Goal: Task Accomplishment & Management: Manage account settings

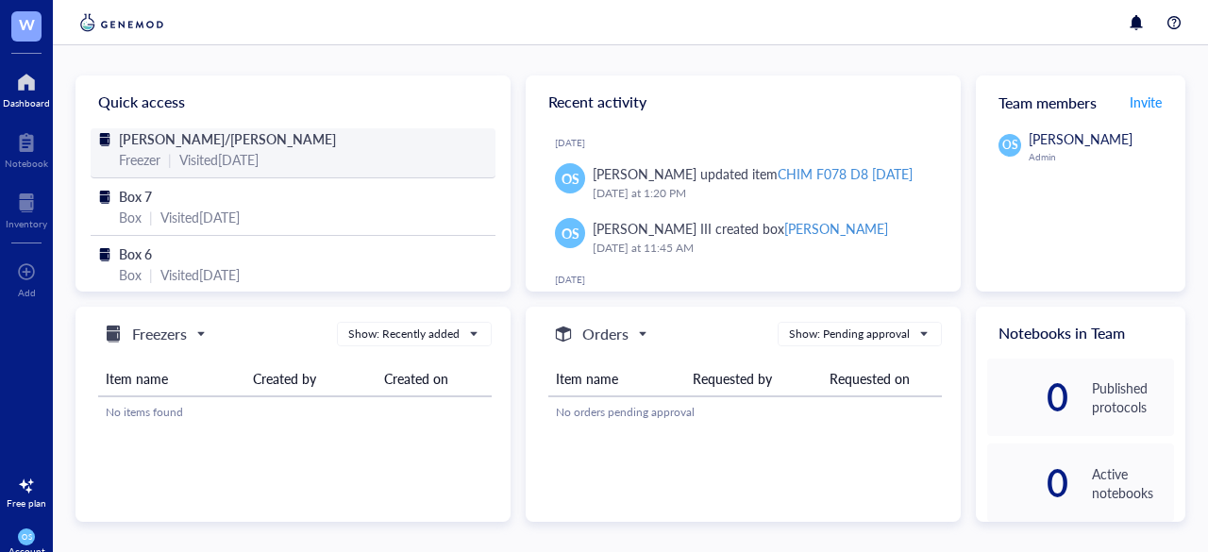
click at [259, 157] on div "Visited [DATE]" at bounding box center [218, 159] width 79 height 21
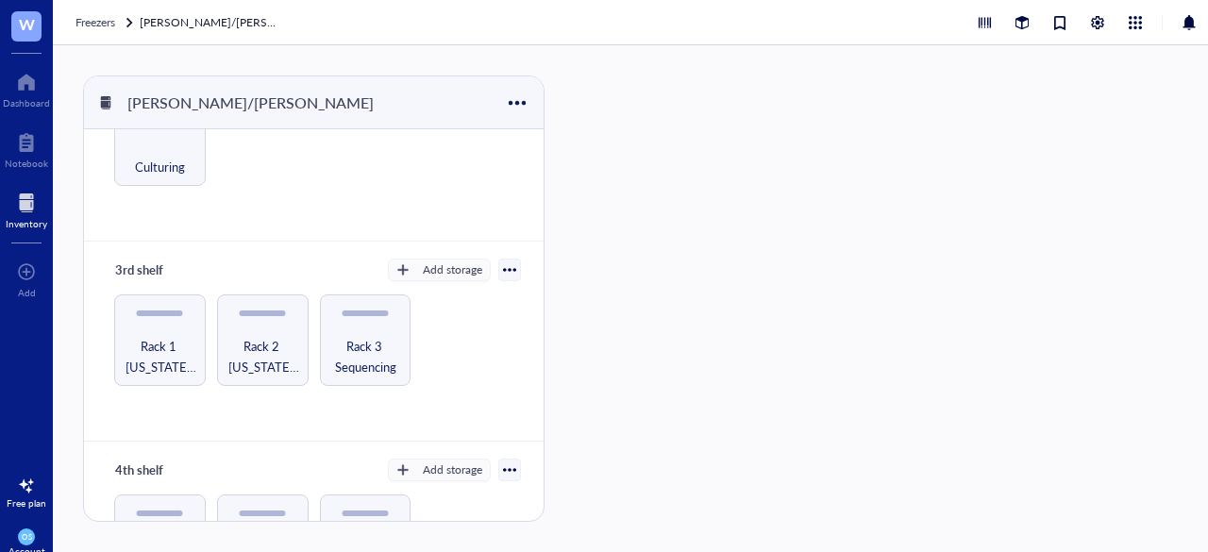
scroll to position [393, 0]
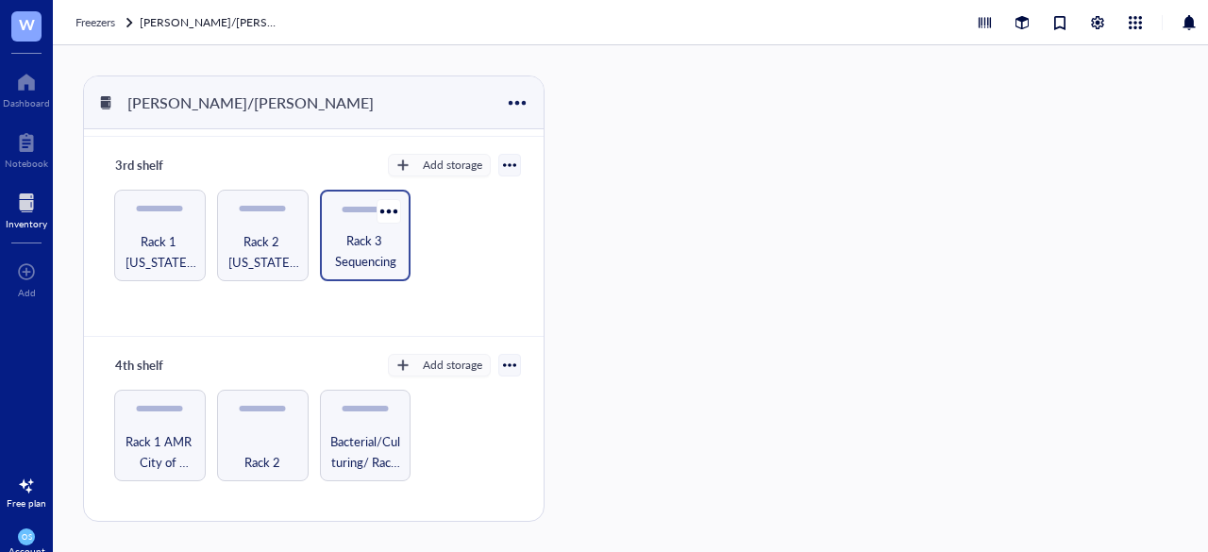
click at [356, 247] on span "Rack 3 Sequencing" at bounding box center [365, 251] width 73 height 42
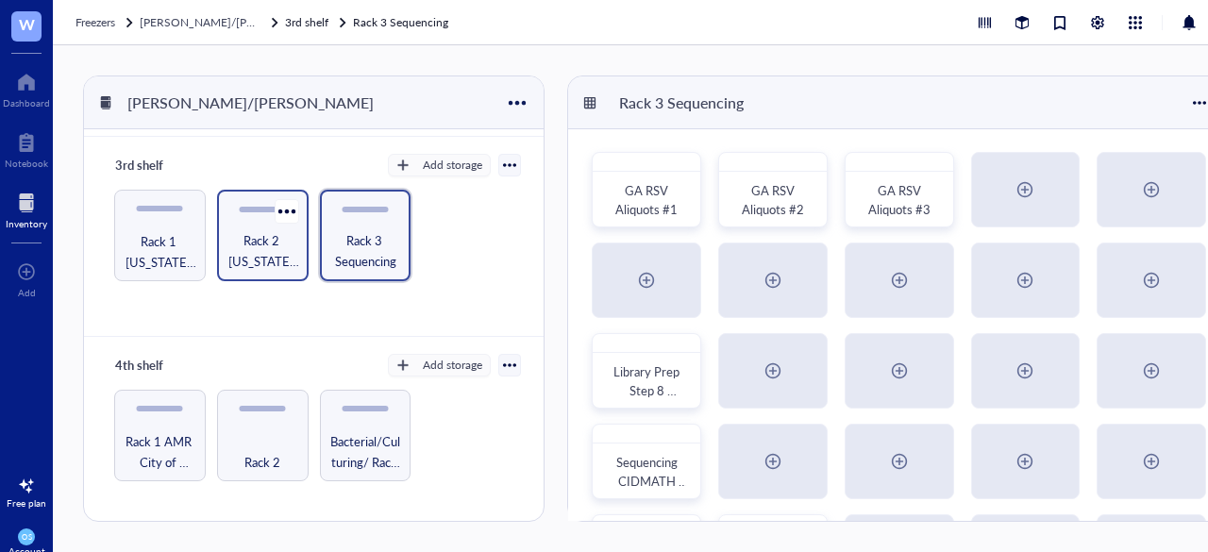
click at [260, 252] on span "Rack 2 [US_STATE] farm / [GEOGRAPHIC_DATA]/Influenza Challenge study" at bounding box center [263, 251] width 73 height 42
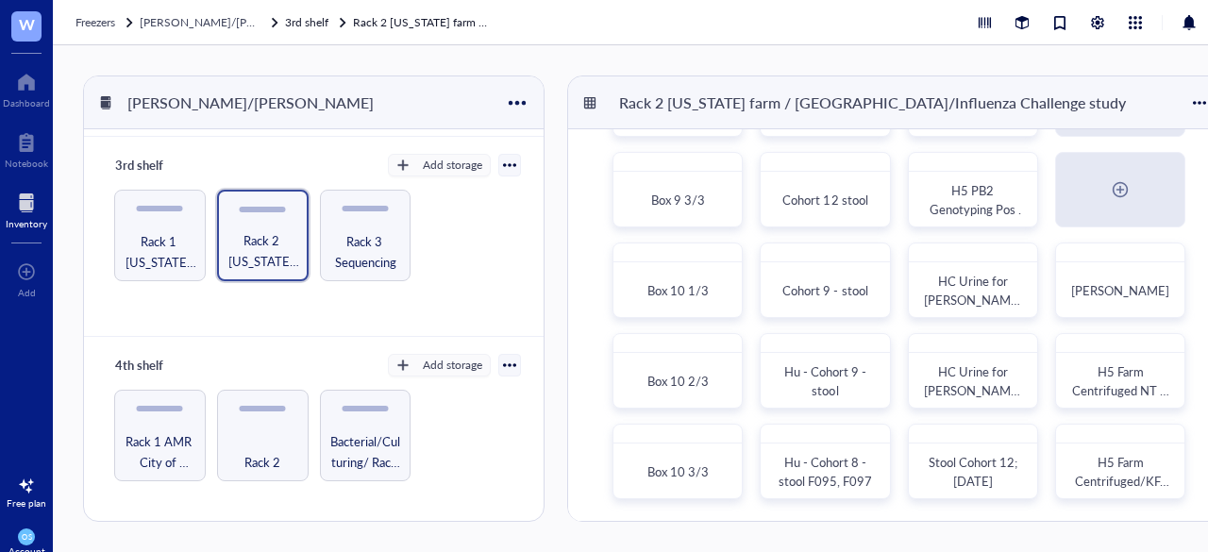
scroll to position [179, 0]
click at [1106, 290] on span "[PERSON_NAME]" at bounding box center [1120, 293] width 94 height 37
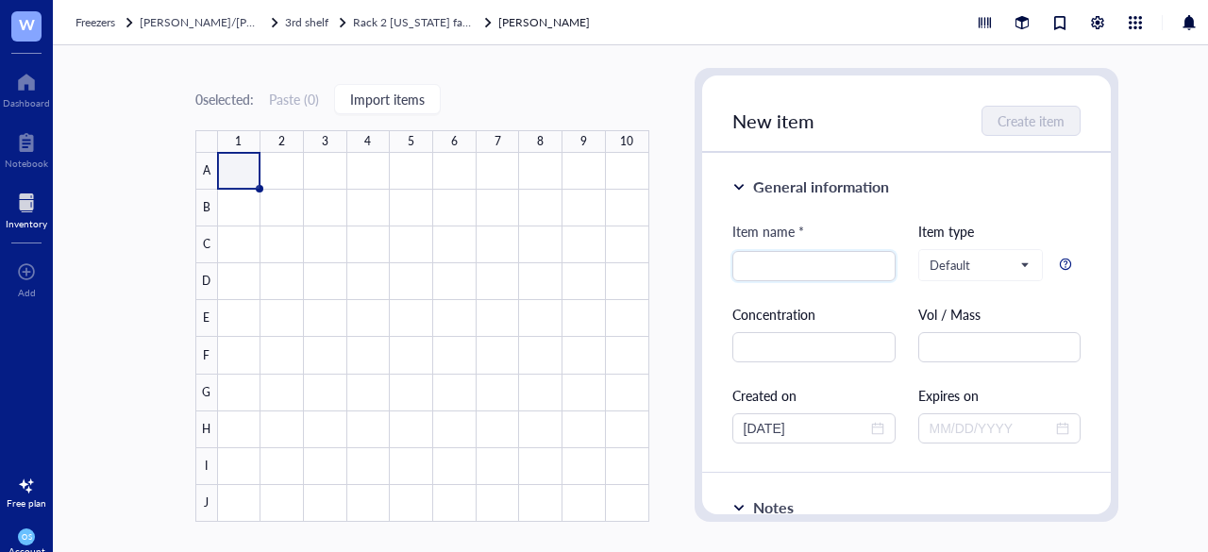
click at [623, 144] on div "10" at bounding box center [626, 141] width 13 height 23
click at [415, 13] on div "Rack 2 [US_STATE] farm / [GEOGRAPHIC_DATA]/Influenza Challenge study" at bounding box center [413, 22] width 121 height 19
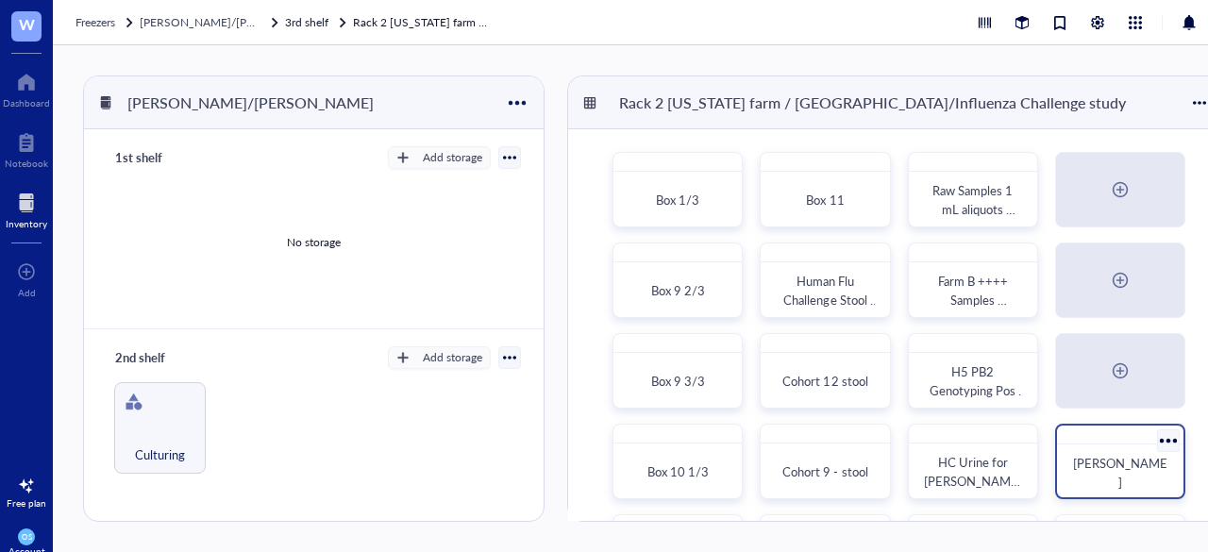
click at [1087, 437] on div at bounding box center [1120, 435] width 126 height 19
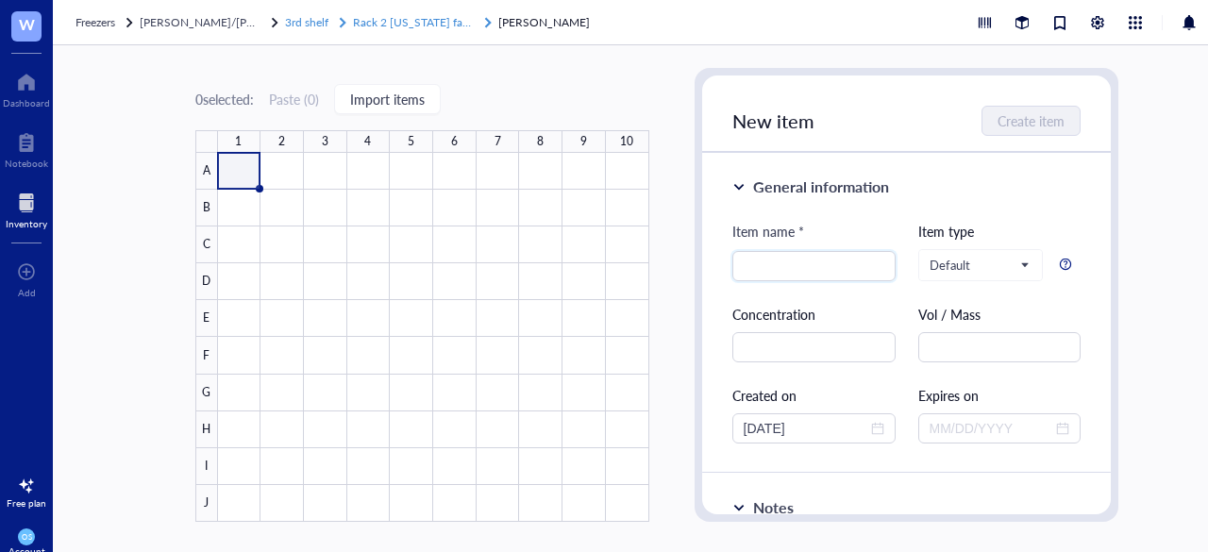
click at [393, 27] on span "Rack 2 [US_STATE] farm / [GEOGRAPHIC_DATA]/Influenza Challenge study" at bounding box center [543, 22] width 381 height 16
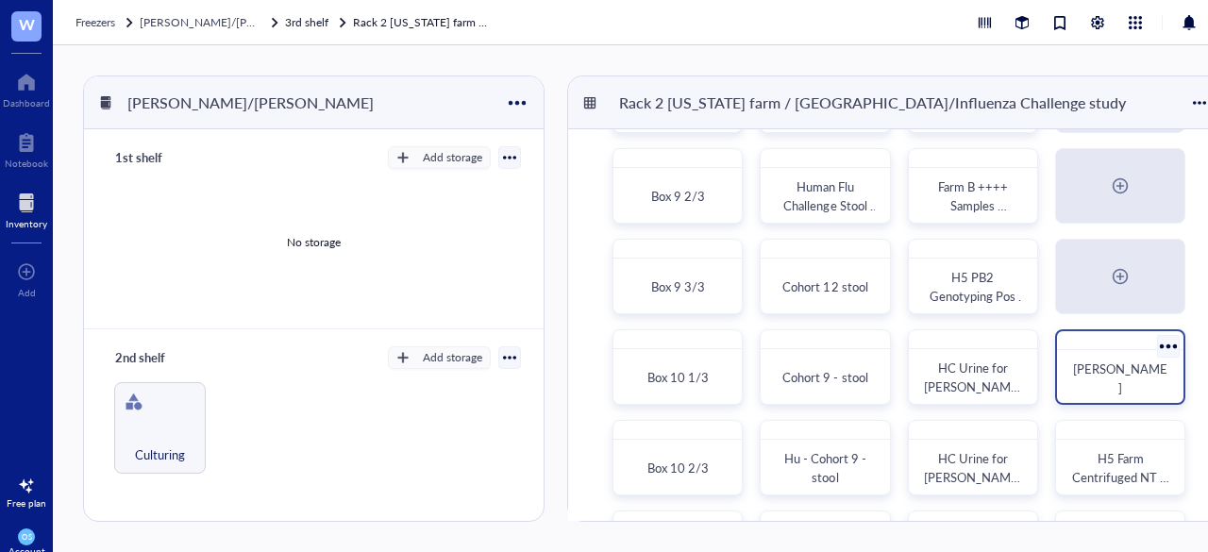
scroll to position [95, 0]
click at [1172, 347] on div at bounding box center [1168, 344] width 27 height 27
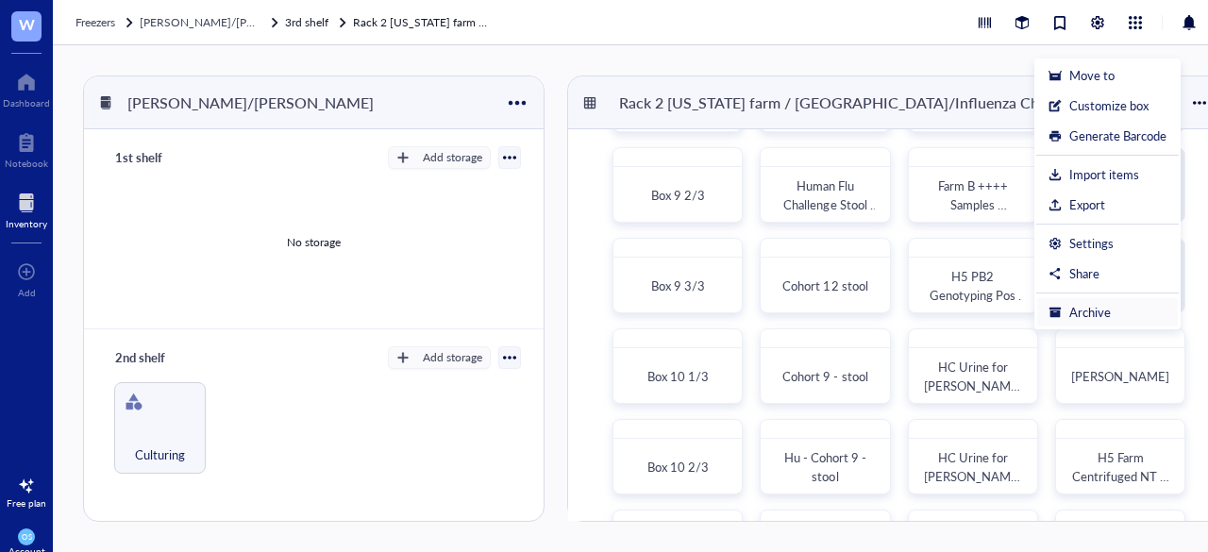
click at [1106, 311] on div "Archive" at bounding box center [1090, 312] width 42 height 17
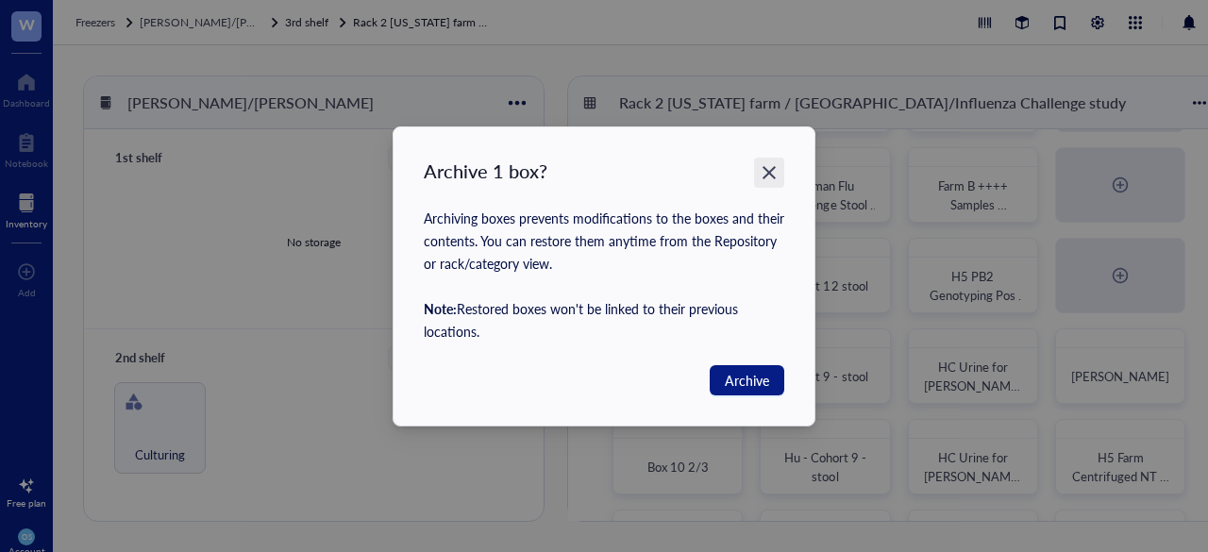
click at [772, 184] on div "Close" at bounding box center [769, 173] width 30 height 30
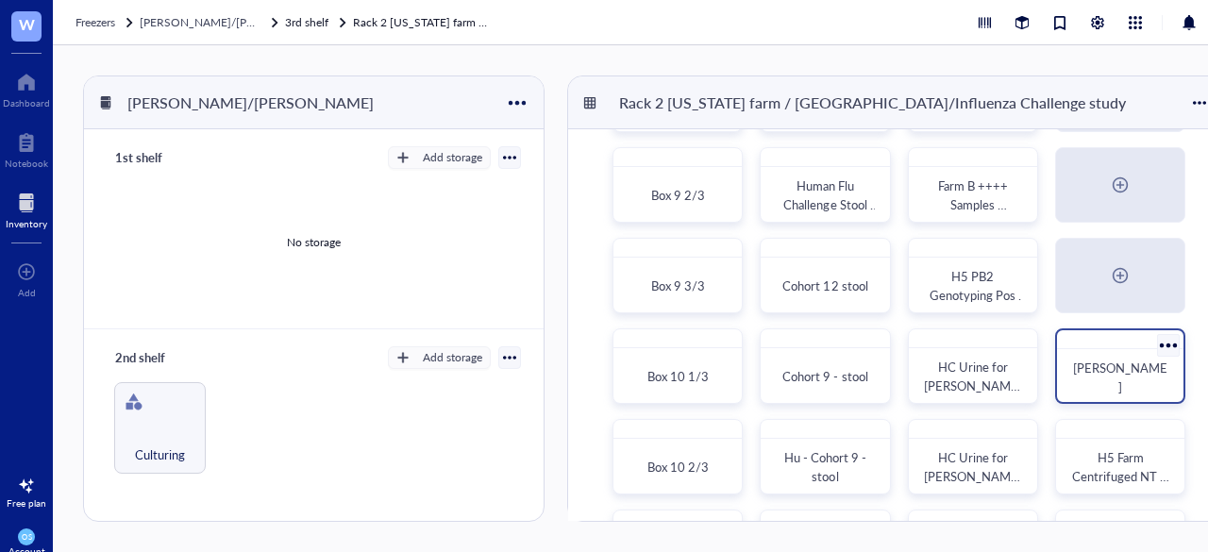
click at [1171, 342] on div at bounding box center [1168, 344] width 27 height 27
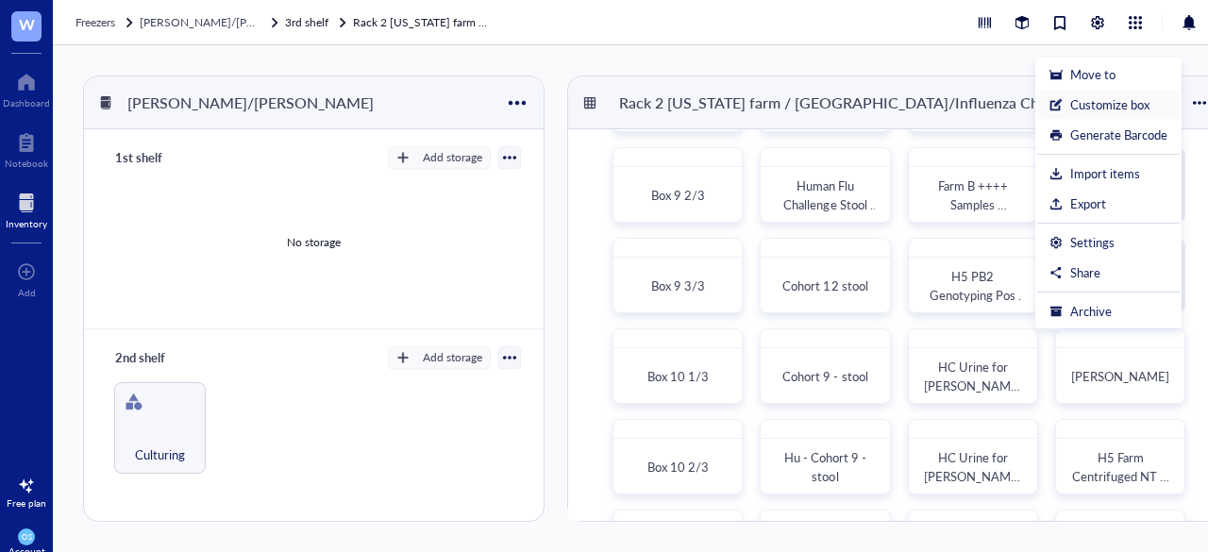
click at [1079, 114] on li "Customize box" at bounding box center [1108, 105] width 143 height 30
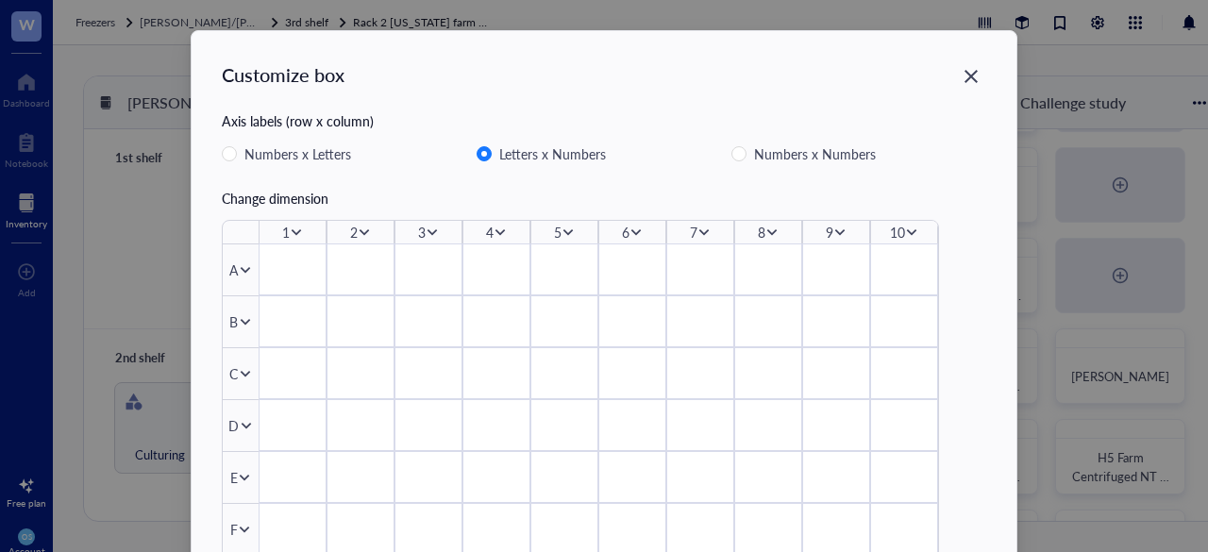
click at [896, 234] on div "10" at bounding box center [897, 232] width 15 height 21
click at [905, 231] on icon at bounding box center [911, 232] width 13 height 13
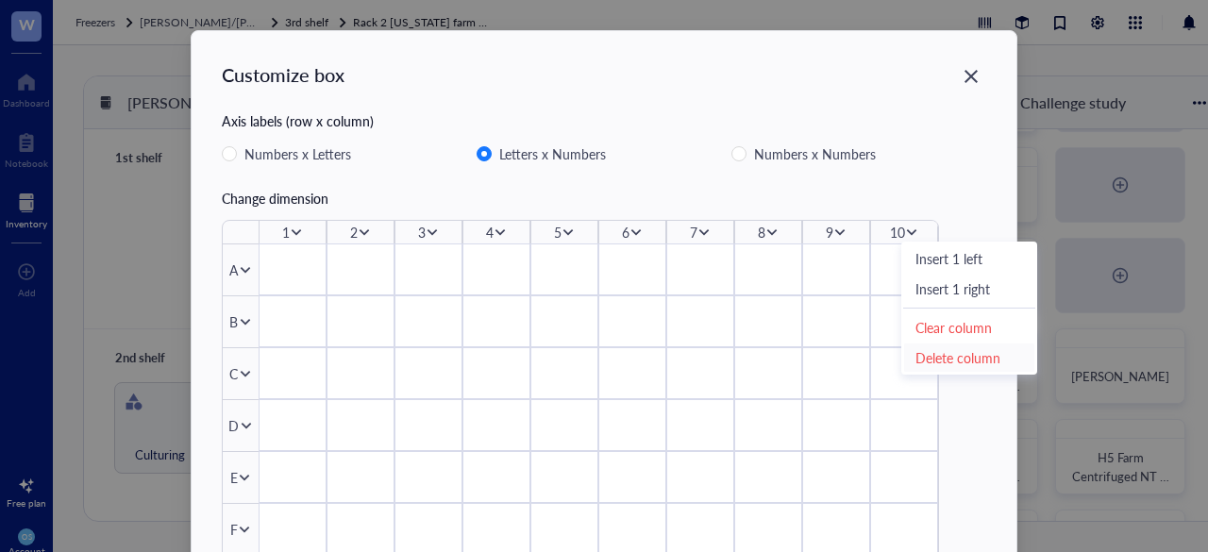
click at [943, 353] on div "Delete column" at bounding box center [970, 357] width 108 height 21
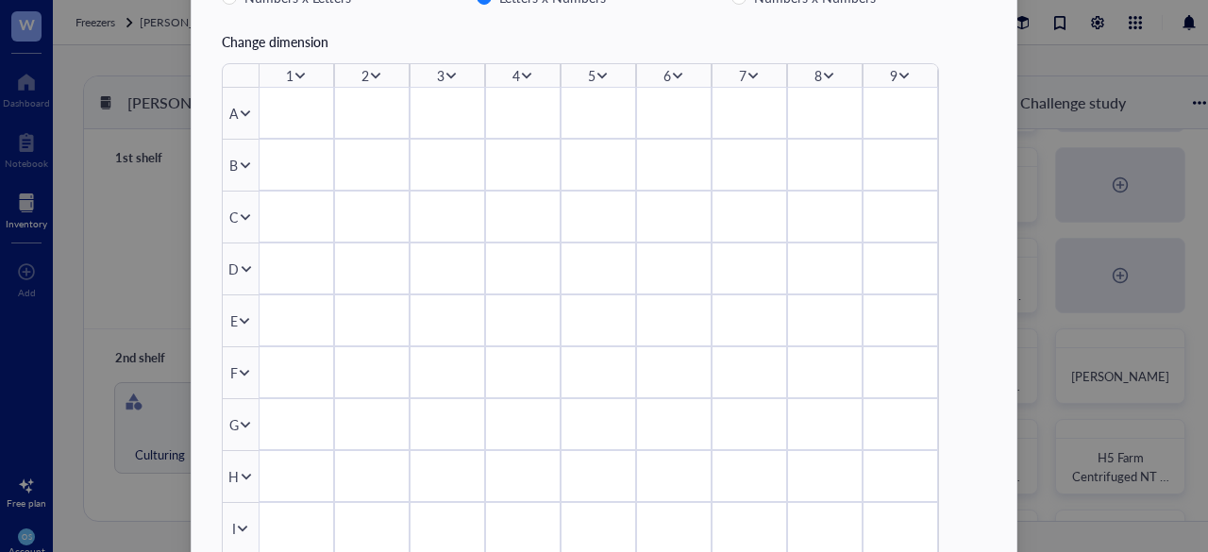
scroll to position [324, 0]
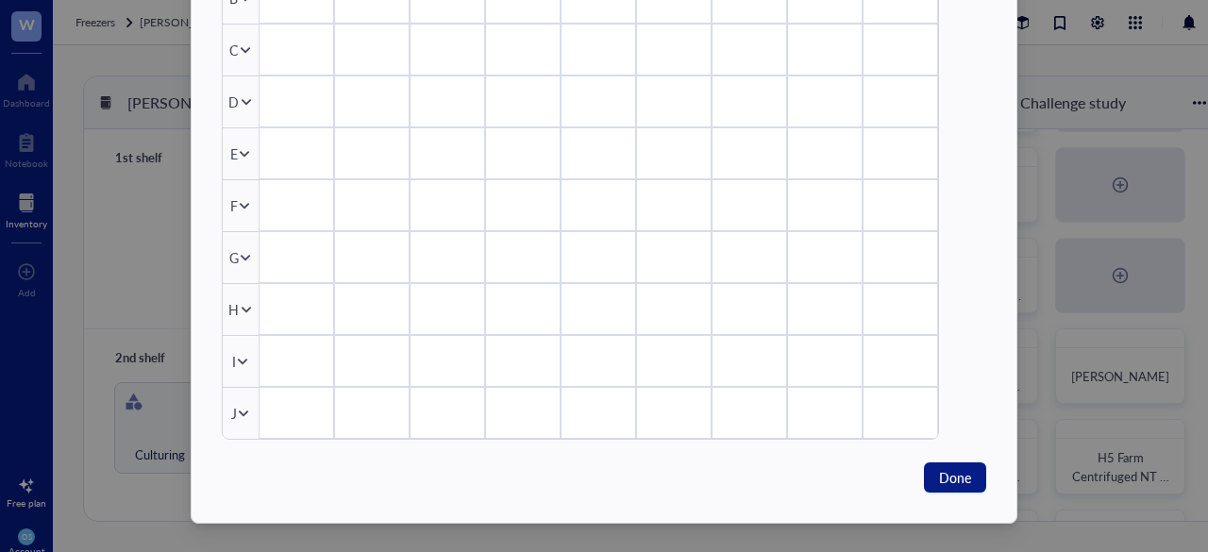
click at [241, 413] on icon at bounding box center [244, 414] width 10 height 7
click at [254, 392] on div "Delete row" at bounding box center [301, 384] width 108 height 21
click at [939, 471] on span "Done" at bounding box center [955, 477] width 32 height 21
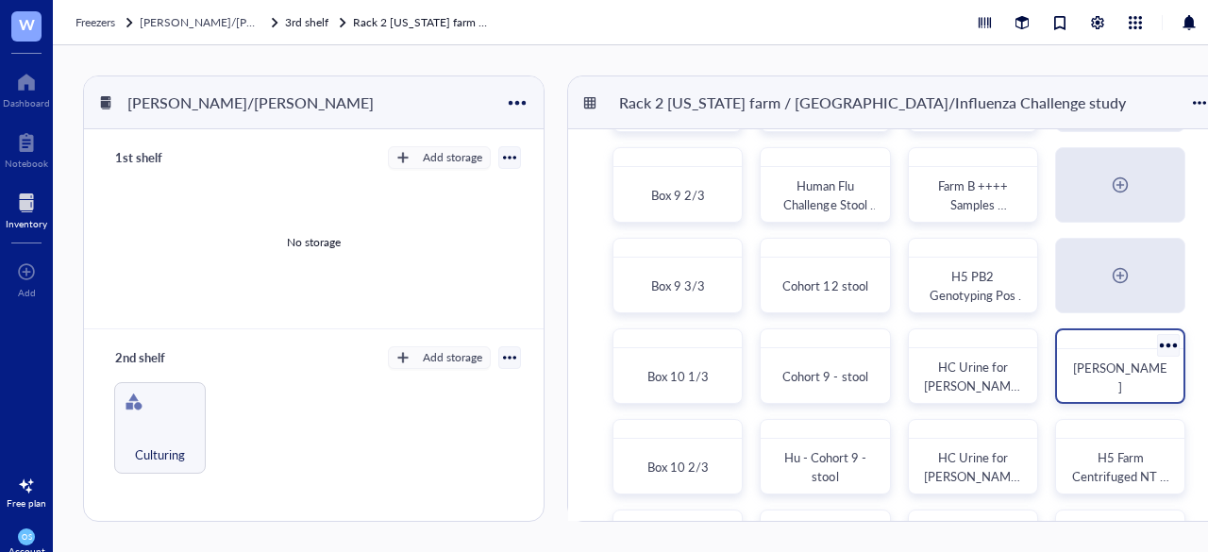
click at [1098, 338] on div at bounding box center [1120, 339] width 126 height 19
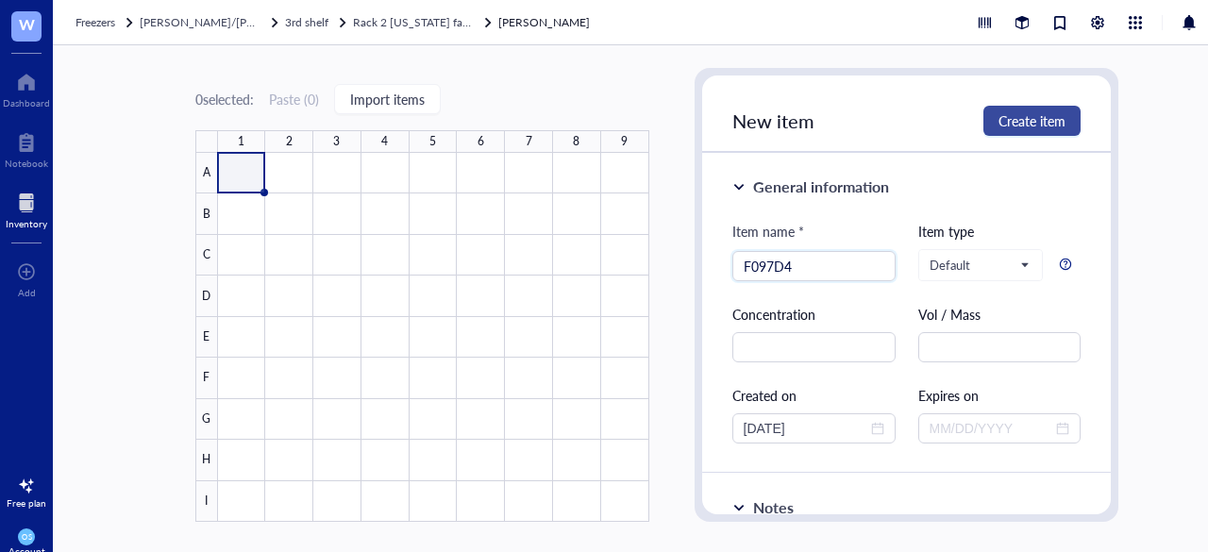
type input "F097D4"
click at [1006, 122] on span "Create item" at bounding box center [1032, 120] width 67 height 15
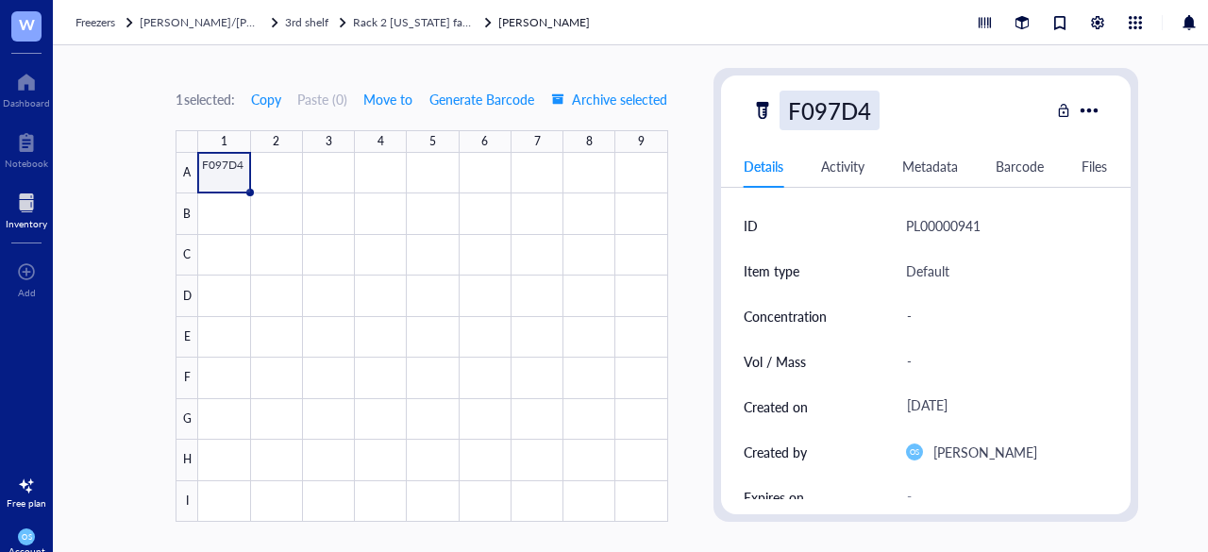
click at [855, 112] on div "F097D4" at bounding box center [830, 111] width 100 height 40
type input "F097D7"
click at [285, 162] on div at bounding box center [432, 337] width 469 height 369
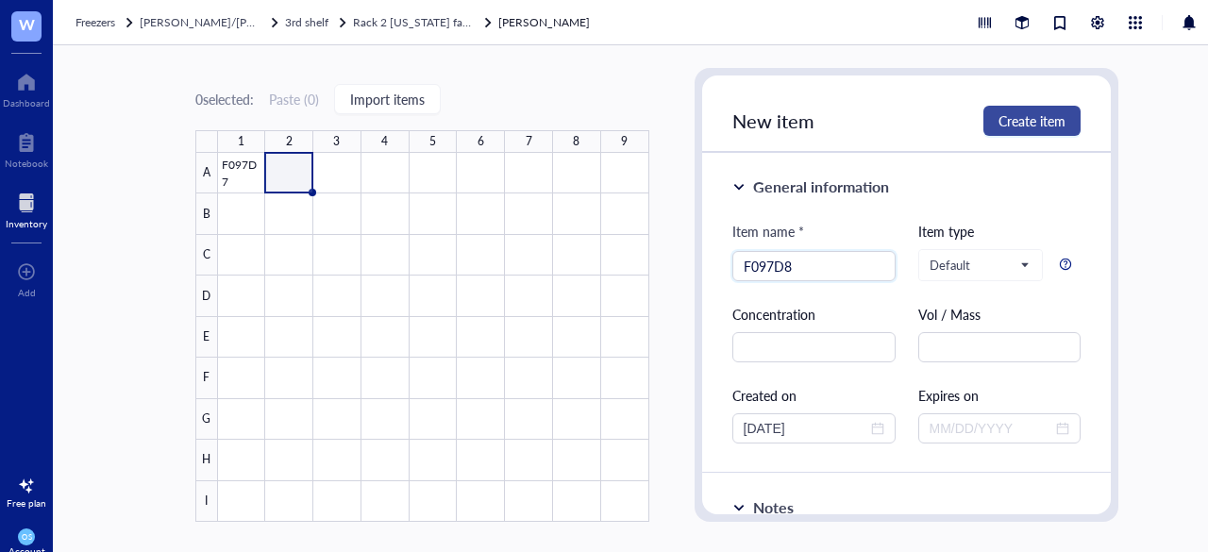
type input "F097D8"
click at [993, 125] on button "Create item" at bounding box center [1032, 121] width 97 height 30
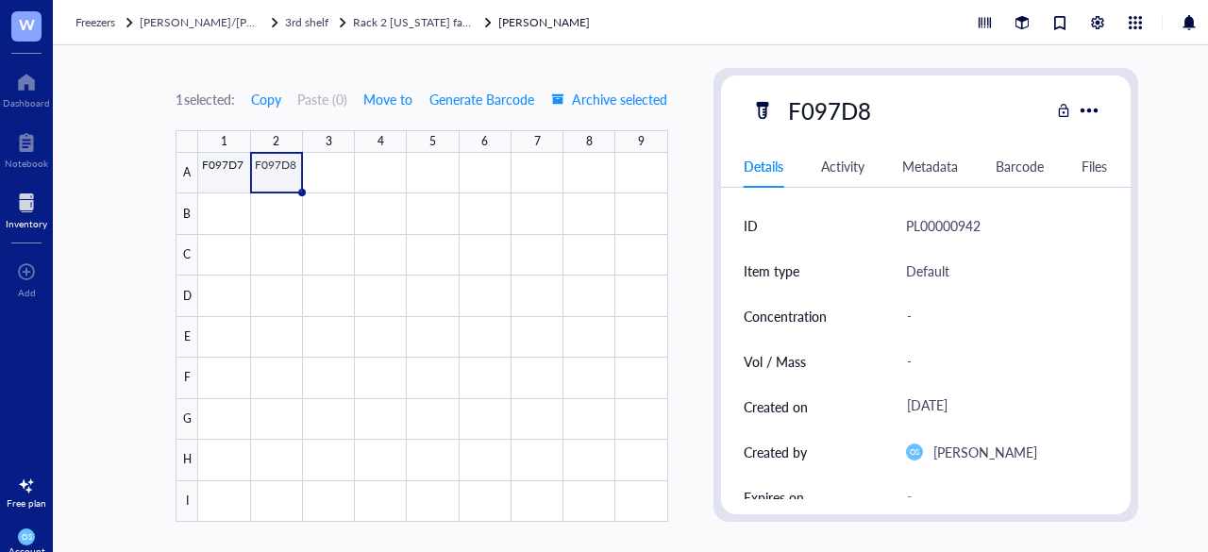
click at [213, 174] on div "1 2 3 4 5 6 7 8 9 A B C D E F G H I F097D7 F097D8" at bounding box center [422, 326] width 492 height 392
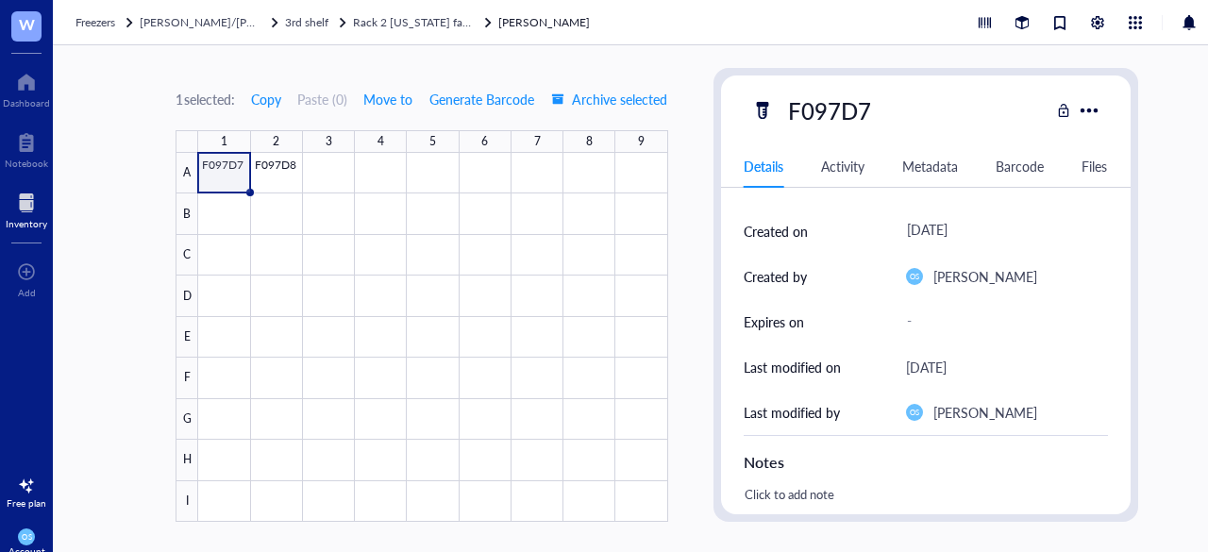
scroll to position [47, 0]
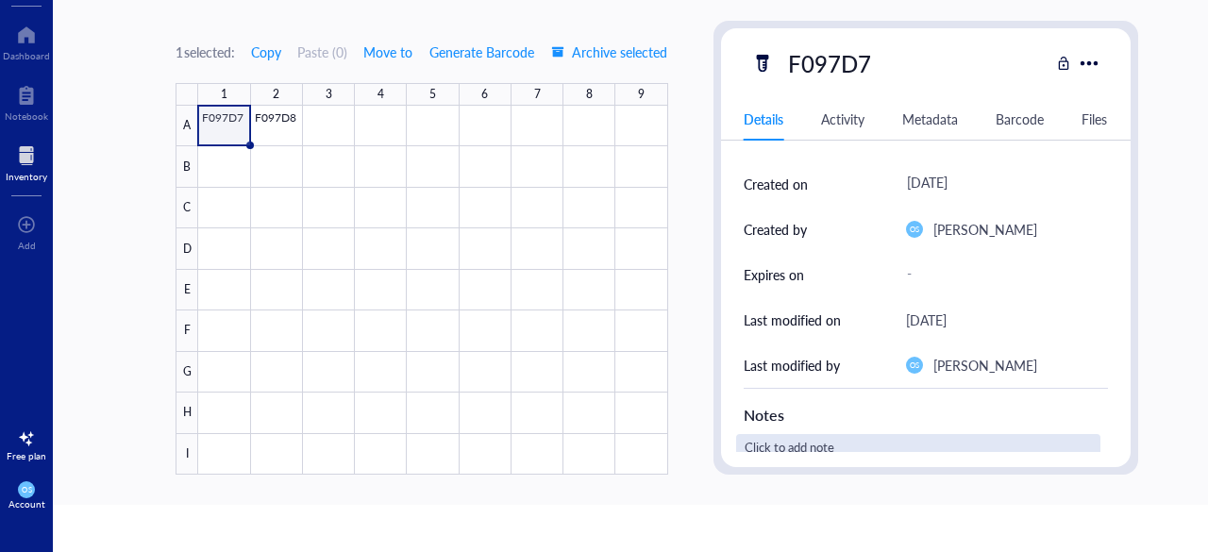
click at [755, 438] on div "Click to add note" at bounding box center [918, 456] width 364 height 45
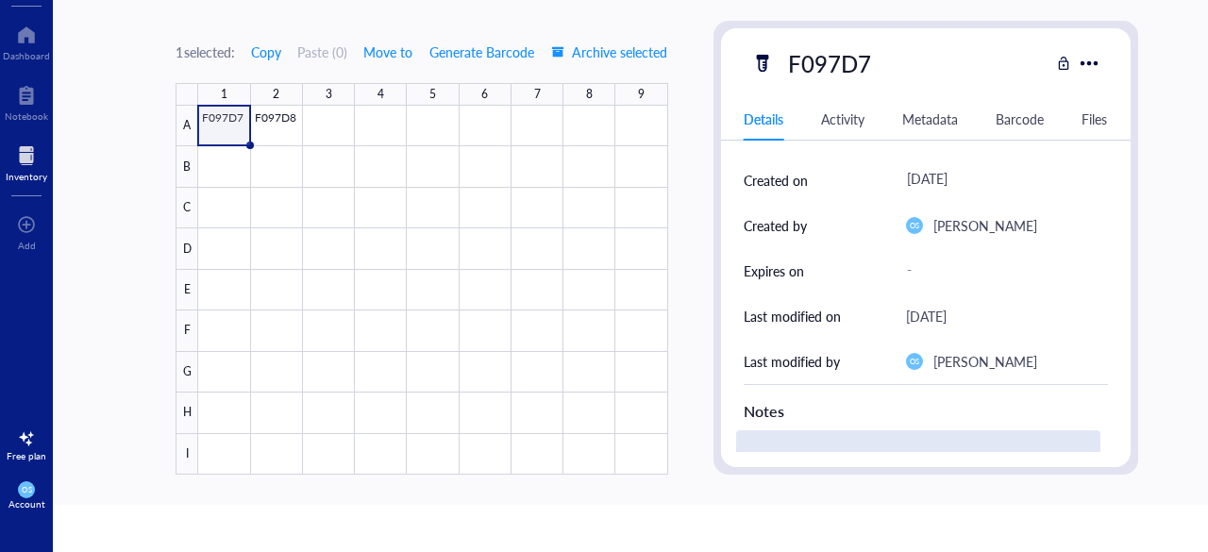
type textarea "≥ 0.5 g /each"
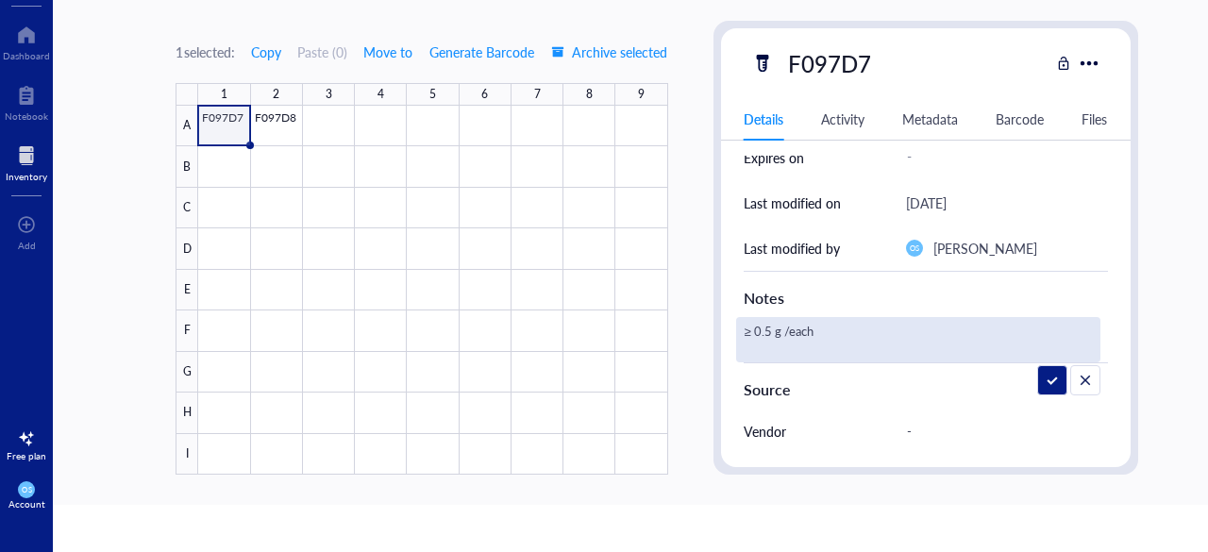
scroll to position [294, 0]
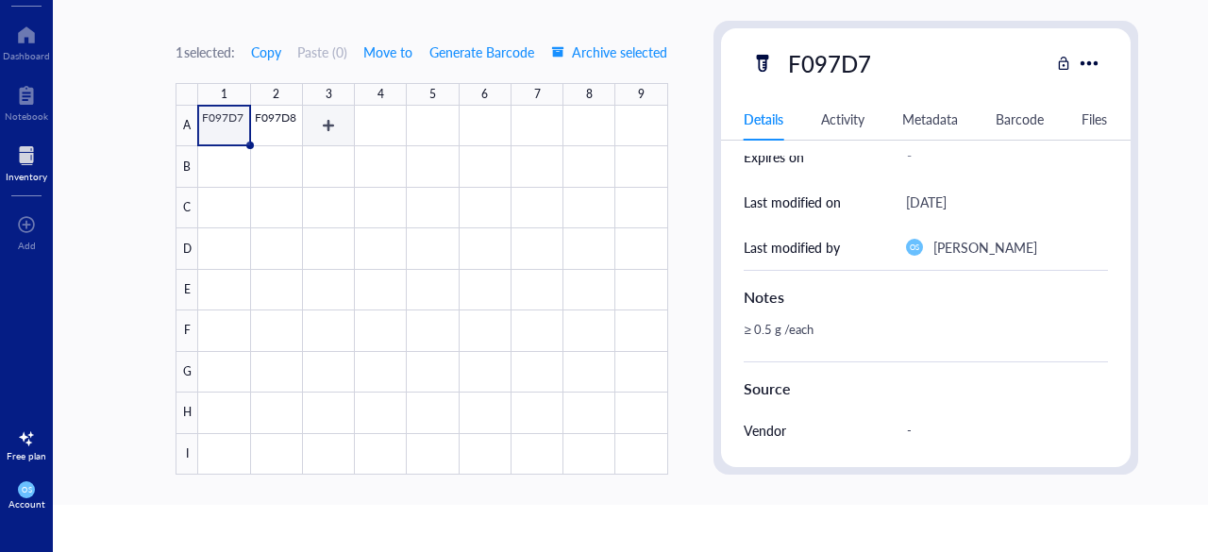
click at [294, 131] on div at bounding box center [432, 290] width 469 height 369
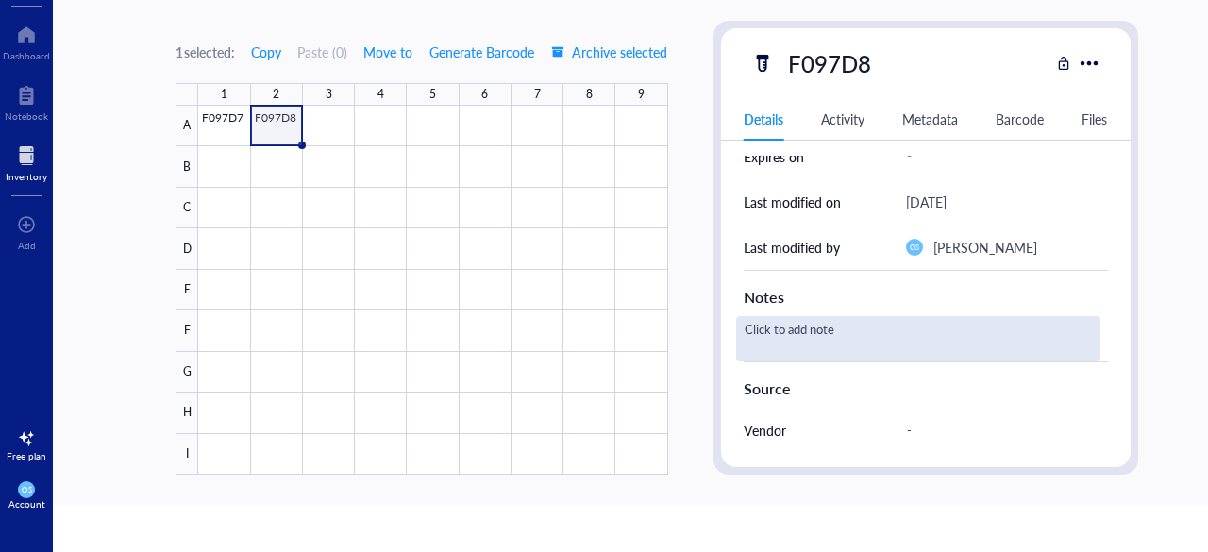
click at [755, 324] on div "Click to add note" at bounding box center [918, 338] width 364 height 45
type textarea "≥ 0.5 g /each"
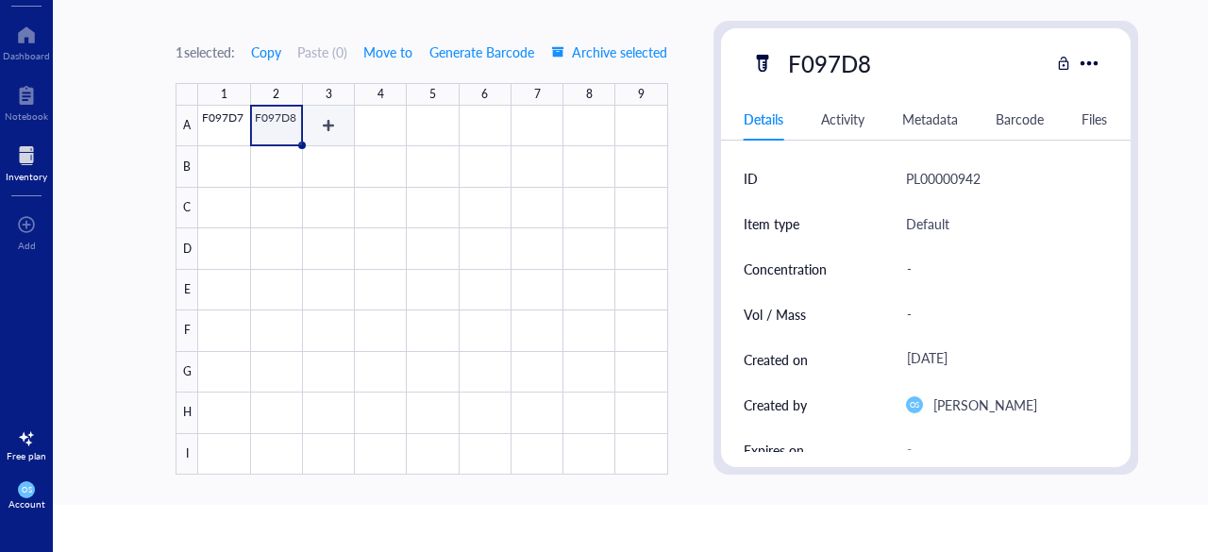
click at [336, 114] on div at bounding box center [432, 290] width 469 height 369
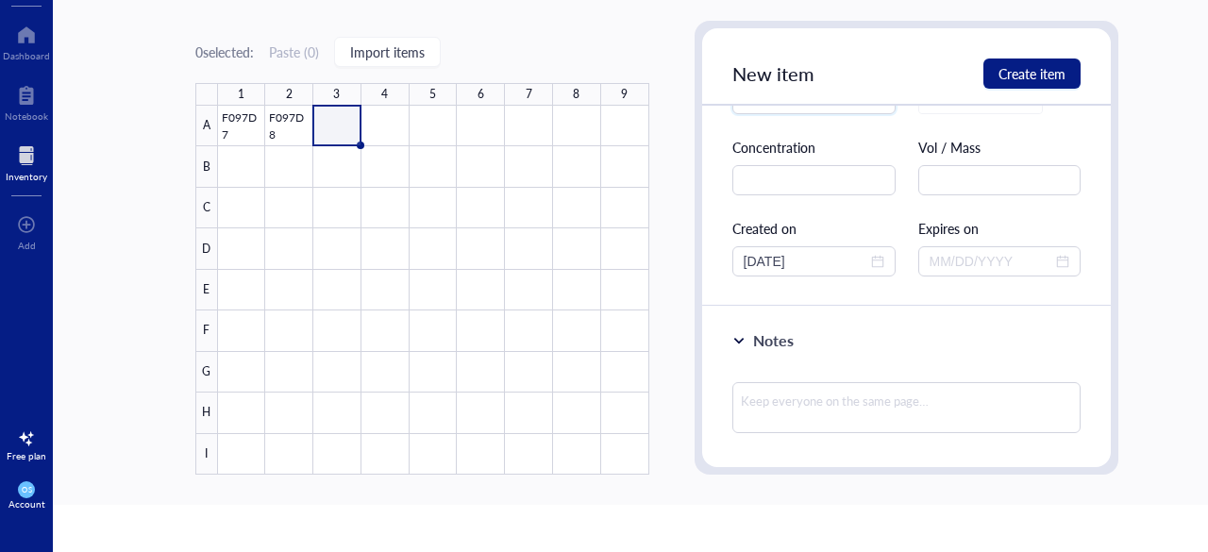
scroll to position [122, 0]
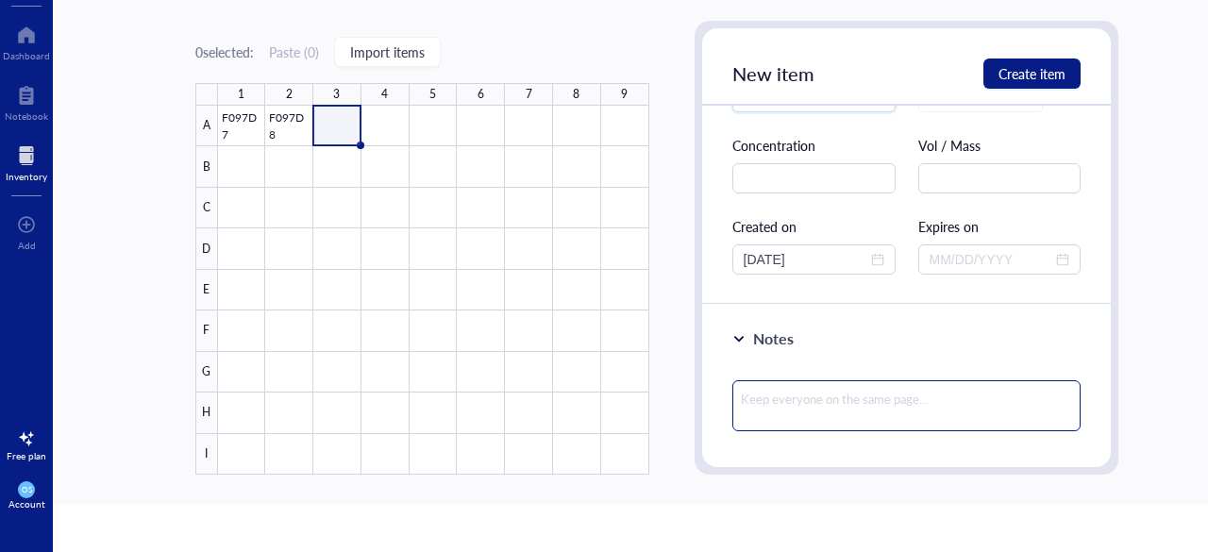
type input "F113D5"
click at [769, 391] on textarea at bounding box center [906, 405] width 349 height 51
paste textarea "≥ 0.4 g /each"
type textarea "≥ 0.4 g /each"
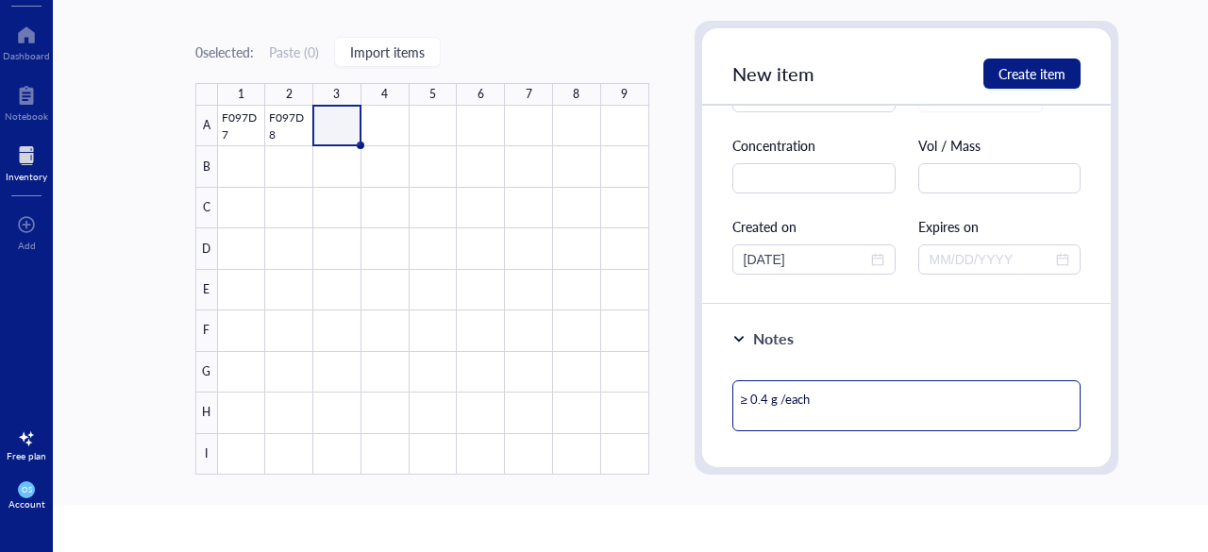
type textarea "≥ 0.4 g /each"
click at [987, 90] on div "New item Create item" at bounding box center [907, 66] width 410 height 77
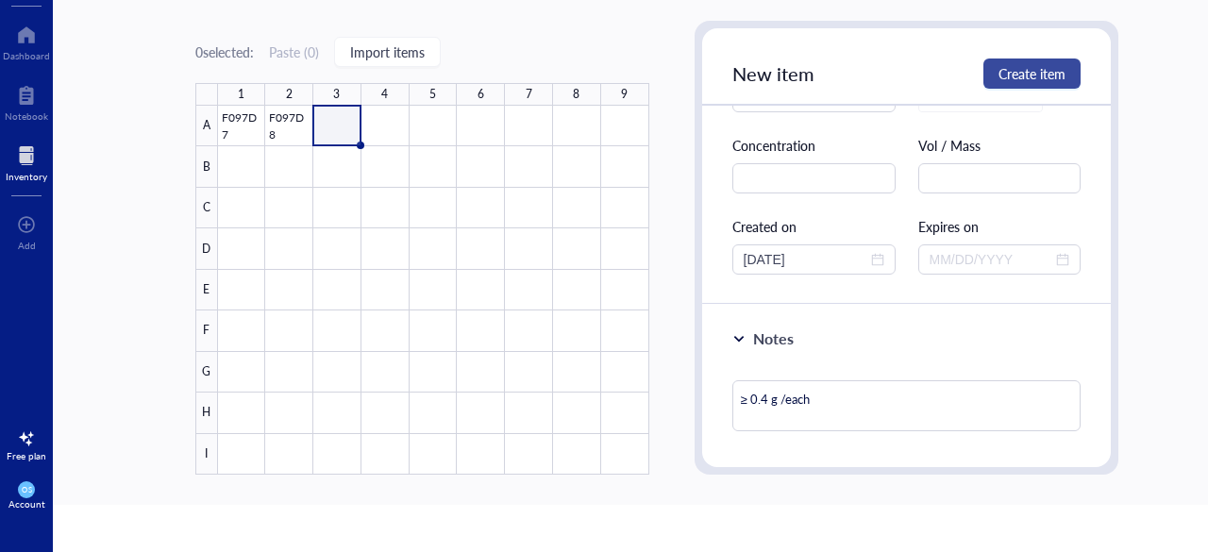
click at [1001, 76] on span "Create item" at bounding box center [1032, 73] width 67 height 15
type textarea "Keep everyone on the same page…"
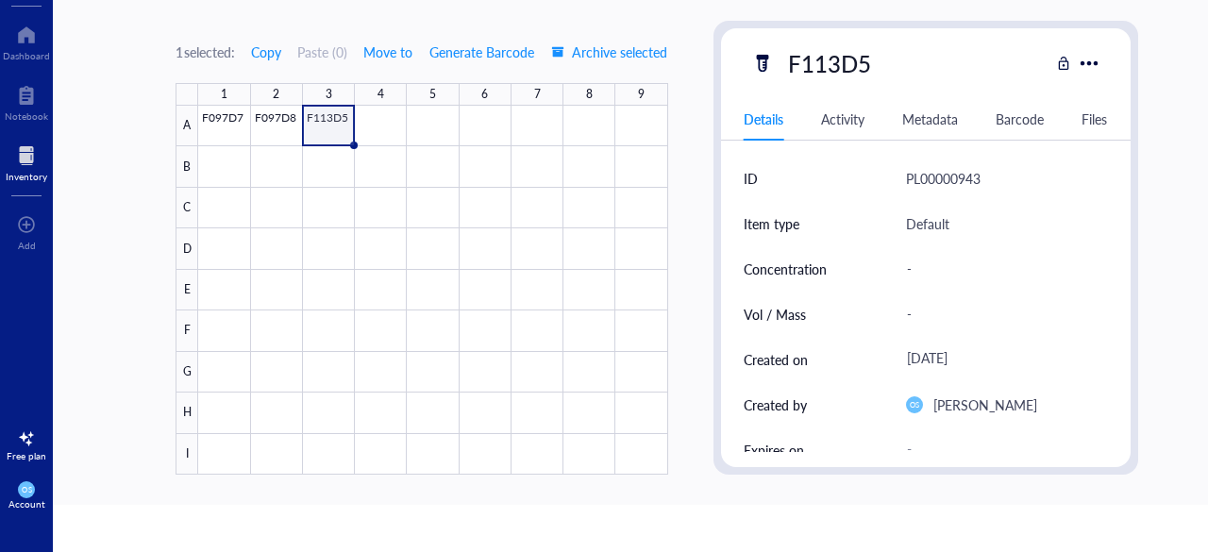
click at [332, 161] on div at bounding box center [432, 290] width 469 height 369
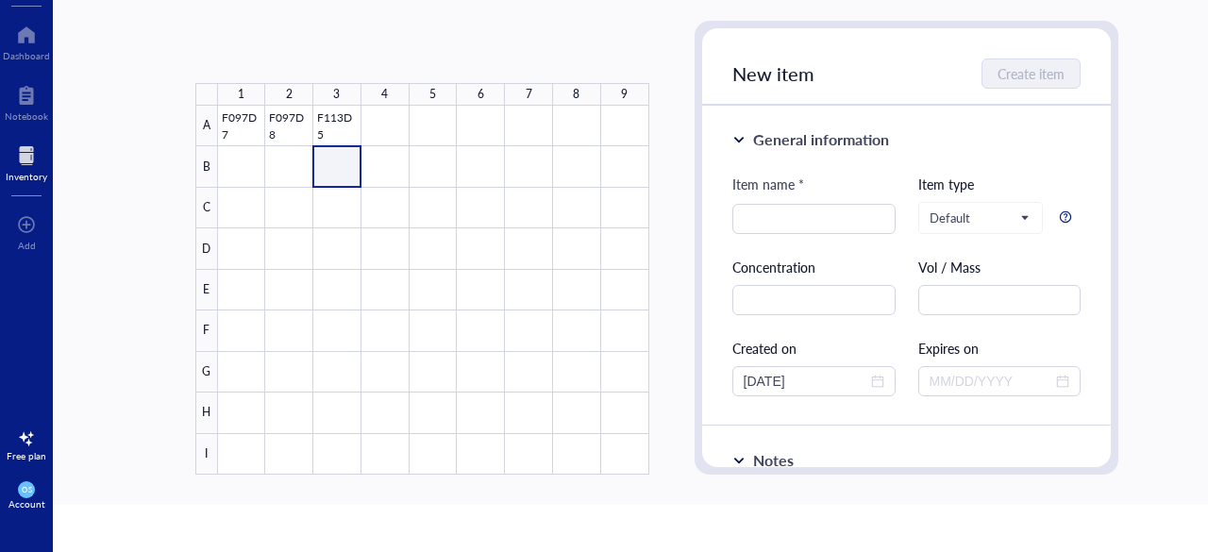
click at [331, 136] on div at bounding box center [433, 290] width 431 height 369
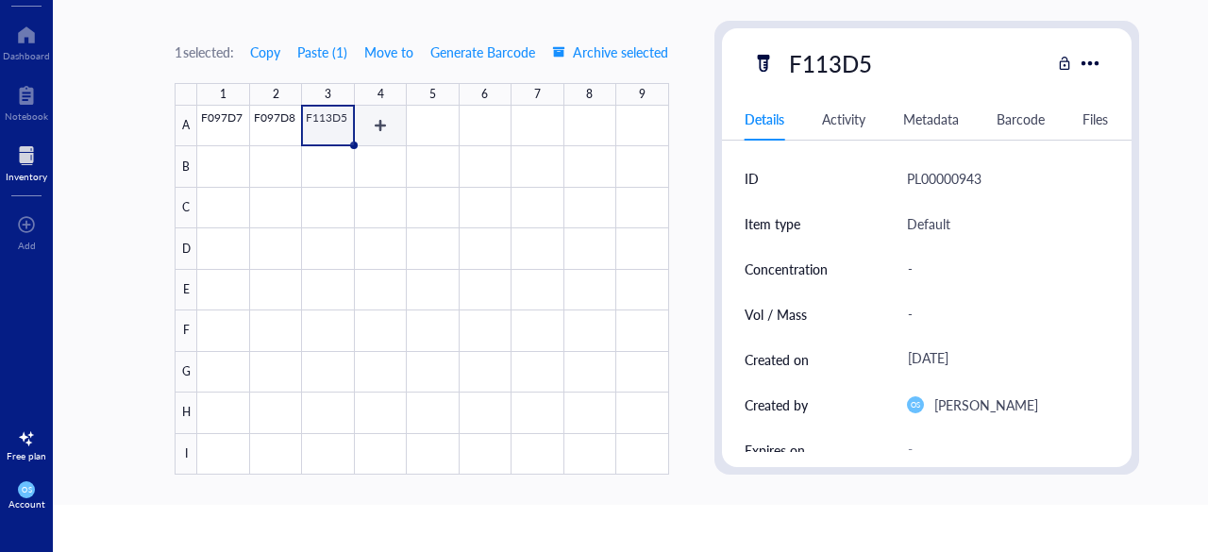
click at [383, 139] on div at bounding box center [432, 290] width 471 height 369
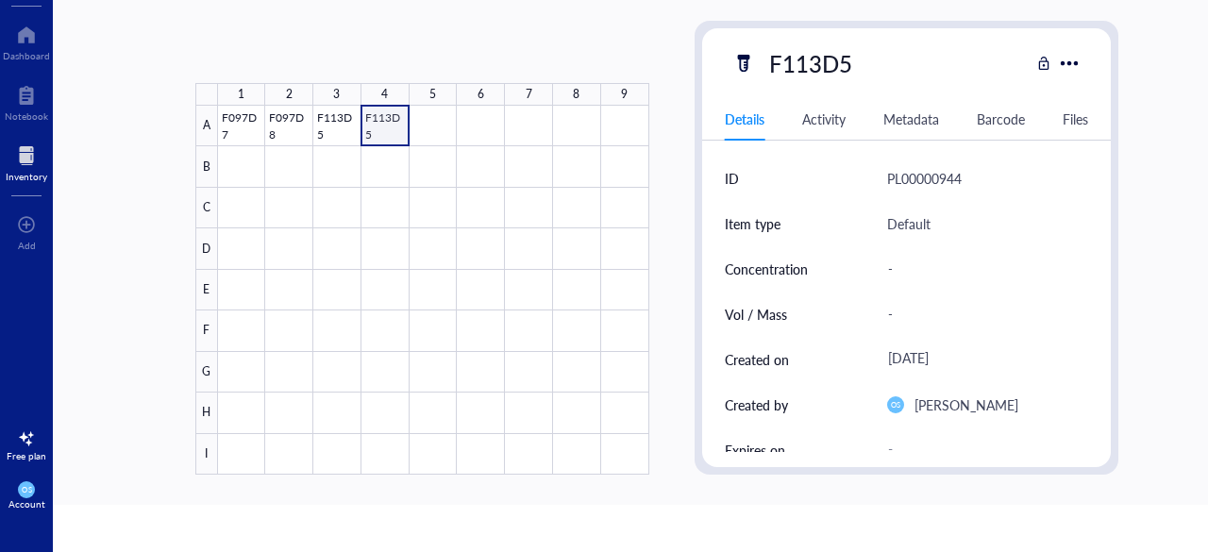
click at [383, 139] on div at bounding box center [433, 290] width 431 height 369
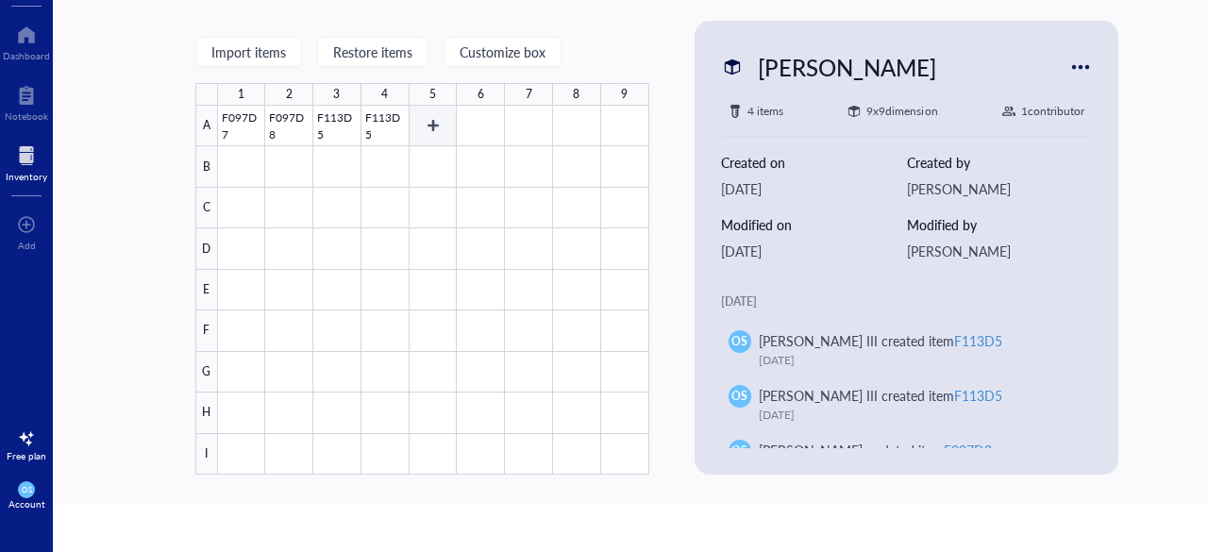
click at [414, 133] on div at bounding box center [433, 290] width 431 height 369
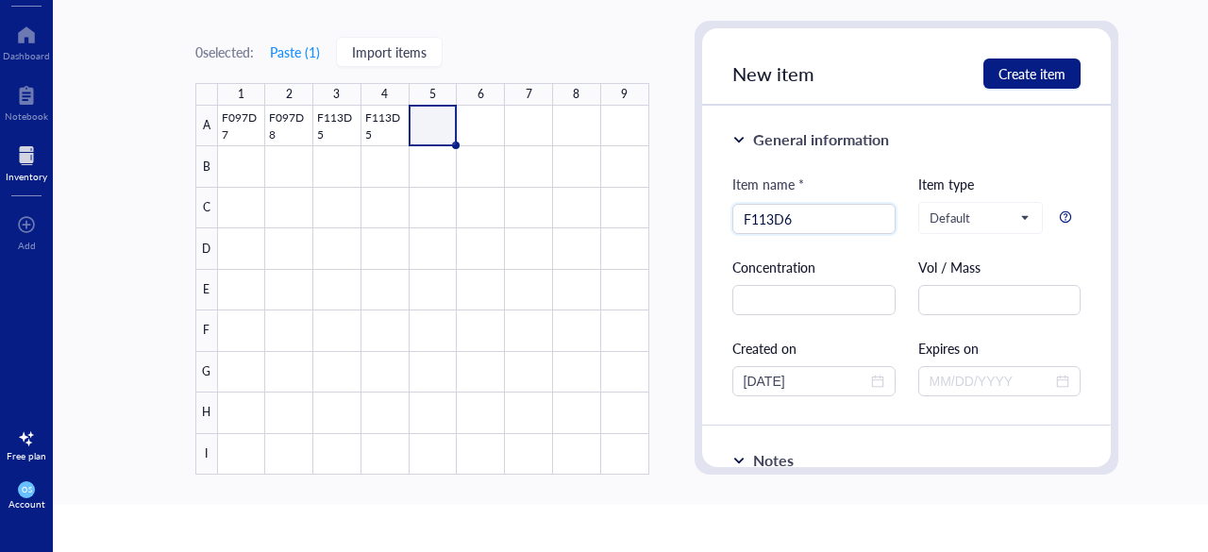
scroll to position [85, 0]
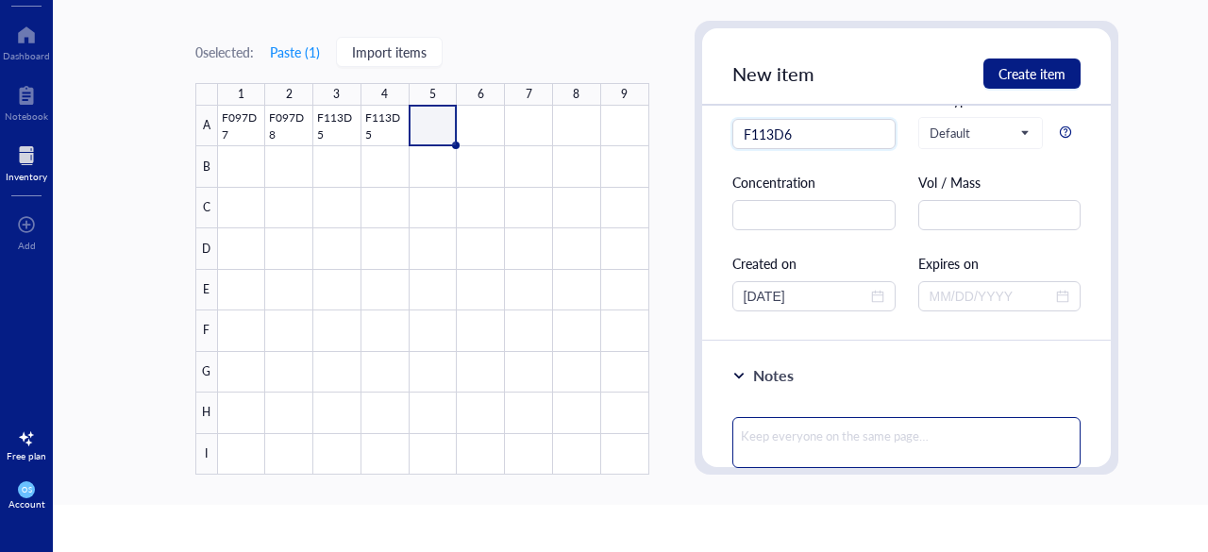
type input "F113D6"
click at [775, 429] on textarea at bounding box center [906, 442] width 349 height 51
paste textarea "≥ 0.1 g /each"
type textarea "≥ 0.1 g /each"
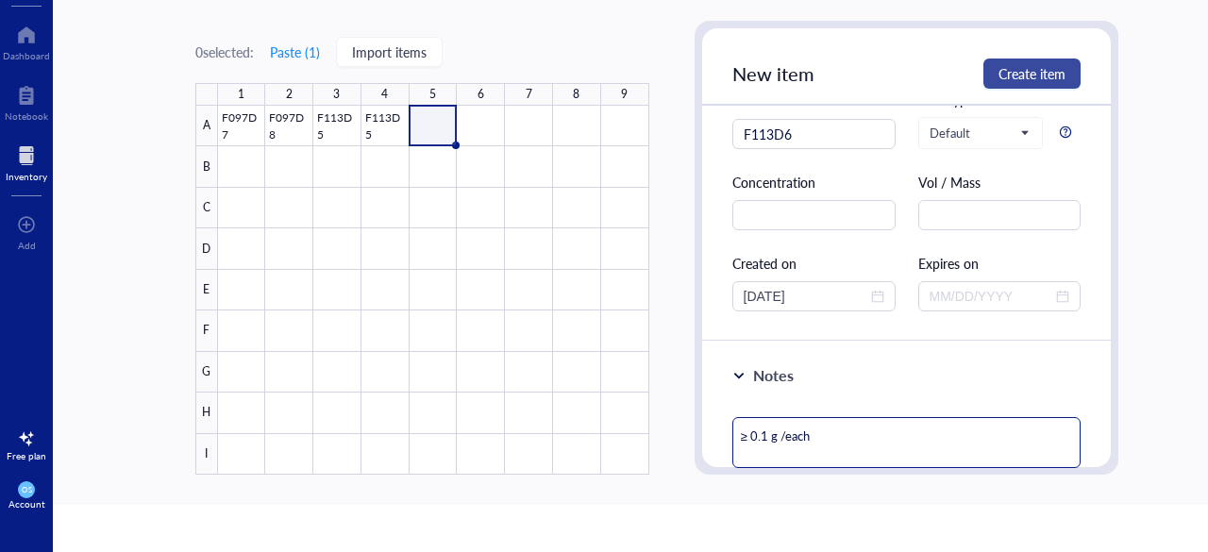
type textarea "≥ 0.1 g /each"
click at [995, 66] on button "Create item" at bounding box center [1032, 74] width 97 height 30
type textarea "Keep everyone on the same page…"
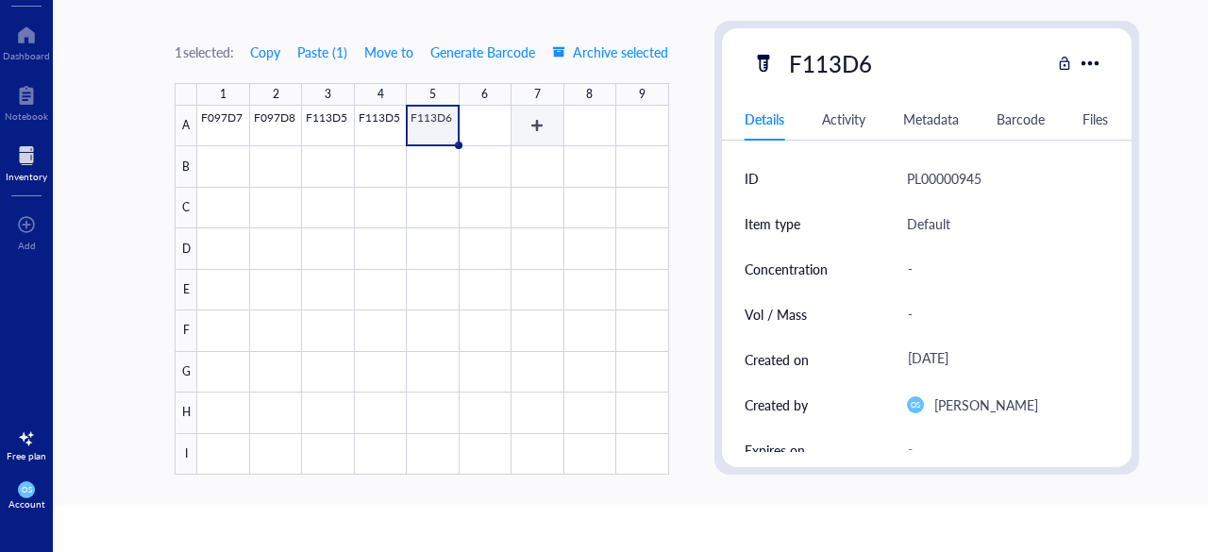
click at [521, 135] on div at bounding box center [432, 290] width 471 height 369
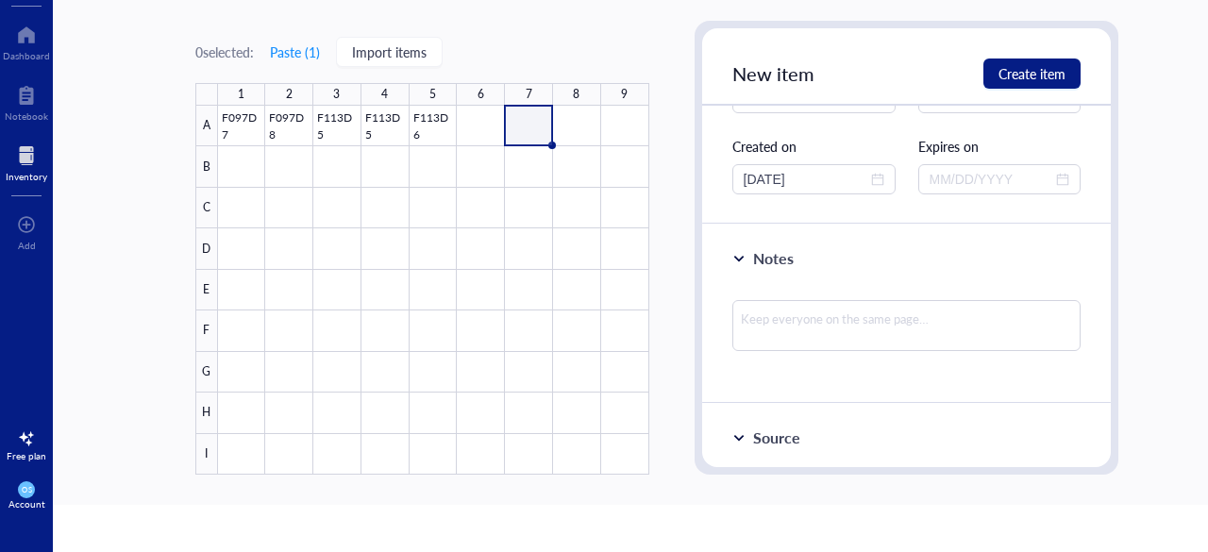
scroll to position [203, 0]
type input "F097D3"
click at [756, 322] on textarea at bounding box center [906, 324] width 349 height 51
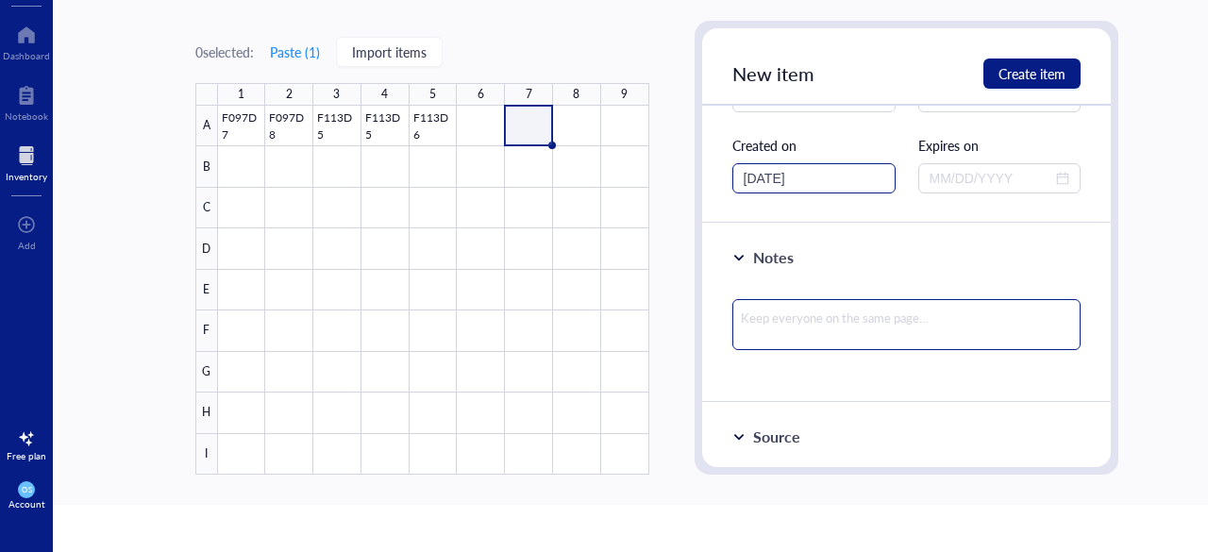
paste textarea "≥ 0.5 g /each"
type textarea "≥ 0.5 g /each"
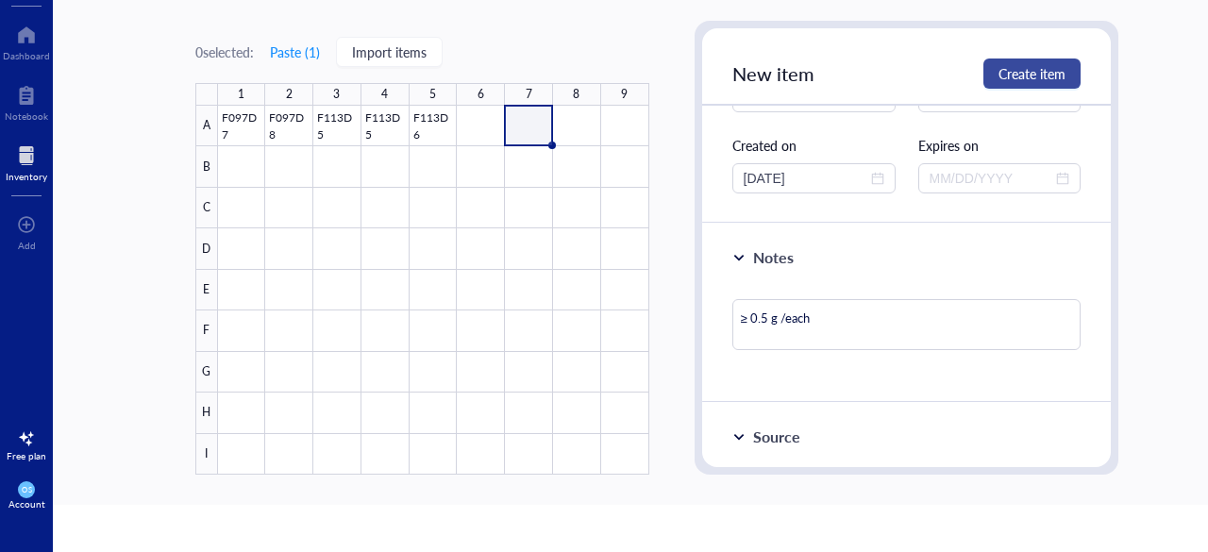
click at [1018, 66] on span "Create item" at bounding box center [1032, 73] width 67 height 15
type textarea "Keep everyone on the same page…"
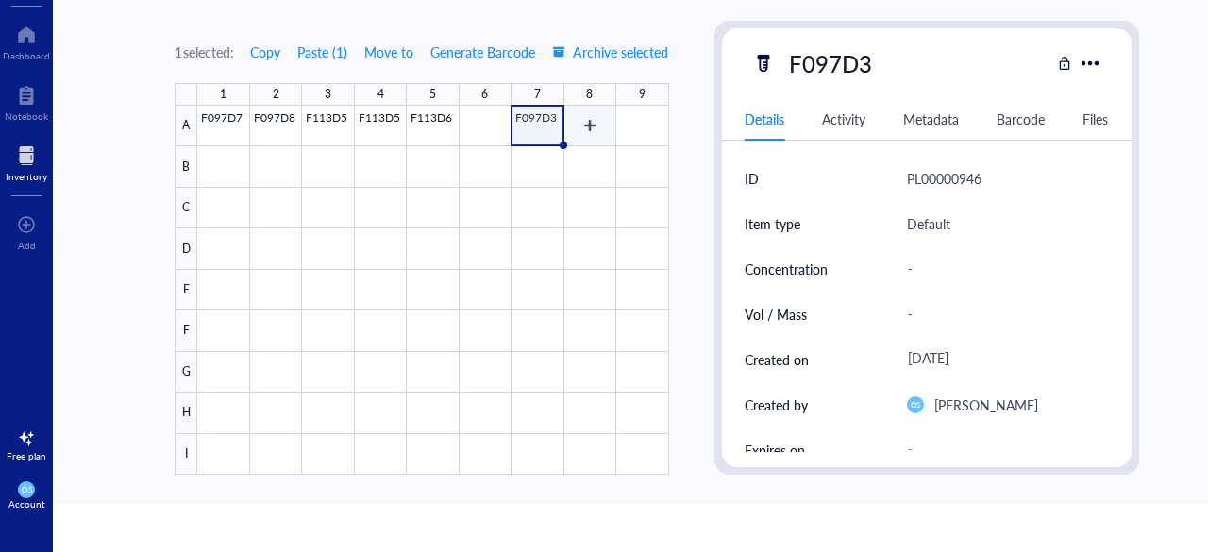
click at [578, 126] on div at bounding box center [432, 290] width 471 height 369
click at [634, 124] on div at bounding box center [432, 290] width 471 height 369
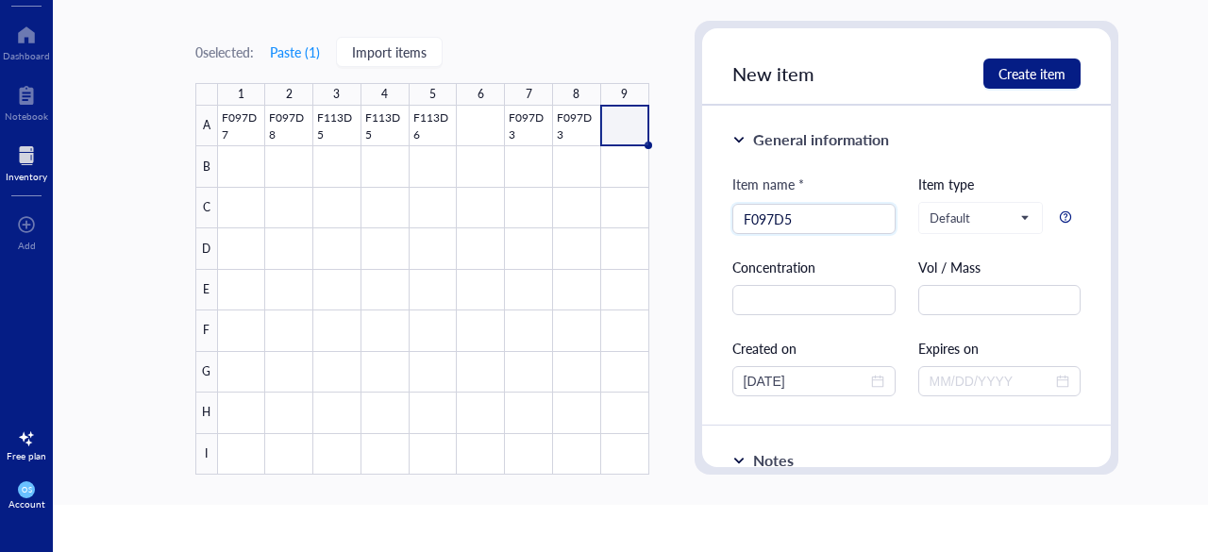
type input "F097D5"
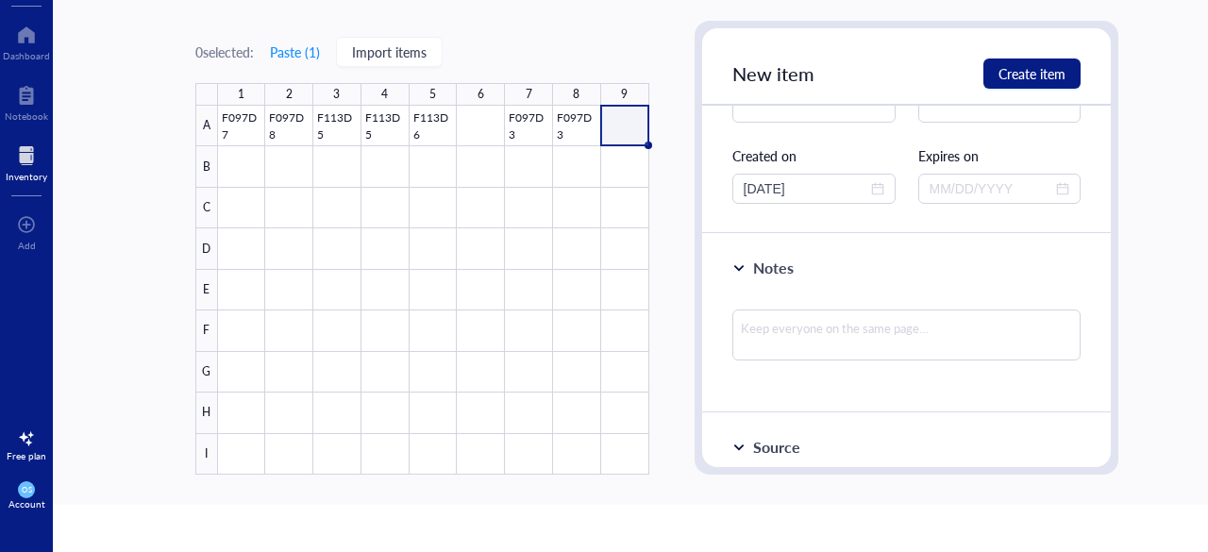
scroll to position [196, 0]
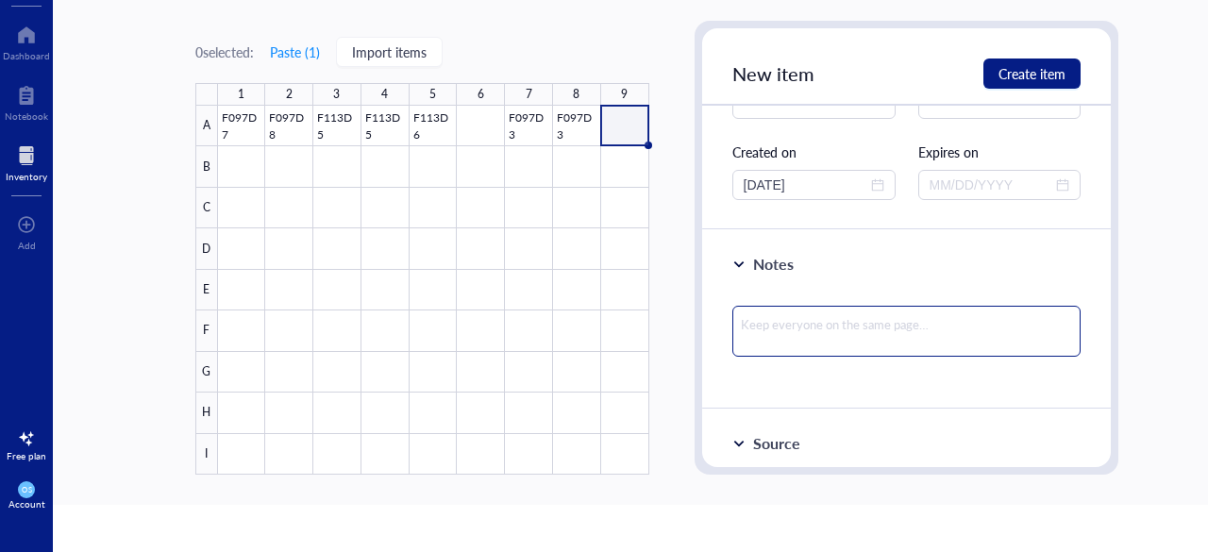
click at [803, 341] on textarea at bounding box center [906, 331] width 349 height 51
paste textarea "≥ 0.5 g /each"
type textarea "≥ 0.5 g /each"
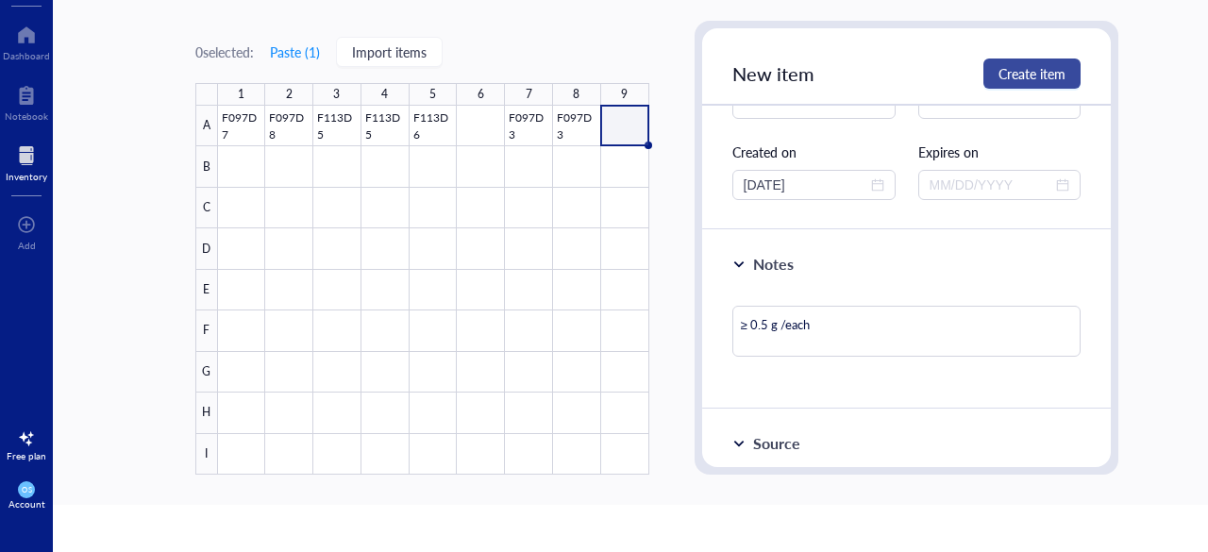
click at [1001, 72] on span "Create item" at bounding box center [1032, 73] width 67 height 15
type textarea "Keep everyone on the same page…"
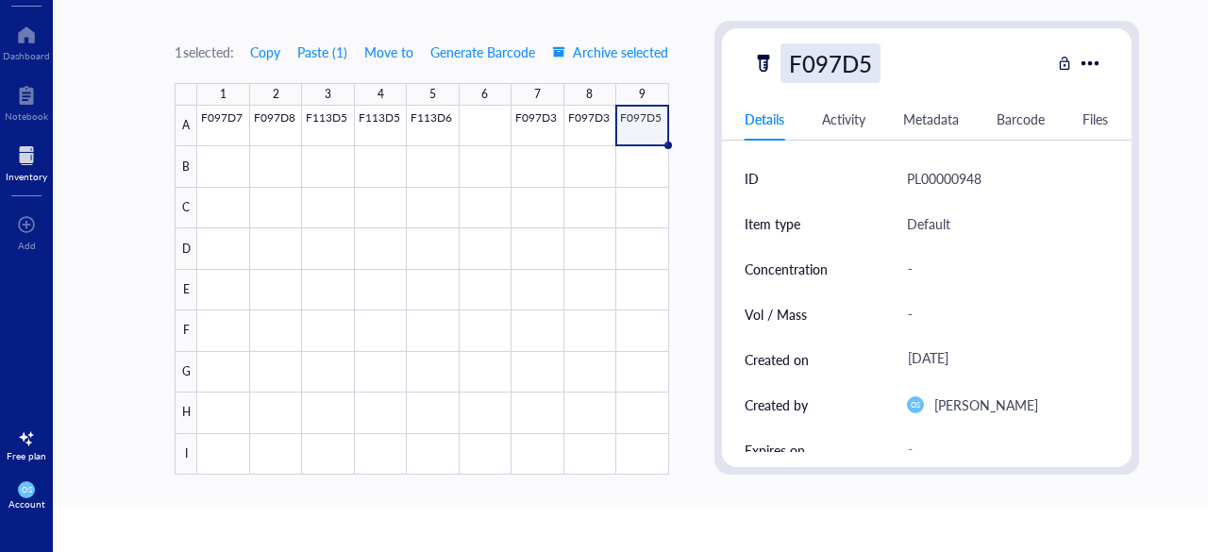
click at [821, 65] on div "F097D5" at bounding box center [831, 63] width 100 height 40
click at [832, 64] on input "F097D5" at bounding box center [835, 63] width 106 height 38
type input "F078D5"
click at [919, 65] on div "F078D5" at bounding box center [901, 63] width 298 height 40
click at [240, 163] on div at bounding box center [432, 290] width 471 height 369
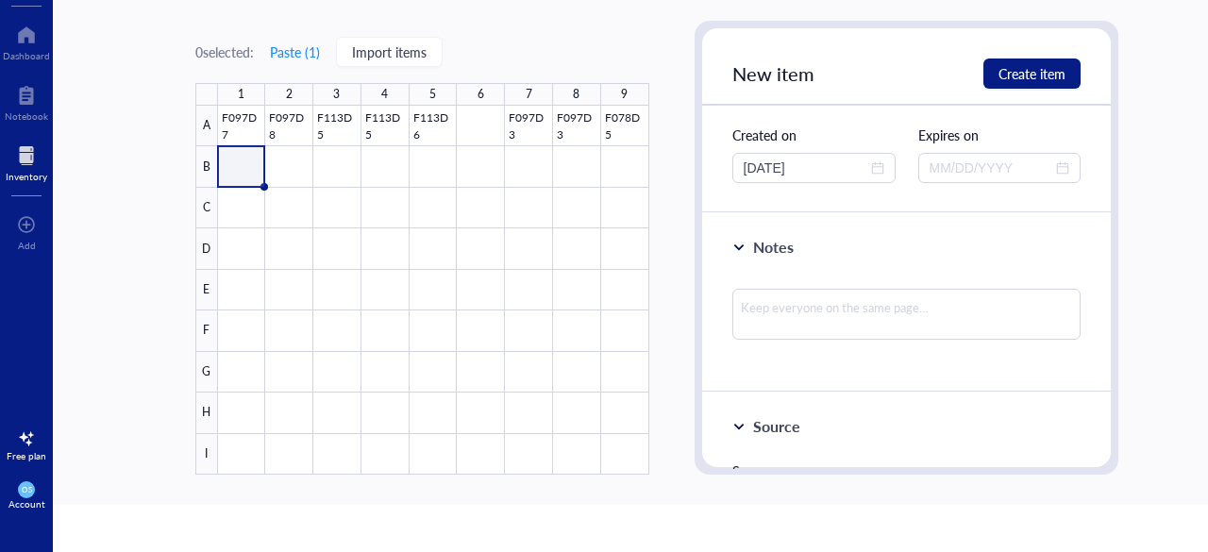
scroll to position [219, 0]
type input "F097D4"
click at [781, 280] on div at bounding box center [906, 316] width 349 height 81
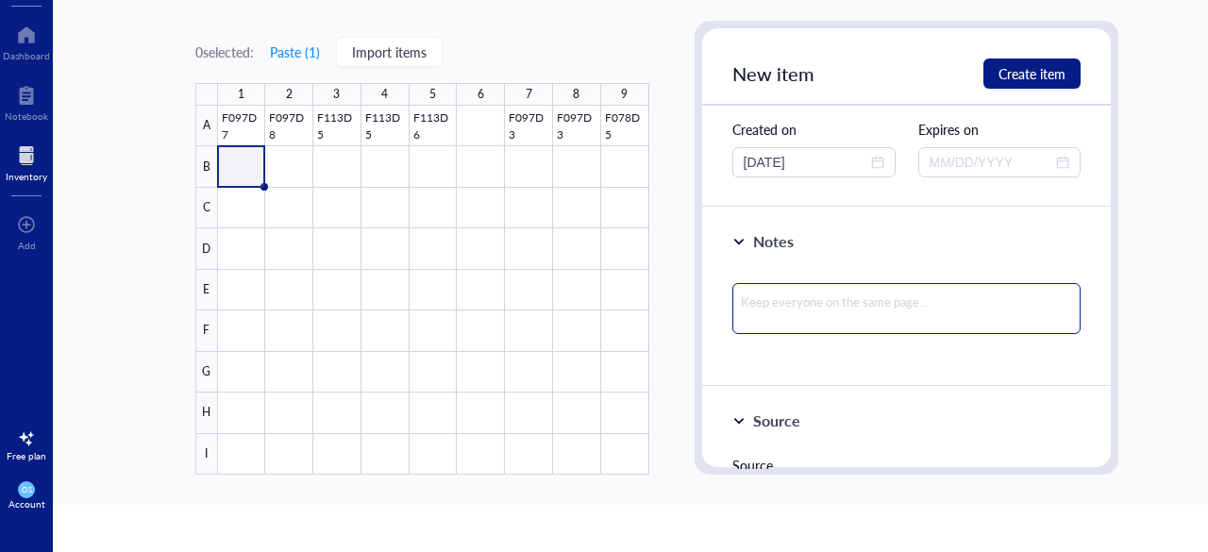
click at [772, 295] on textarea at bounding box center [906, 308] width 349 height 51
paste textarea "≥ 0.5 g /each"
type textarea "≥ 0.5 g /each"
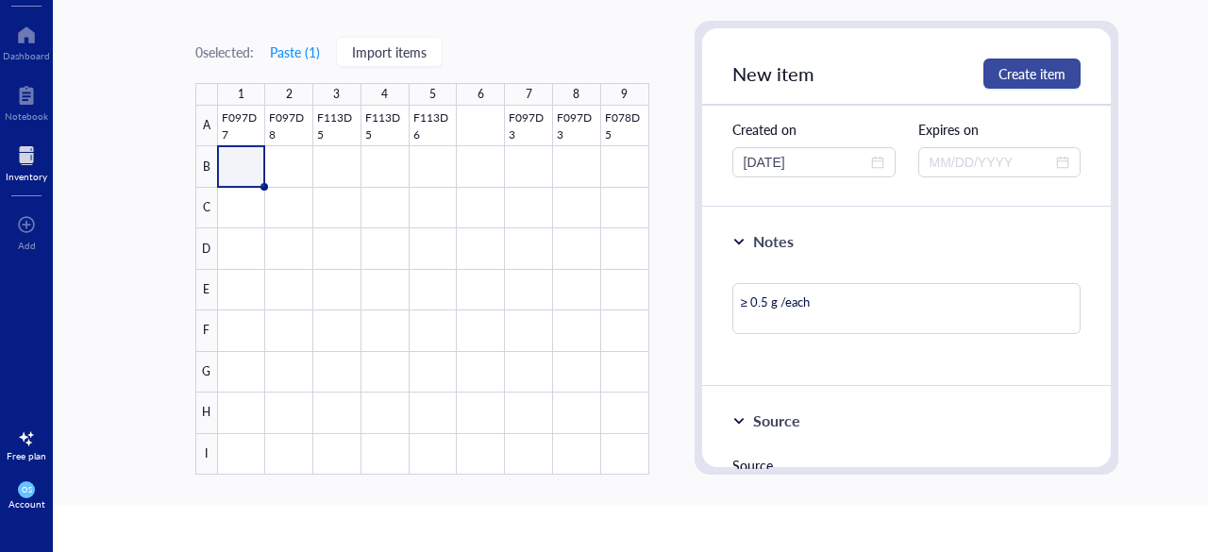
click at [1018, 70] on span "Create item" at bounding box center [1032, 73] width 67 height 15
type textarea "Keep everyone on the same page…"
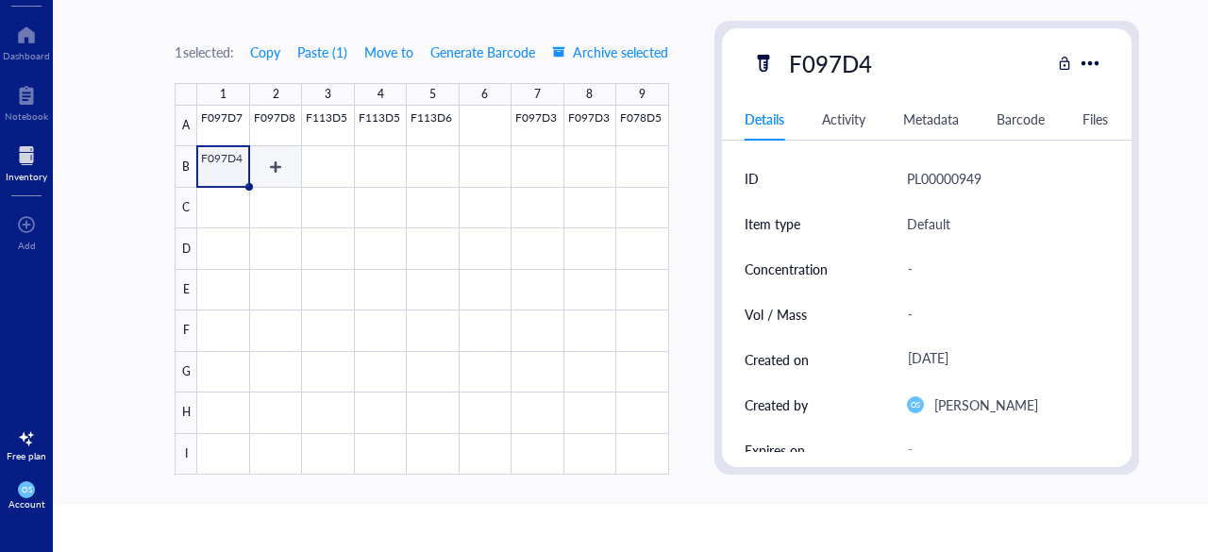
click at [287, 171] on div at bounding box center [432, 290] width 471 height 369
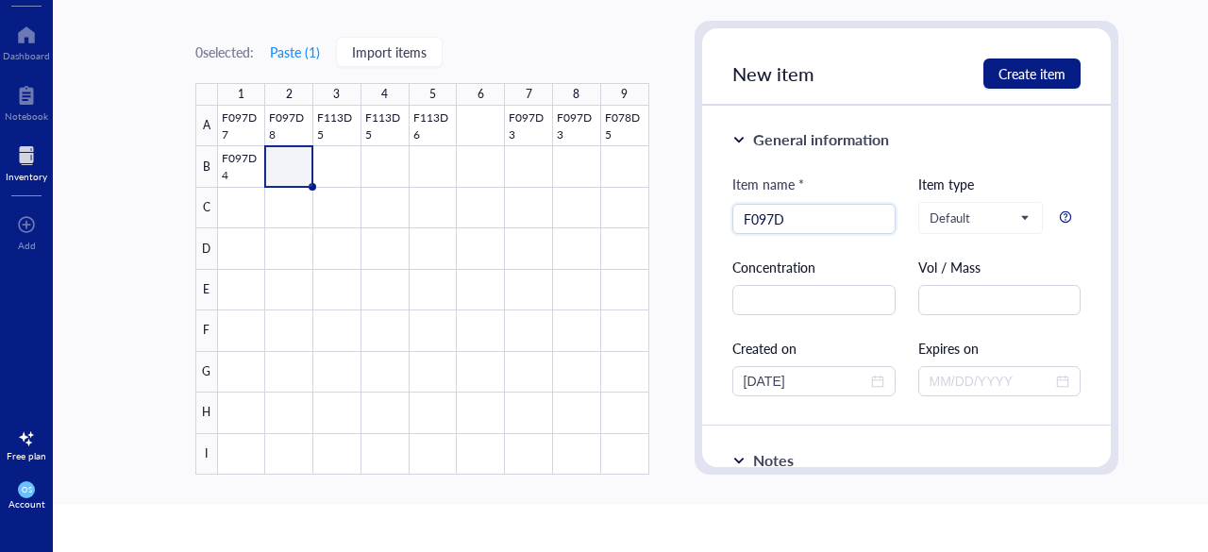
type input "F097D8"
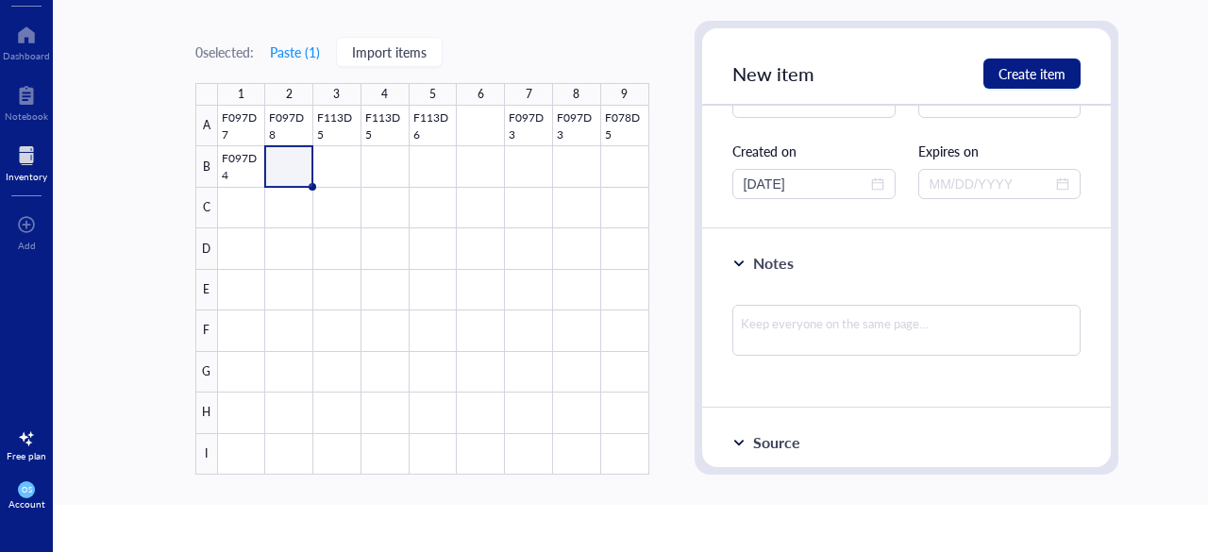
scroll to position [198, 0]
click at [285, 129] on div at bounding box center [433, 290] width 431 height 369
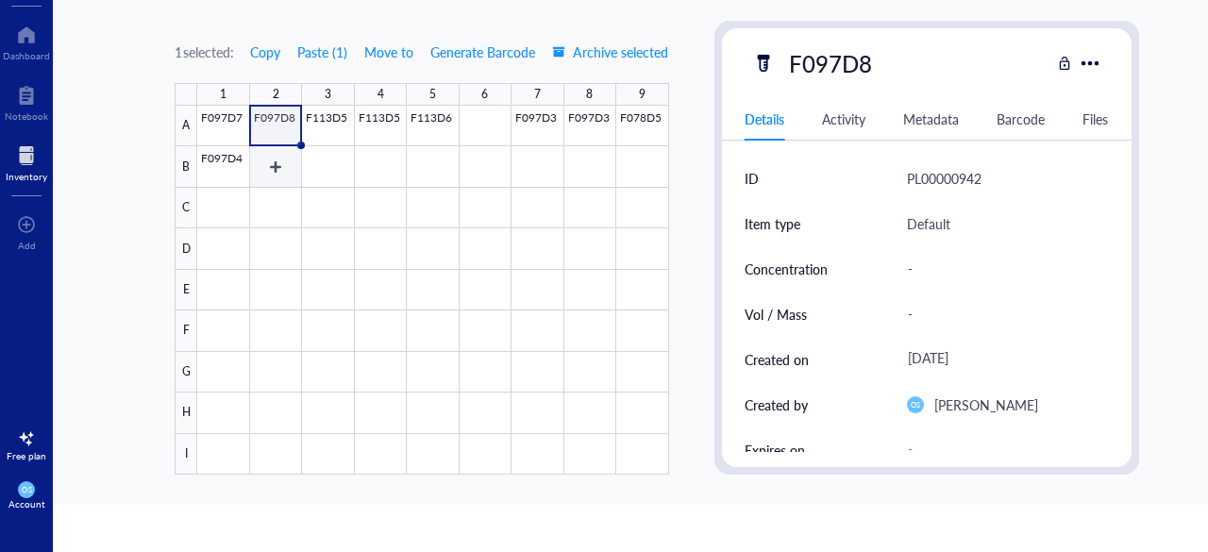
click at [277, 180] on div at bounding box center [432, 290] width 471 height 369
click at [520, 170] on div at bounding box center [432, 290] width 471 height 369
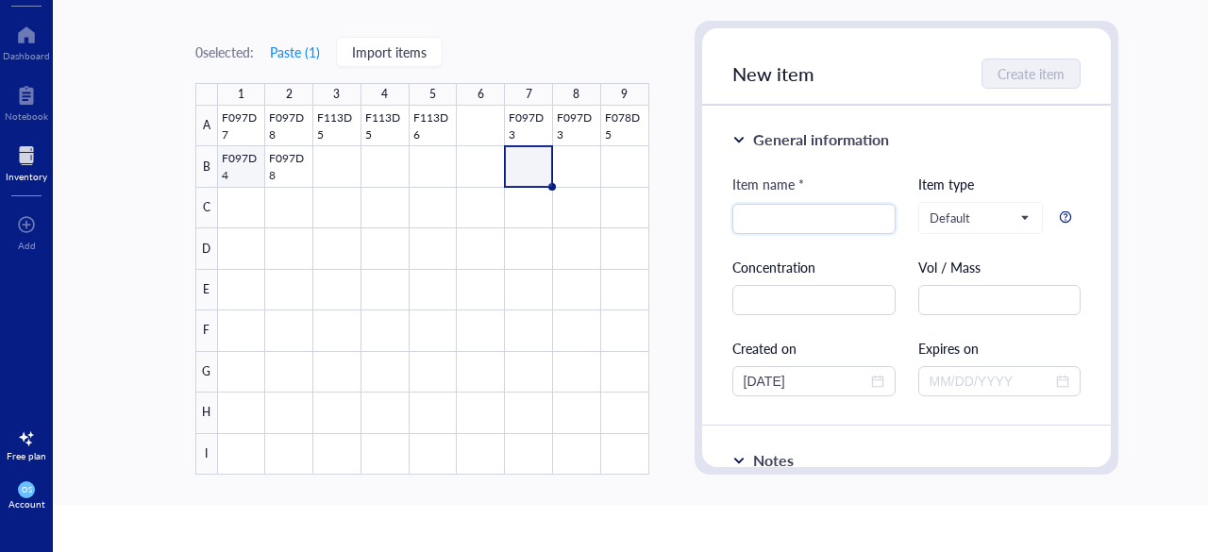
click at [244, 175] on div at bounding box center [433, 290] width 431 height 369
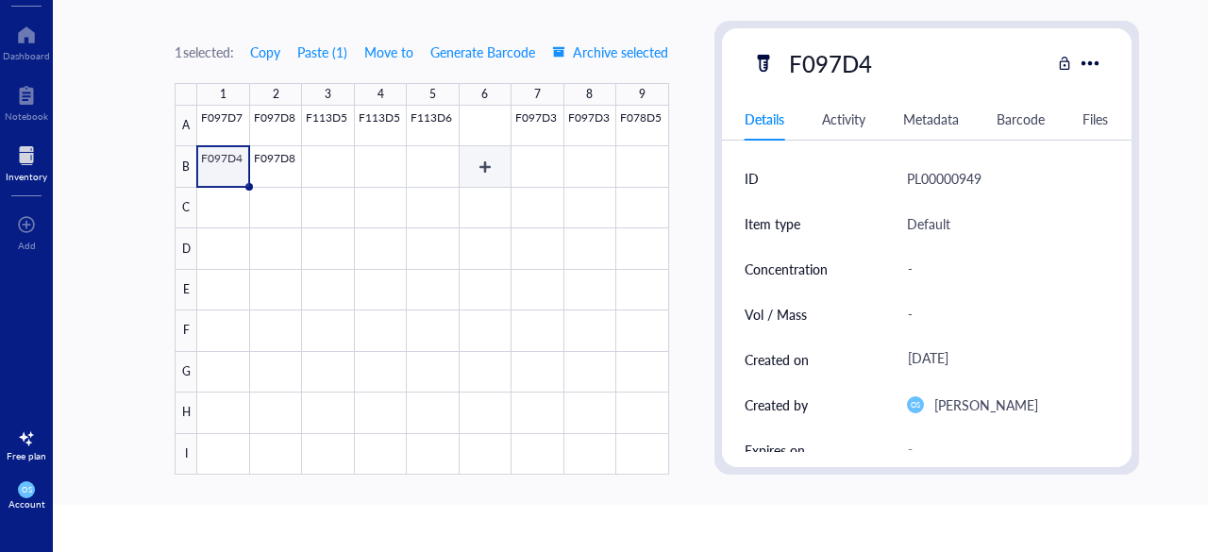
click at [522, 165] on div at bounding box center [432, 290] width 471 height 369
click at [588, 172] on div at bounding box center [432, 290] width 471 height 369
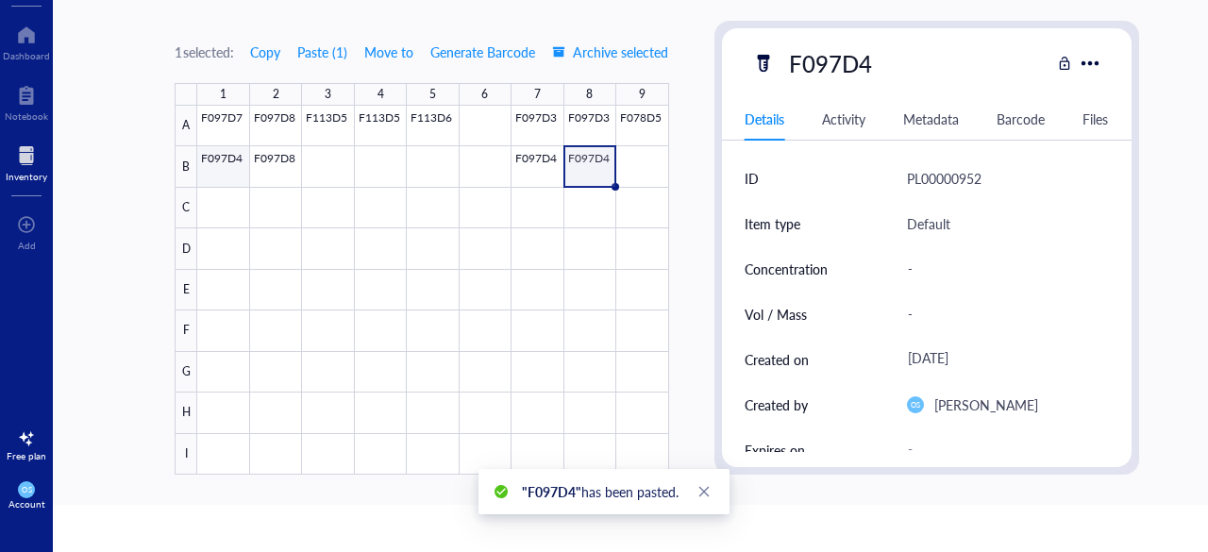
click at [221, 166] on div at bounding box center [432, 290] width 471 height 369
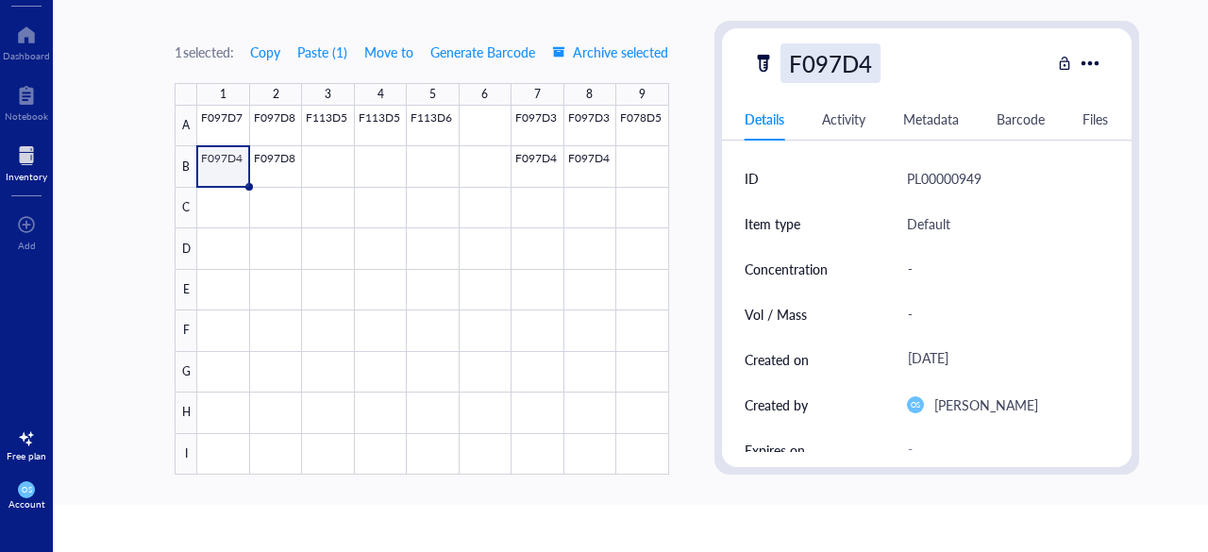
click at [851, 71] on div "F097D4" at bounding box center [831, 63] width 100 height 40
type input "F097D7"
click at [904, 70] on div "F097D7" at bounding box center [901, 63] width 298 height 40
click at [237, 120] on div at bounding box center [432, 290] width 471 height 369
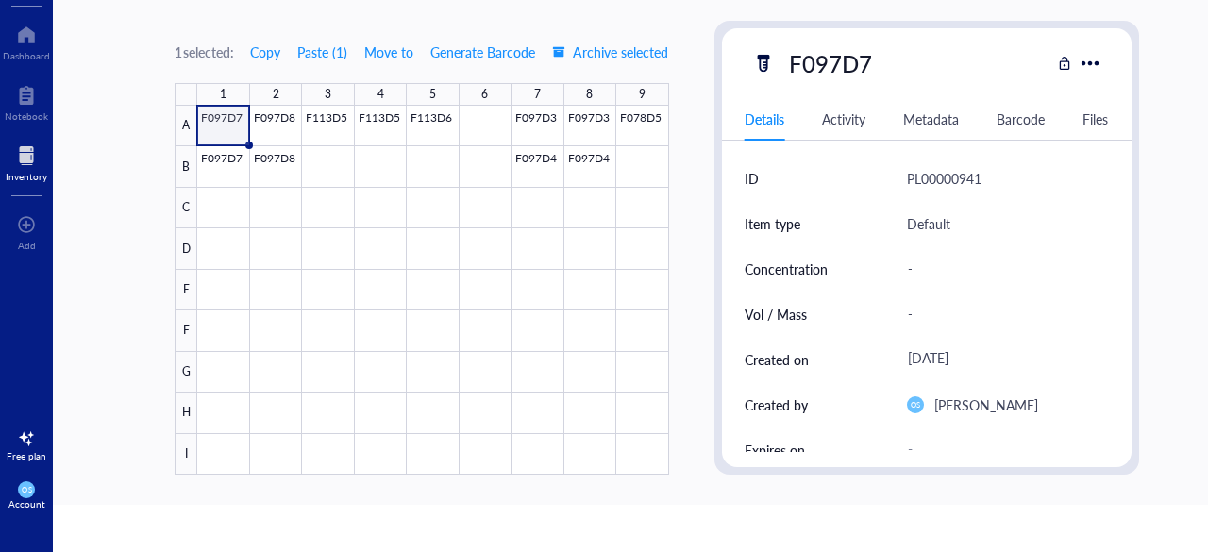
click at [232, 153] on div at bounding box center [432, 290] width 471 height 369
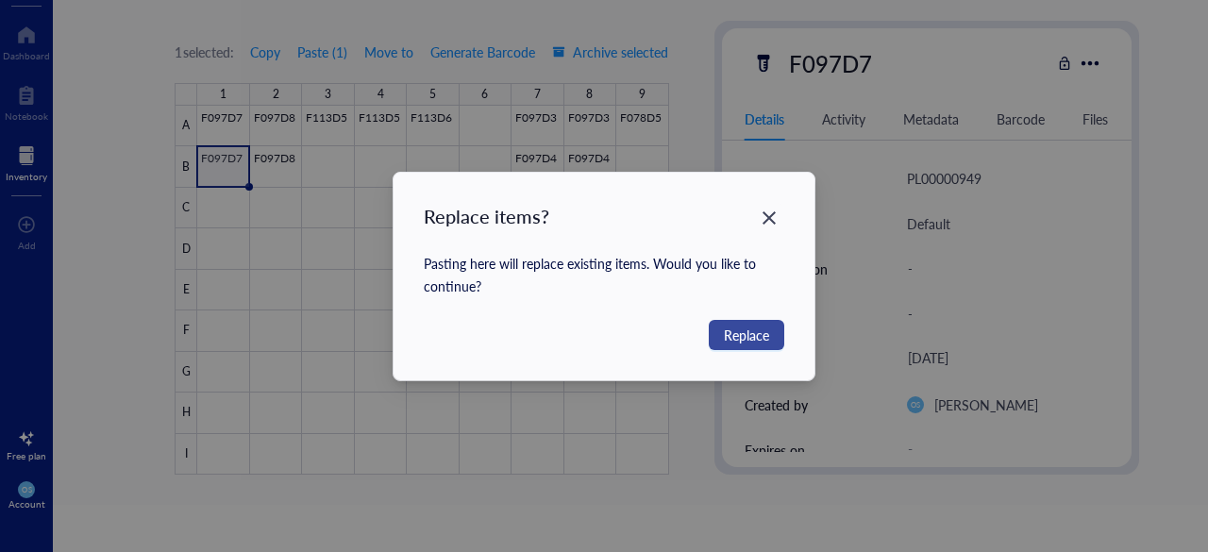
click at [748, 335] on span "Replace" at bounding box center [746, 335] width 45 height 21
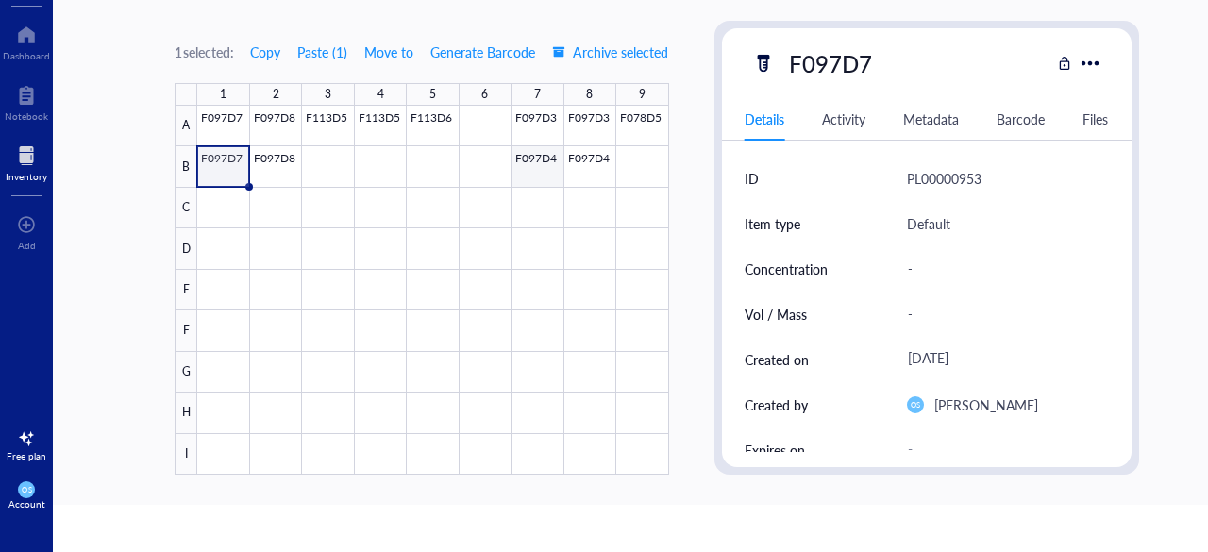
click at [515, 165] on div at bounding box center [432, 290] width 471 height 369
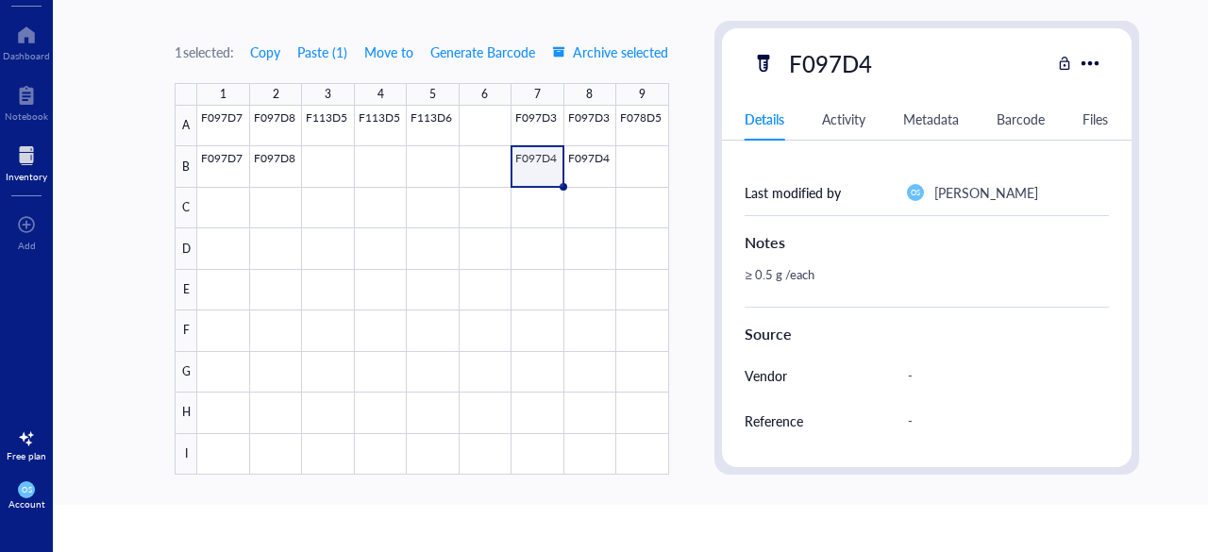
scroll to position [328, 0]
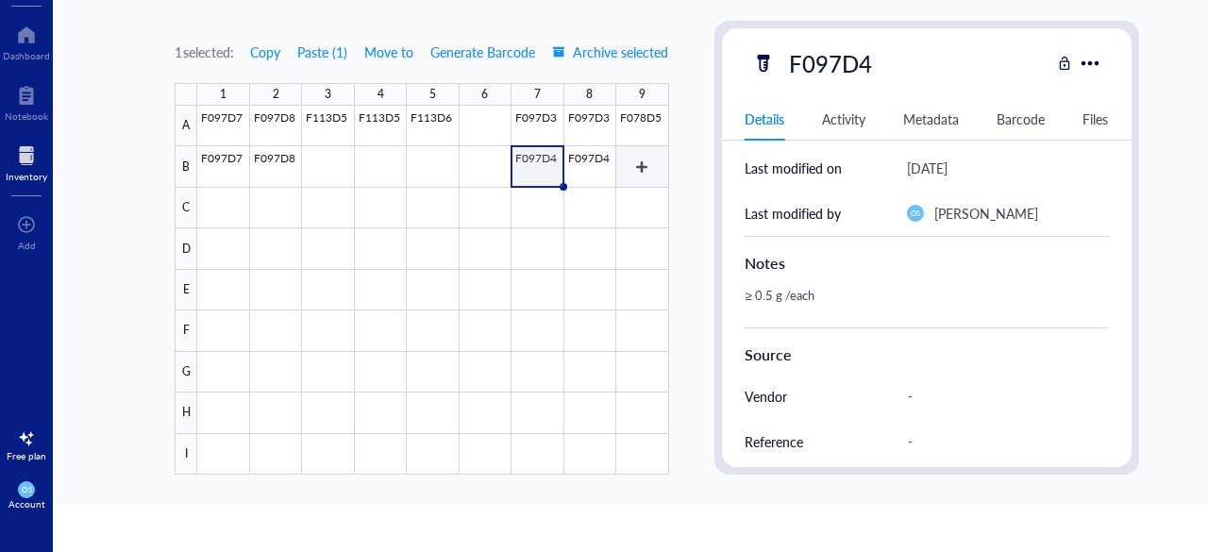
click at [639, 170] on div at bounding box center [432, 290] width 471 height 369
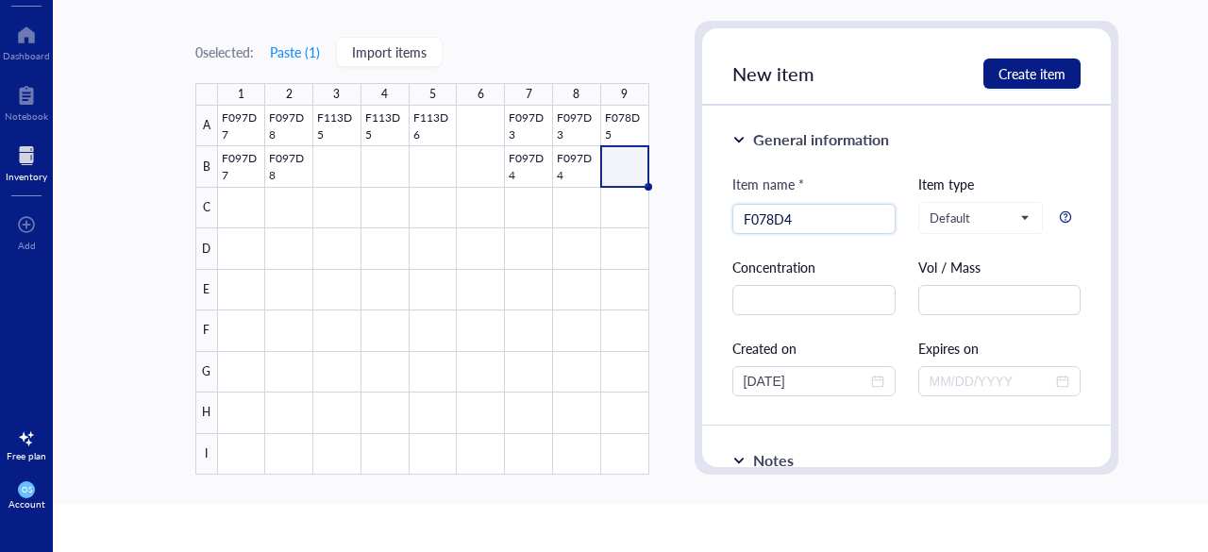
type input "F078D4"
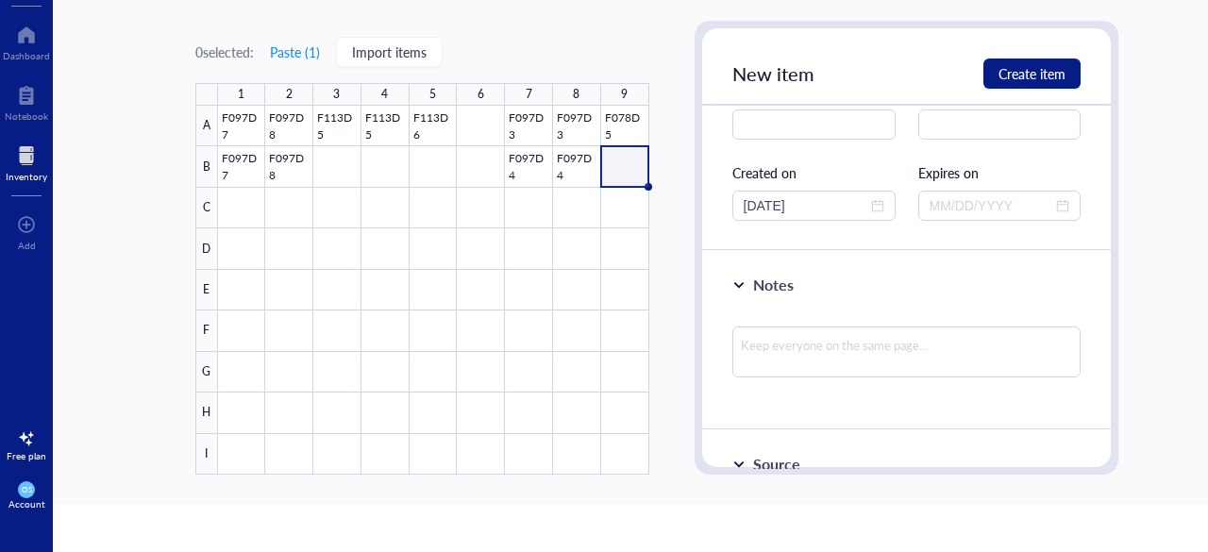
scroll to position [198, 0]
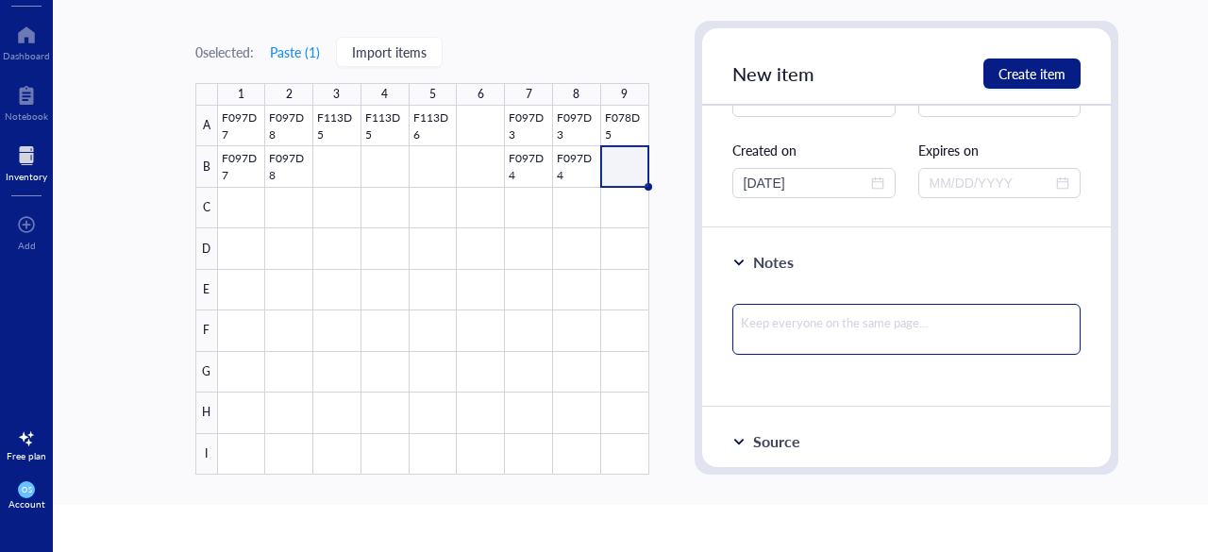
click at [762, 322] on textarea at bounding box center [906, 329] width 349 height 51
paste textarea "0.09 g"
type textarea "0.09 g"
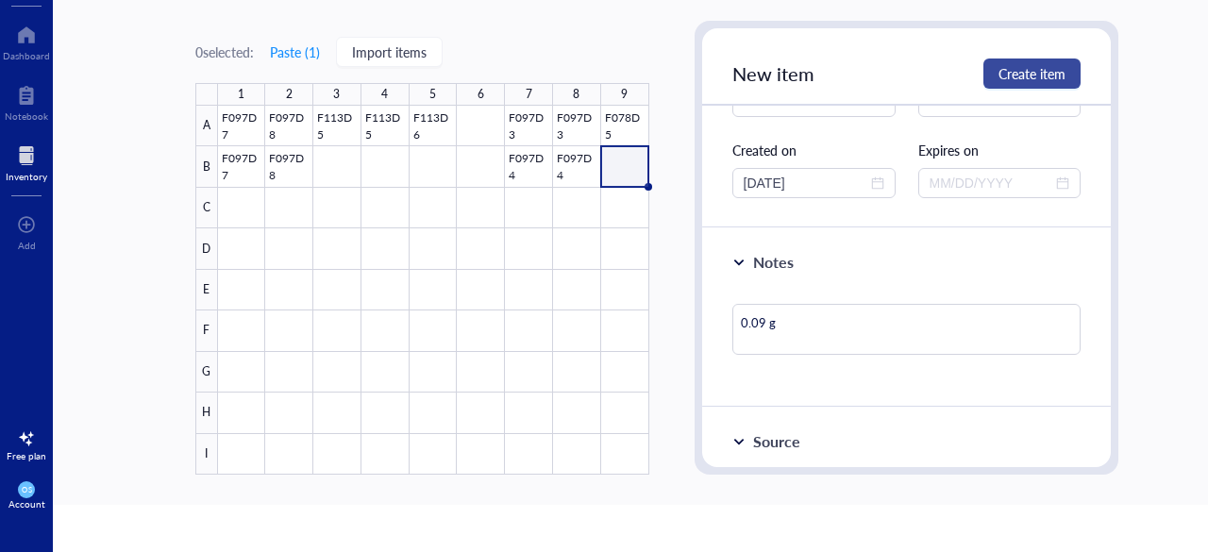
click at [1033, 66] on span "Create item" at bounding box center [1032, 73] width 67 height 15
type textarea "Keep everyone on the same page…"
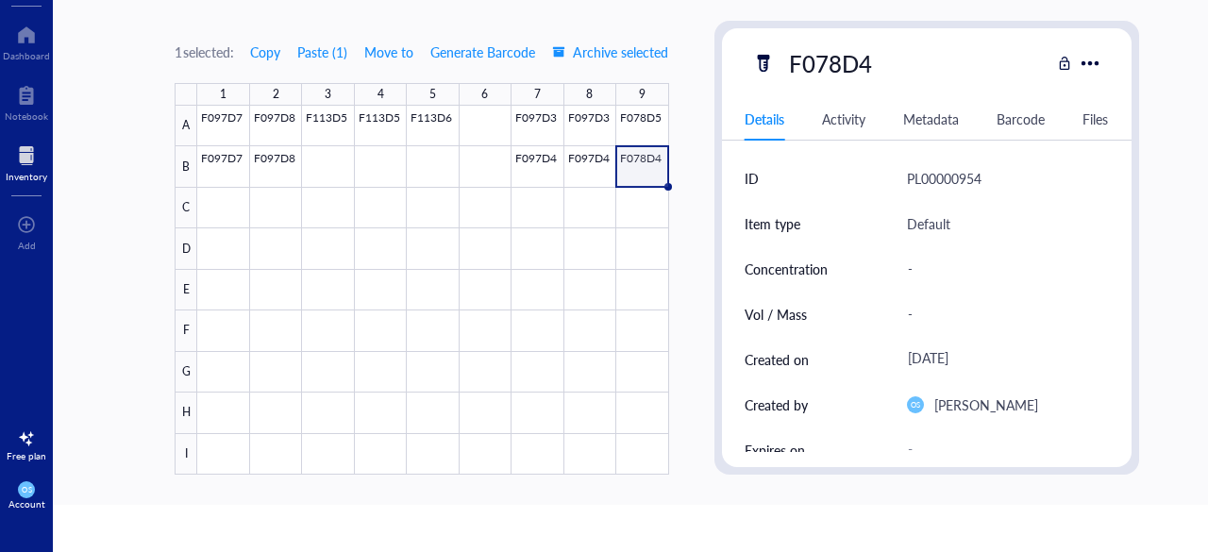
click at [935, 114] on div "Metadata" at bounding box center [931, 119] width 56 height 21
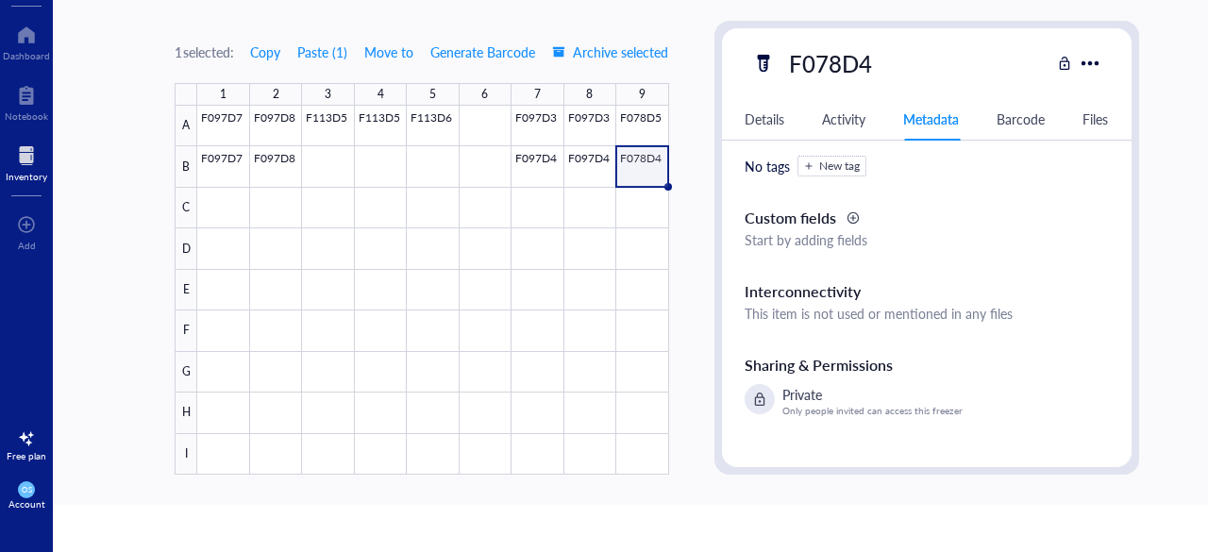
click at [757, 121] on div "Details" at bounding box center [765, 119] width 40 height 21
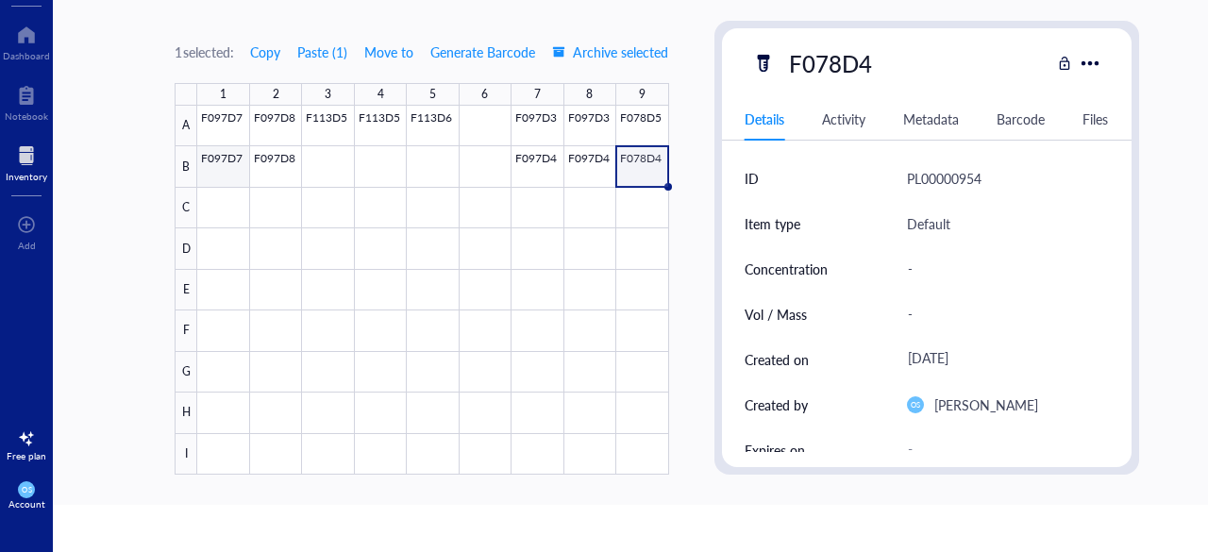
click at [220, 203] on div at bounding box center [432, 290] width 471 height 369
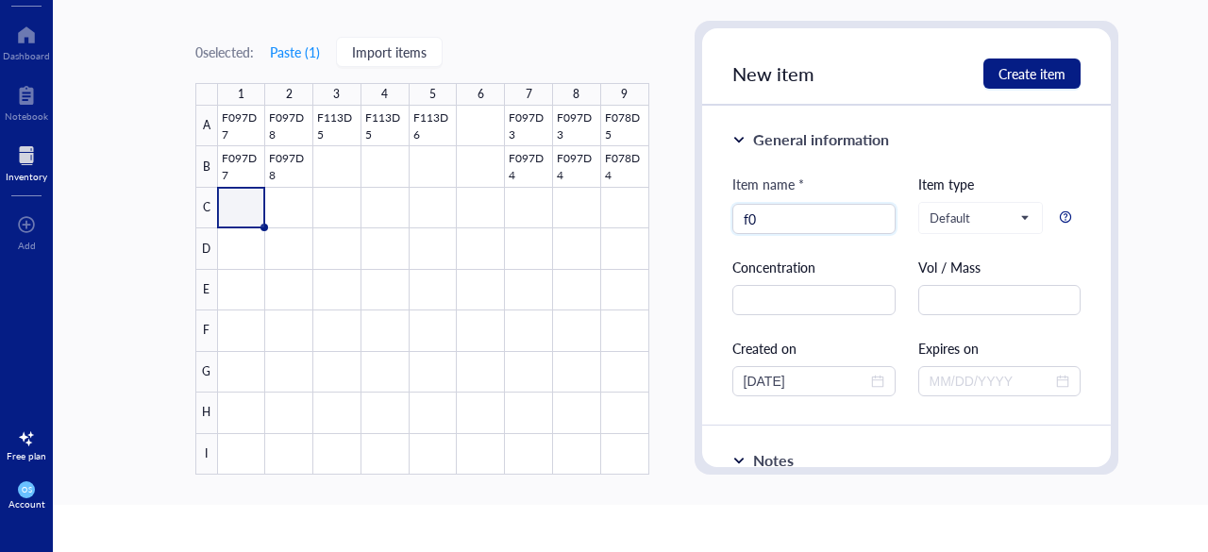
type input "f"
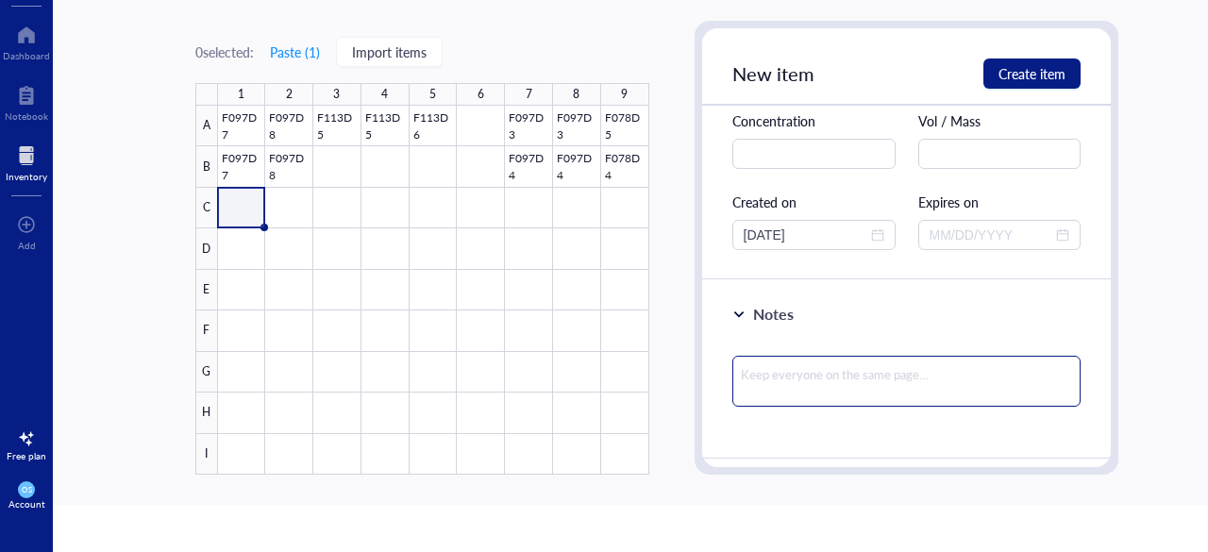
type input "F097D6"
click at [752, 382] on textarea at bounding box center [906, 381] width 349 height 51
paste textarea "≥ 0.5 g /each"
type textarea "≥ 0.5 g /each"
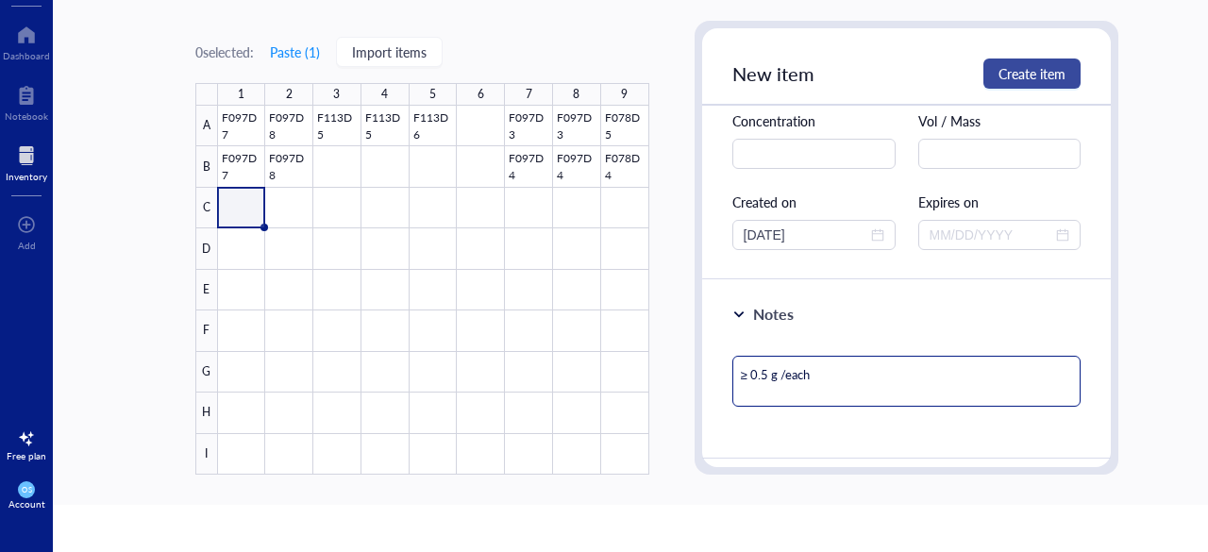
type textarea "≥ 0.5 g /each"
click at [1019, 69] on span "Create item" at bounding box center [1032, 73] width 67 height 15
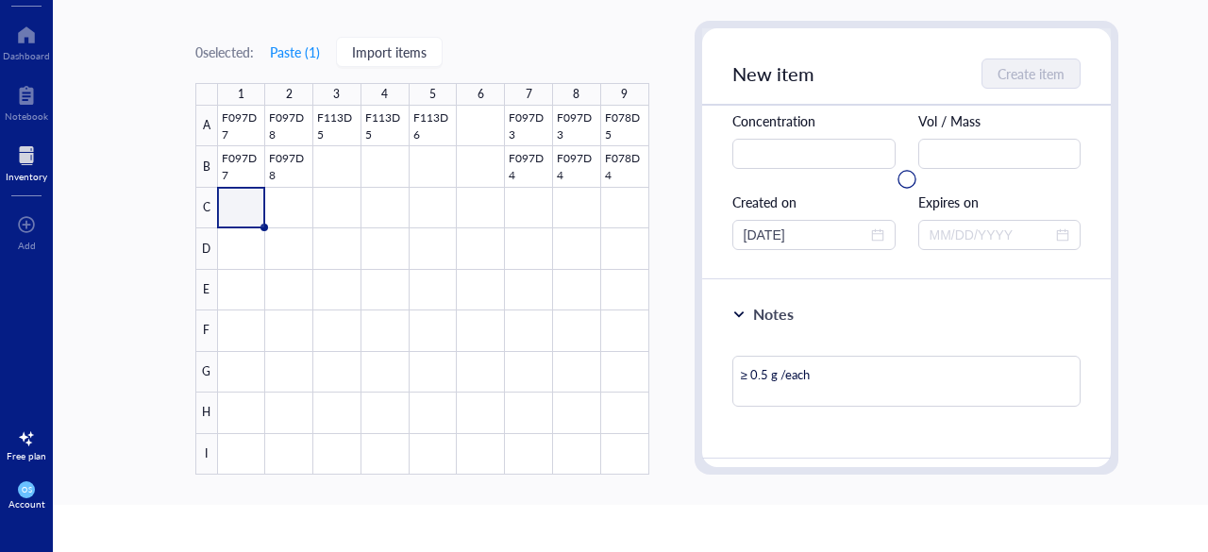
type textarea "Keep everyone on the same page…"
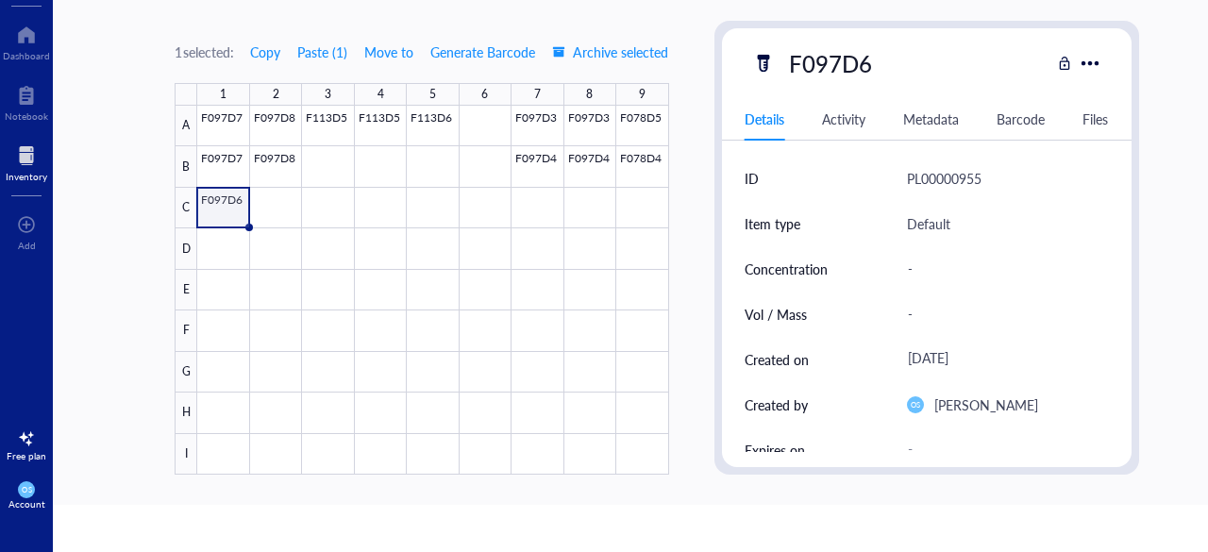
click at [228, 210] on div at bounding box center [432, 290] width 471 height 369
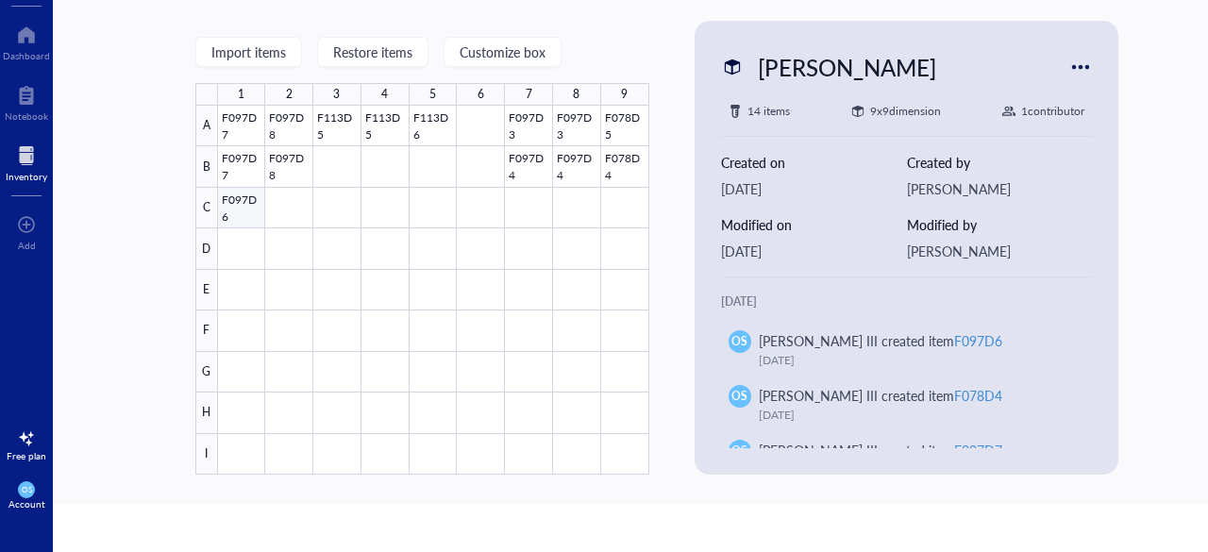
click at [236, 214] on div at bounding box center [433, 290] width 431 height 369
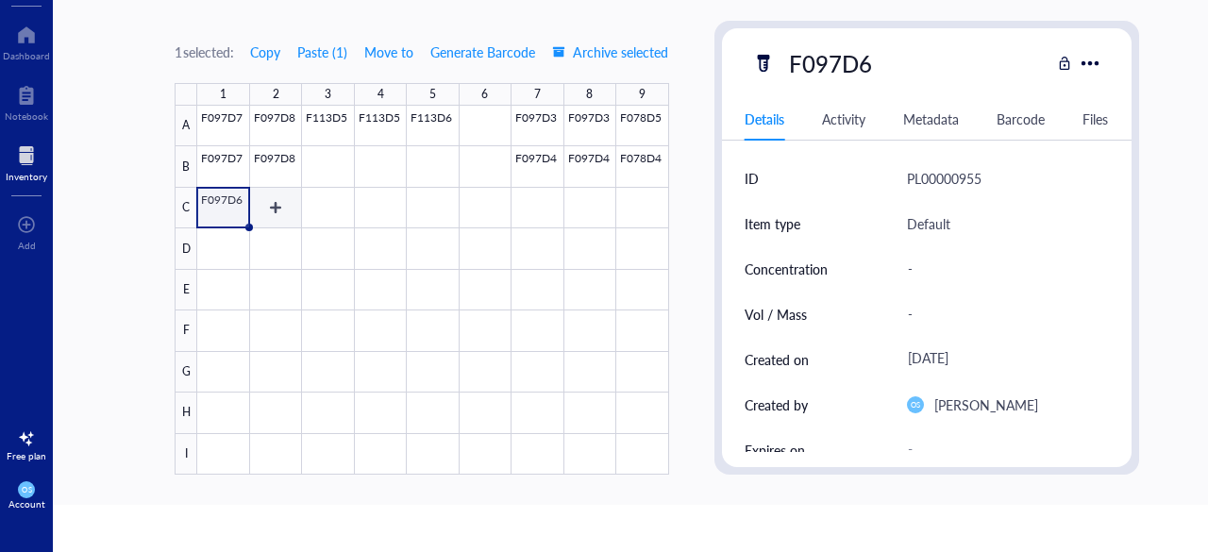
click at [272, 209] on div at bounding box center [432, 290] width 471 height 369
click at [429, 205] on div at bounding box center [432, 290] width 471 height 369
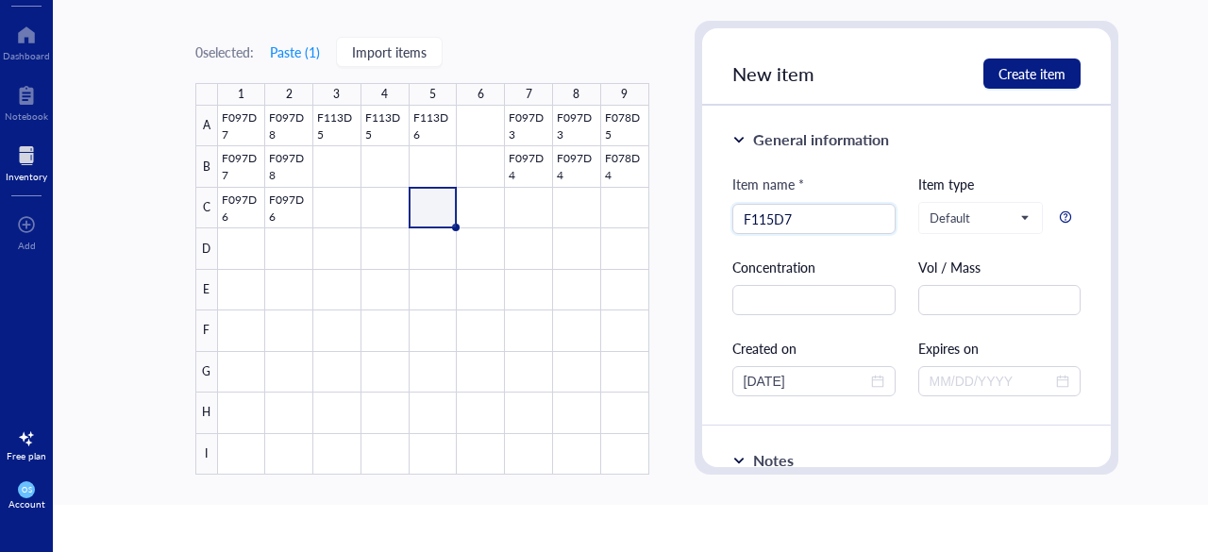
type input "F115D7"
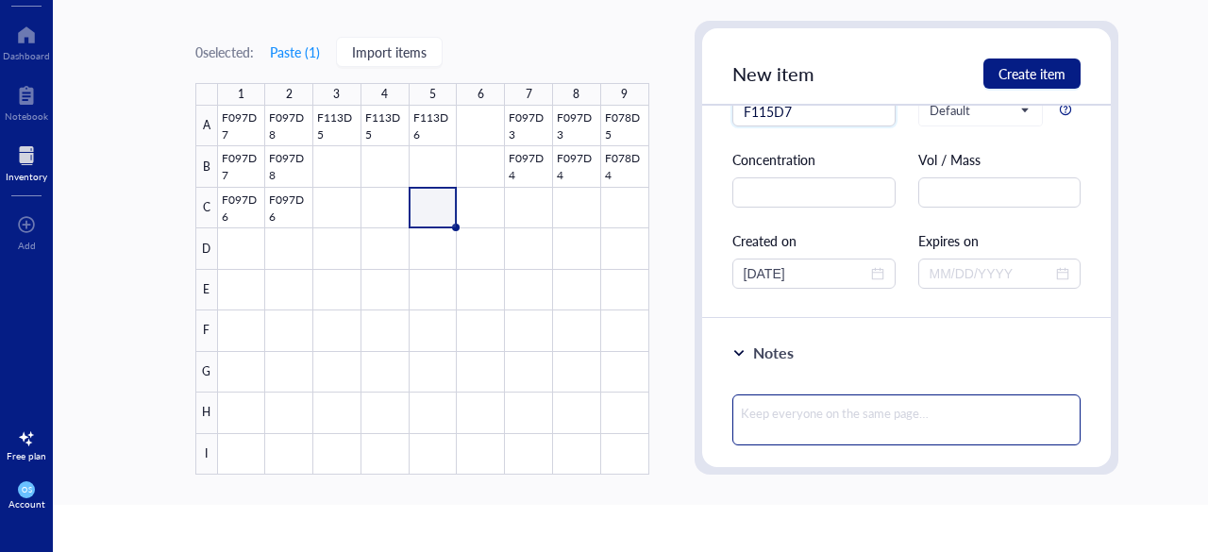
click at [755, 407] on textarea at bounding box center [906, 420] width 349 height 51
paste textarea "1.0 g / each"
type textarea "1.0 g / each"
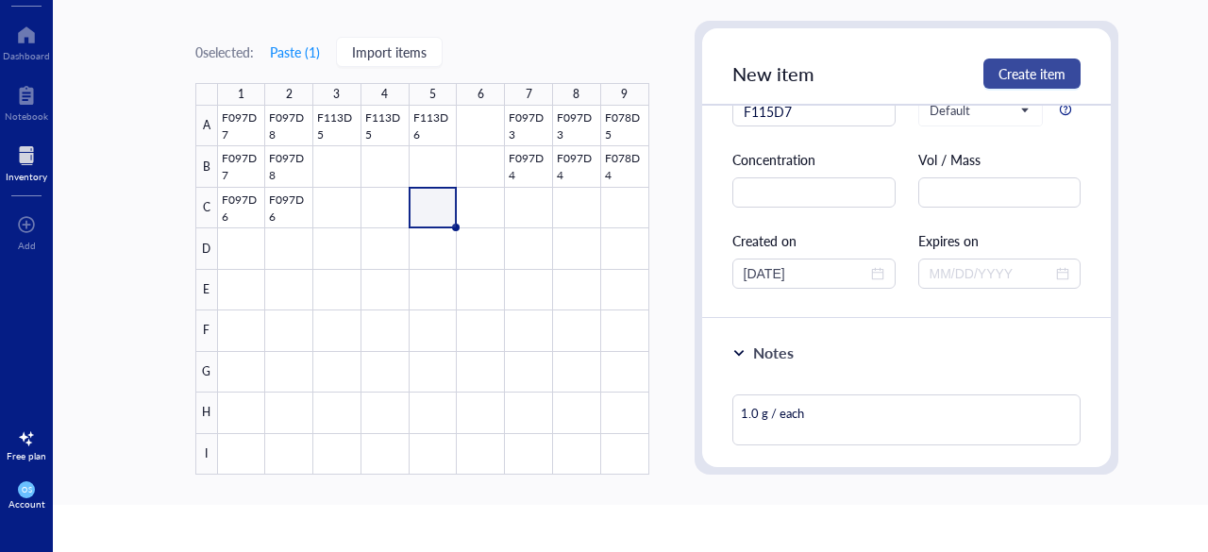
click at [1002, 78] on span "Create item" at bounding box center [1032, 73] width 67 height 15
type textarea "Keep everyone on the same page…"
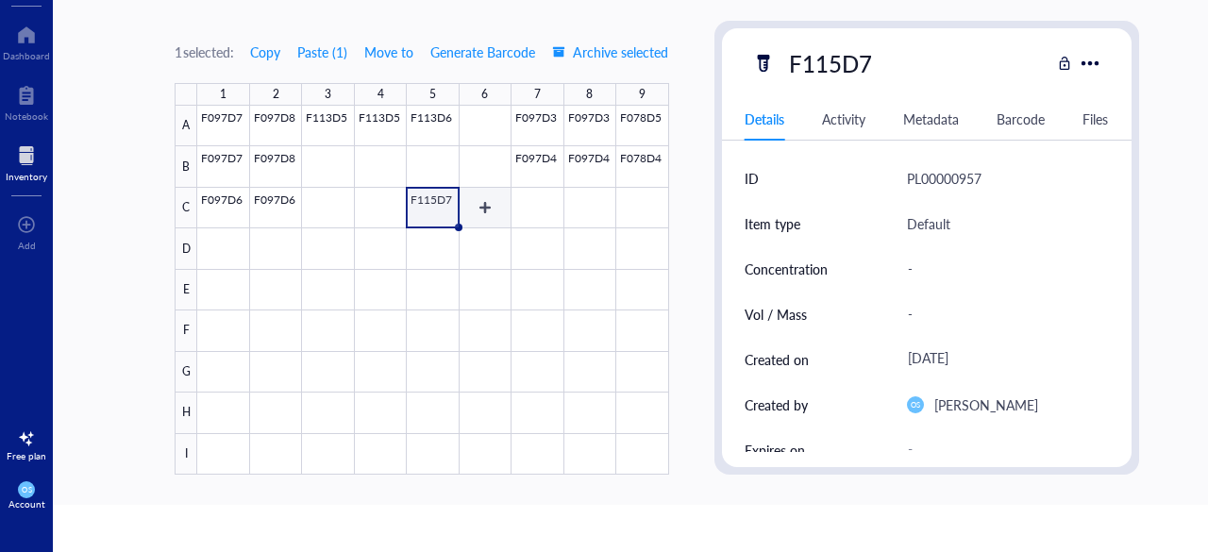
click at [478, 195] on div at bounding box center [432, 290] width 471 height 369
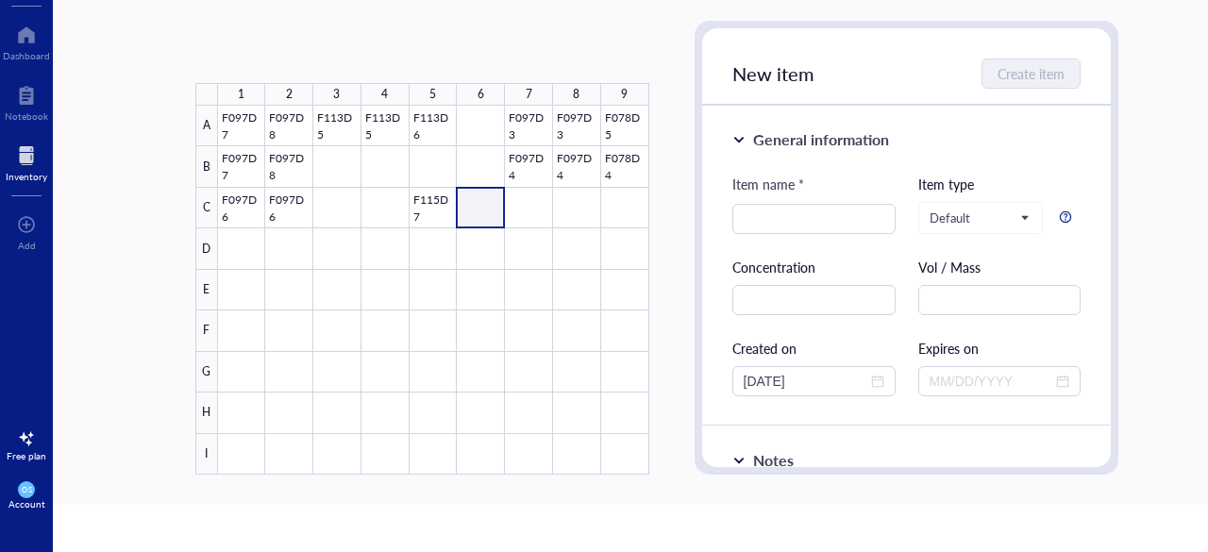
click at [478, 195] on div at bounding box center [433, 290] width 431 height 369
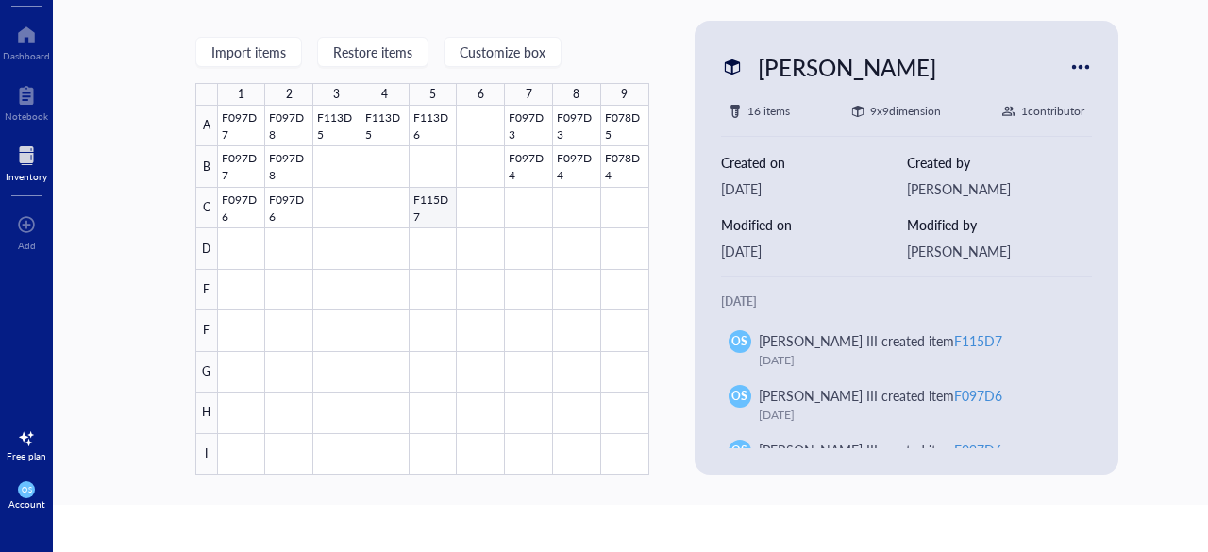
click at [431, 206] on div at bounding box center [433, 290] width 431 height 369
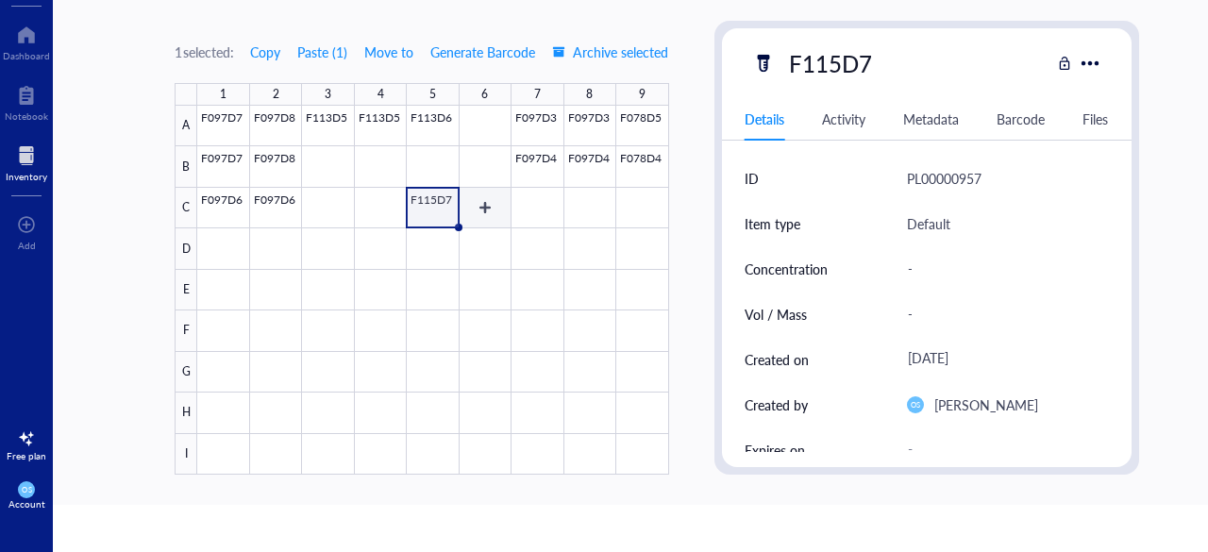
click at [476, 205] on div at bounding box center [432, 290] width 471 height 369
click at [523, 177] on div at bounding box center [432, 290] width 471 height 369
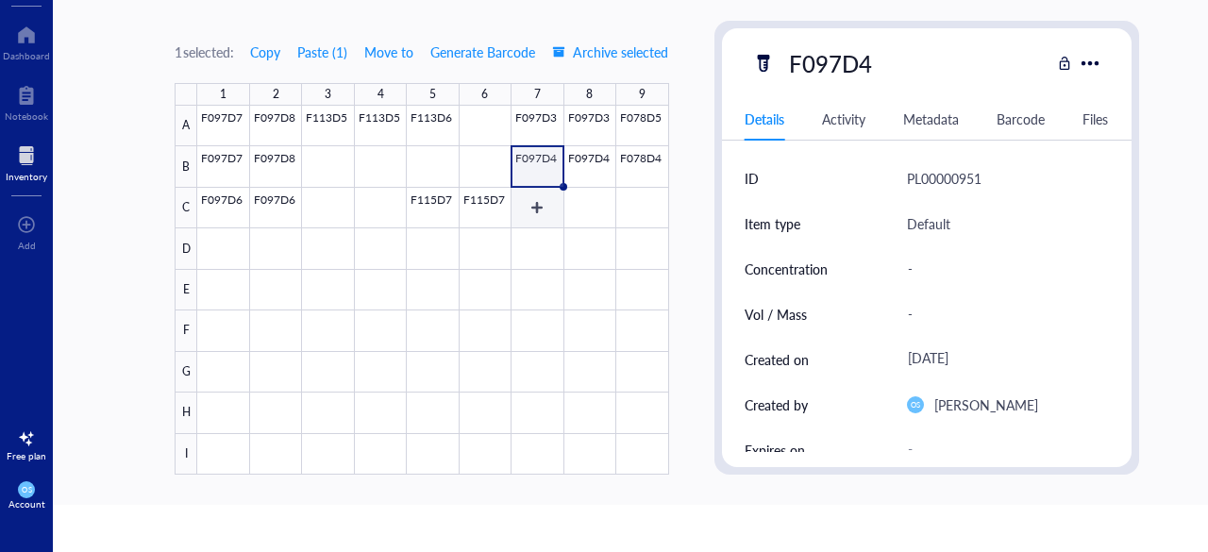
click at [534, 208] on div at bounding box center [432, 290] width 471 height 369
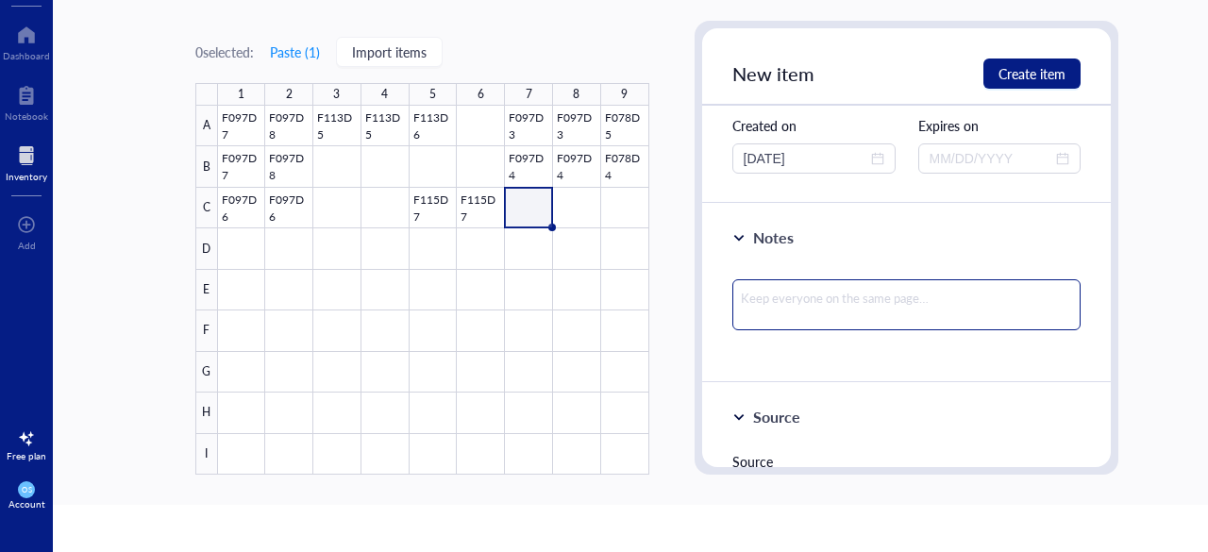
scroll to position [233, 0]
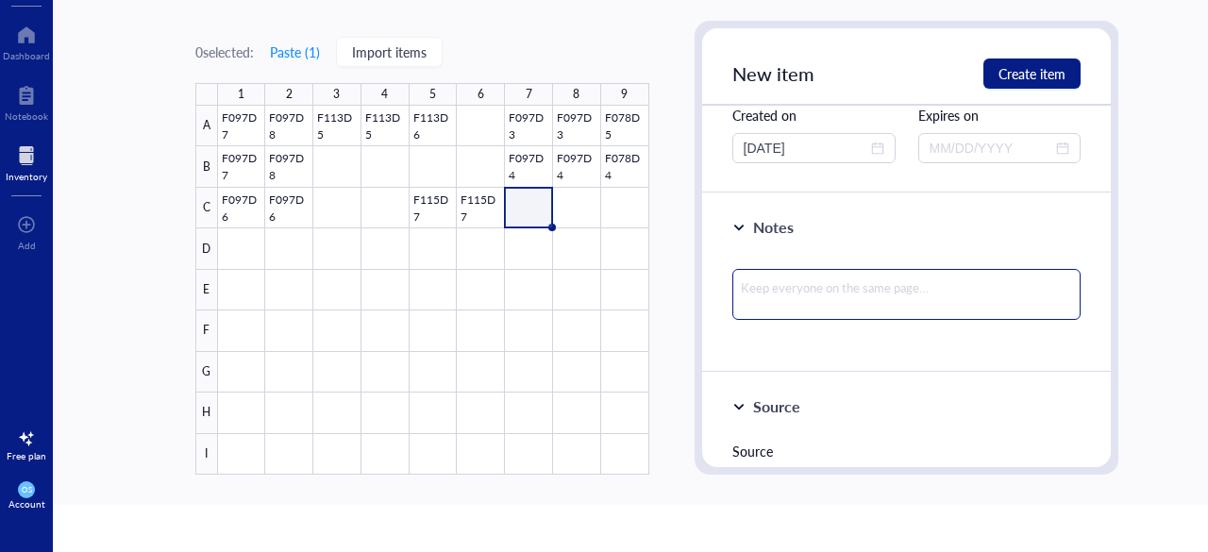
type input "F097D5"
click at [766, 301] on textarea at bounding box center [906, 294] width 349 height 51
paste textarea "≥ 0.5 g /each"
type textarea "≥ 0.5 g /each"
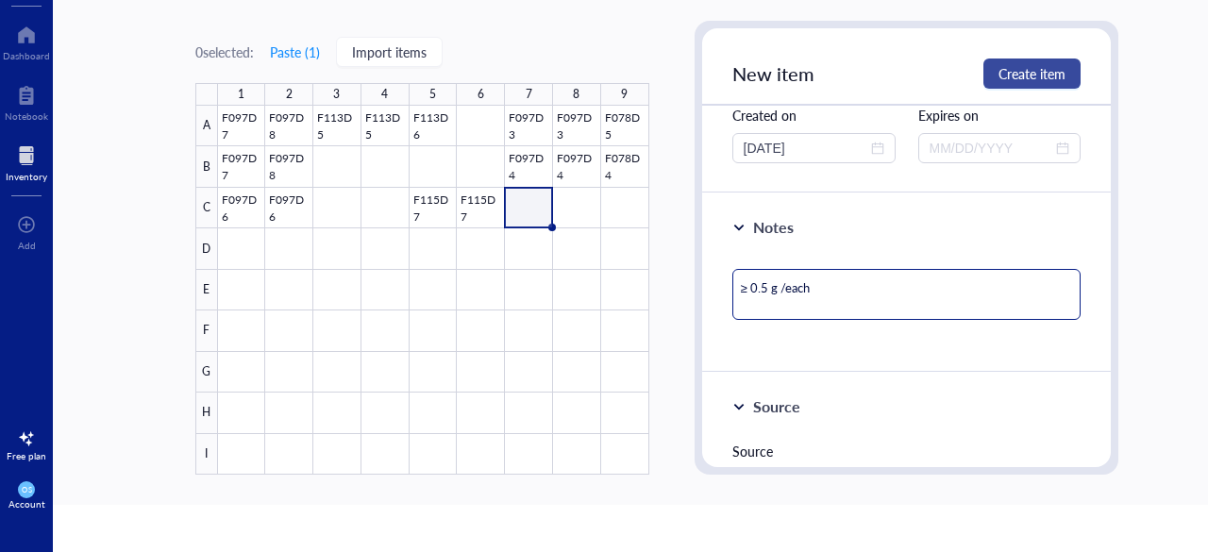
type textarea "≥ 0.5 g /each"
click at [1010, 66] on span "Create item" at bounding box center [1032, 73] width 67 height 15
type textarea "Keep everyone on the same page…"
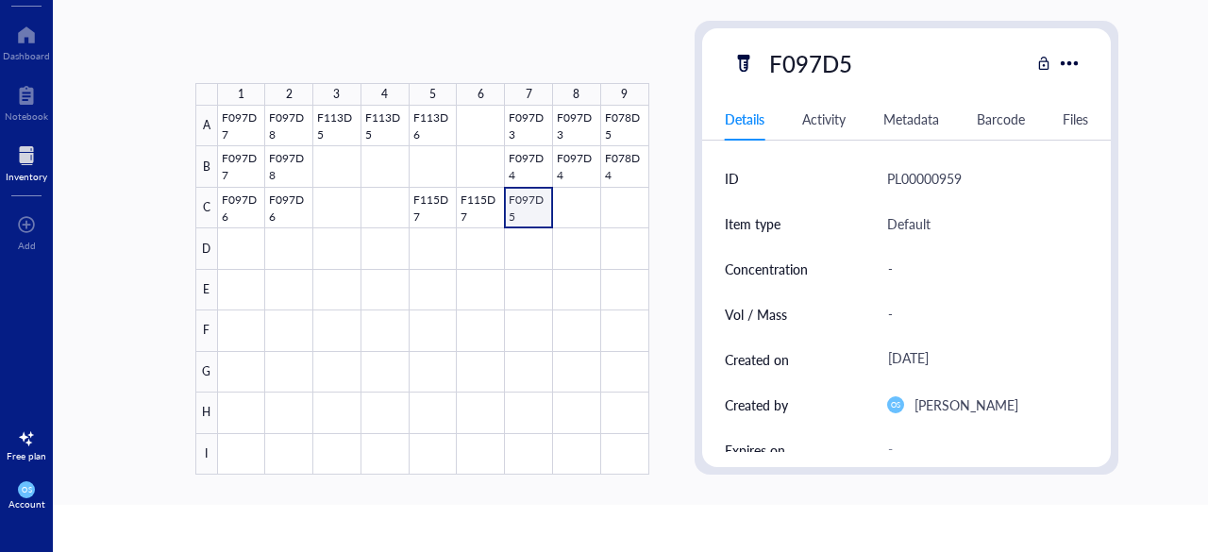
click at [534, 202] on div at bounding box center [433, 290] width 431 height 369
click at [564, 204] on div at bounding box center [433, 290] width 431 height 369
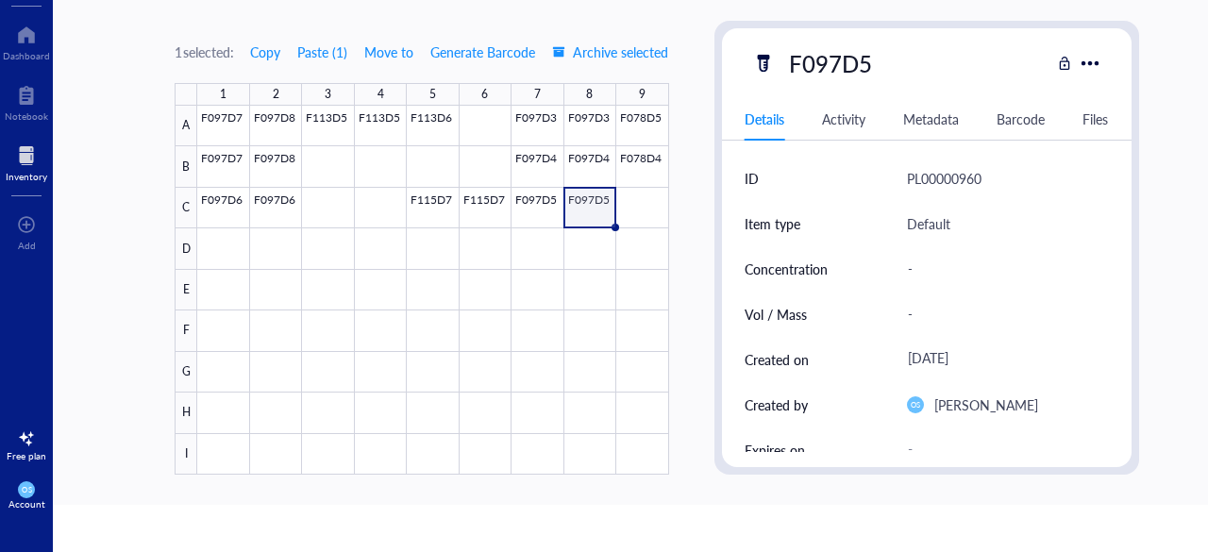
click at [619, 205] on div at bounding box center [432, 290] width 471 height 369
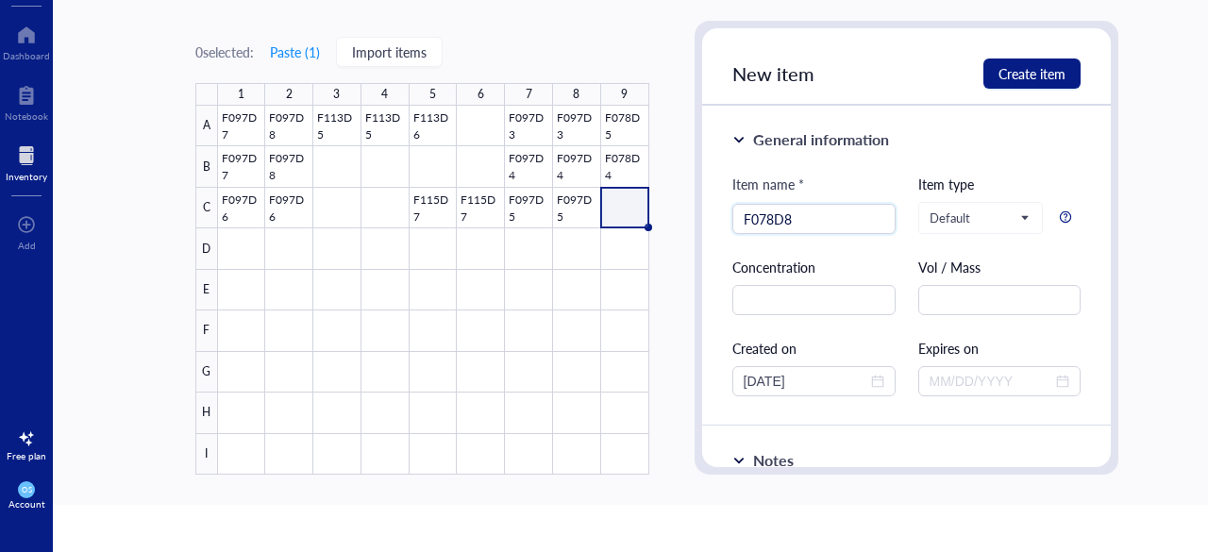
type input "F078D8"
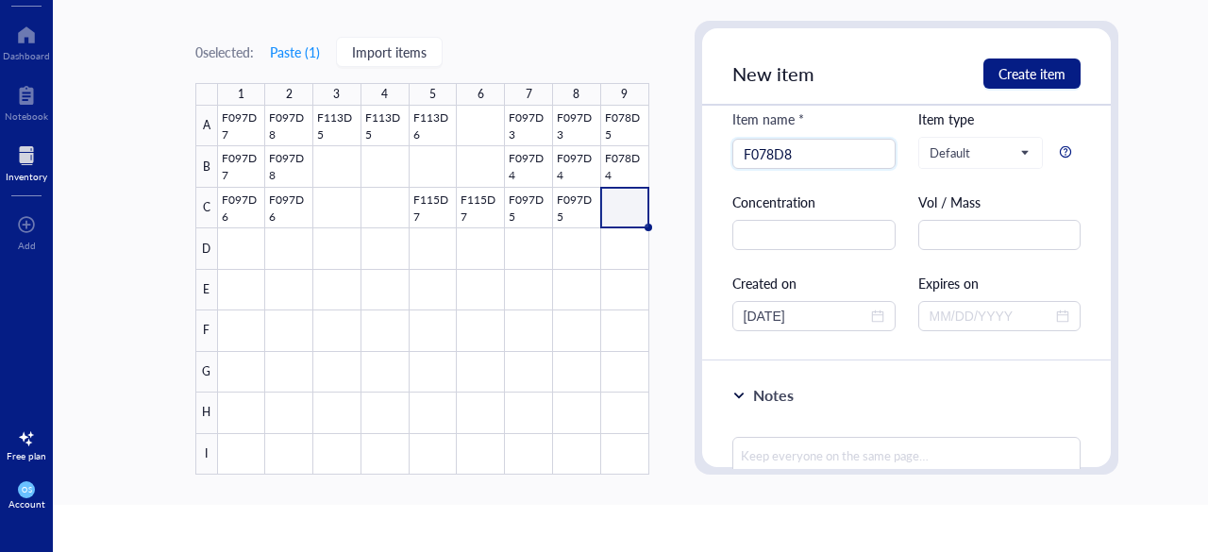
scroll to position [66, 0]
click at [756, 440] on textarea at bounding box center [906, 461] width 349 height 51
paste textarea "0.08 g"
type textarea "0.08 g"
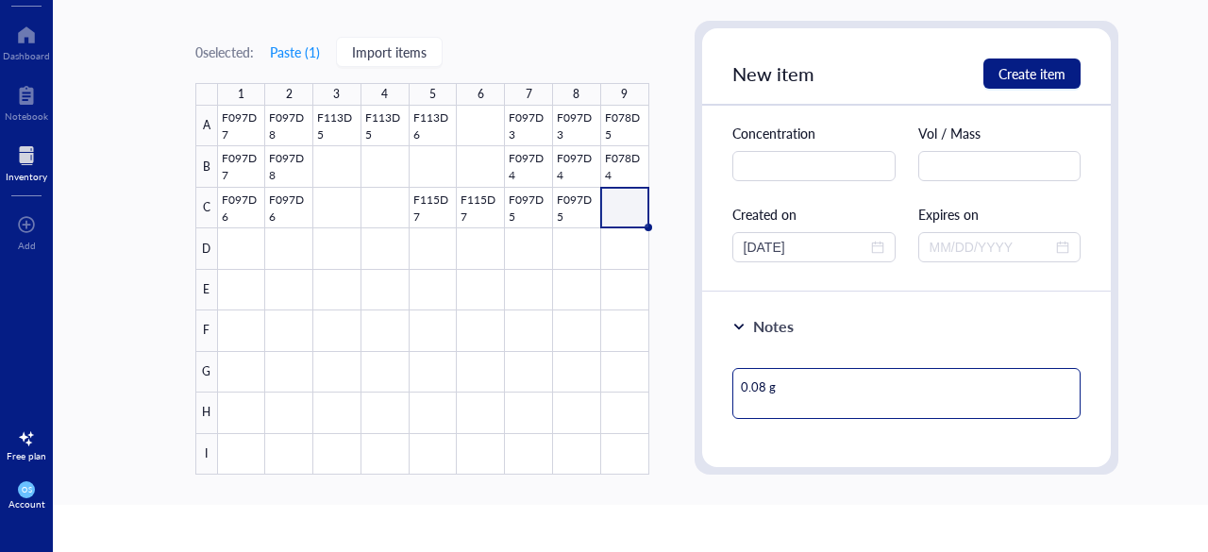
scroll to position [136, 0]
type textarea "0.08 g"
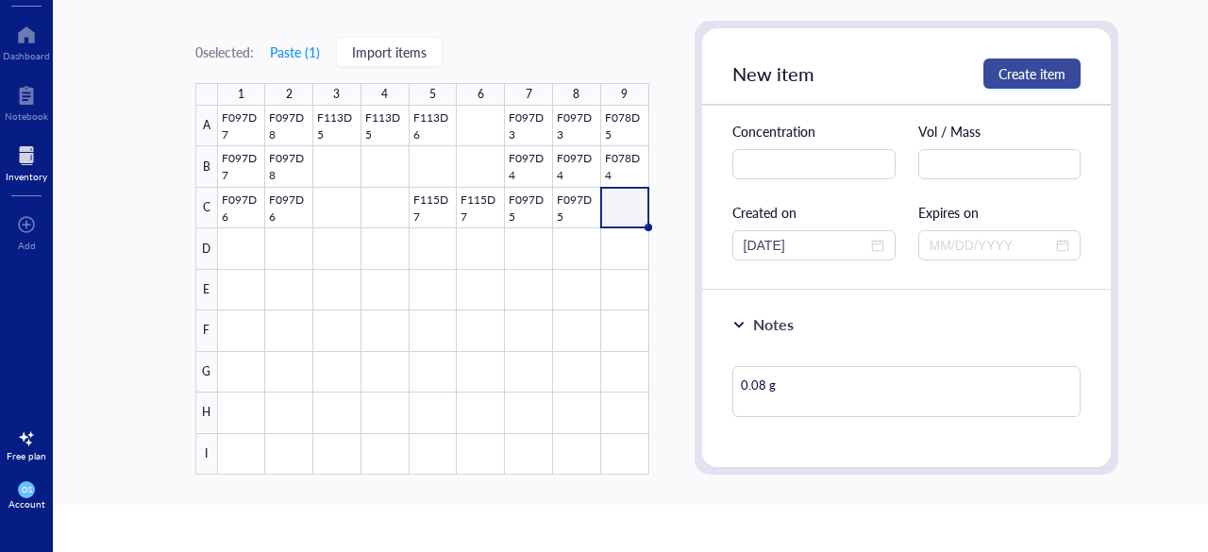
click at [995, 71] on button "Create item" at bounding box center [1032, 74] width 97 height 30
type textarea "Keep everyone on the same page…"
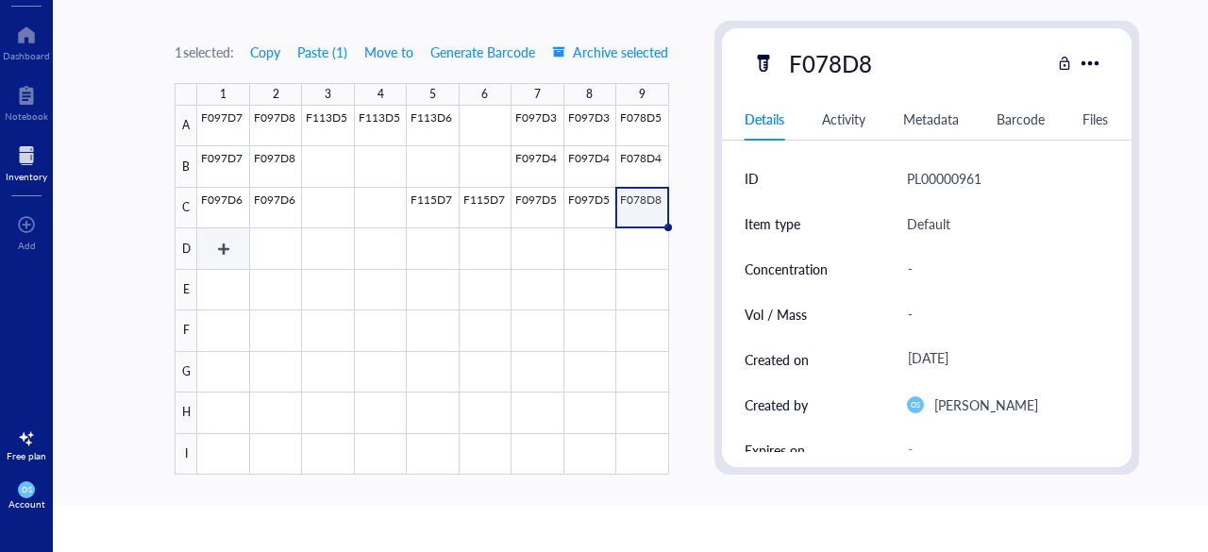
click at [236, 244] on div at bounding box center [432, 290] width 471 height 369
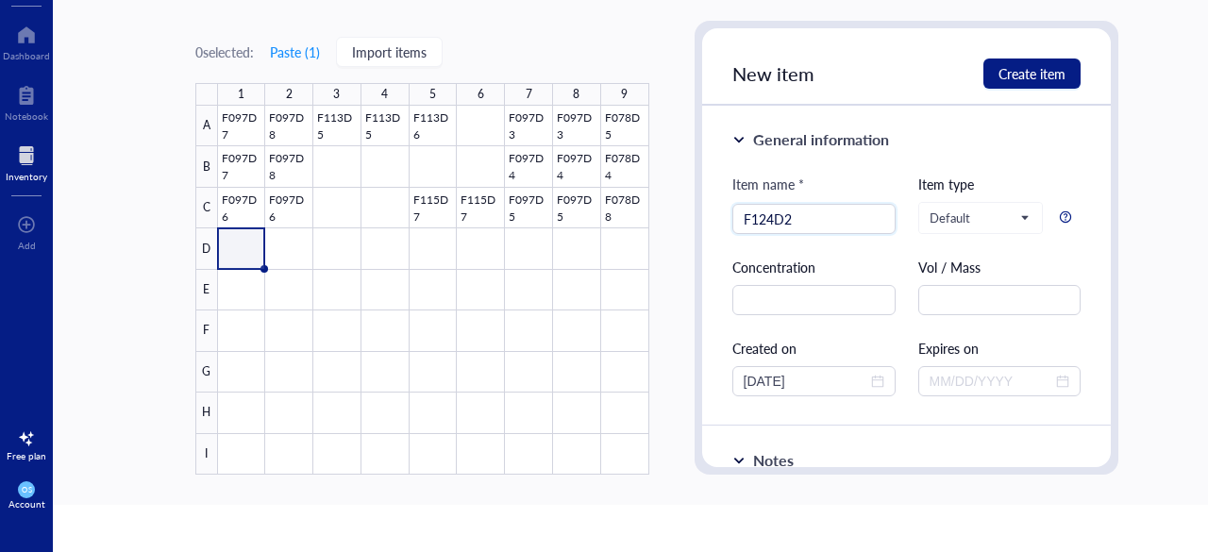
type input "F124D2"
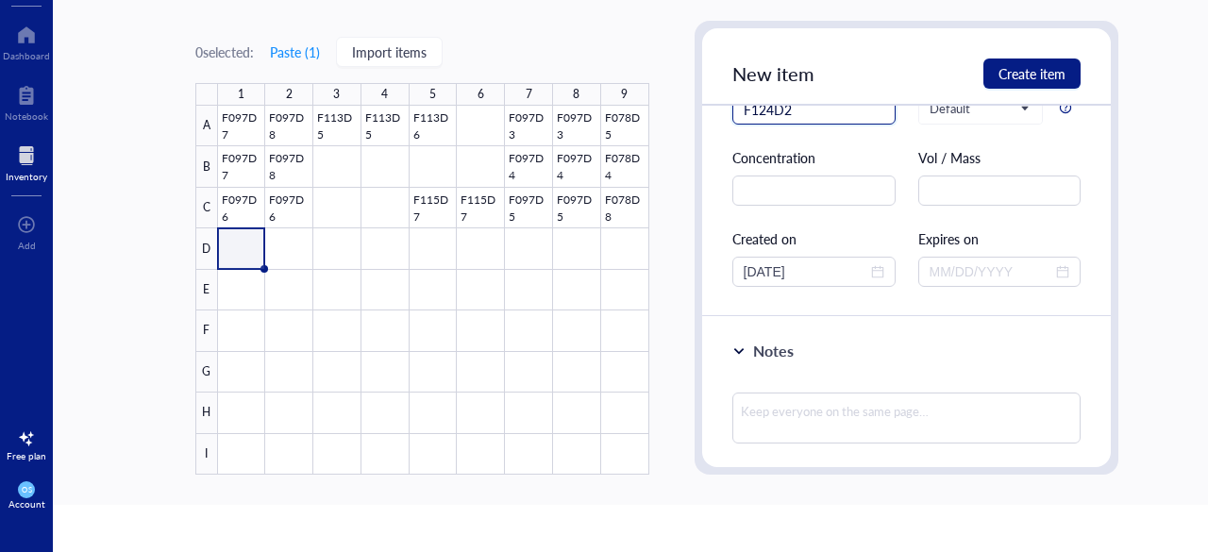
scroll to position [111, 0]
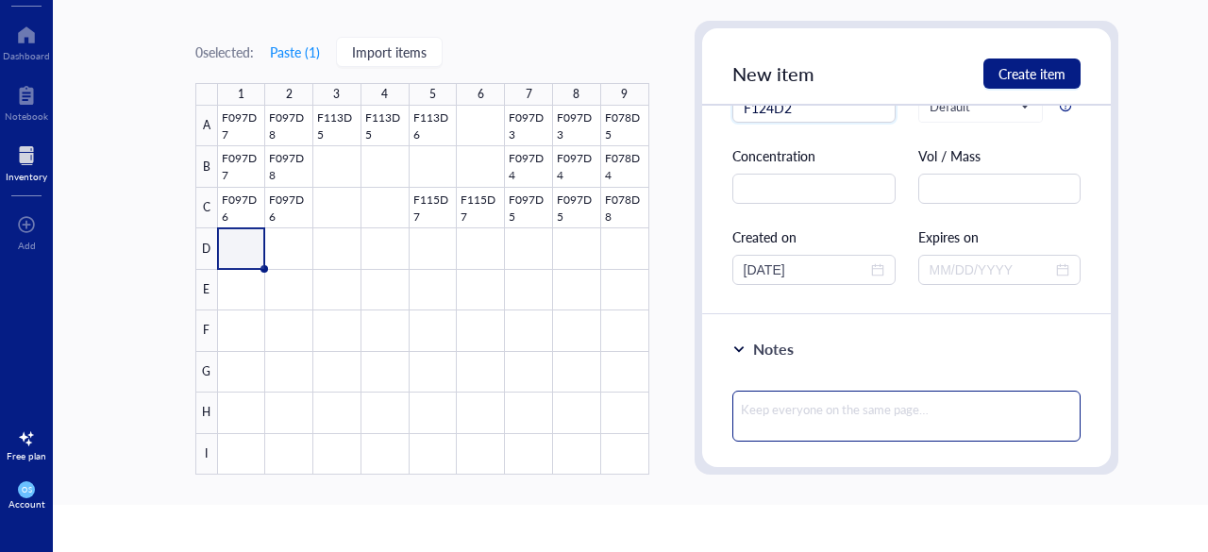
click at [761, 414] on textarea at bounding box center [906, 416] width 349 height 51
paste textarea "0.5 g /each"
type textarea "0.5 g /each"
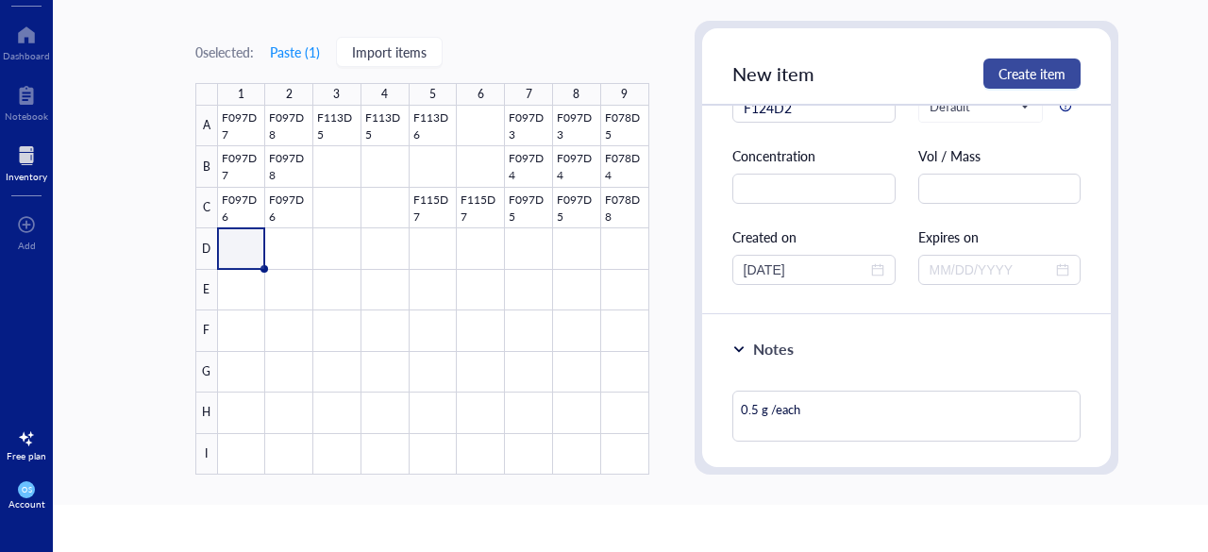
click at [1023, 71] on span "Create item" at bounding box center [1032, 73] width 67 height 15
type textarea "Keep everyone on the same page…"
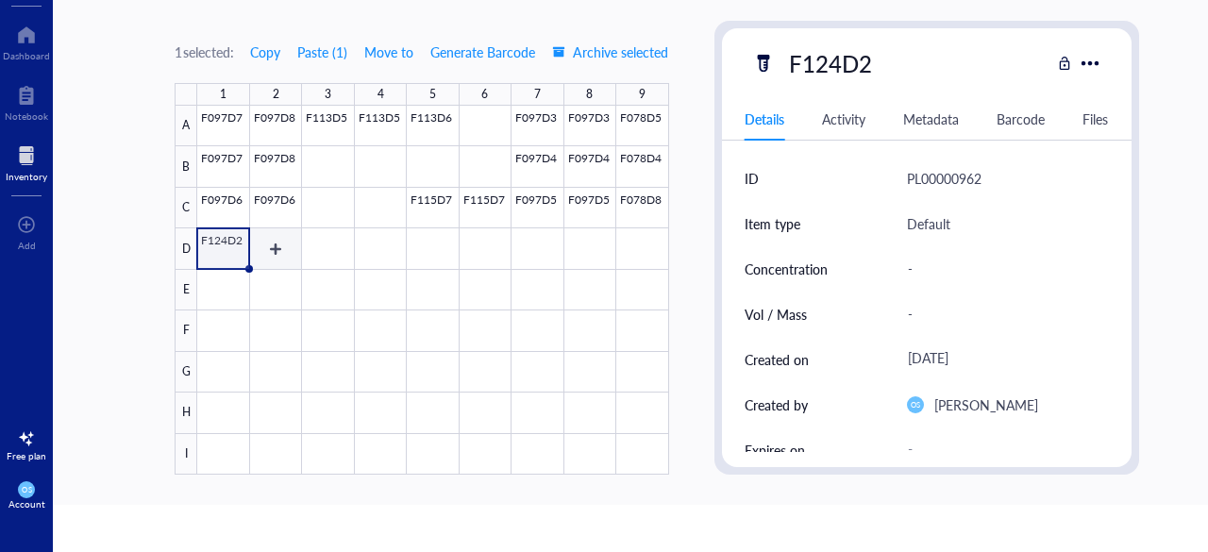
click at [273, 244] on div at bounding box center [432, 290] width 471 height 369
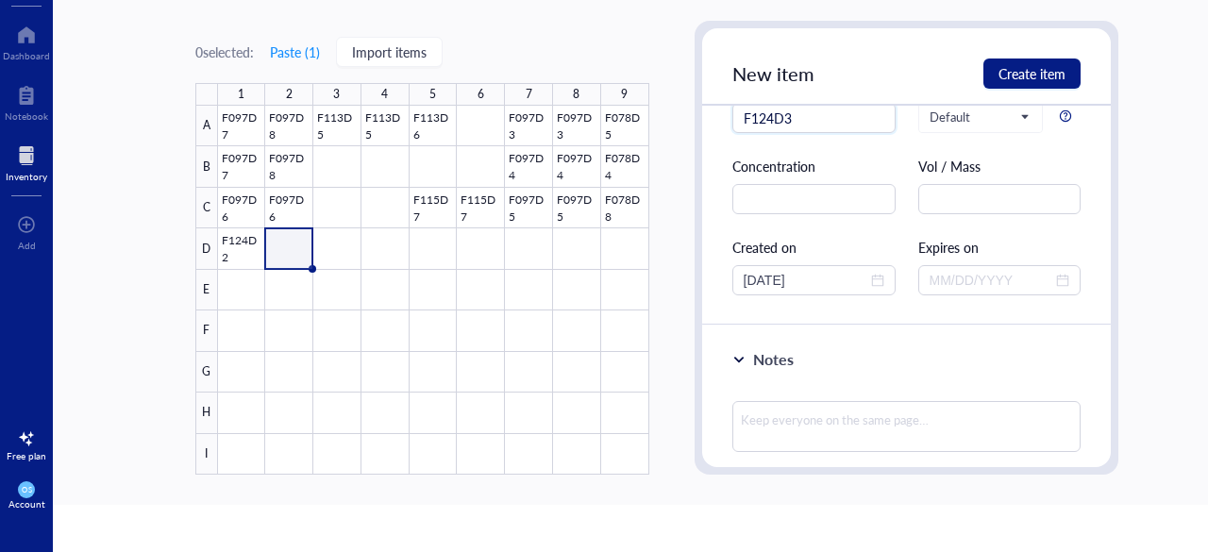
scroll to position [110, 0]
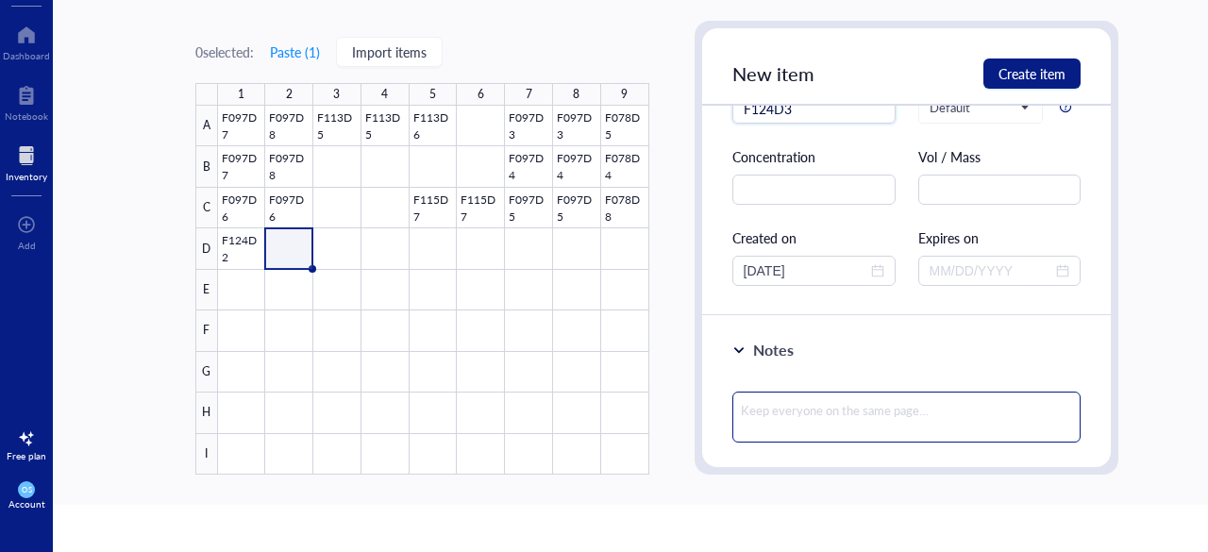
type input "F124D3"
click at [787, 406] on textarea at bounding box center [906, 417] width 349 height 51
paste textarea "0.5 g / each"
type textarea "0.5 g / each"
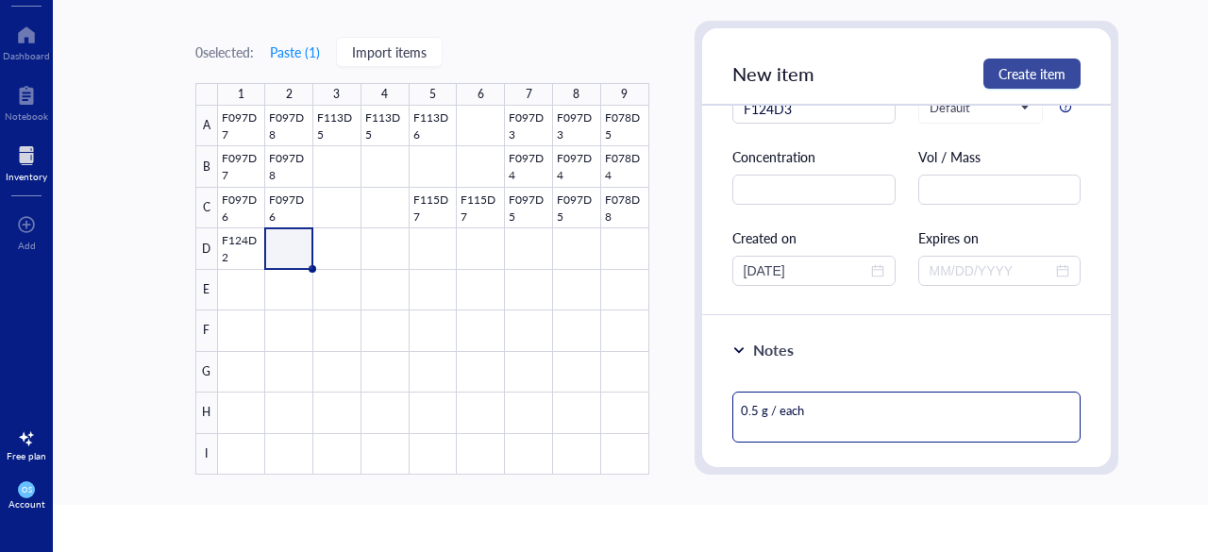
type textarea "0.5 g / each"
click at [1004, 66] on span "Create item" at bounding box center [1032, 73] width 67 height 15
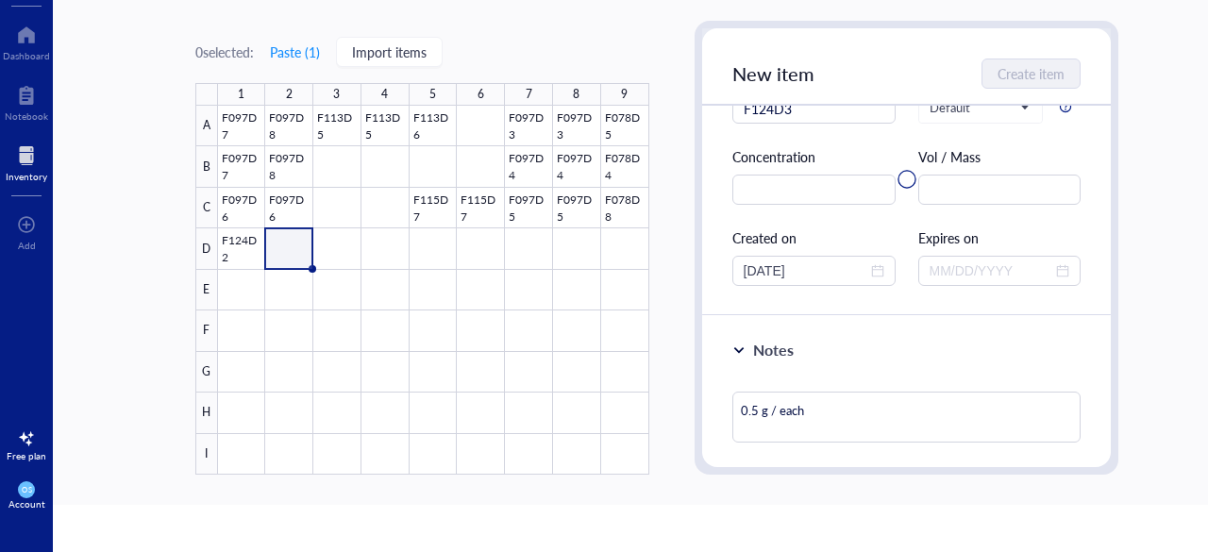
type textarea "Keep everyone on the same page…"
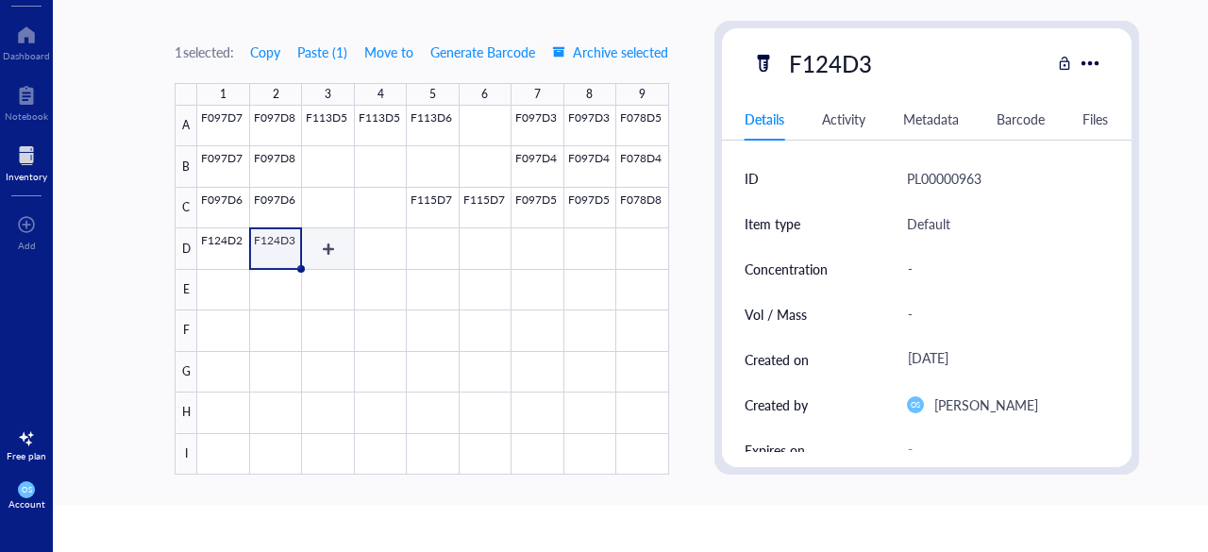
click at [334, 241] on div at bounding box center [432, 290] width 471 height 369
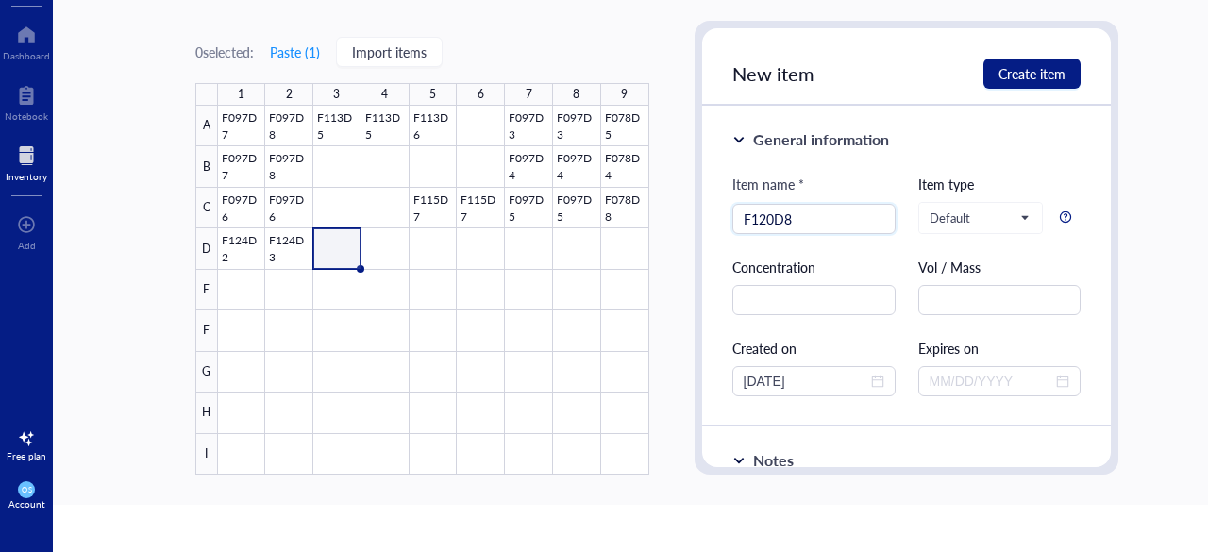
scroll to position [72, 0]
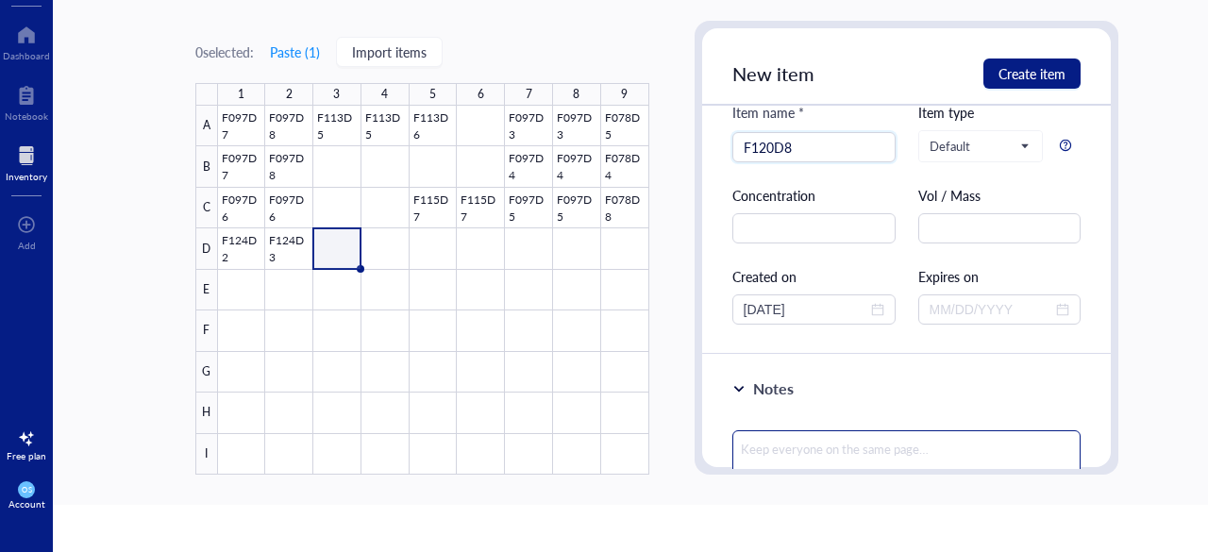
type input "F120D8"
click at [761, 437] on textarea at bounding box center [906, 455] width 349 height 51
paste textarea "0.5 g / each"
type textarea "0.5 g / each"
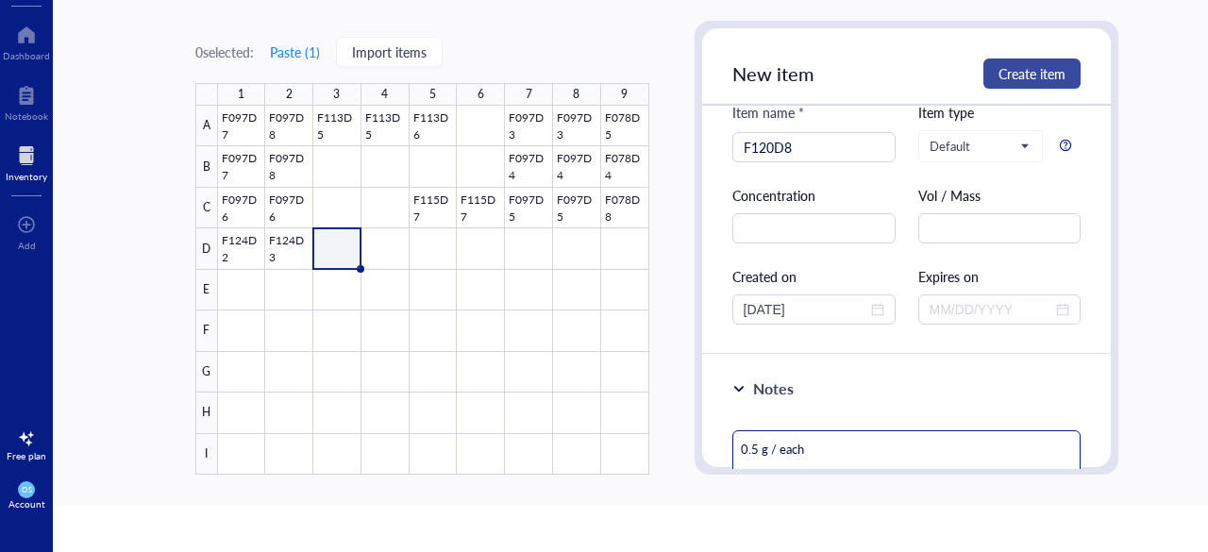
type textarea "0.5 g / each"
click at [999, 71] on span "Create item" at bounding box center [1032, 73] width 67 height 15
type textarea "Keep everyone on the same page…"
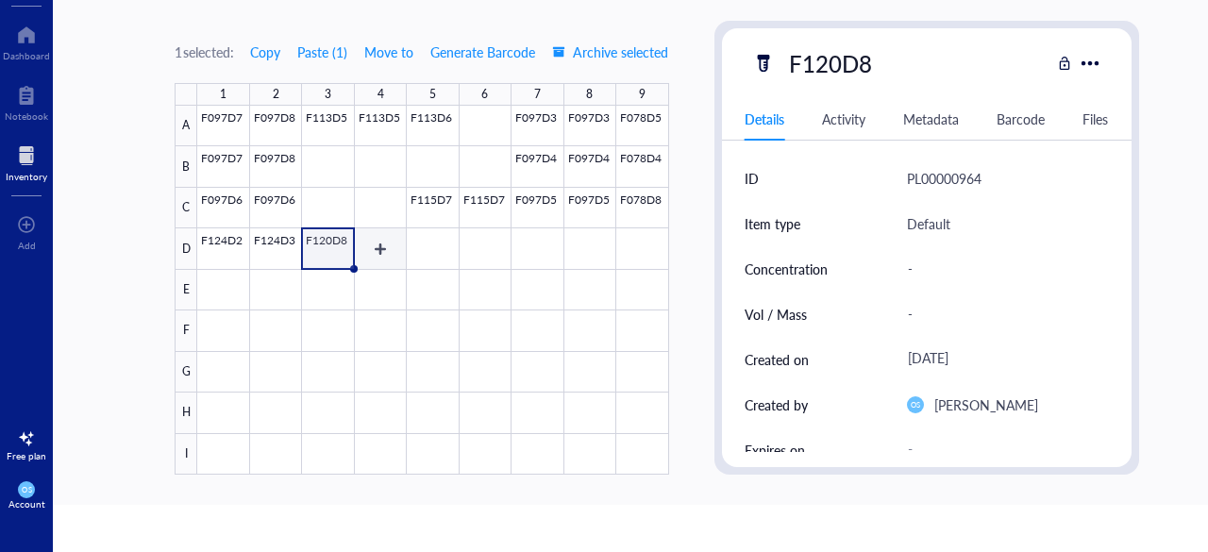
click at [365, 235] on div at bounding box center [432, 290] width 471 height 369
click at [429, 245] on div at bounding box center [432, 290] width 471 height 369
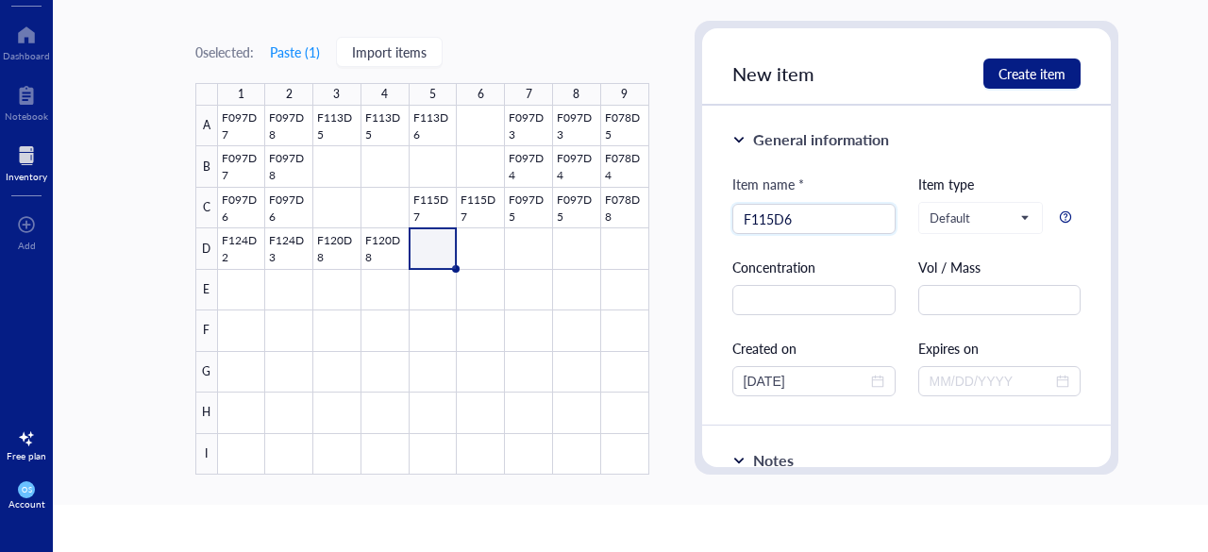
type input "F115D6"
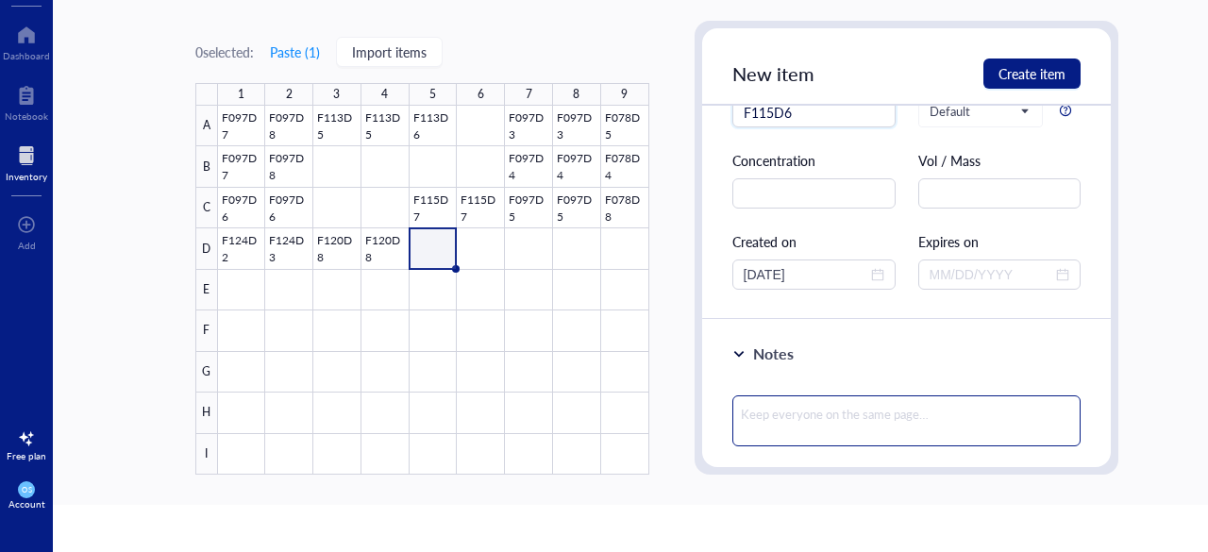
click at [762, 401] on textarea at bounding box center [906, 420] width 349 height 51
paste textarea "1.0 g / each"
type textarea "1.0 g / each"
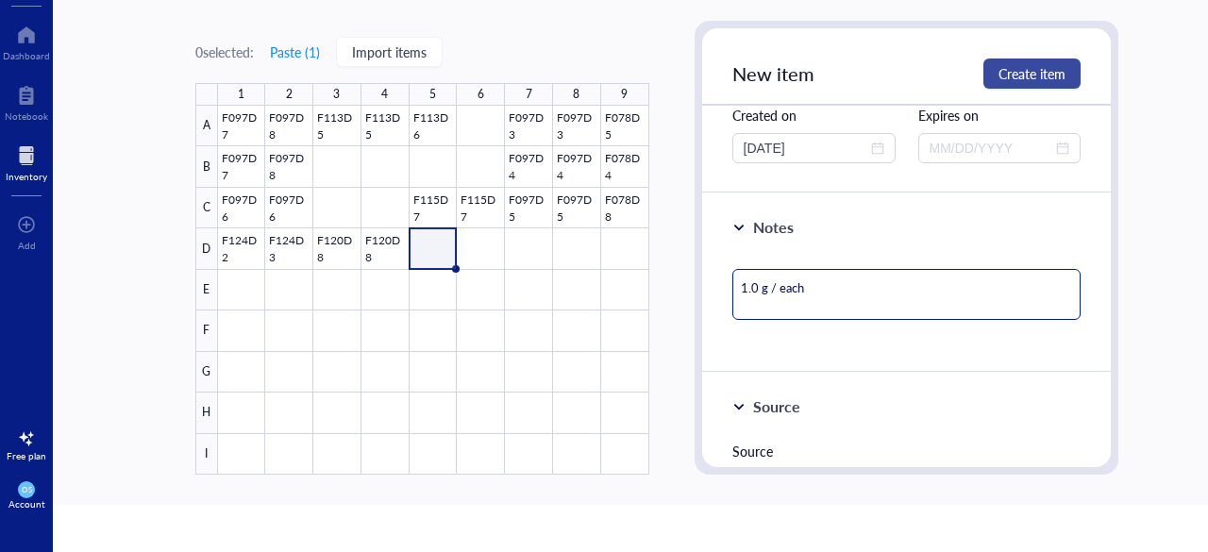
type textarea "1.0 g / each"
click at [1001, 78] on span "Create item" at bounding box center [1032, 73] width 67 height 15
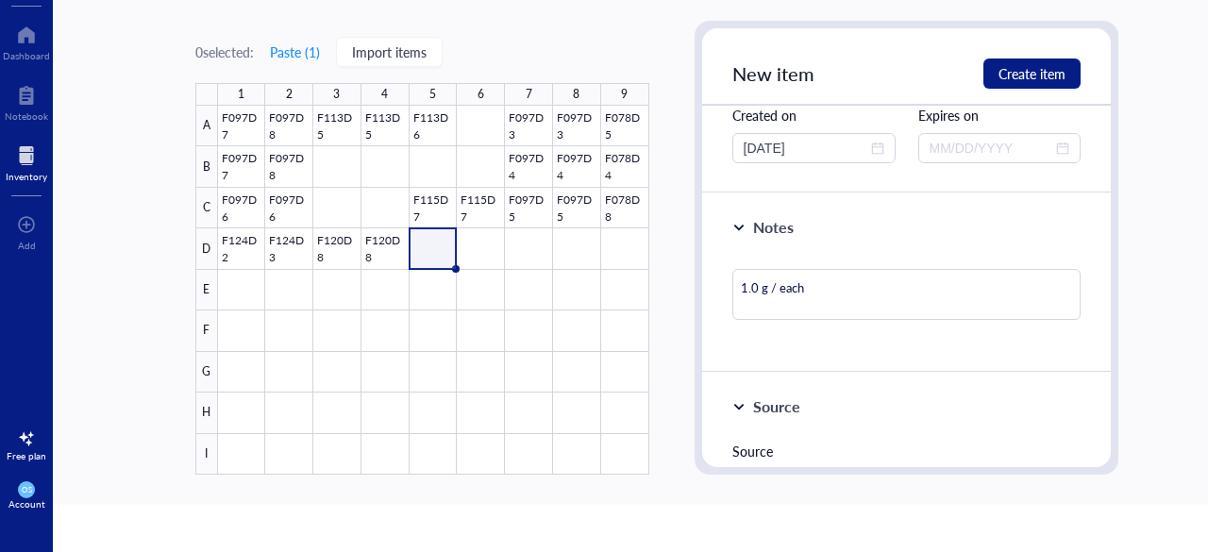
type textarea "Keep everyone on the same page…"
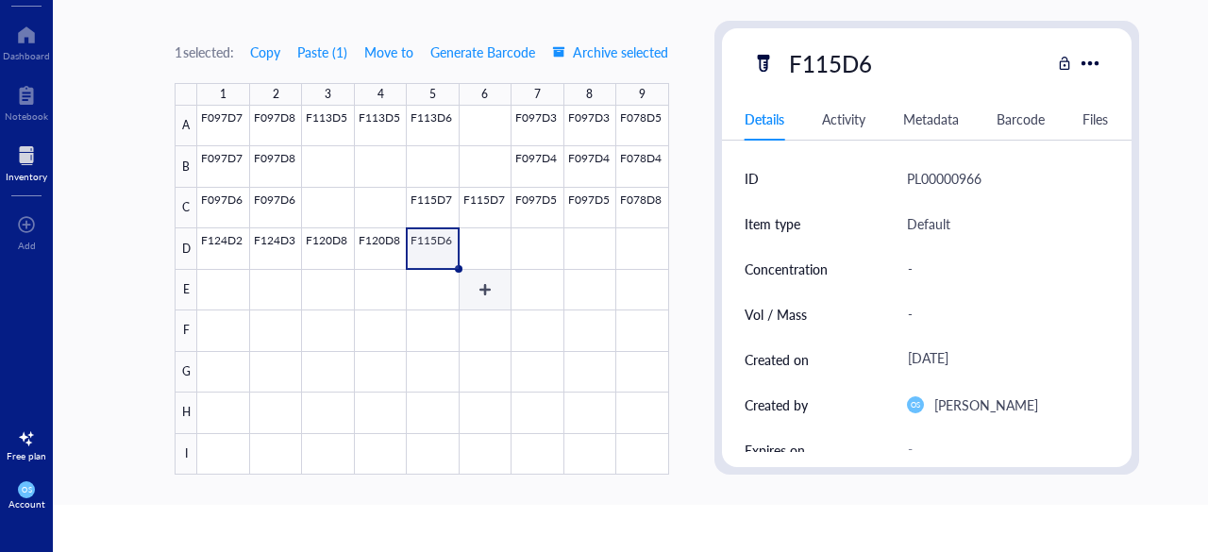
click at [489, 245] on div at bounding box center [432, 290] width 471 height 369
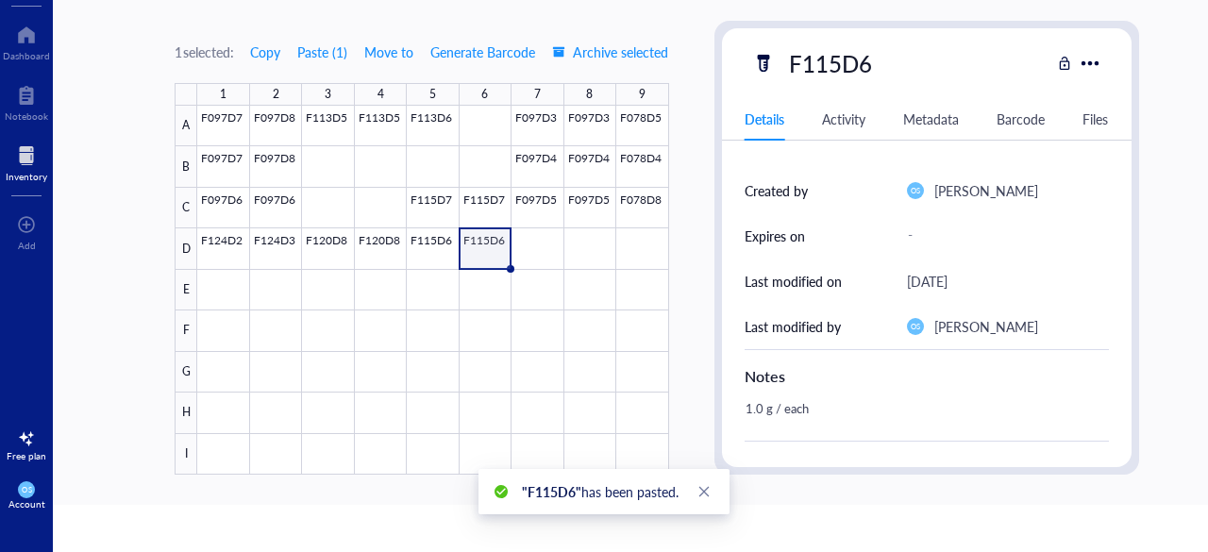
scroll to position [213, 0]
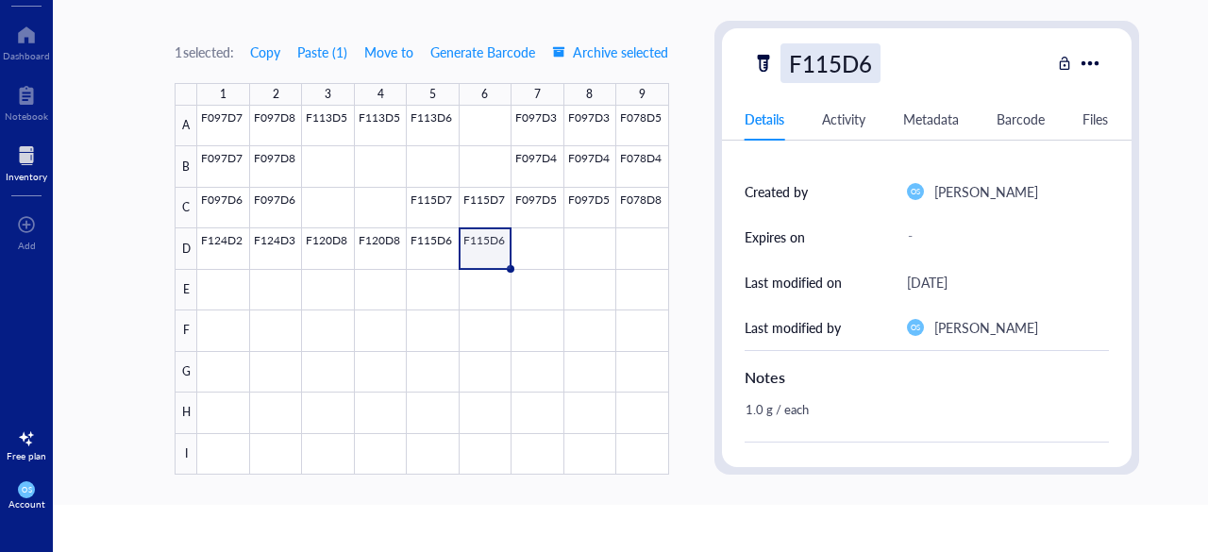
click at [855, 65] on div "F115D6" at bounding box center [831, 63] width 100 height 40
type input "F115D5"
click at [914, 78] on div "F115D5" at bounding box center [901, 63] width 298 height 40
click at [423, 248] on div at bounding box center [432, 290] width 471 height 369
click at [860, 59] on div "F115D6" at bounding box center [831, 63] width 100 height 40
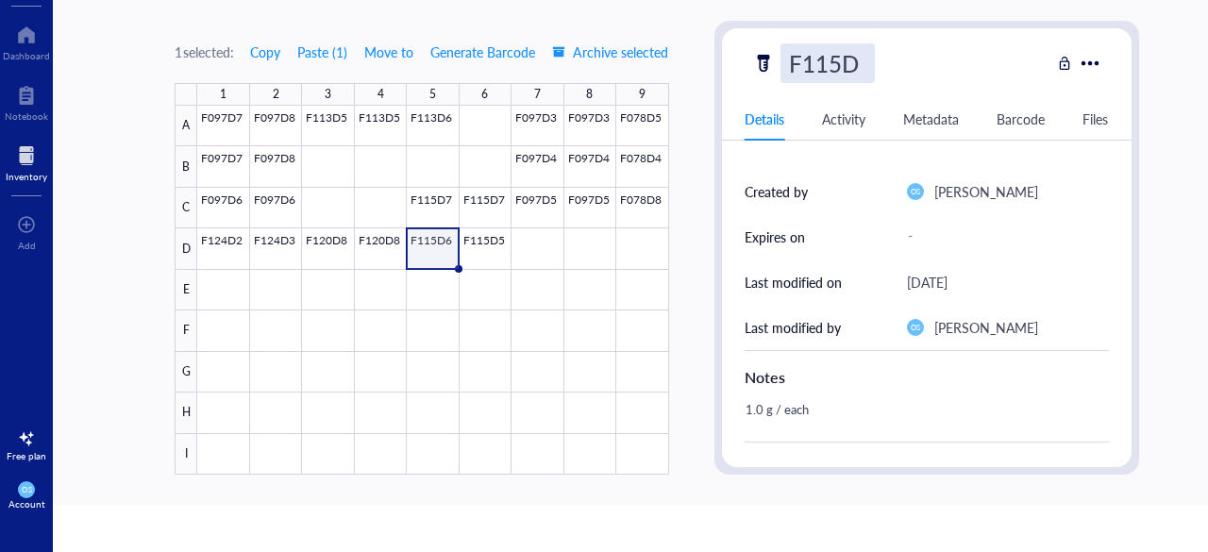
type input "F115D5"
click at [936, 59] on div "F115D5" at bounding box center [901, 63] width 298 height 40
click at [378, 250] on div at bounding box center [432, 290] width 471 height 369
click at [806, 62] on div "F120D8" at bounding box center [831, 63] width 100 height 40
type input "F120D6"
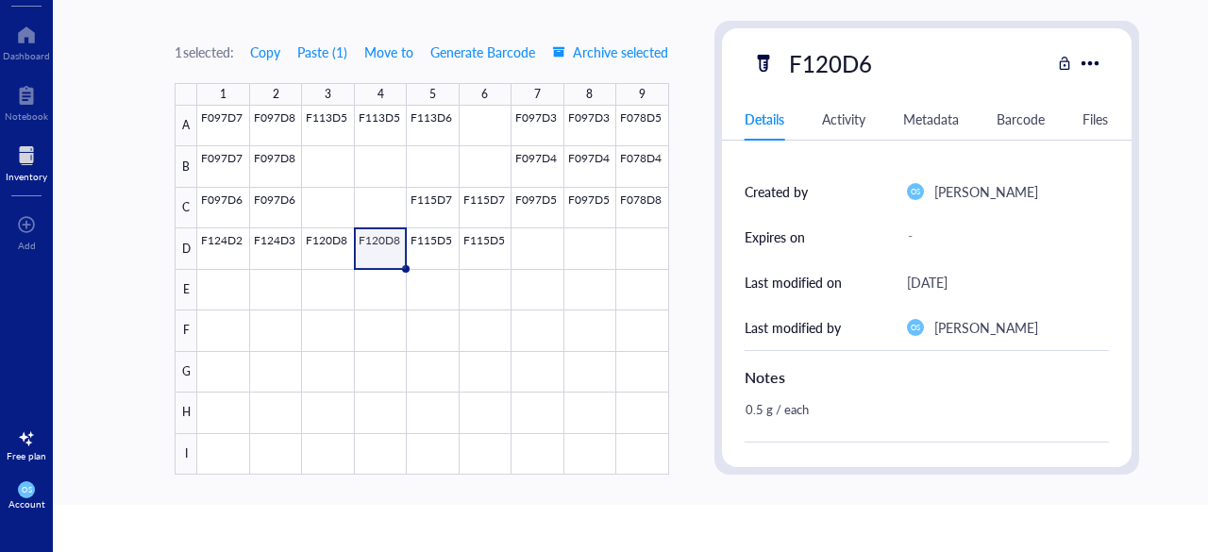
click at [926, 78] on div "F120D6" at bounding box center [901, 63] width 298 height 40
click at [318, 262] on div at bounding box center [432, 290] width 471 height 369
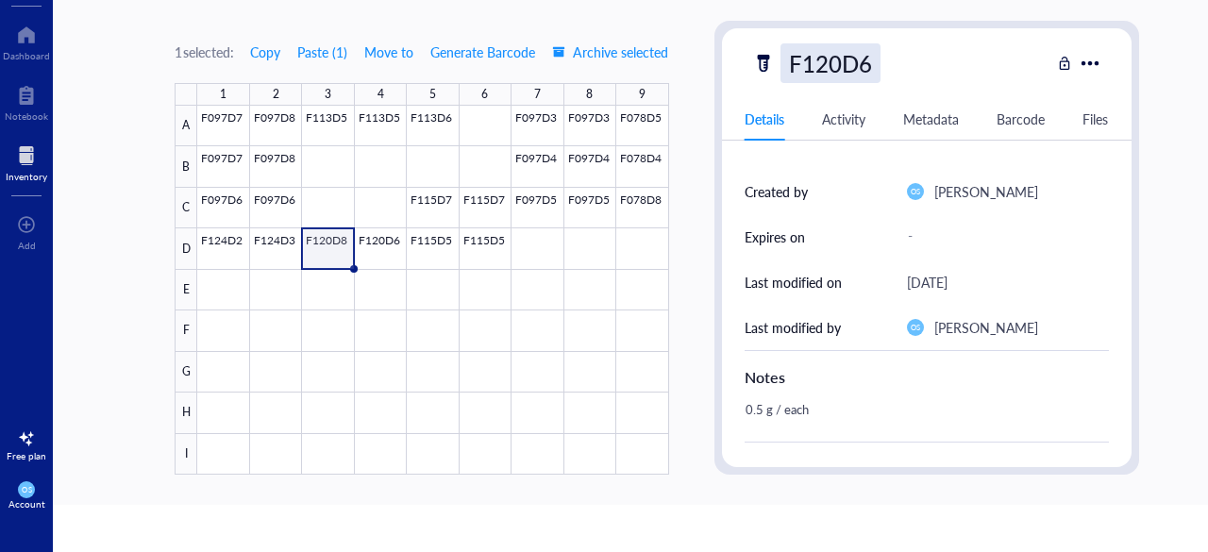
click at [864, 61] on div "F120D6" at bounding box center [831, 63] width 100 height 40
type input "F120D6"
click at [965, 75] on div "F120D6" at bounding box center [901, 63] width 298 height 40
click at [865, 67] on div "F120D6" at bounding box center [831, 63] width 100 height 40
type input "F120D8"
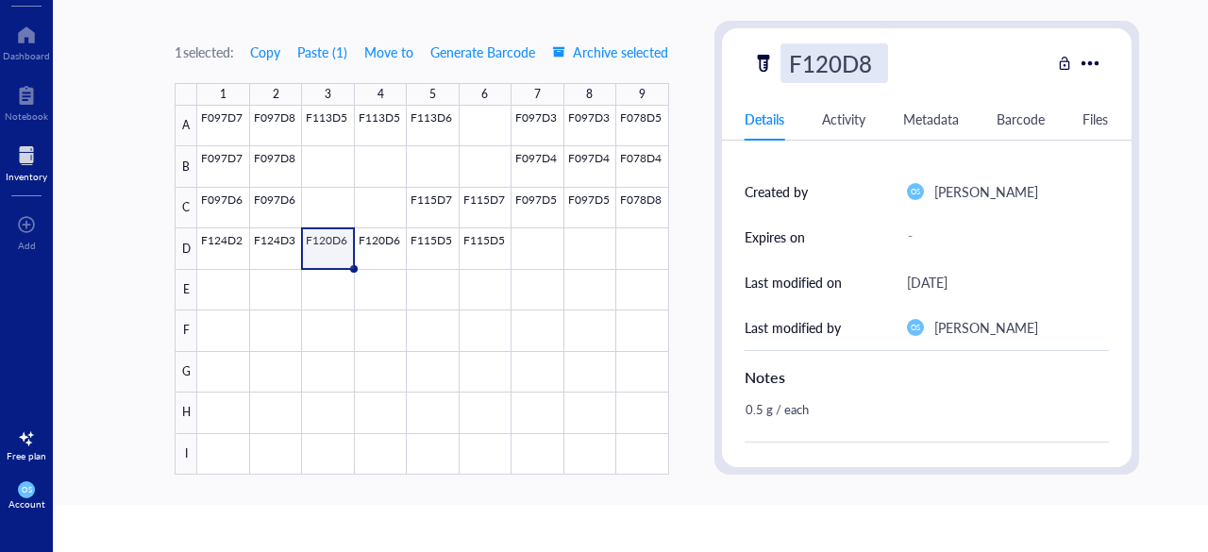
click at [944, 67] on div "F120D8" at bounding box center [901, 63] width 298 height 40
click at [372, 244] on div at bounding box center [432, 290] width 471 height 369
click at [858, 55] on div "F120D8" at bounding box center [831, 63] width 100 height 40
click at [327, 259] on div at bounding box center [432, 290] width 471 height 369
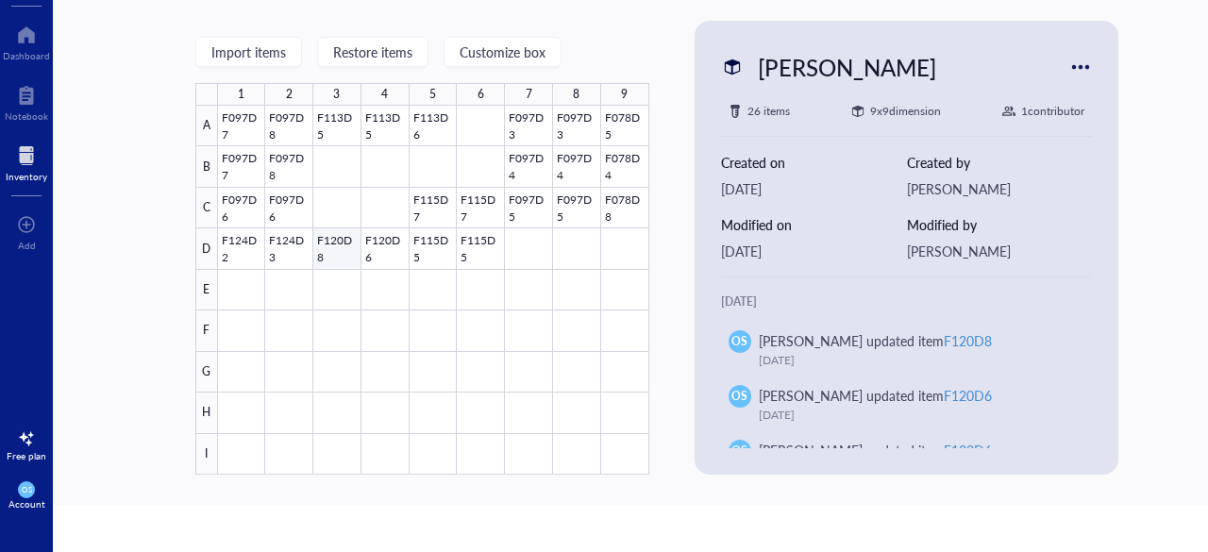
click at [381, 254] on div at bounding box center [433, 290] width 431 height 369
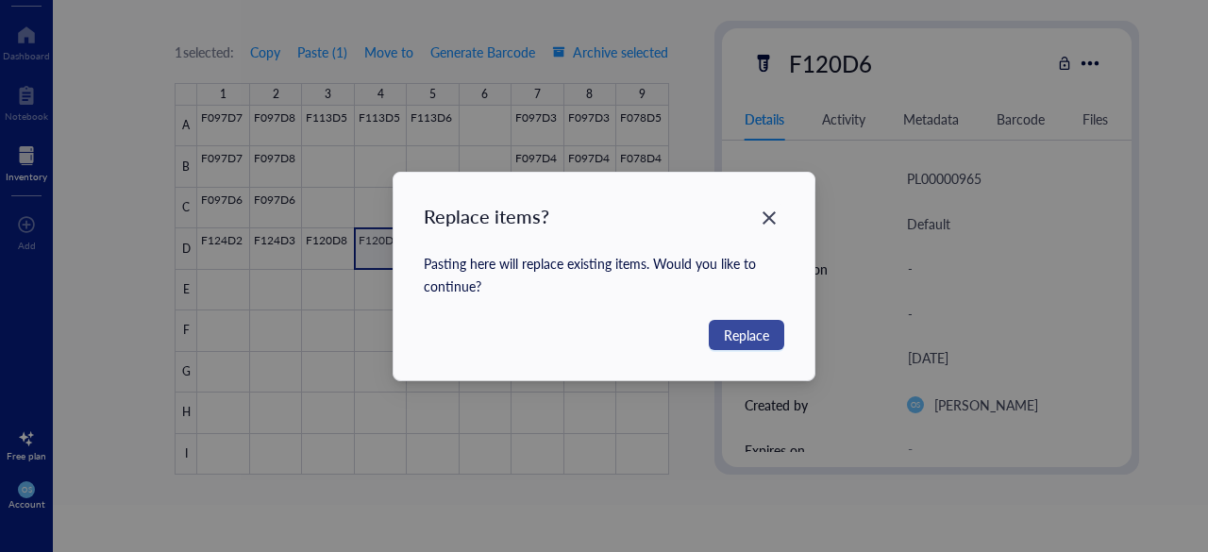
click at [751, 333] on span "Replace" at bounding box center [746, 335] width 45 height 21
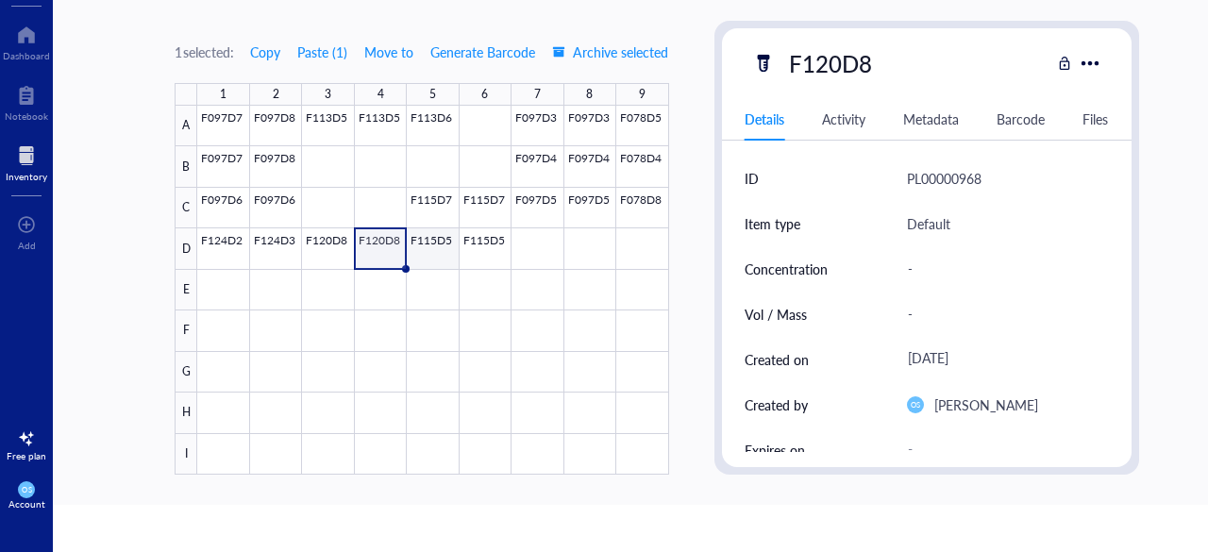
click at [430, 233] on div at bounding box center [432, 290] width 471 height 369
click at [838, 61] on div "F115D5" at bounding box center [831, 63] width 100 height 40
type input "F115D6"
click at [959, 75] on div "F115D6" at bounding box center [901, 63] width 298 height 40
click at [490, 252] on div at bounding box center [432, 290] width 471 height 369
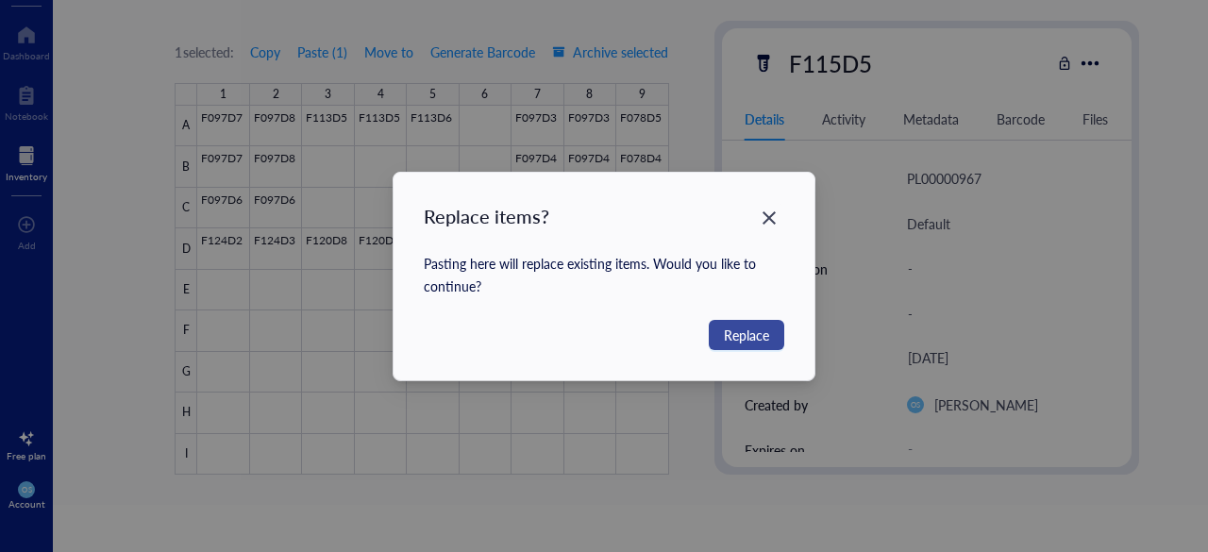
click at [753, 340] on span "Replace" at bounding box center [746, 335] width 45 height 21
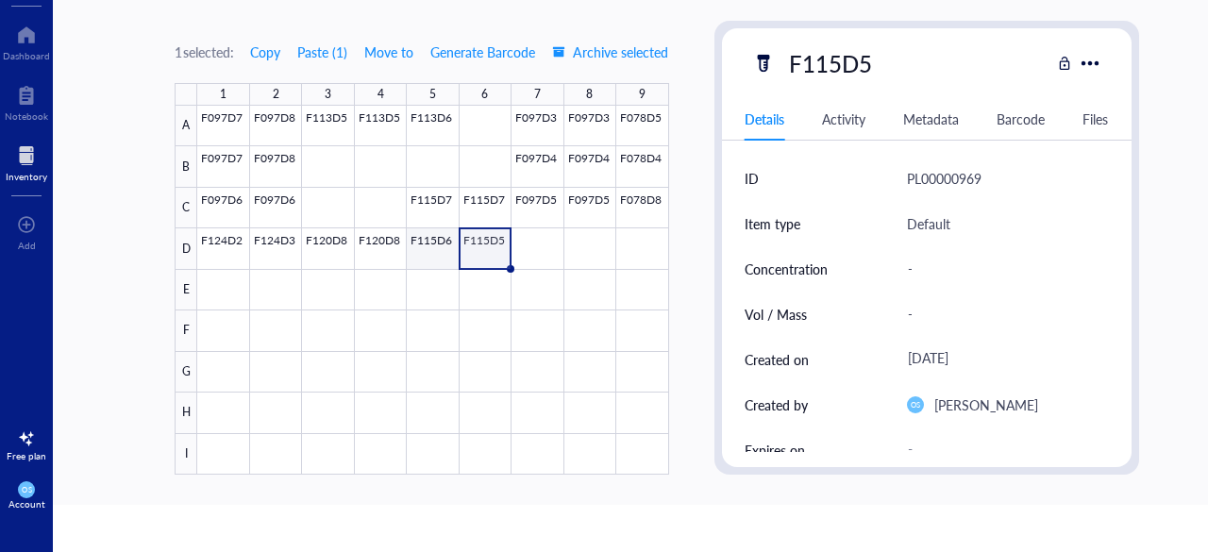
click at [434, 241] on div at bounding box center [432, 290] width 471 height 369
click at [479, 248] on div at bounding box center [432, 290] width 471 height 369
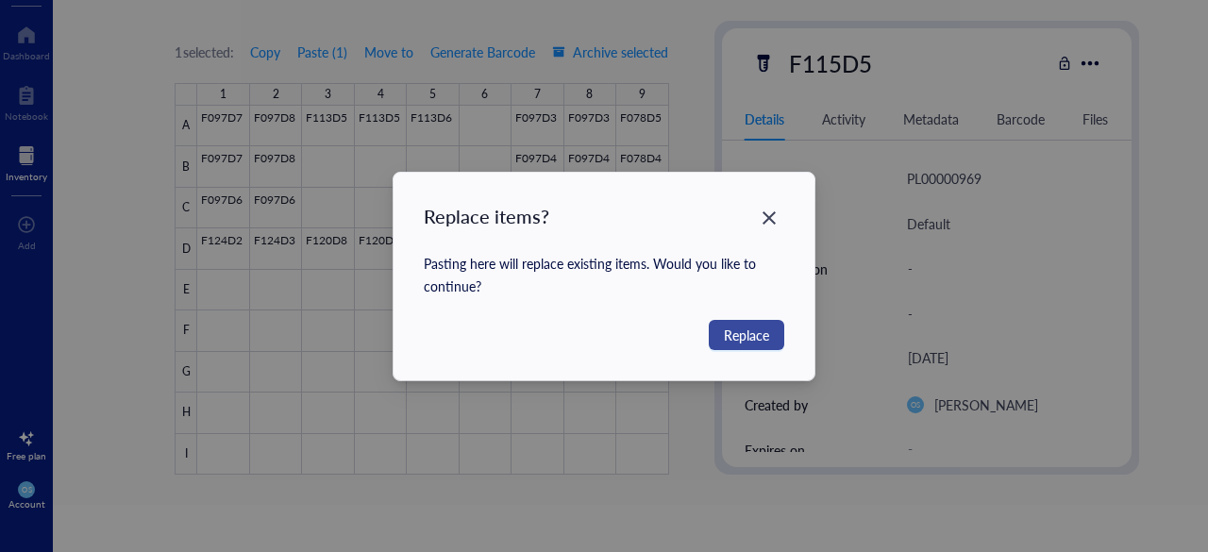
click at [749, 335] on span "Replace" at bounding box center [746, 335] width 45 height 21
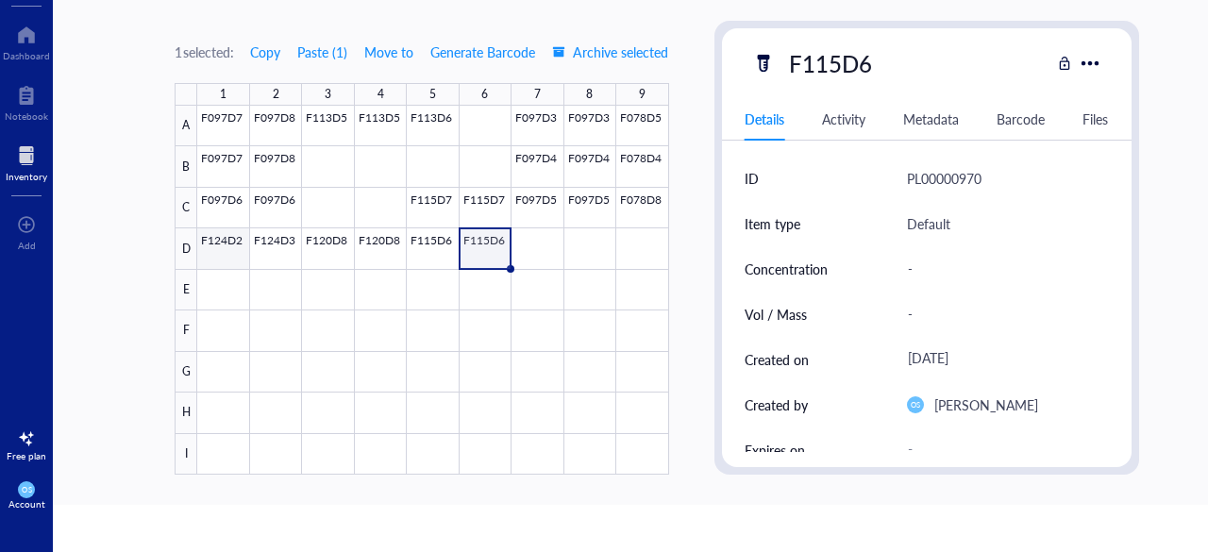
click at [237, 250] on div at bounding box center [432, 290] width 471 height 369
click at [234, 279] on div at bounding box center [432, 290] width 471 height 369
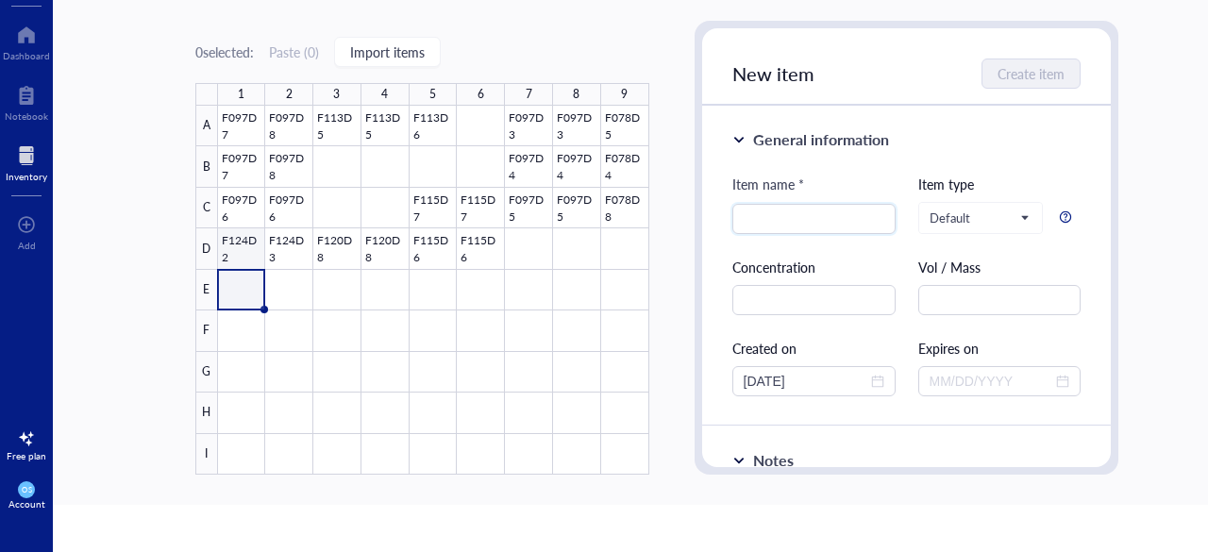
click at [240, 241] on div at bounding box center [433, 290] width 431 height 369
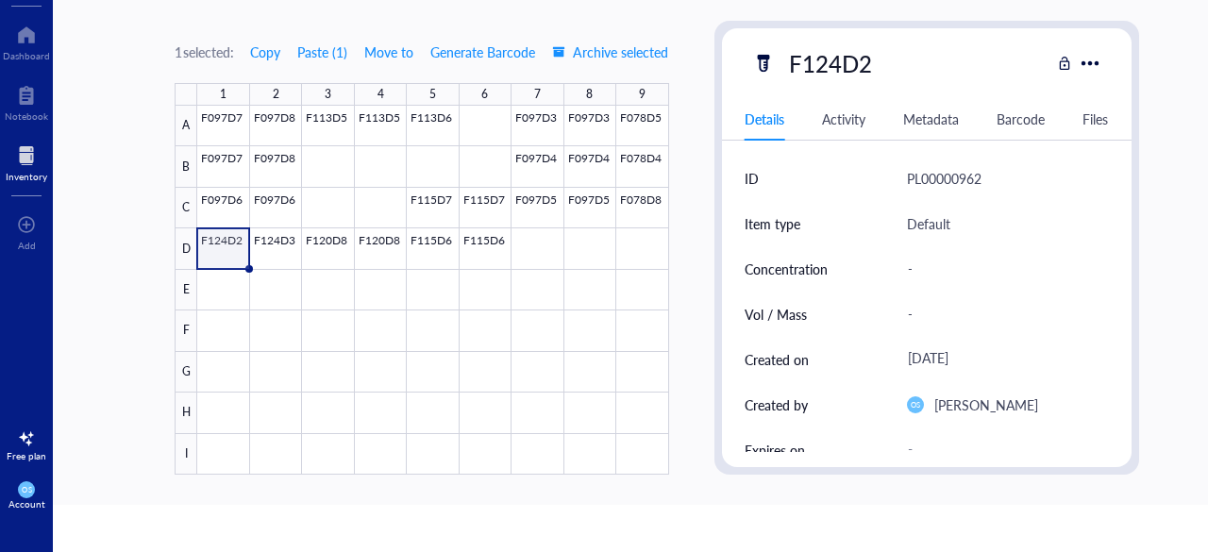
click at [225, 296] on div at bounding box center [432, 290] width 471 height 369
click at [266, 237] on div at bounding box center [432, 290] width 471 height 369
click at [279, 277] on div at bounding box center [432, 290] width 471 height 369
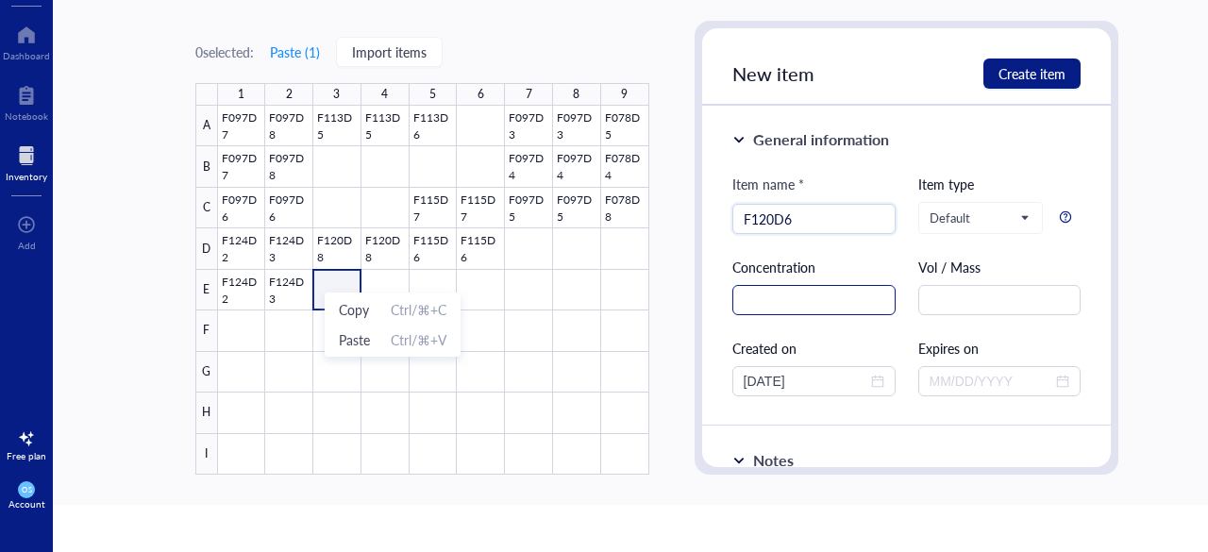
scroll to position [59, 0]
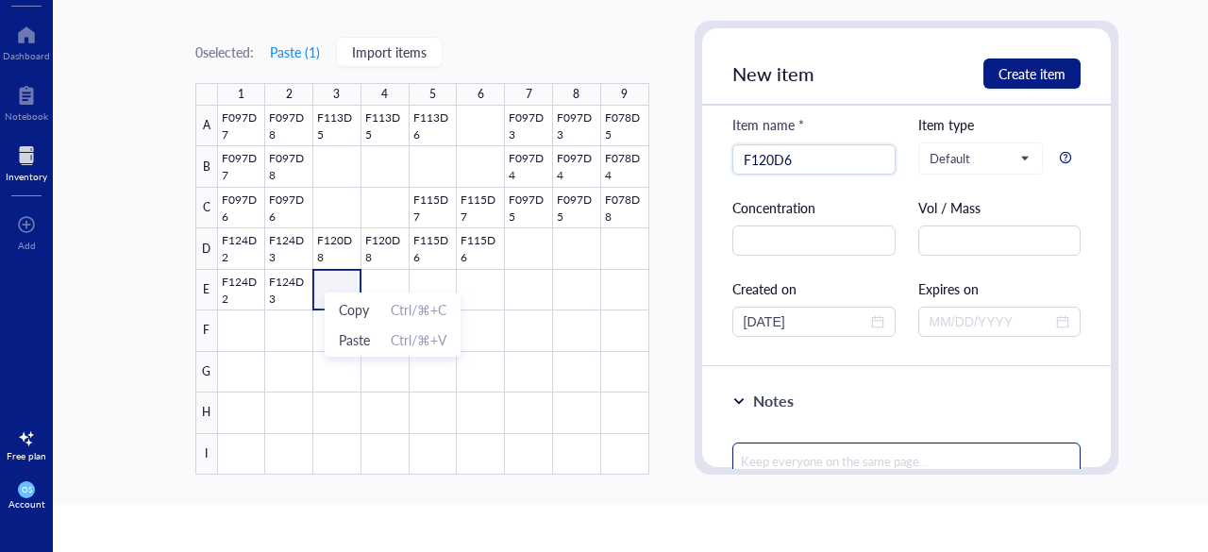
type input "F120D6"
paste textarea "0.45 g / each"
type textarea "0.45 g / each"
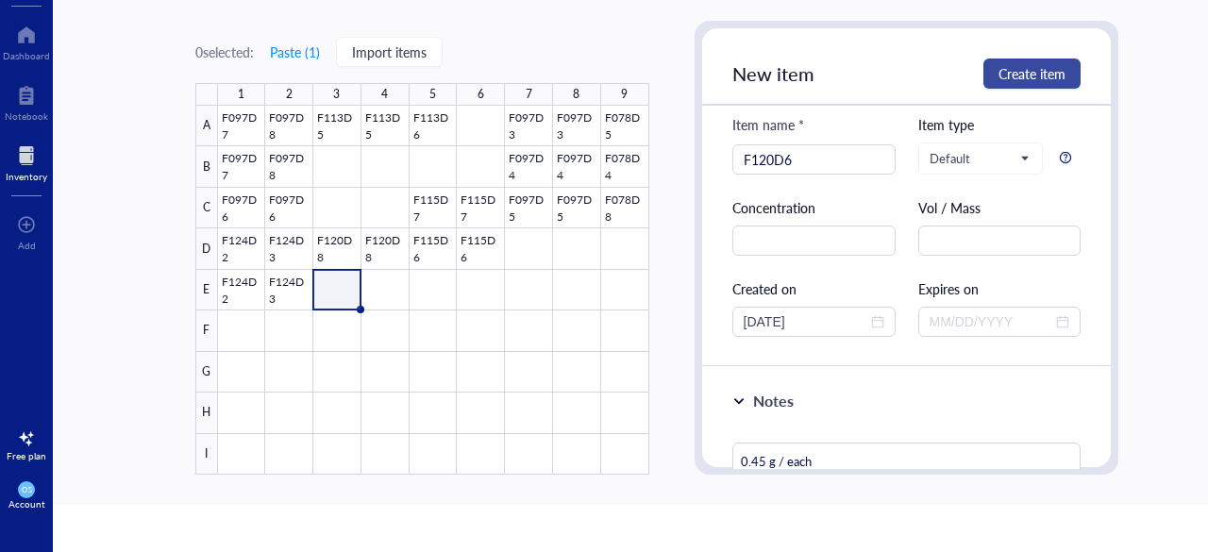
click at [1001, 78] on span "Create item" at bounding box center [1032, 73] width 67 height 15
type textarea "Keep everyone on the same page…"
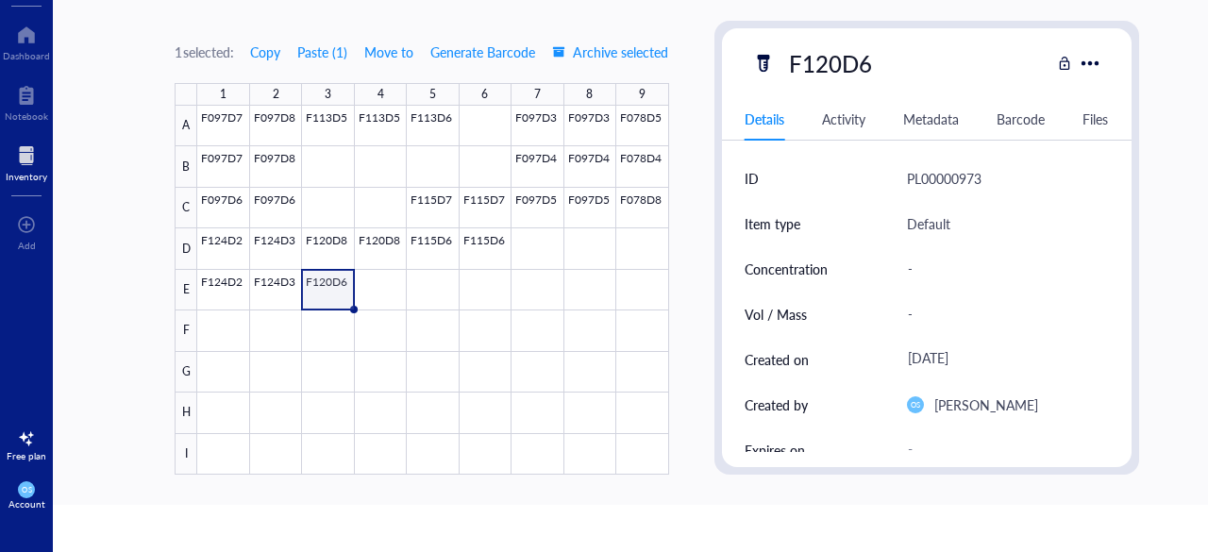
click at [362, 286] on div at bounding box center [432, 290] width 471 height 369
click at [430, 290] on div at bounding box center [432, 290] width 471 height 369
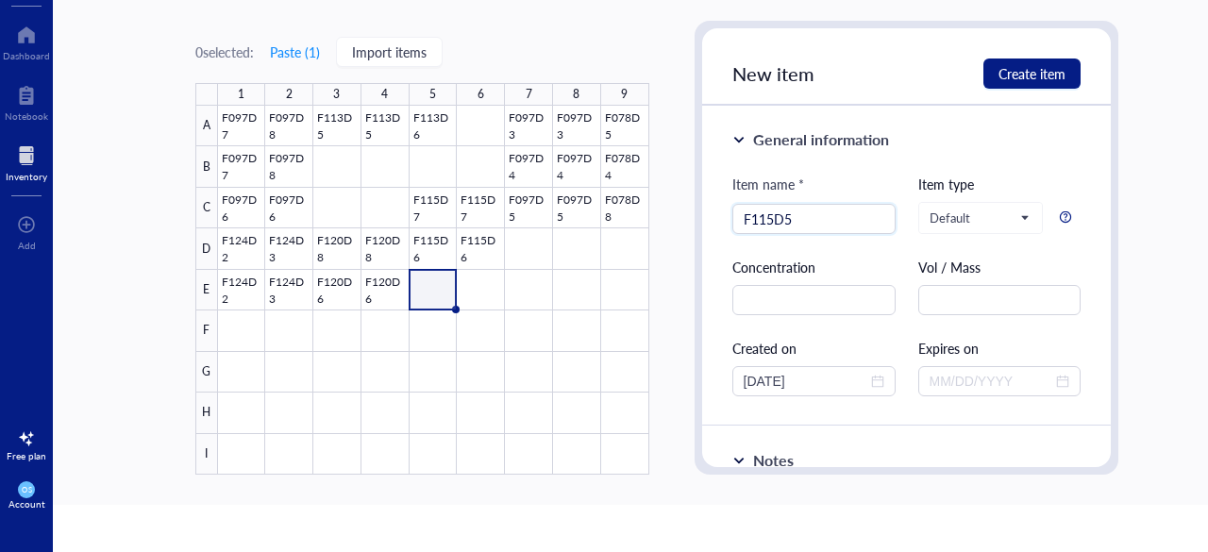
type input "F115D5"
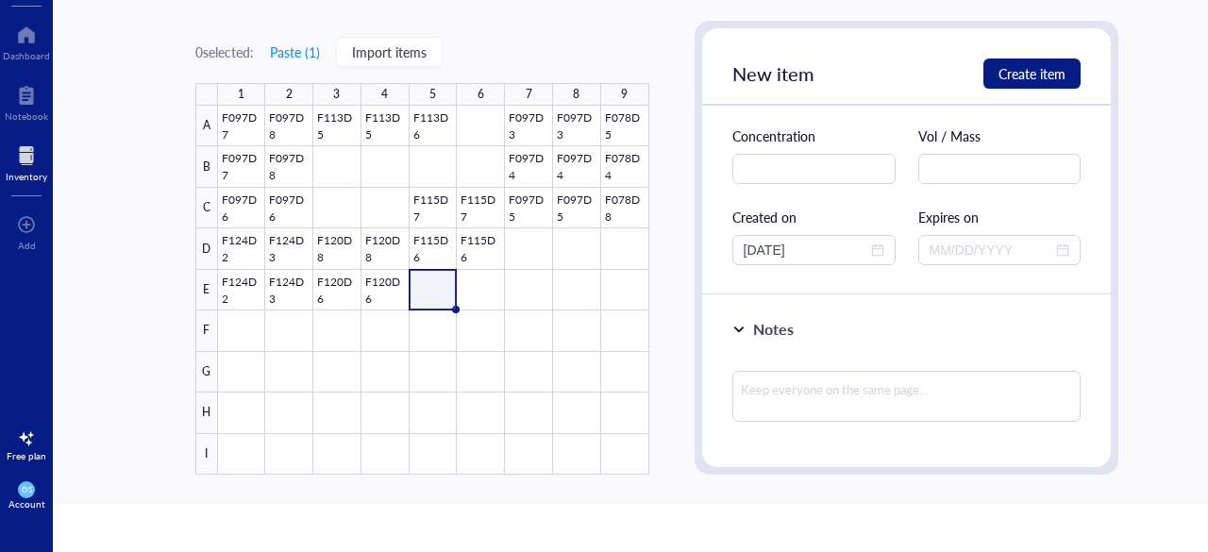
scroll to position [132, 0]
click at [778, 371] on textarea at bounding box center [906, 395] width 349 height 51
paste textarea "1.0 g / each"
type textarea "1.0 g / each"
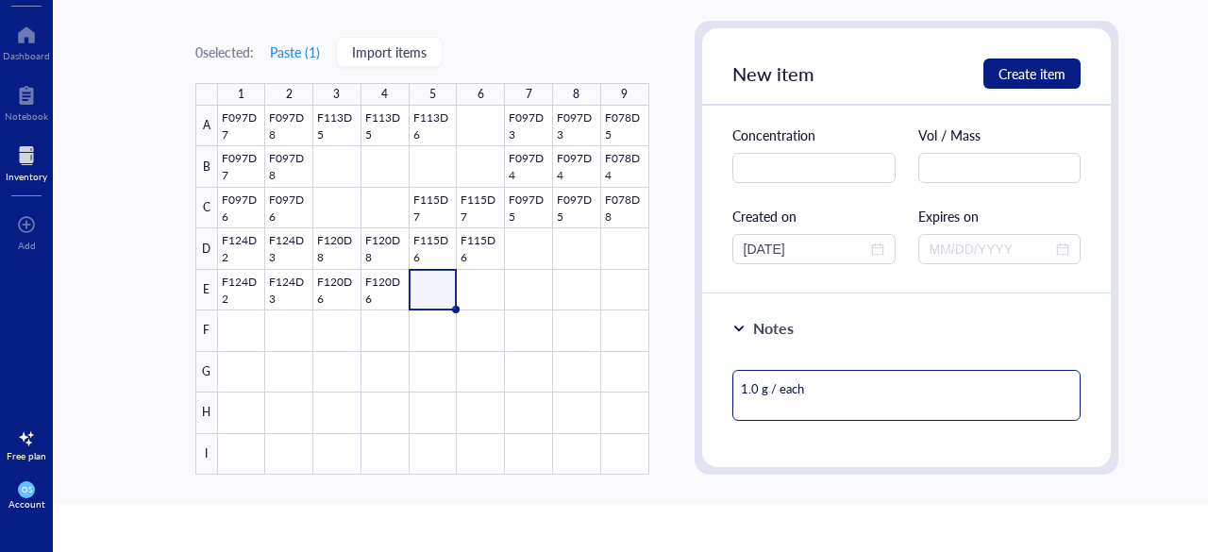
type textarea "1.0 g / each"
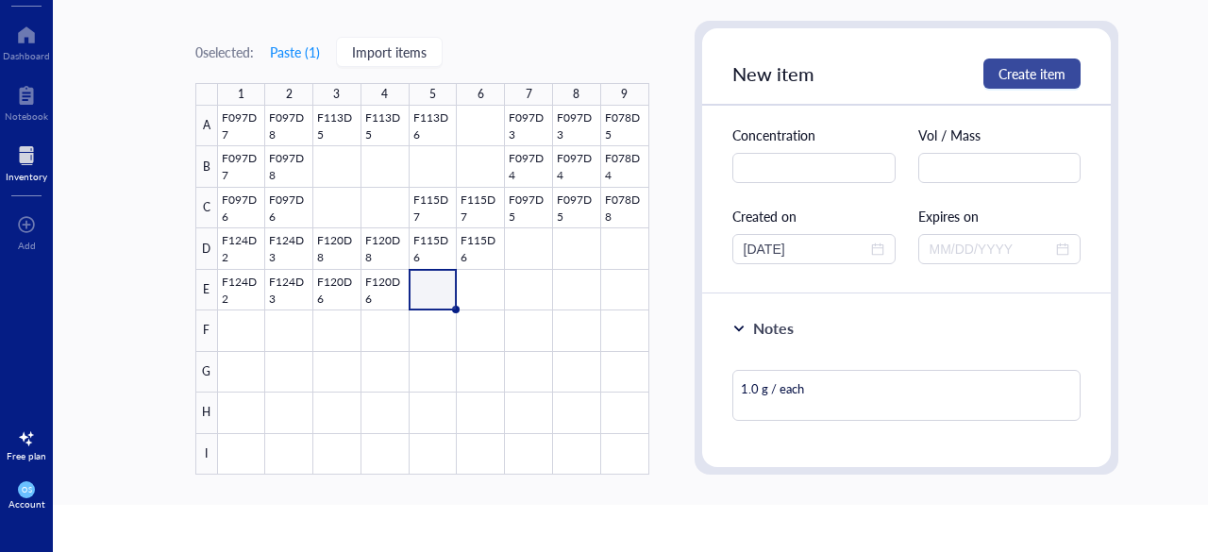
click at [1014, 73] on span "Create item" at bounding box center [1032, 73] width 67 height 15
type textarea "Keep everyone on the same page…"
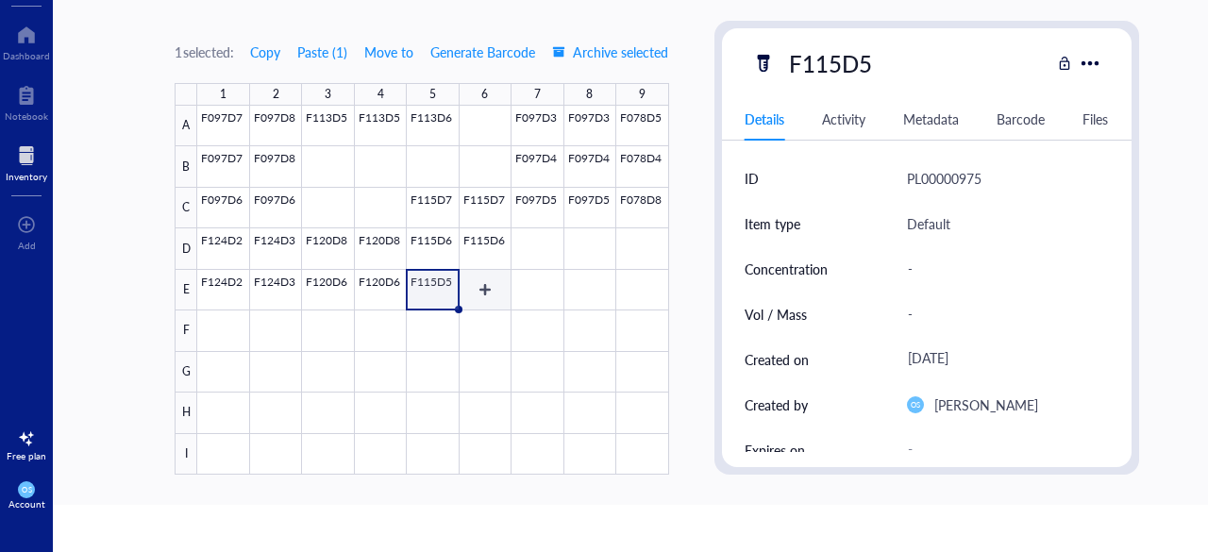
click at [493, 284] on div at bounding box center [432, 290] width 471 height 369
click at [221, 342] on div at bounding box center [432, 290] width 471 height 369
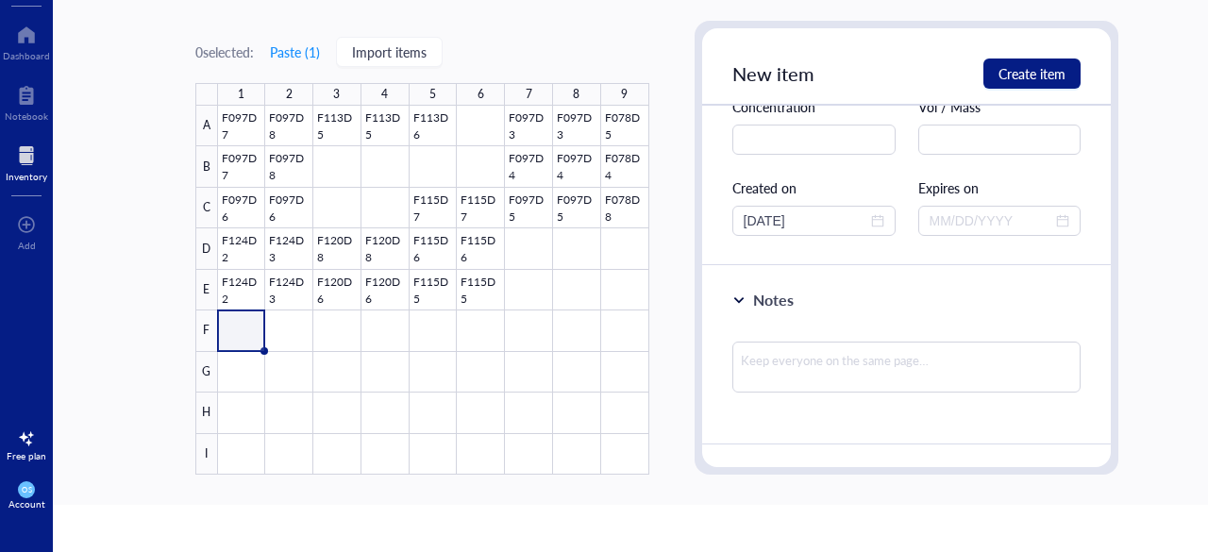
scroll to position [164, 0]
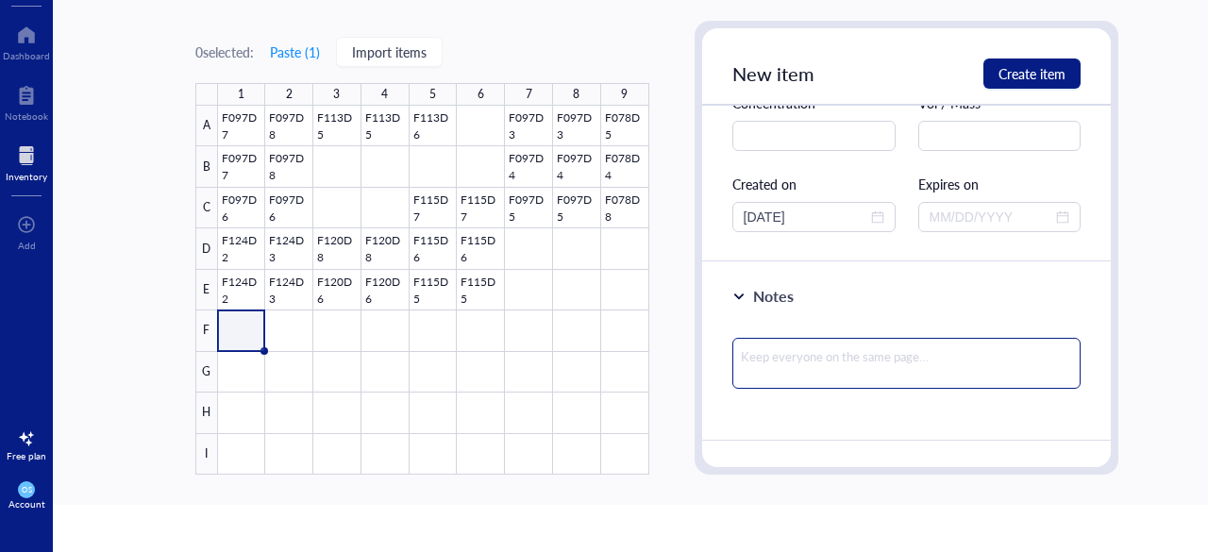
type input "F107D5"
click at [780, 373] on textarea at bounding box center [906, 363] width 349 height 51
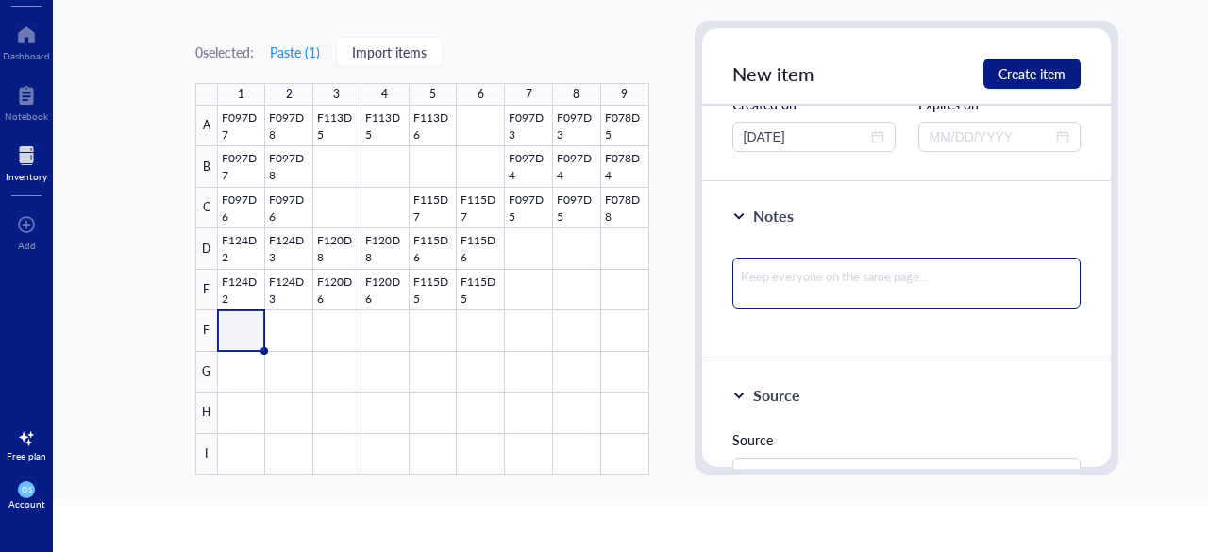
scroll to position [294, 0]
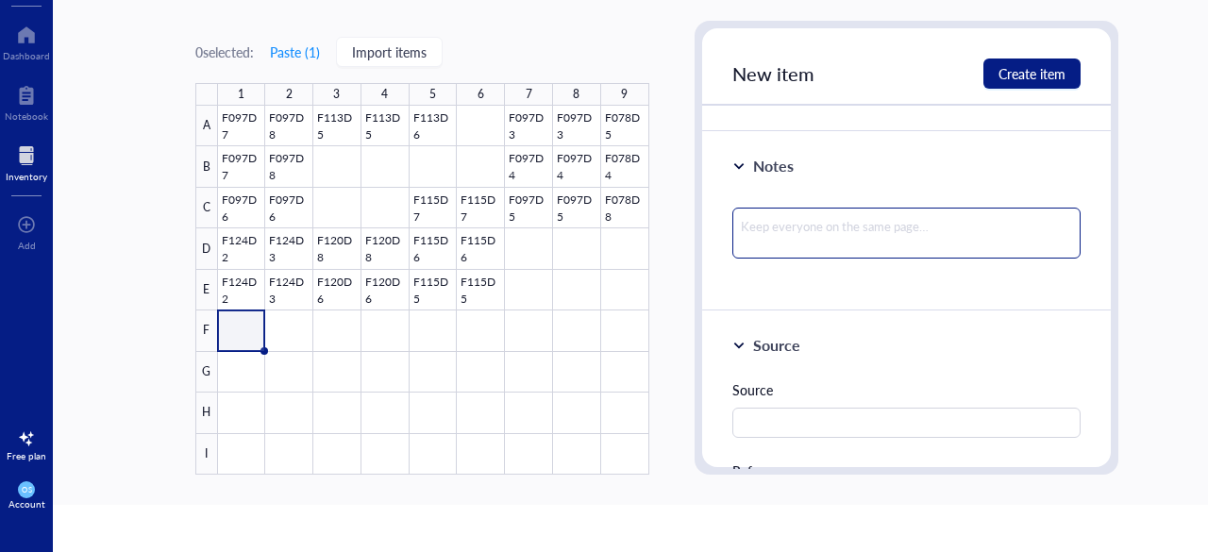
paste textarea "≥ 0.5 g /each"
type textarea "≥ 0.5 g /each"
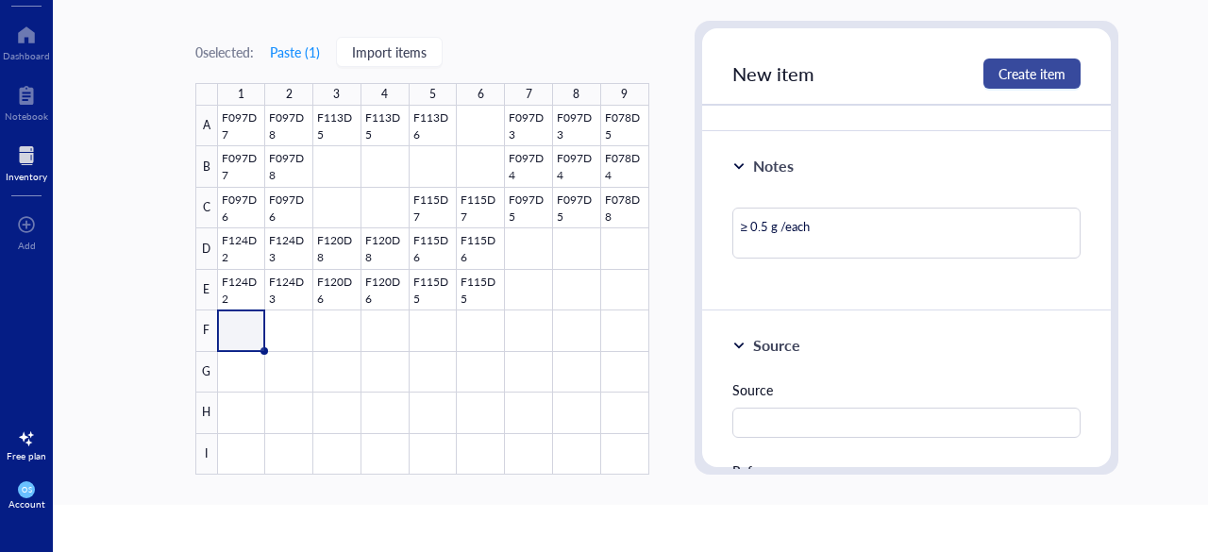
click at [1017, 71] on span "Create item" at bounding box center [1032, 73] width 67 height 15
type textarea "Keep everyone on the same page…"
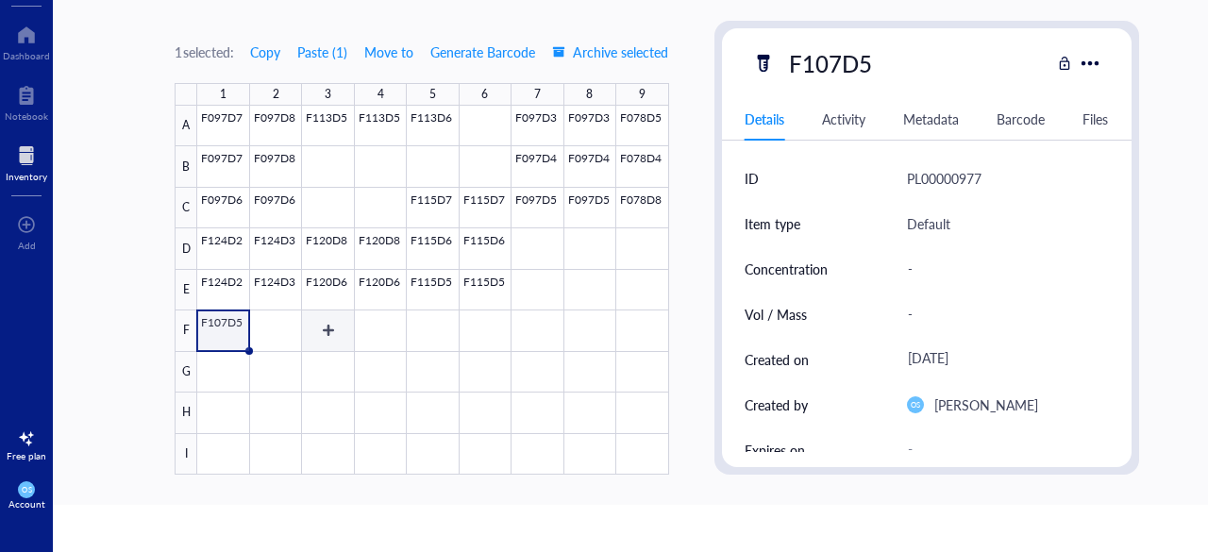
click at [321, 334] on div at bounding box center [432, 290] width 471 height 369
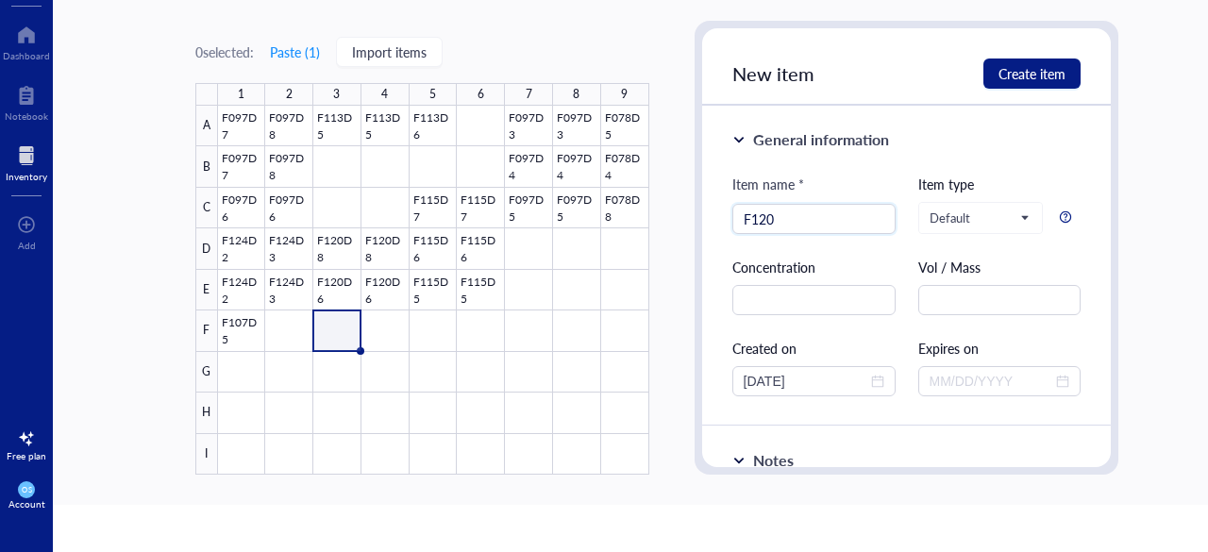
type input "F120"
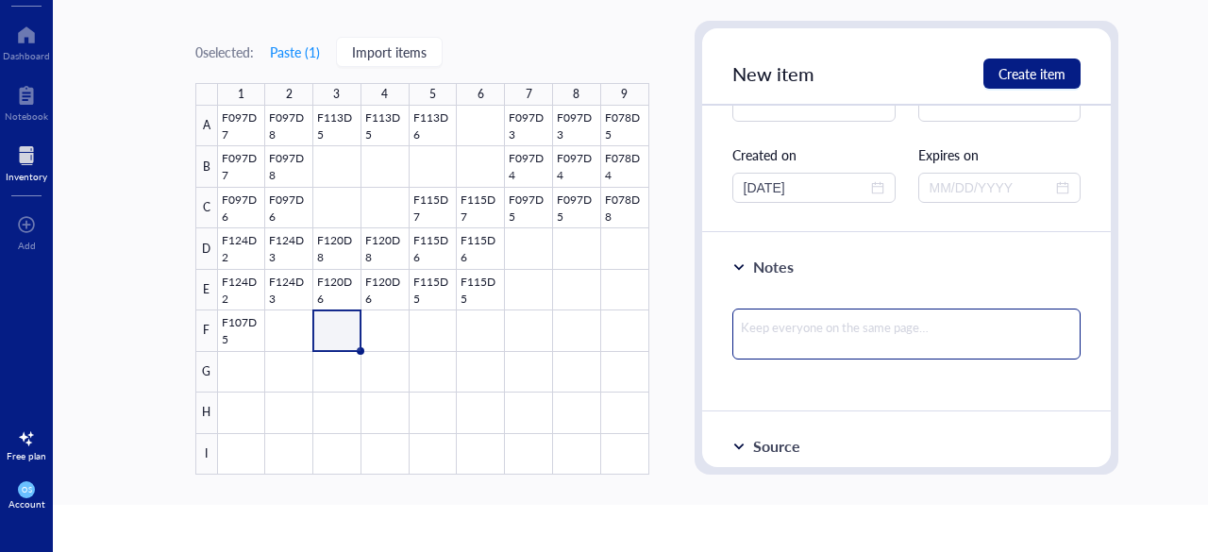
scroll to position [213, 0]
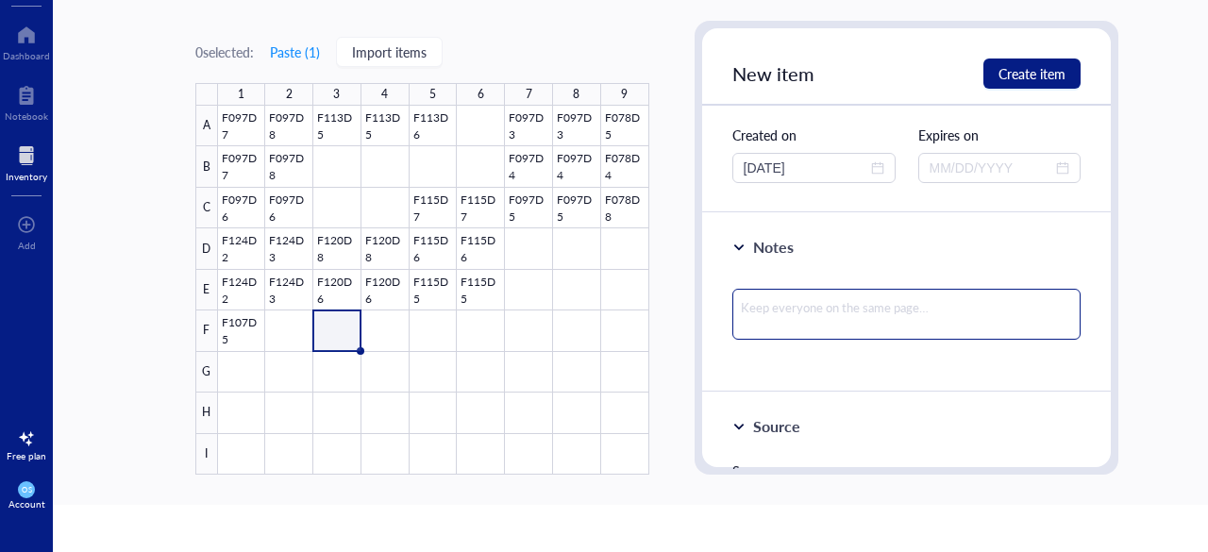
click at [793, 312] on textarea at bounding box center [906, 314] width 349 height 51
paste textarea "1.0 g / each"
type textarea "1.0 g / each"
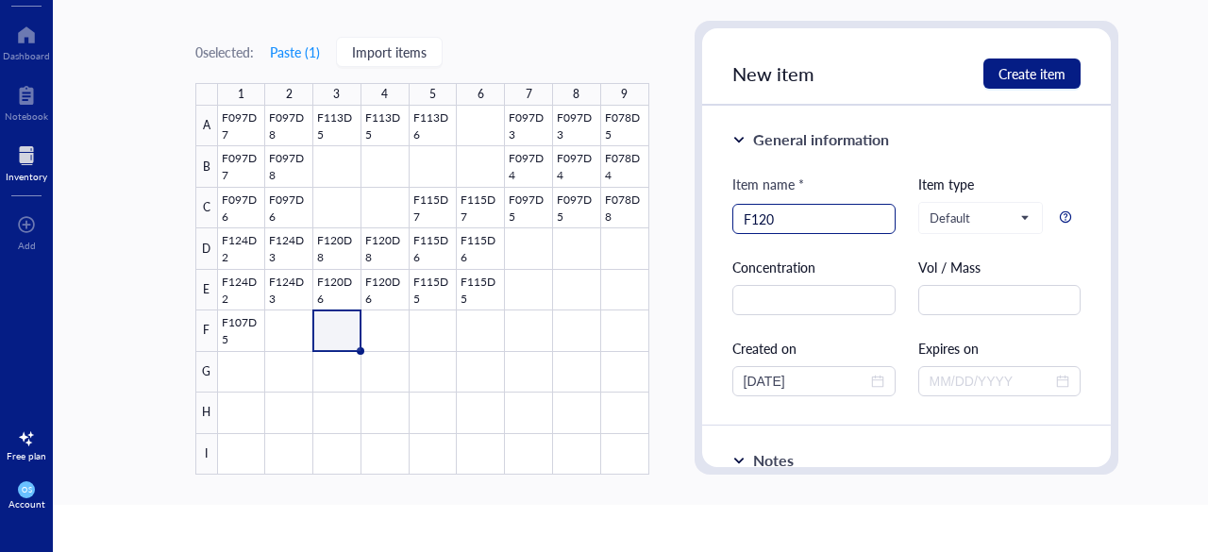
type textarea "1.0 g / each"
click at [784, 226] on input "F120" at bounding box center [814, 219] width 141 height 28
type input "F120D4"
click at [1000, 71] on span "Create item" at bounding box center [1032, 73] width 67 height 15
type textarea "Keep everyone on the same page…"
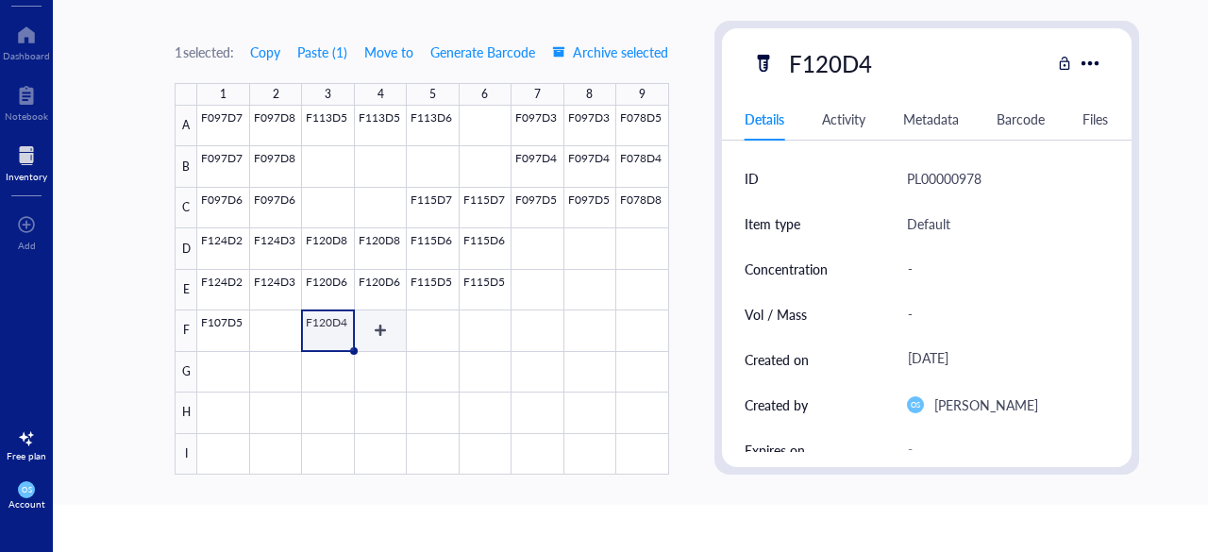
click at [366, 326] on div at bounding box center [432, 290] width 471 height 369
click at [427, 323] on div at bounding box center [432, 290] width 471 height 369
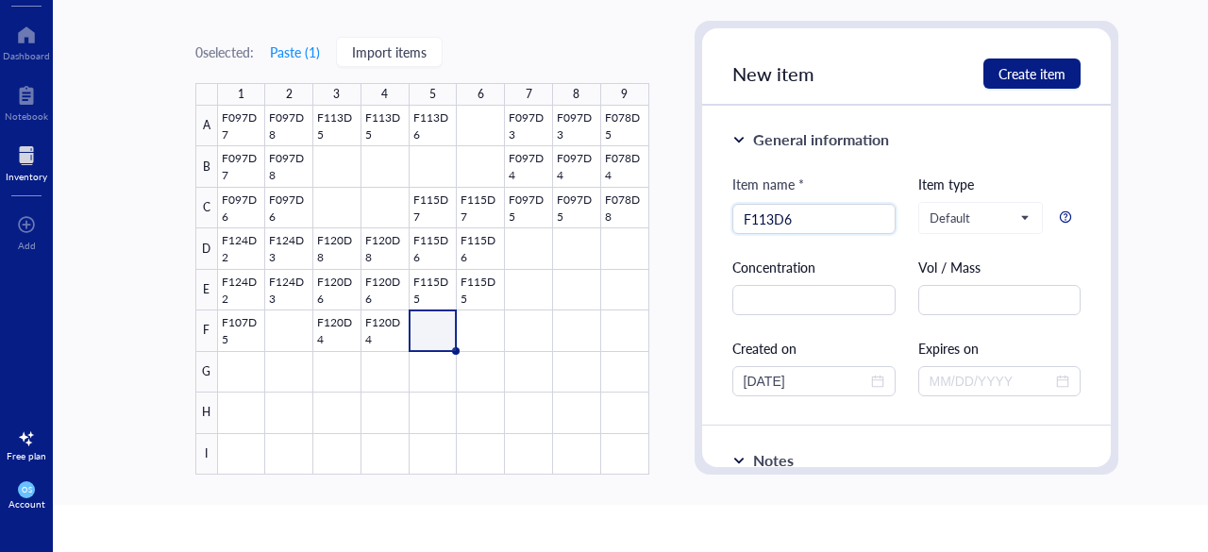
type input "F113D6"
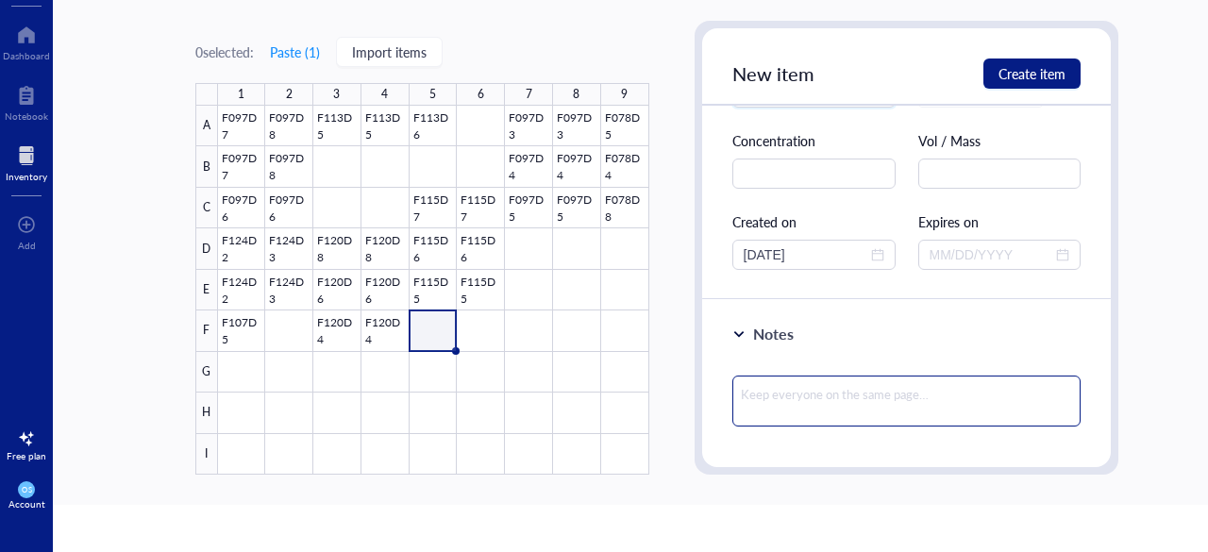
click at [778, 395] on textarea at bounding box center [906, 401] width 349 height 51
paste textarea "≥ 0.1 g /each"
type textarea "≥ 0.1 g /each"
click at [778, 395] on textarea "≥ 0.1 g /each" at bounding box center [906, 401] width 349 height 51
type textarea "≥ 0.1 g /each"
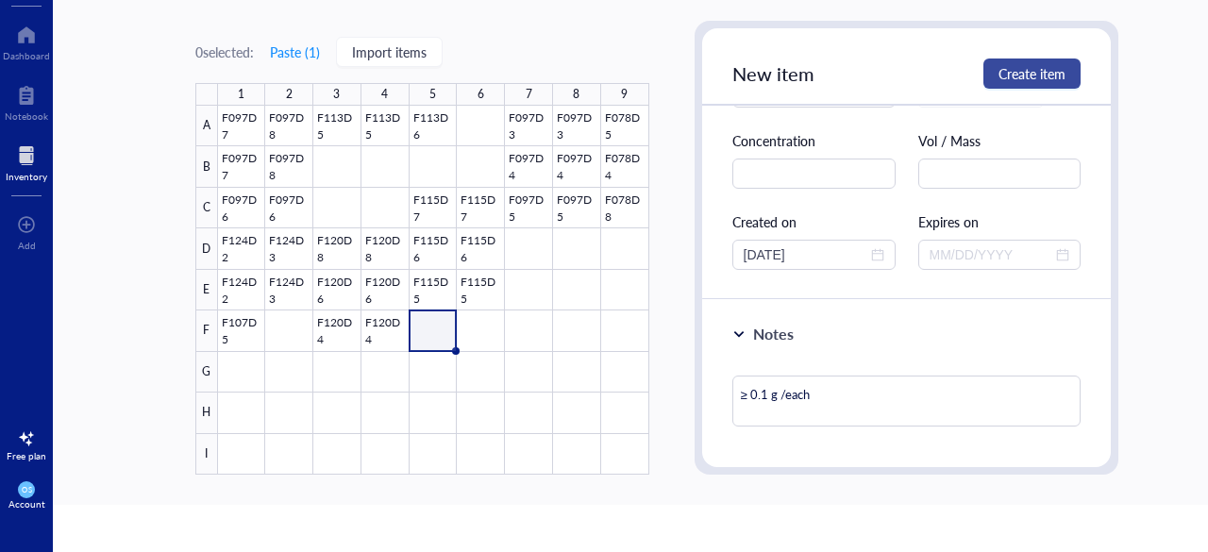
click at [1004, 75] on span "Create item" at bounding box center [1032, 73] width 67 height 15
type textarea "Keep everyone on the same page…"
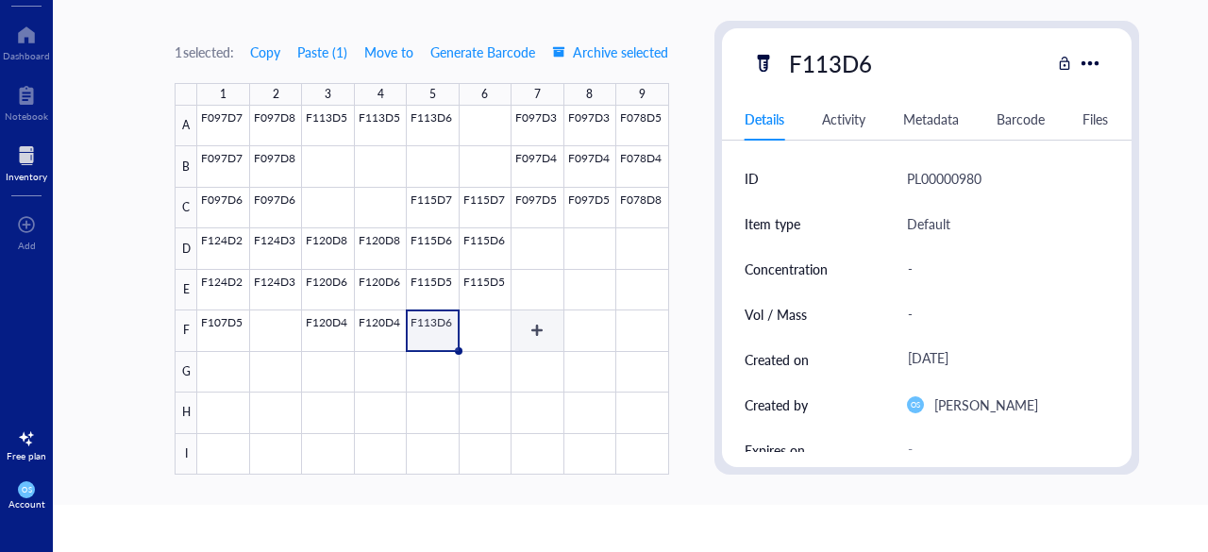
click at [534, 331] on div at bounding box center [432, 290] width 471 height 369
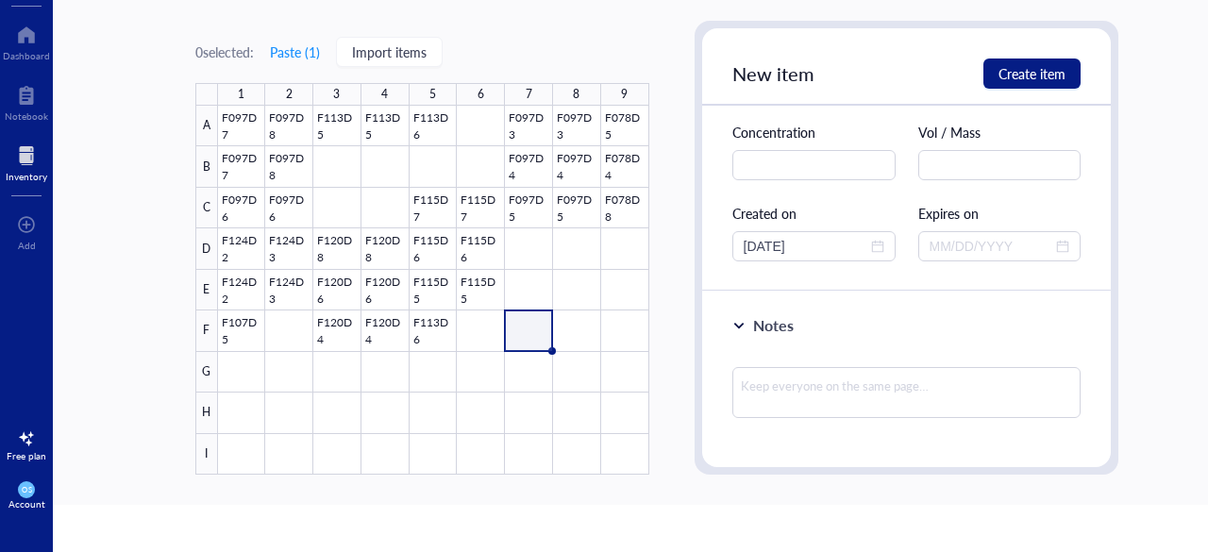
scroll to position [136, 0]
type input "F107D5"
click at [794, 396] on textarea at bounding box center [906, 391] width 349 height 51
paste textarea "≥ 0.5 g /each"
type textarea "≥ 0.5 g /each"
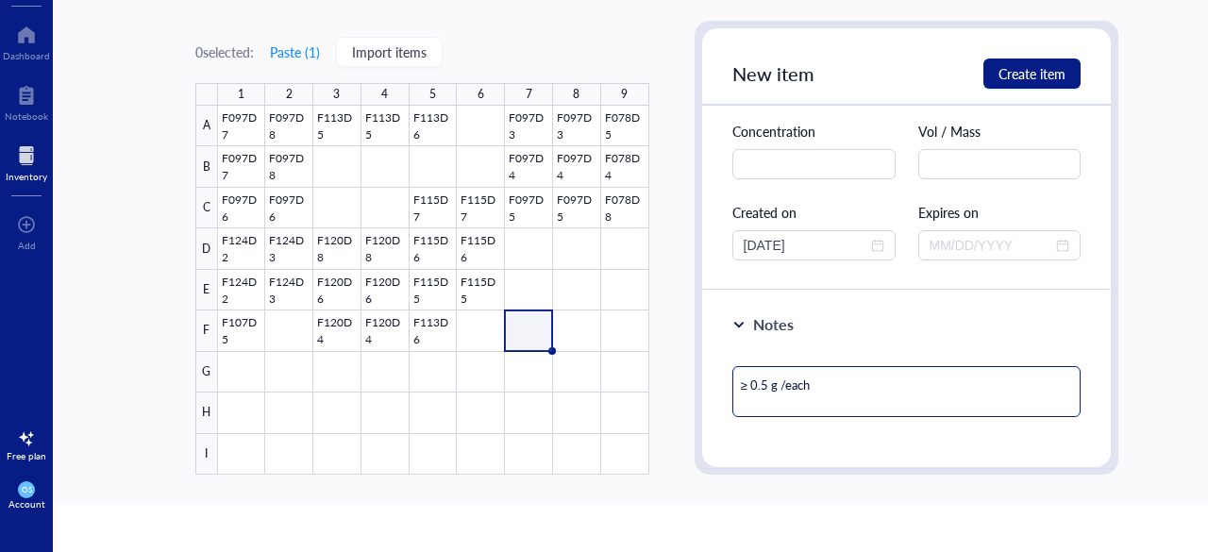
type textarea "≥ 0.5 g /each"
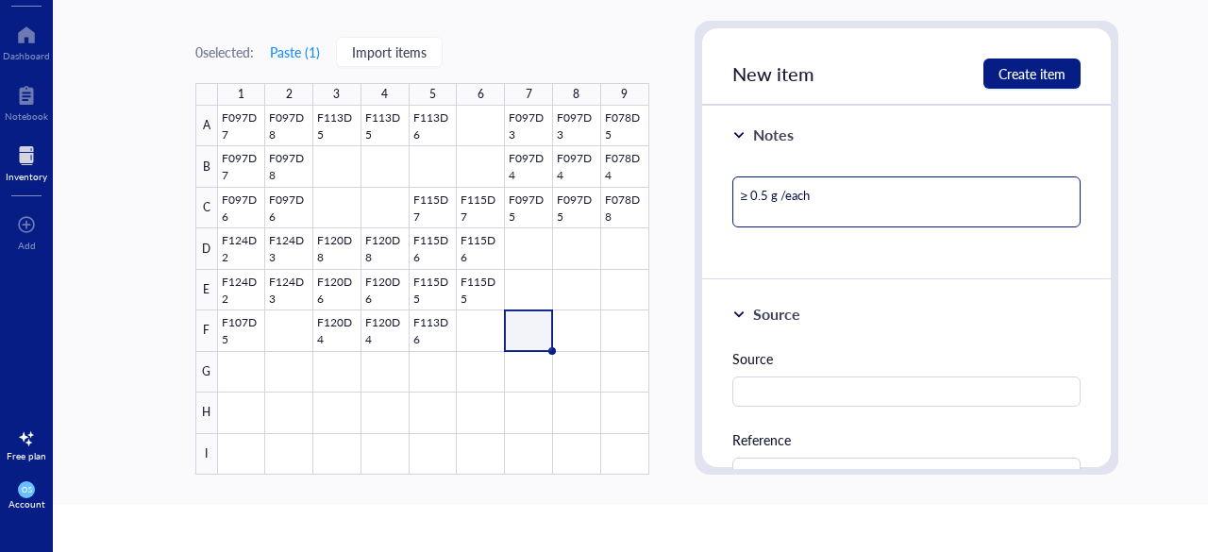
scroll to position [329, 0]
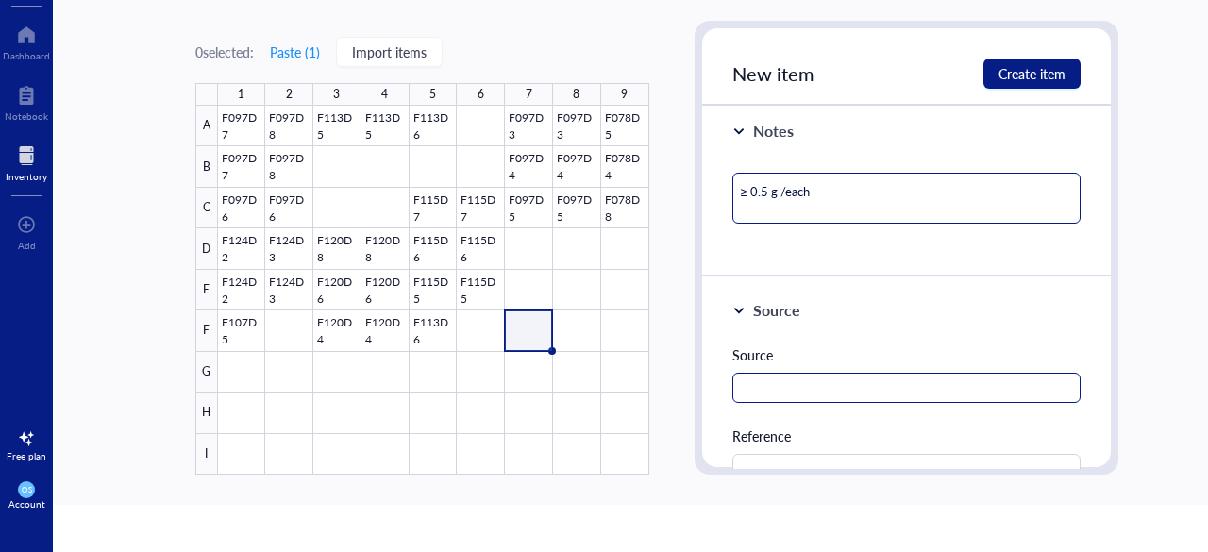
type textarea "≥ 0.5 g /each"
click at [797, 373] on input "text" at bounding box center [906, 388] width 349 height 30
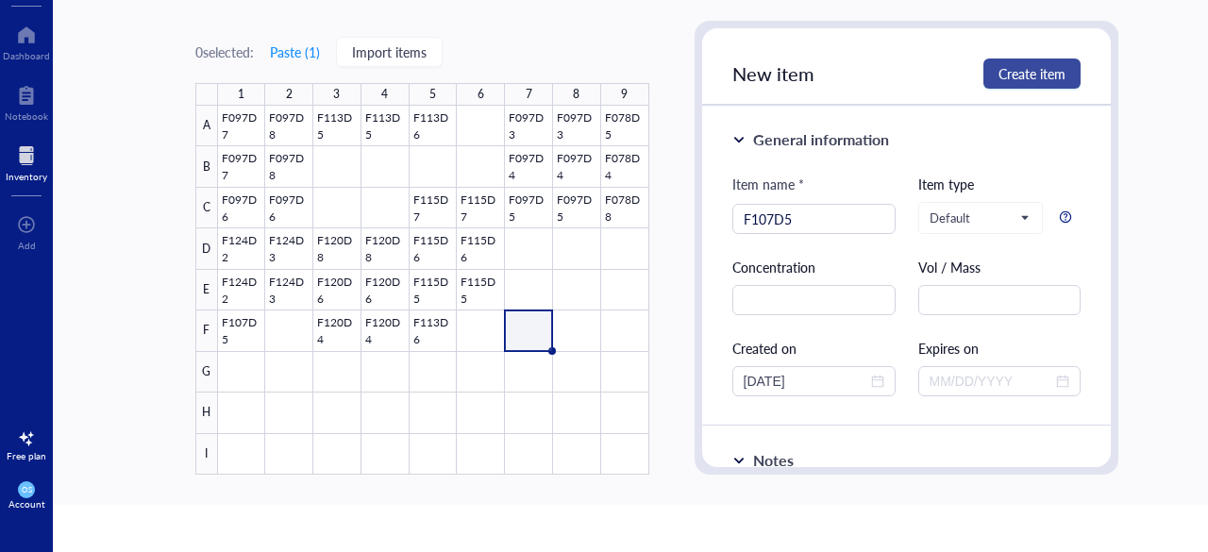
click at [1001, 75] on span "Create item" at bounding box center [1032, 73] width 67 height 15
type textarea "Keep everyone on the same page…"
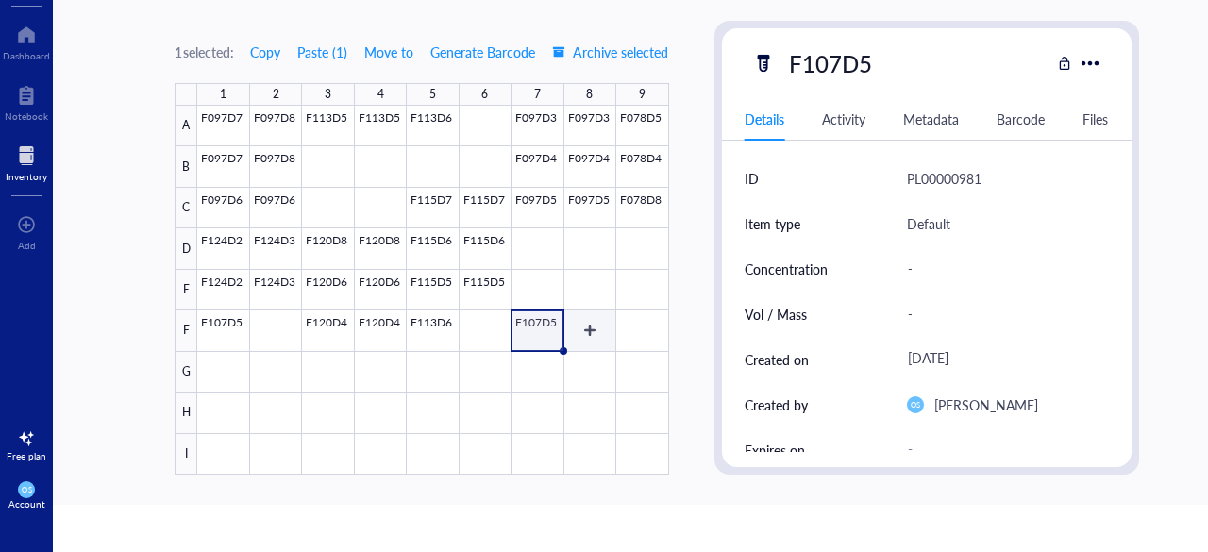
click at [585, 332] on div at bounding box center [432, 290] width 471 height 369
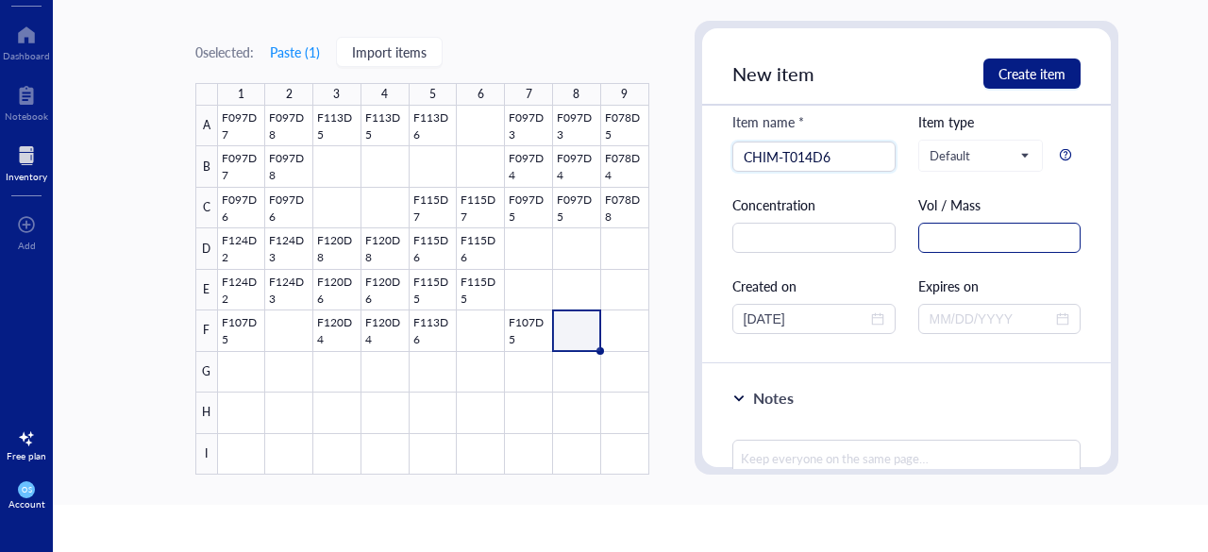
scroll to position [202, 0]
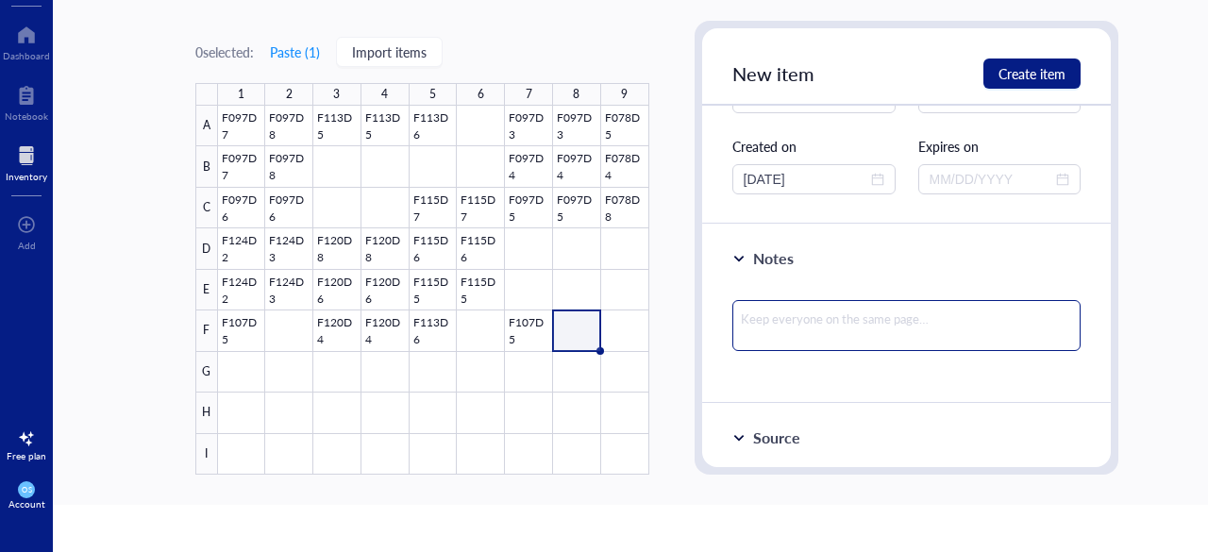
type input "CHIM-T014D6"
click at [782, 300] on textarea at bounding box center [906, 325] width 349 height 51
paste textarea "(Low)"
type textarea "(Low)"
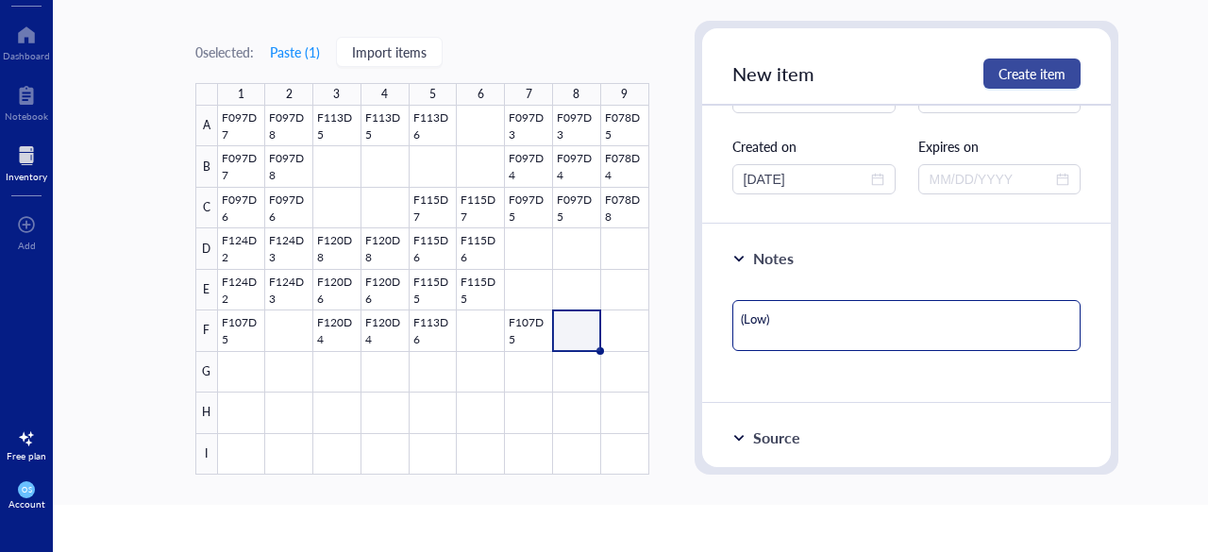
type textarea "(Low)"
click at [1008, 75] on span "Create item" at bounding box center [1032, 73] width 67 height 15
type textarea "Keep everyone on the same page…"
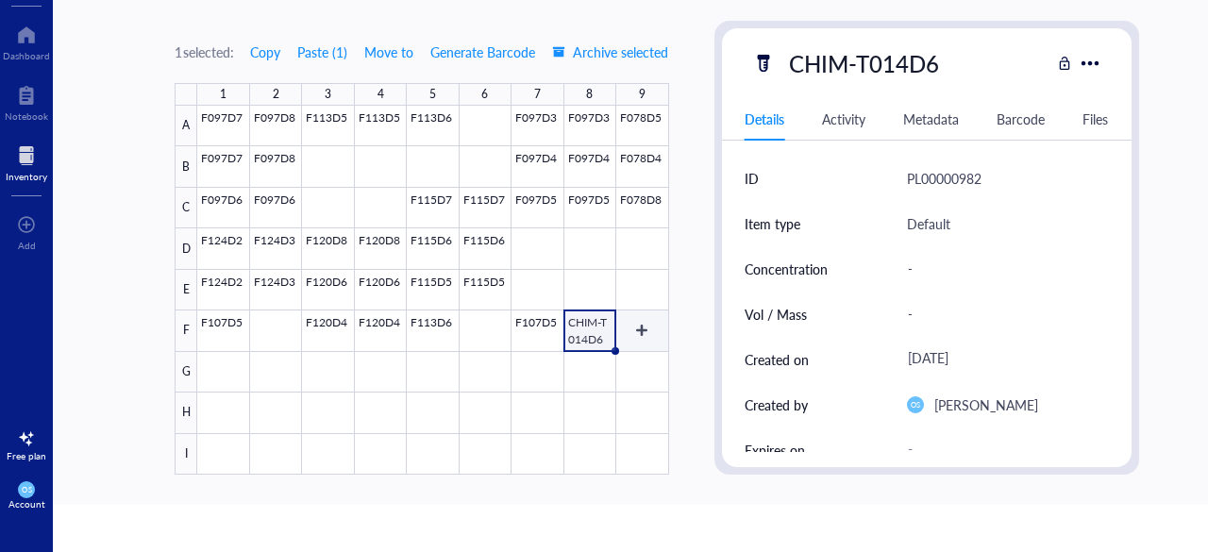
click at [644, 333] on div at bounding box center [432, 290] width 471 height 369
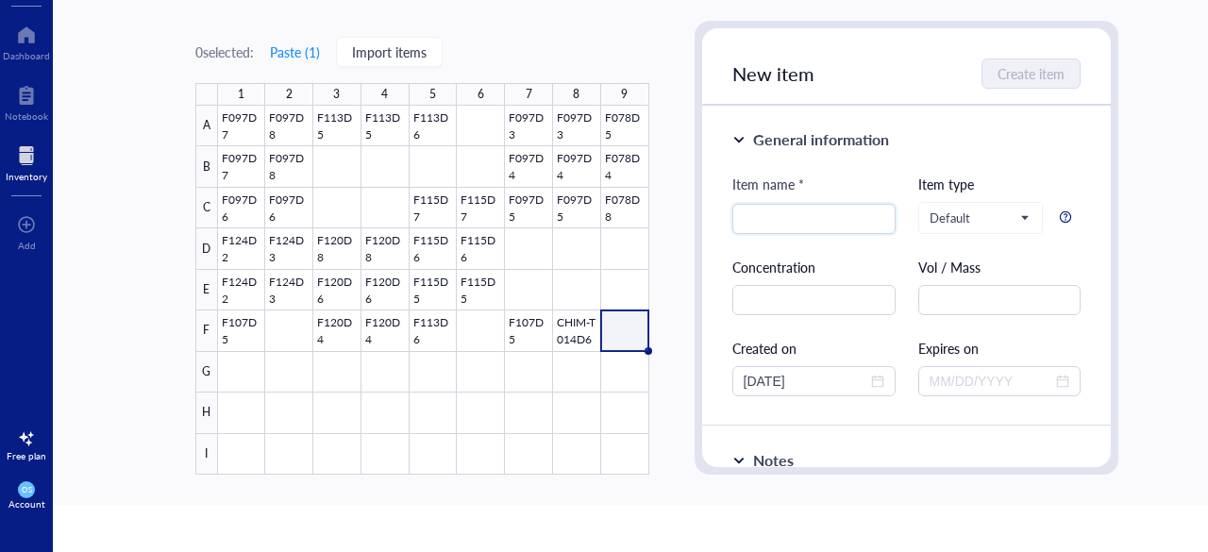
type input "N"
type input "X"
click at [1020, 70] on span "Create item" at bounding box center [1032, 73] width 67 height 15
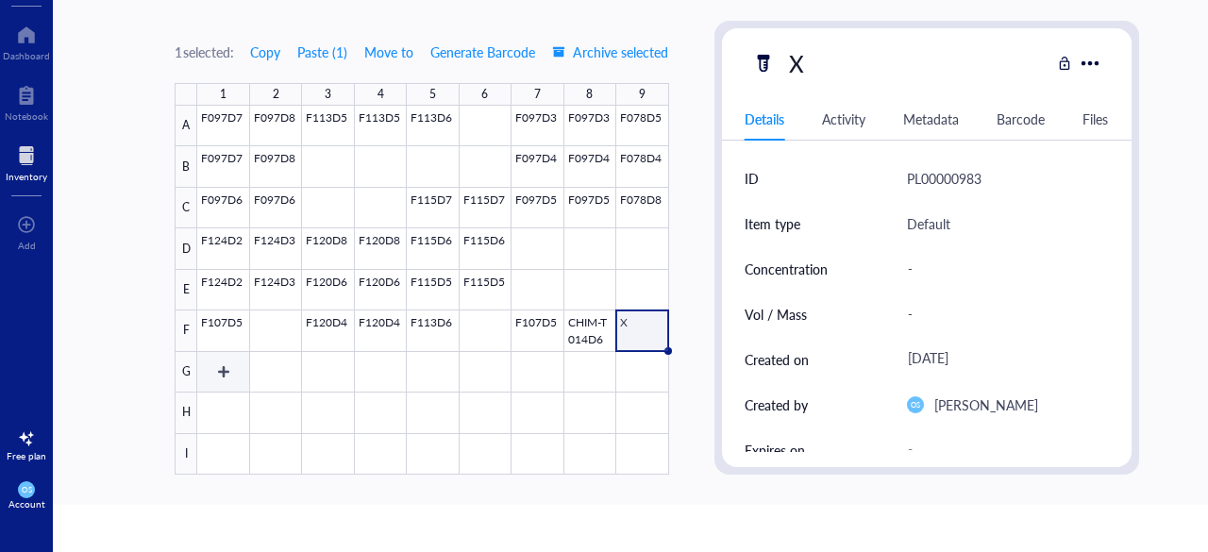
click at [222, 374] on div at bounding box center [432, 290] width 471 height 369
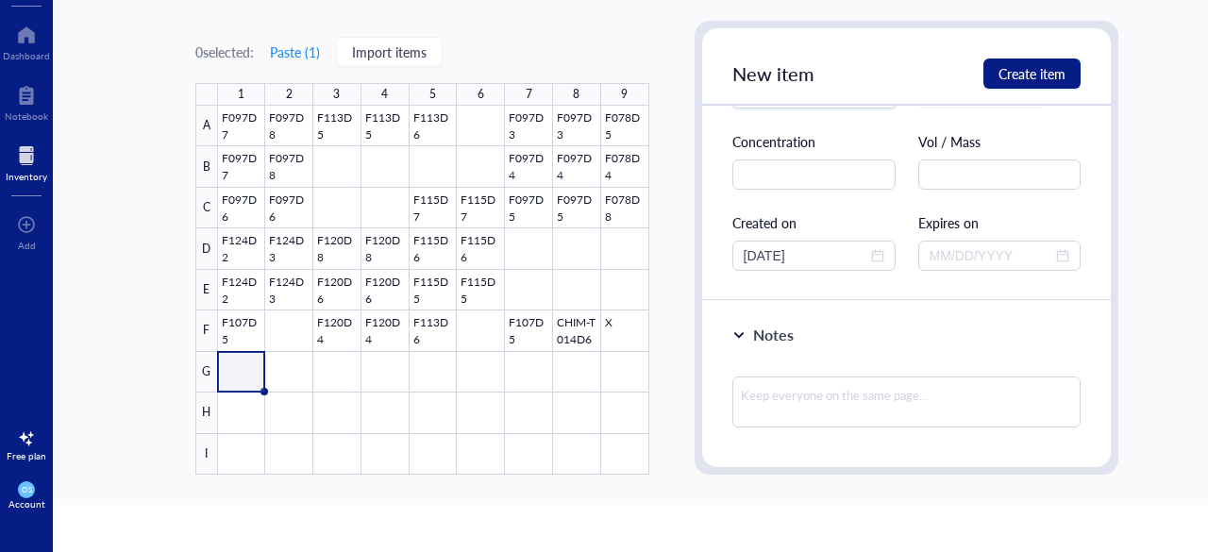
scroll to position [126, 0]
type input "F107D6"
click at [784, 389] on textarea at bounding box center [906, 401] width 349 height 51
paste textarea "≥ 0.5 g /each"
type textarea "≥ 0.5 g /each"
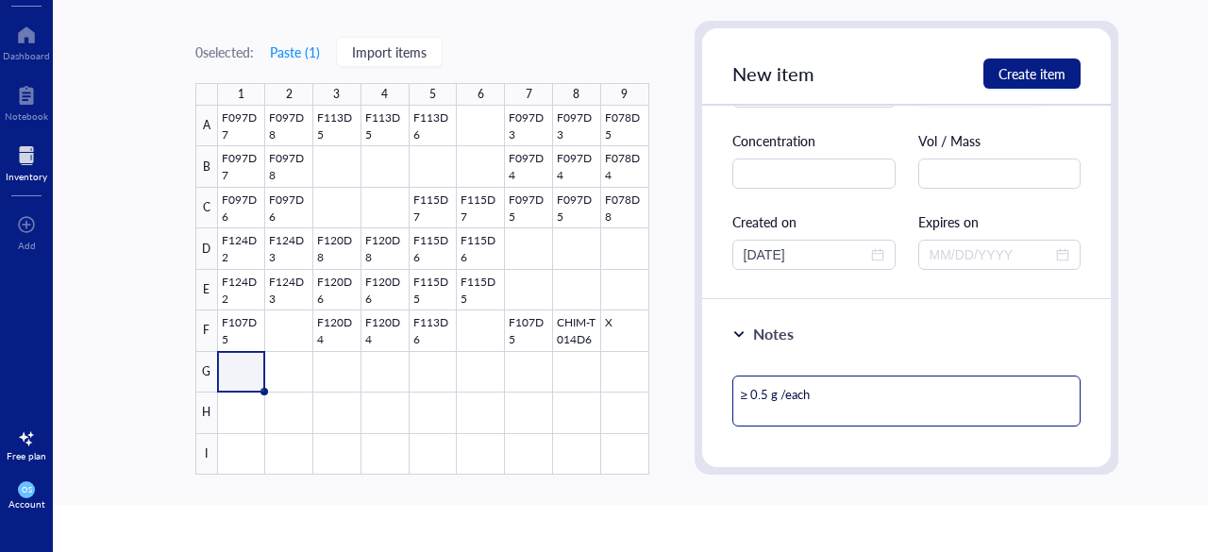
type textarea "≥ 0.5 g /each"
click at [1022, 71] on span "Create item" at bounding box center [1032, 73] width 67 height 15
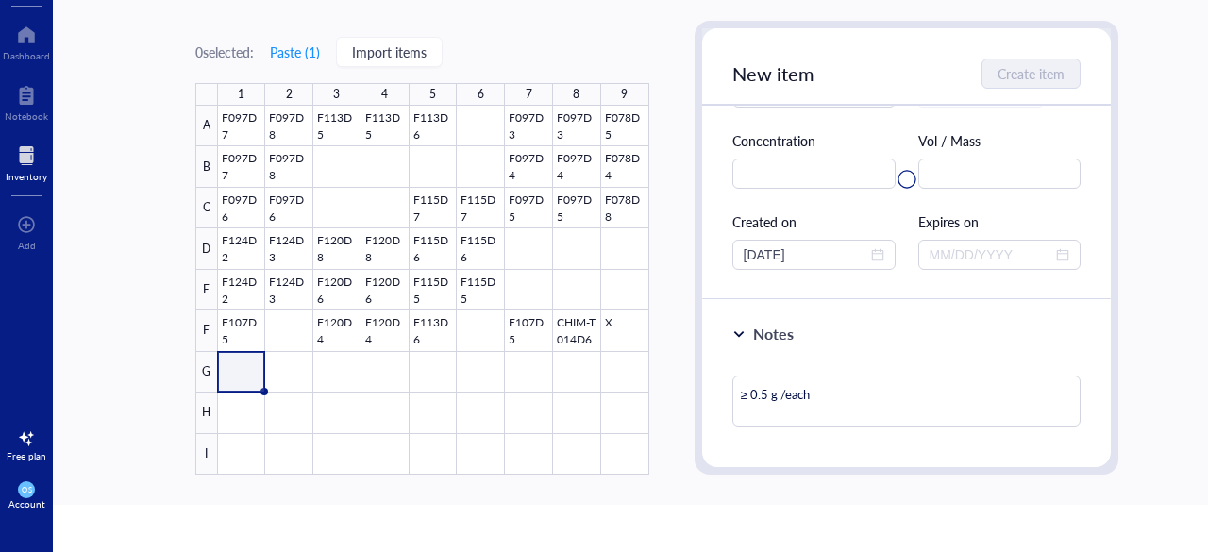
type textarea "Keep everyone on the same page…"
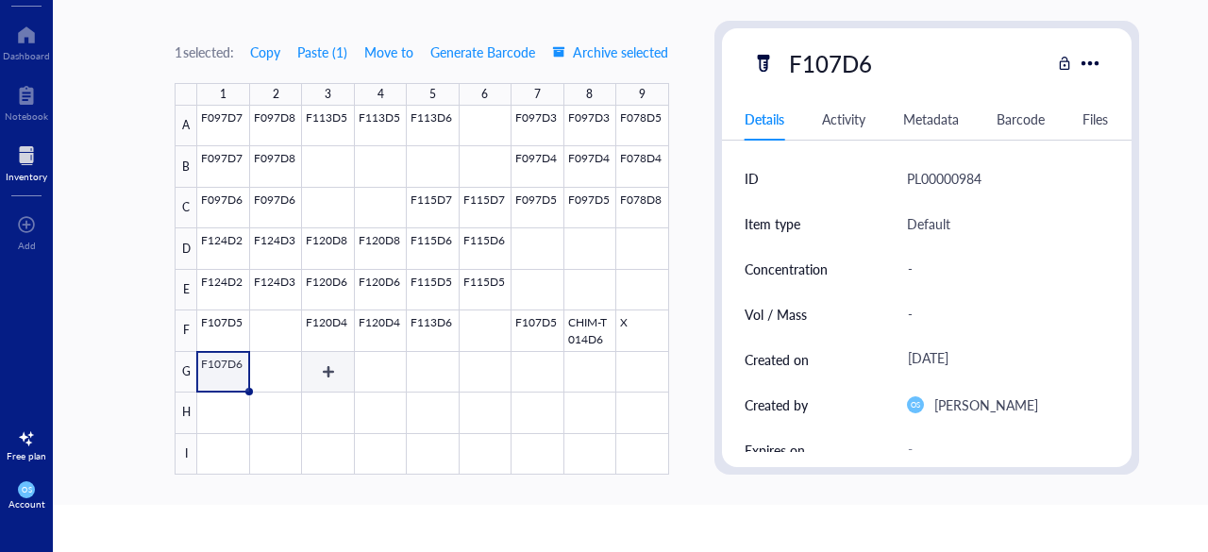
click at [321, 373] on div at bounding box center [432, 290] width 471 height 369
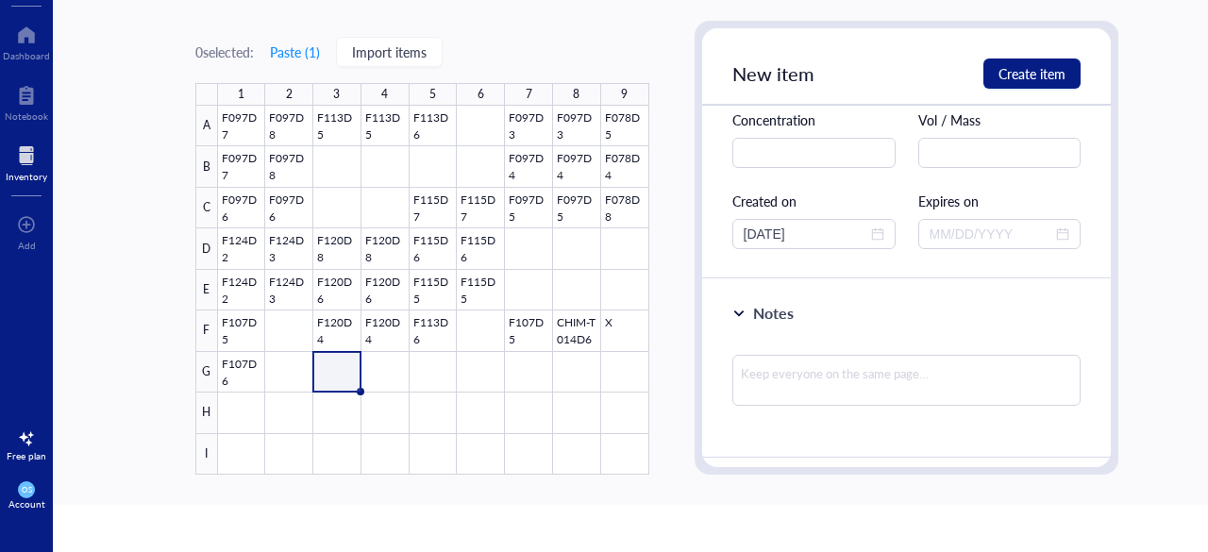
scroll to position [148, 0]
type input "F120D3"
click at [785, 367] on textarea at bounding box center [906, 379] width 349 height 51
paste textarea "1.0 g / each"
type textarea "1.0 g / each"
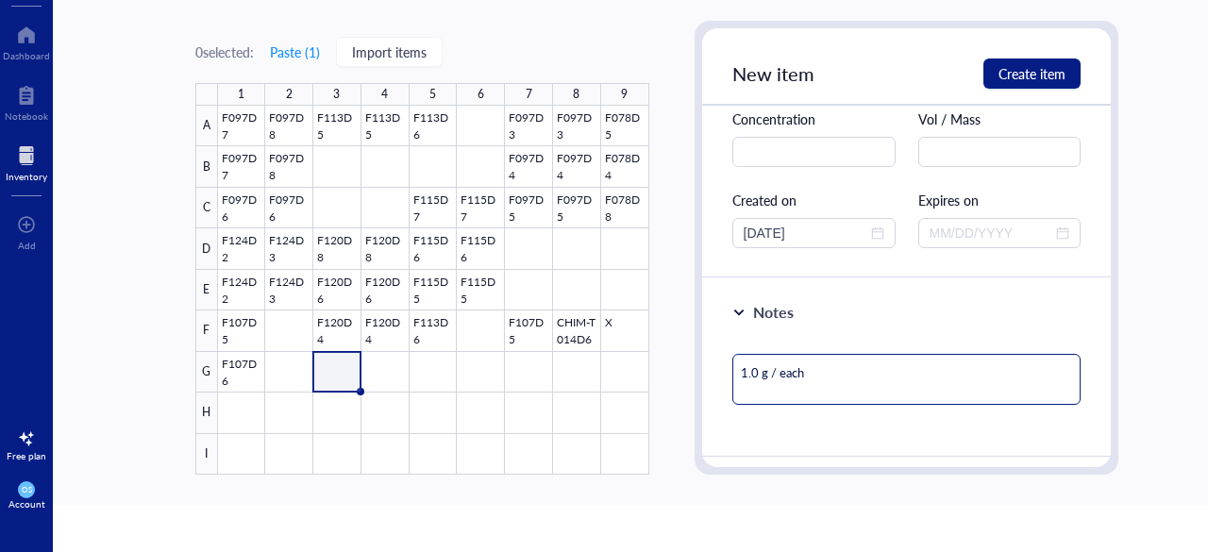
type textarea "1.0 g / each"
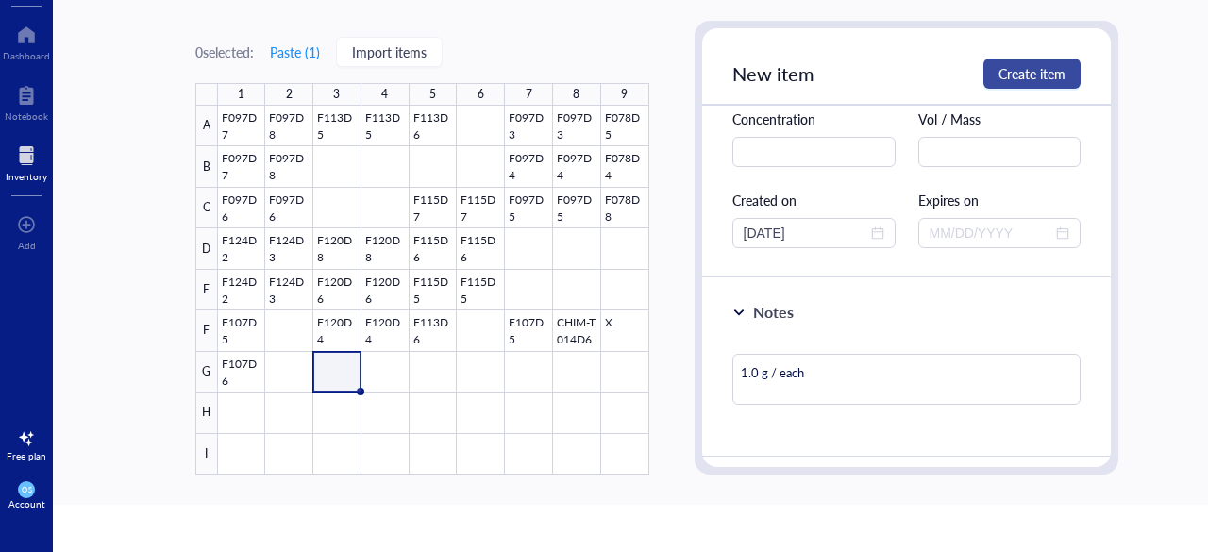
click at [1017, 72] on span "Create item" at bounding box center [1032, 73] width 67 height 15
type textarea "Keep everyone on the same page…"
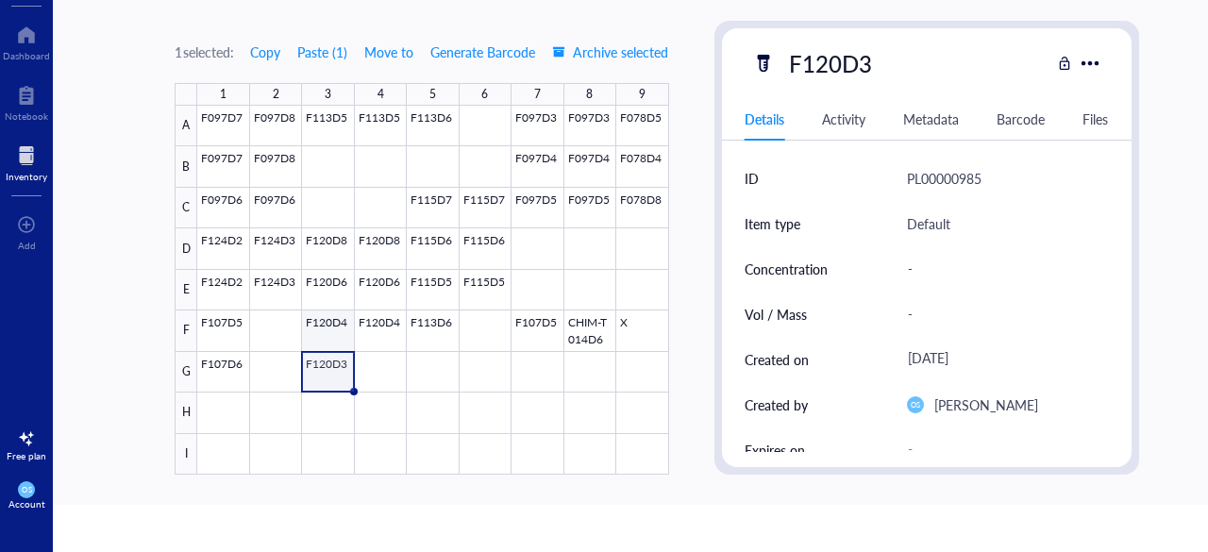
click at [372, 369] on div at bounding box center [432, 290] width 471 height 369
click at [421, 365] on div at bounding box center [432, 290] width 471 height 369
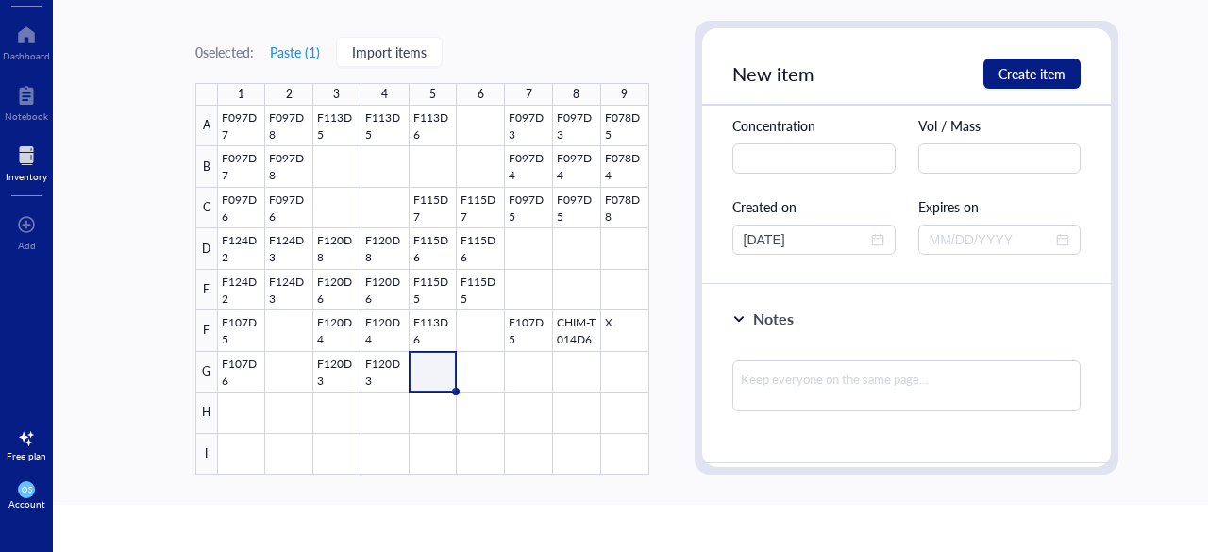
scroll to position [143, 0]
type input "F115D3"
click at [782, 391] on textarea at bounding box center [906, 385] width 349 height 51
paste textarea "1.0 g / each"
type textarea "1.0 g / each"
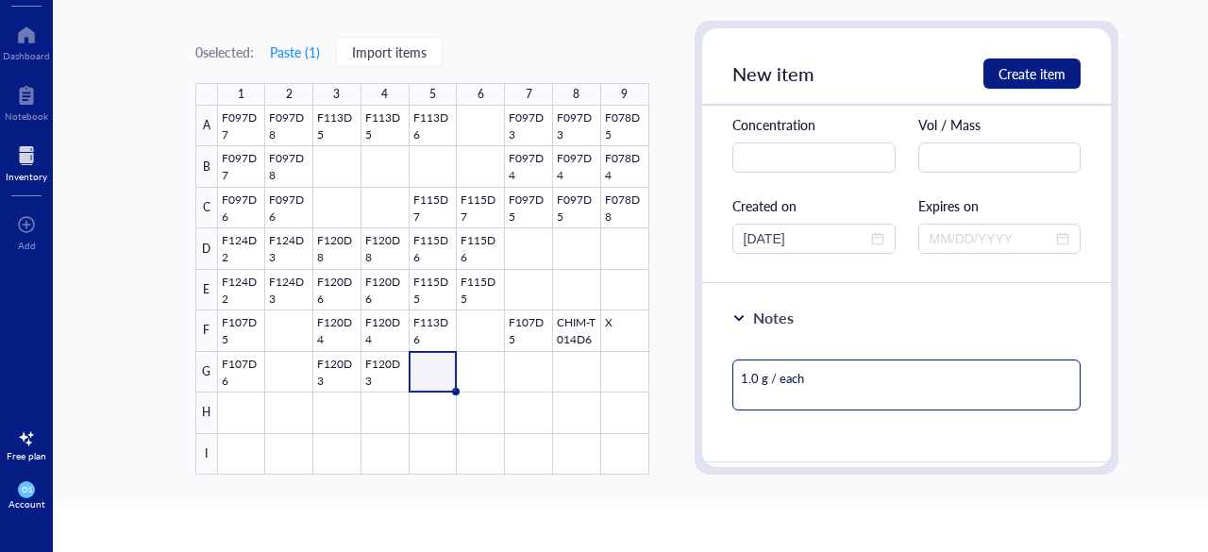
type textarea "1.0 g / each"
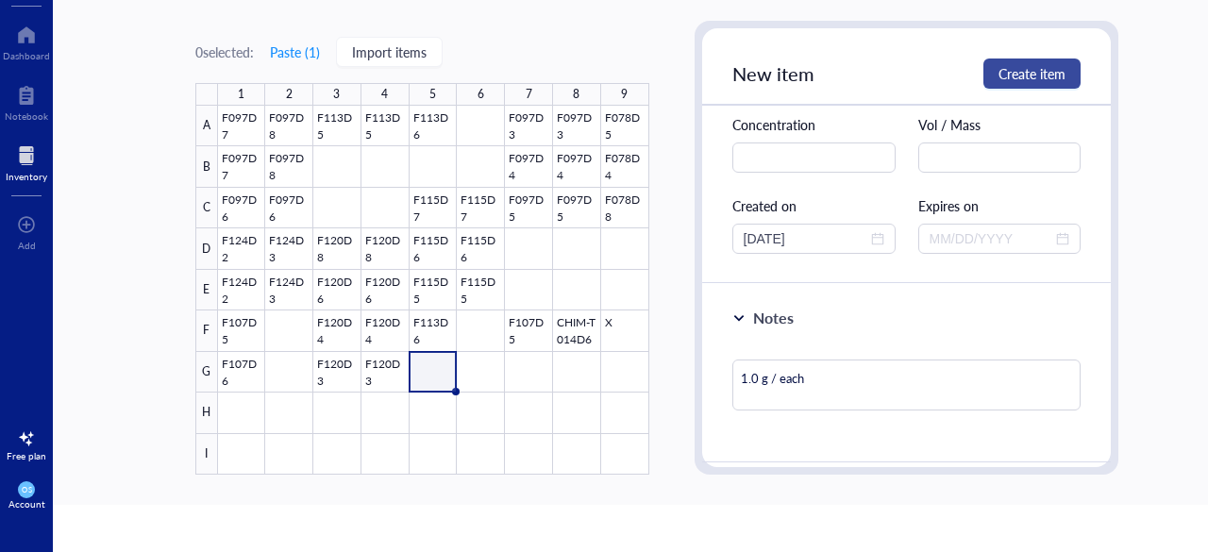
click at [1002, 79] on span "Create item" at bounding box center [1032, 73] width 67 height 15
type textarea "Keep everyone on the same page…"
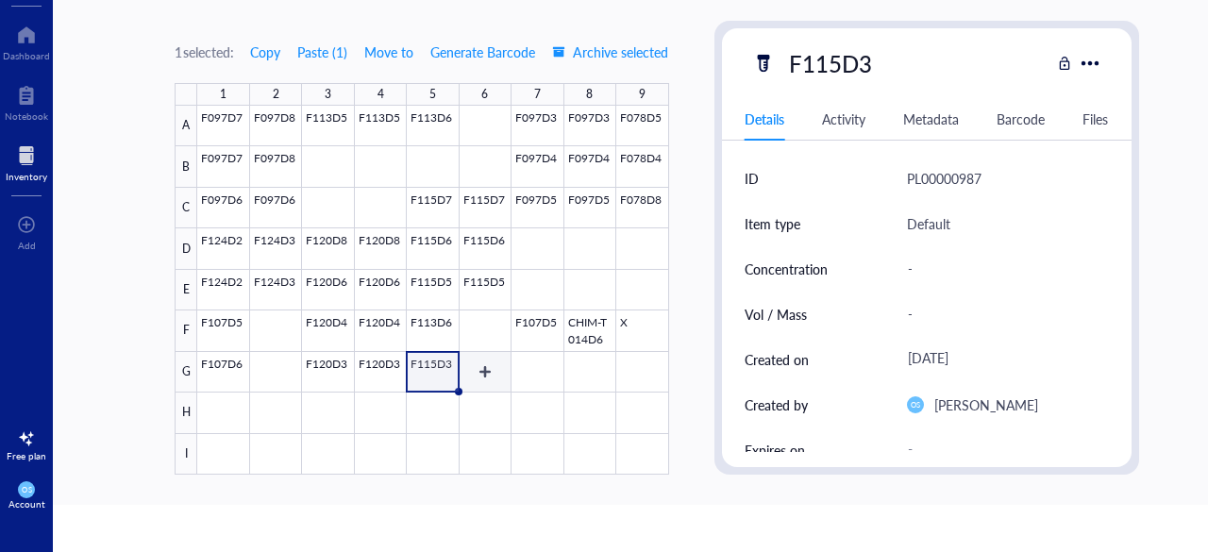
click at [501, 363] on div at bounding box center [432, 290] width 471 height 369
click at [530, 377] on div at bounding box center [432, 290] width 471 height 369
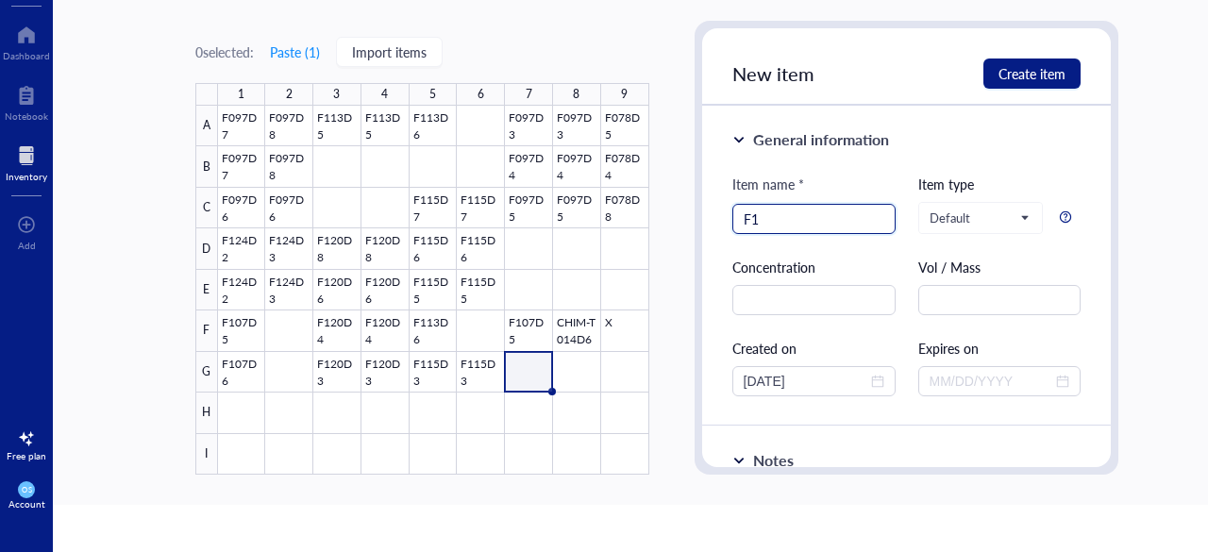
type input "F"
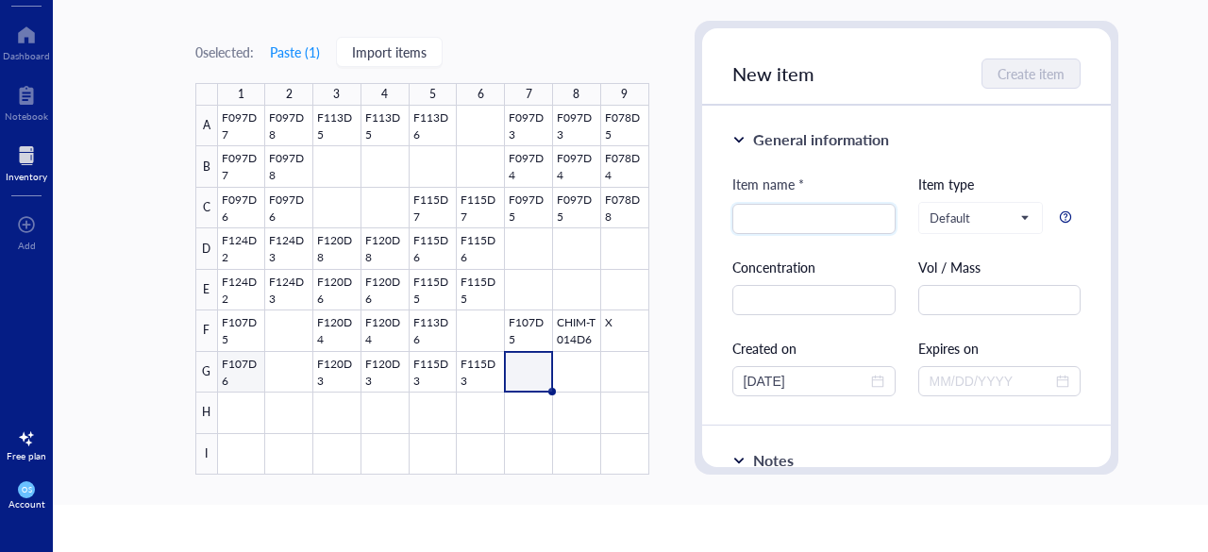
click at [242, 363] on div at bounding box center [433, 290] width 431 height 369
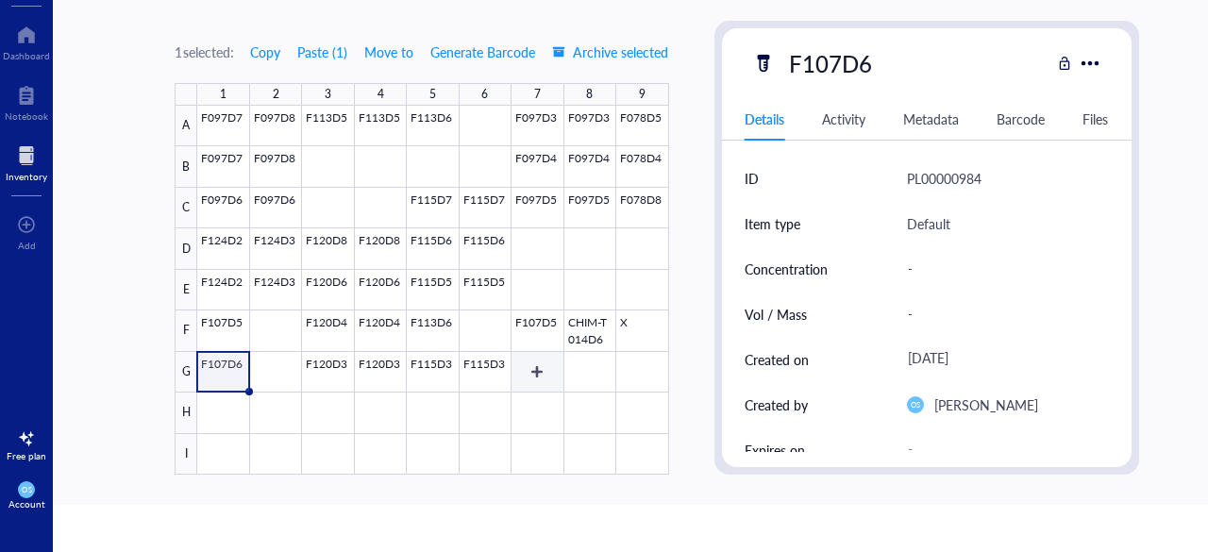
click at [538, 369] on div at bounding box center [432, 290] width 471 height 369
click at [581, 369] on div at bounding box center [432, 290] width 471 height 369
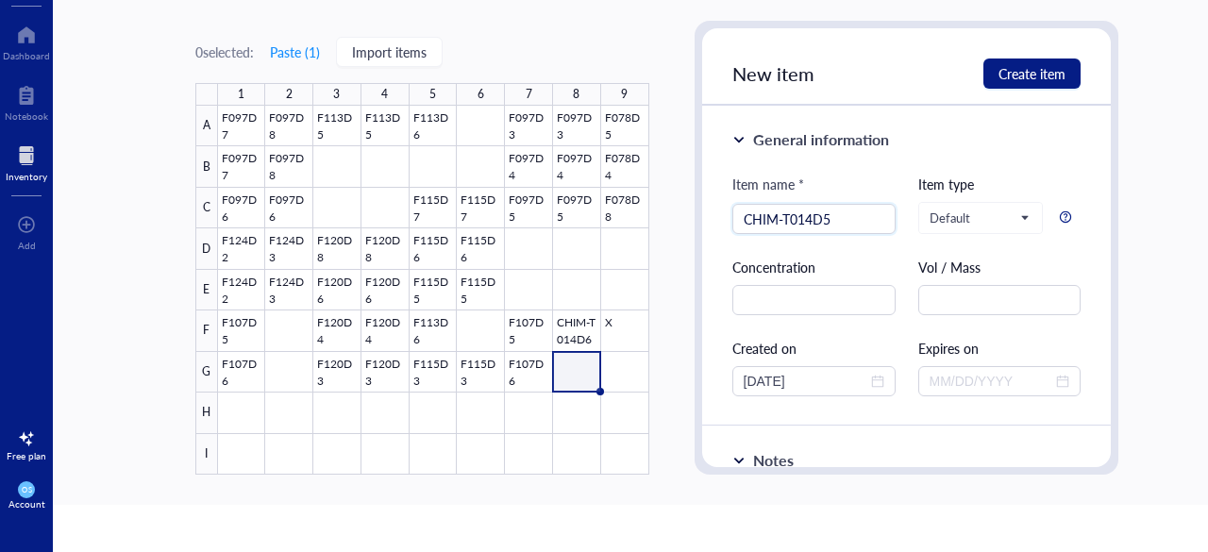
scroll to position [109, 0]
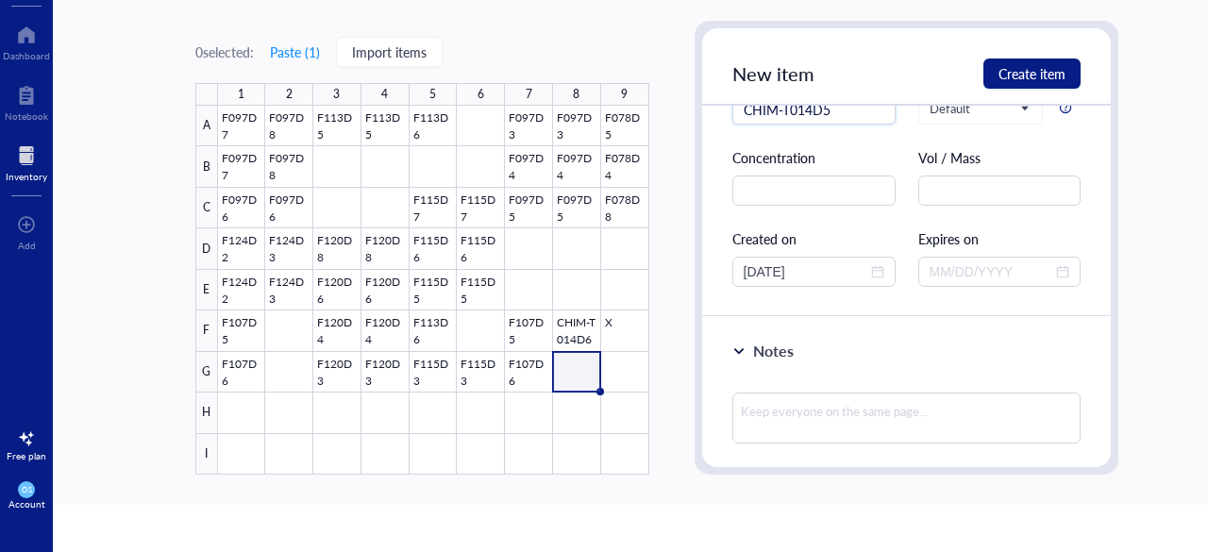
type input "CHIM-T014D5"
click at [754, 411] on textarea at bounding box center [906, 418] width 349 height 51
paste textarea "(Low)"
type textarea "(Low)"
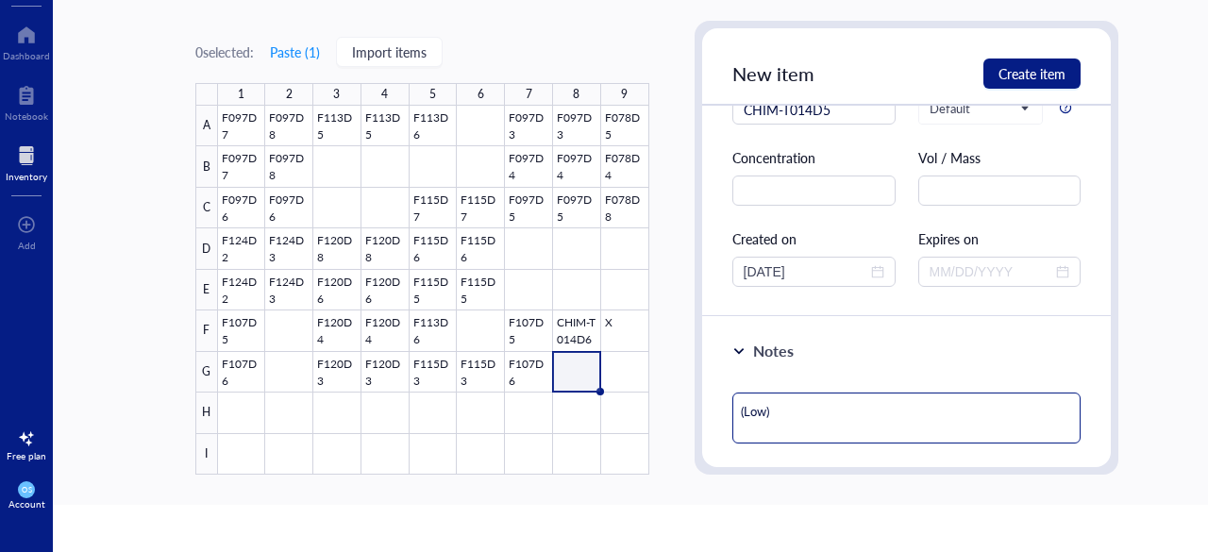
type textarea "(Low)"
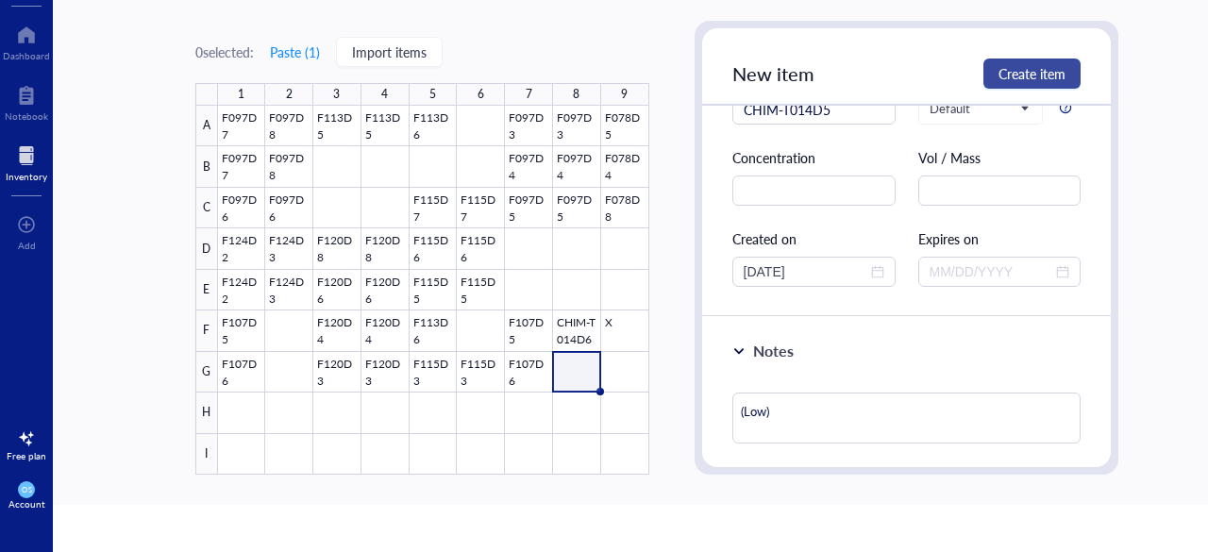
click at [1015, 60] on button "Create item" at bounding box center [1032, 74] width 97 height 30
type textarea "Keep everyone on the same page…"
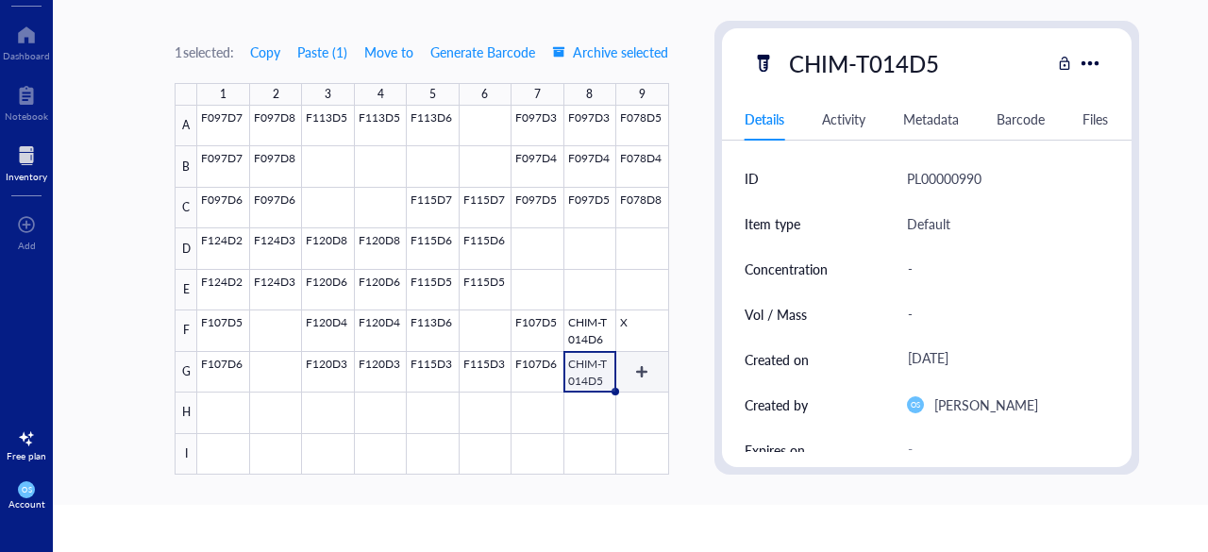
click at [644, 382] on div at bounding box center [432, 290] width 471 height 369
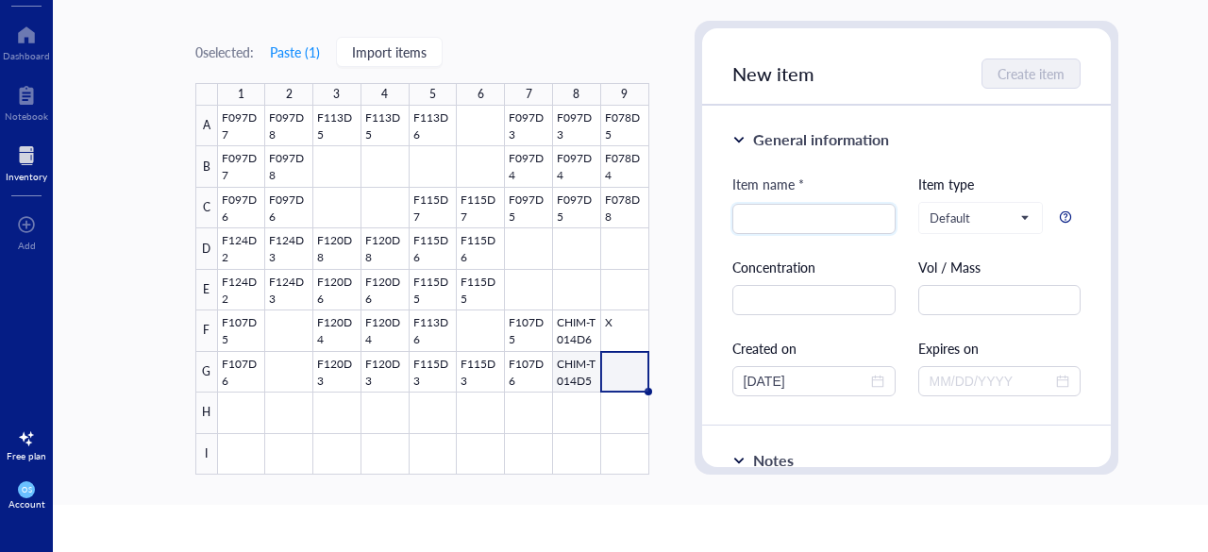
click at [582, 371] on div at bounding box center [433, 290] width 431 height 369
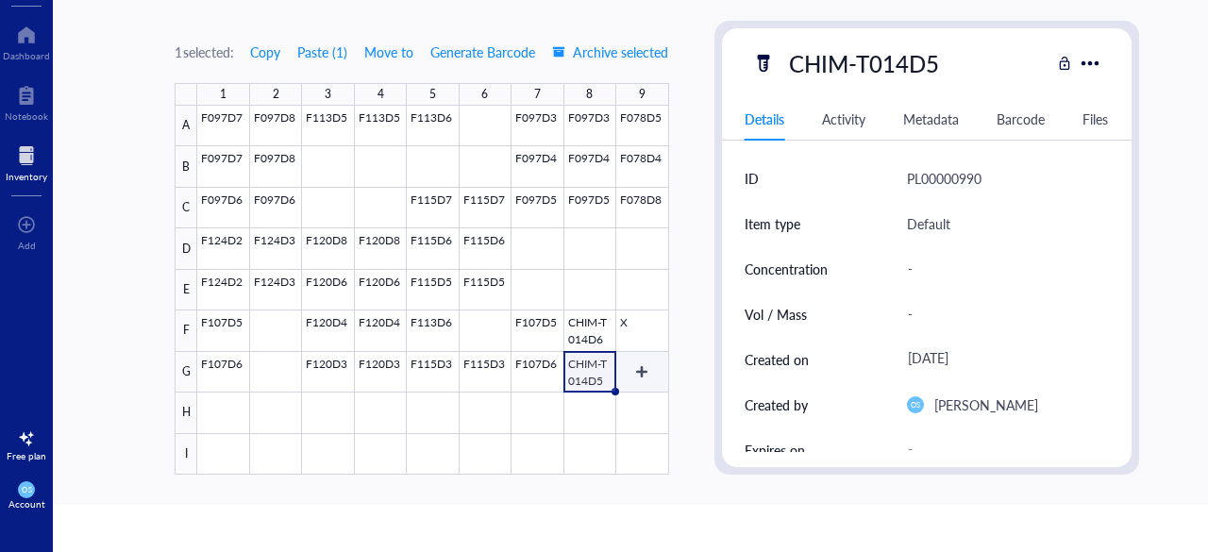
click at [625, 367] on div at bounding box center [432, 290] width 471 height 369
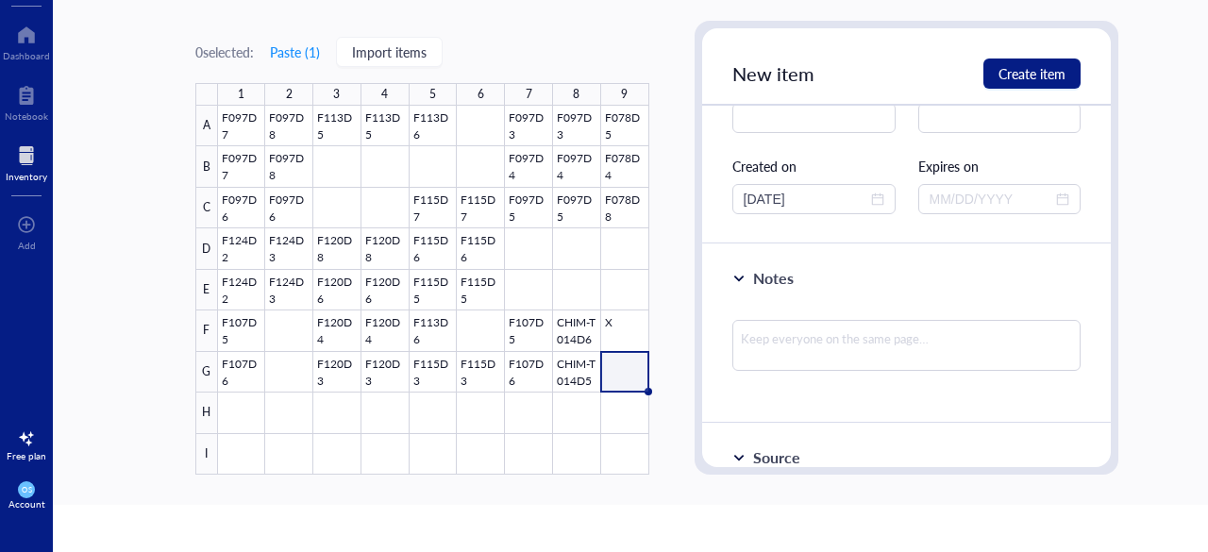
scroll to position [183, 0]
type input "CHIM-T014D3"
click at [746, 342] on textarea at bounding box center [906, 344] width 349 height 51
paste textarea "(Low)"
type textarea "(Low)"
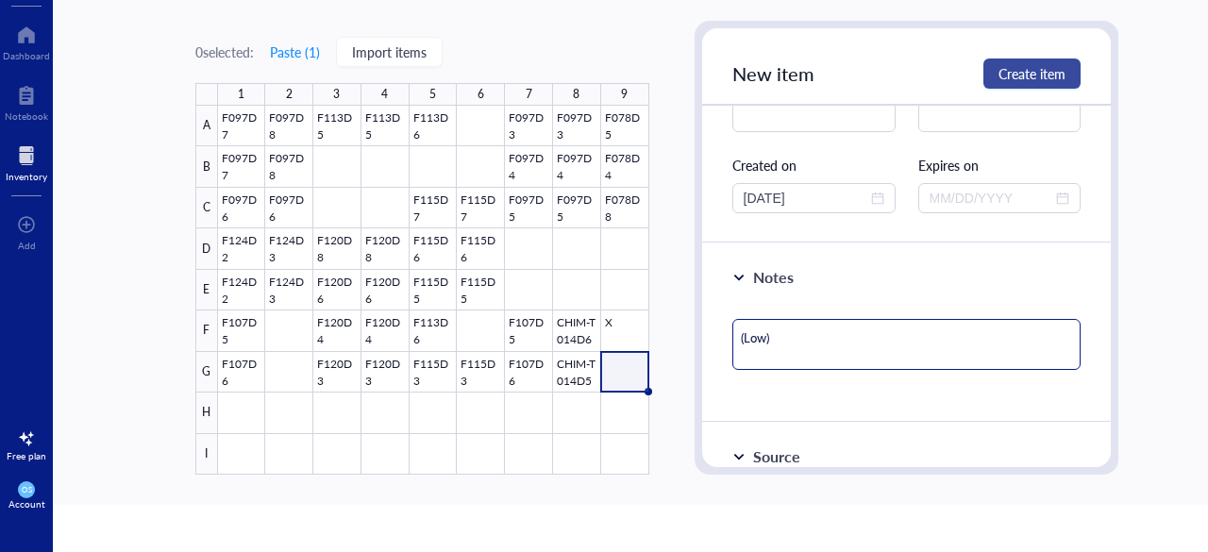
type textarea "(Low)"
click at [1033, 71] on span "Create item" at bounding box center [1032, 73] width 67 height 15
type textarea "Keep everyone on the same page…"
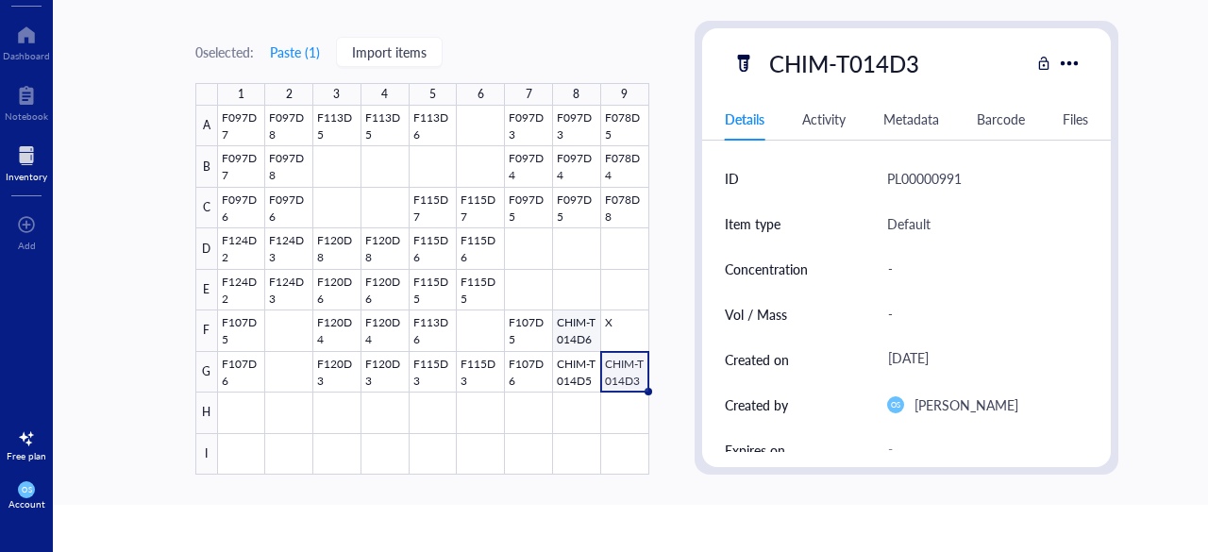
click at [587, 329] on div at bounding box center [433, 290] width 431 height 369
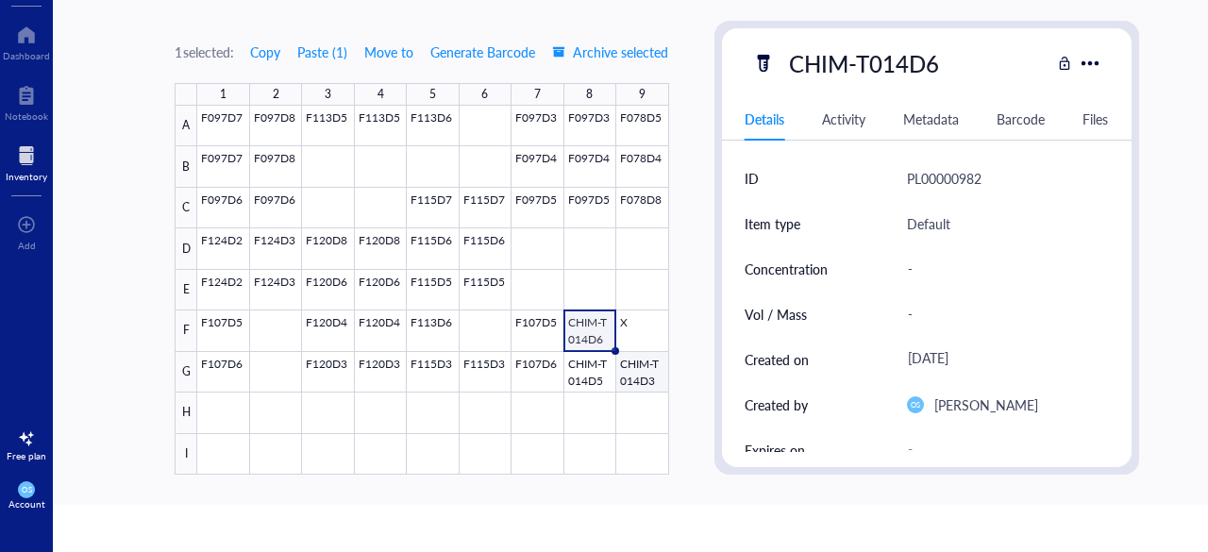
click at [617, 361] on div at bounding box center [432, 290] width 471 height 369
click at [223, 403] on div at bounding box center [432, 290] width 471 height 369
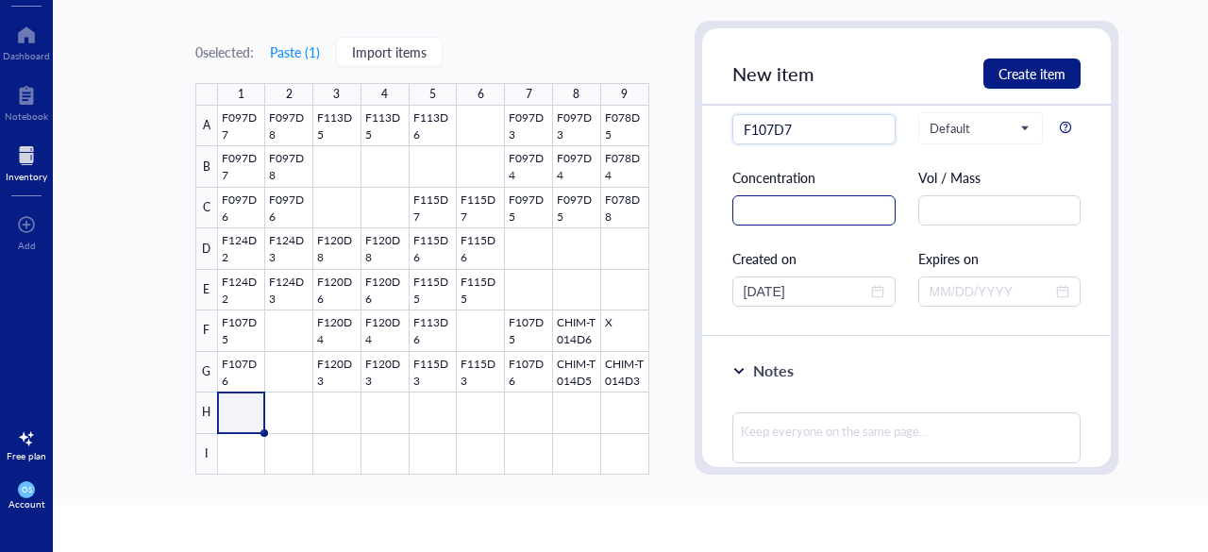
scroll to position [92, 0]
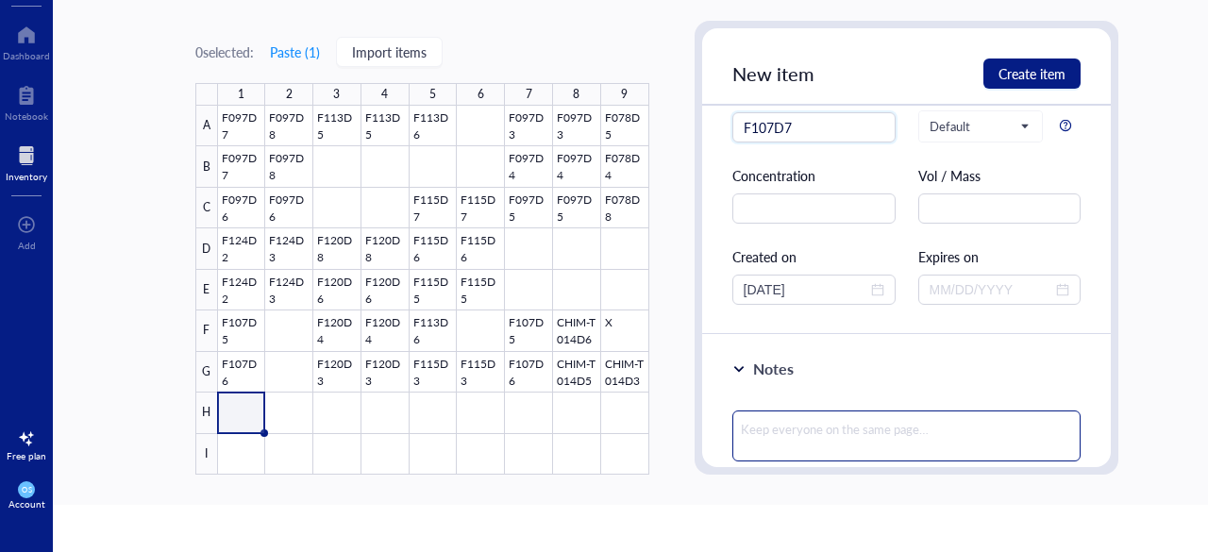
type input "F107D7"
click at [765, 425] on textarea at bounding box center [906, 436] width 349 height 51
paste textarea "≥ 0.5 g /each"
type textarea "≥ 0.5 g /each"
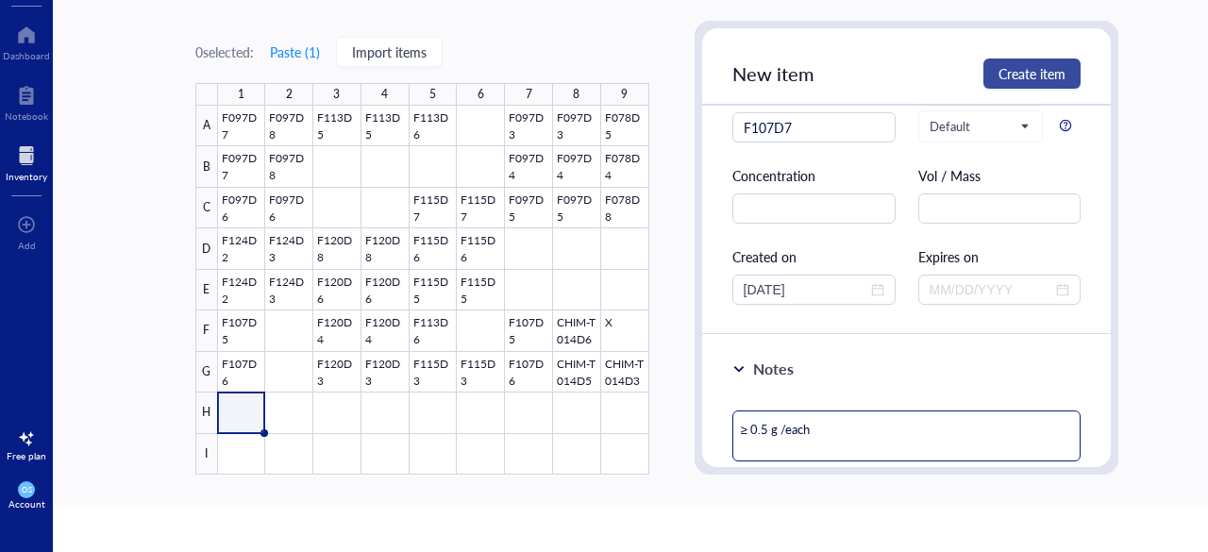
type textarea "≥ 0.5 g /each"
click at [1006, 69] on span "Create item" at bounding box center [1032, 73] width 67 height 15
type textarea "Keep everyone on the same page…"
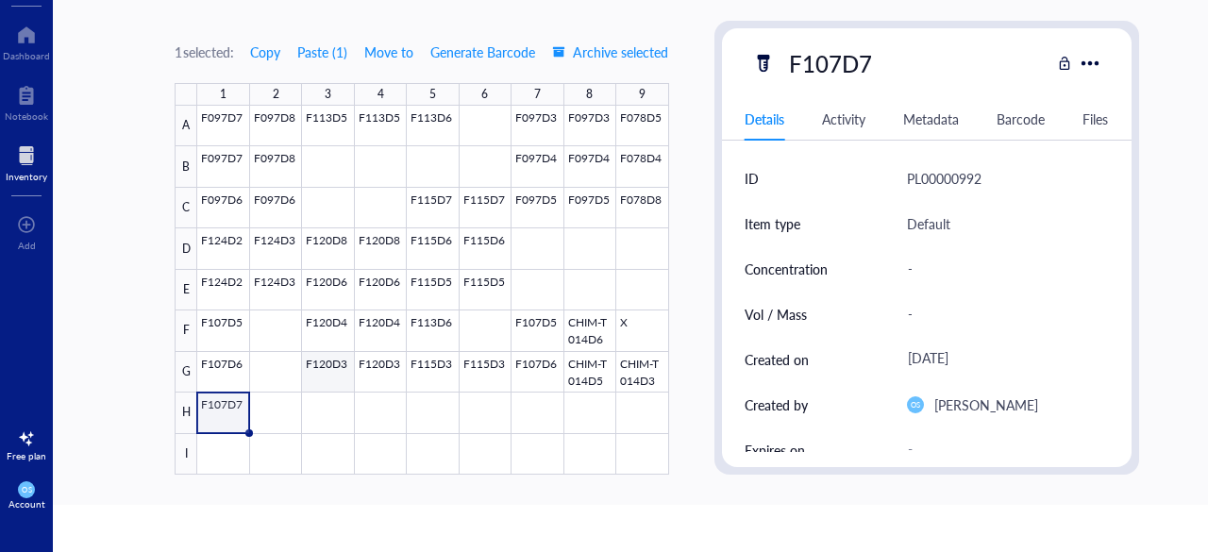
click at [333, 401] on div at bounding box center [432, 290] width 471 height 369
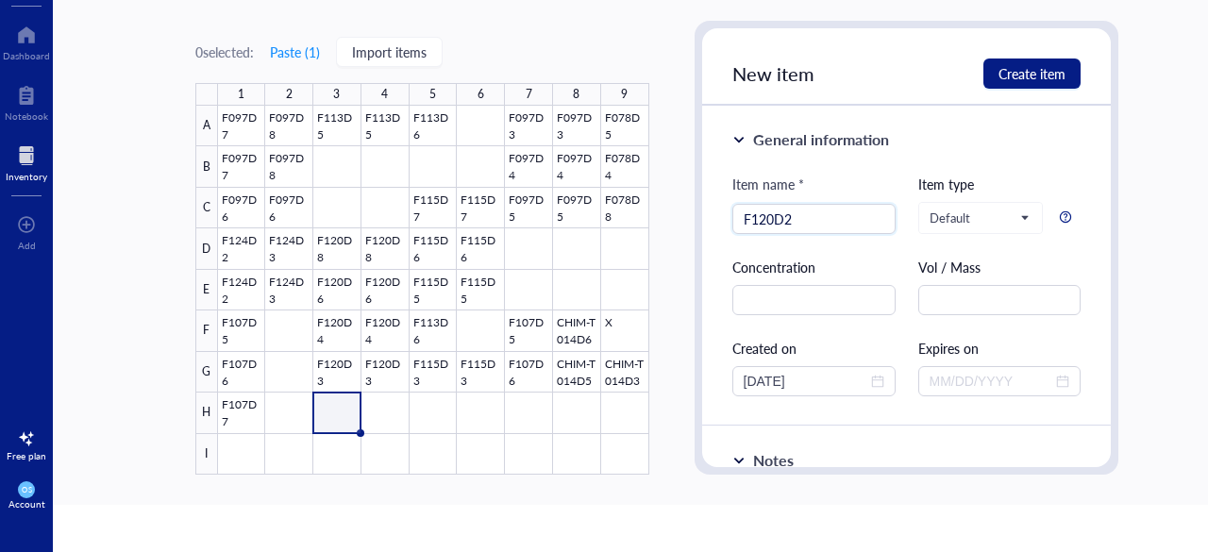
type input "F120D2"
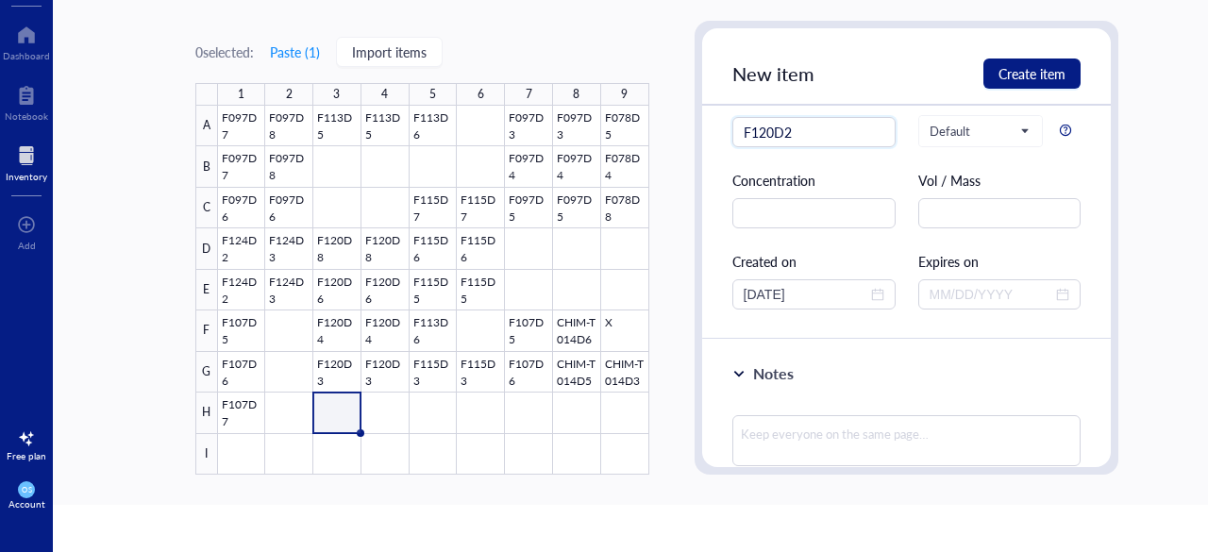
scroll to position [100, 0]
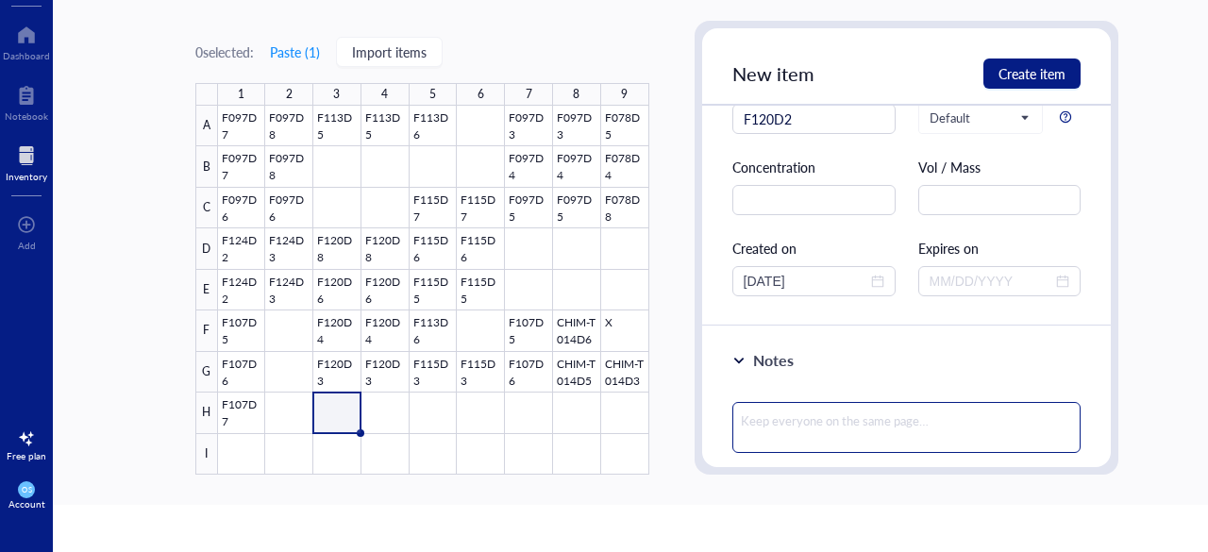
click at [765, 418] on textarea at bounding box center [906, 427] width 349 height 51
paste textarea "1.0 g / each"
type textarea "1.0 g / each"
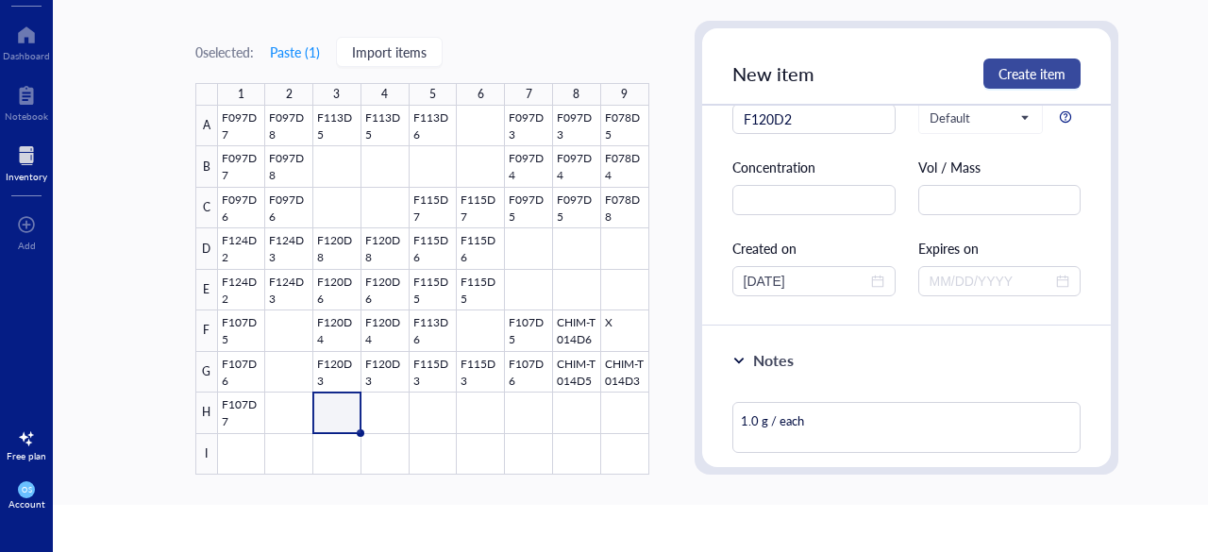
click at [1036, 75] on span "Create item" at bounding box center [1032, 73] width 67 height 15
type textarea "Keep everyone on the same page…"
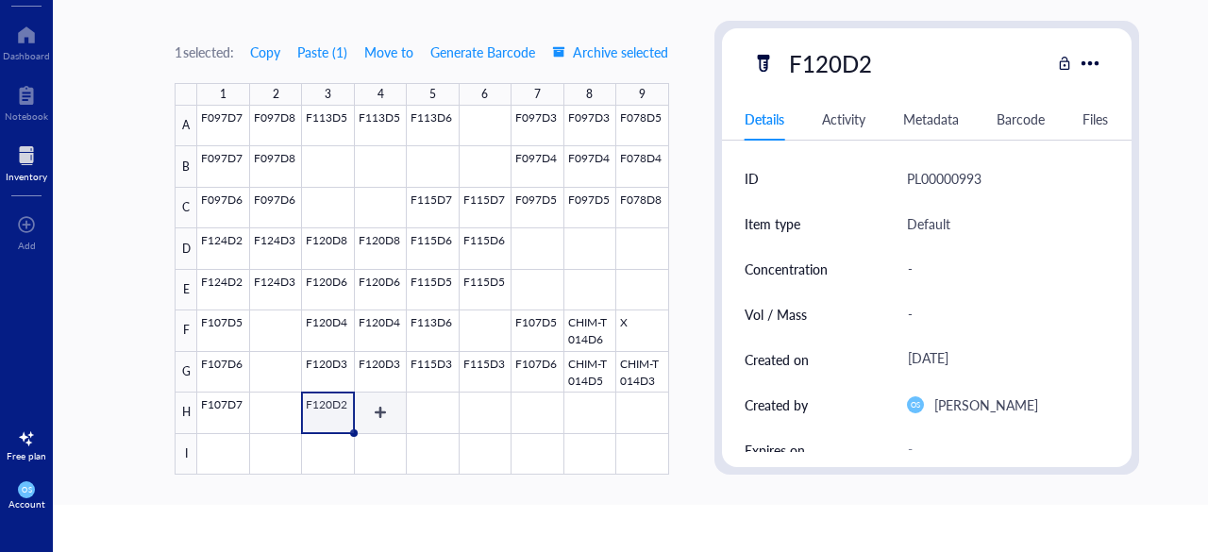
click at [386, 401] on div at bounding box center [432, 290] width 471 height 369
click at [426, 401] on div at bounding box center [432, 290] width 471 height 369
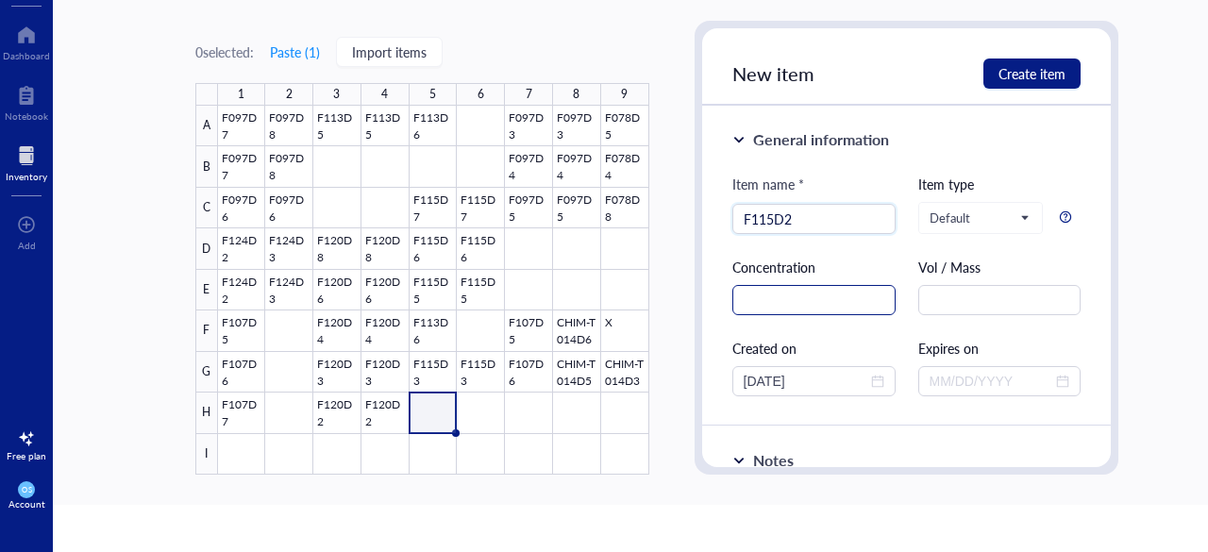
scroll to position [196, 0]
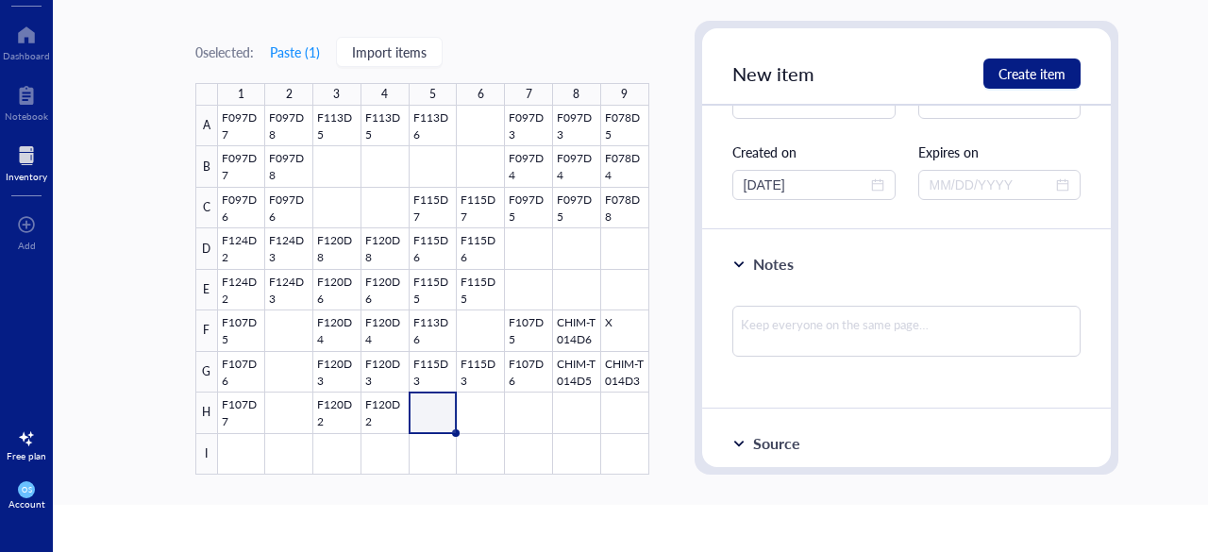
type input "F115D2"
click at [793, 311] on textarea at bounding box center [906, 331] width 349 height 51
paste textarea "1.0 g / each"
type textarea "1.0 g / each"
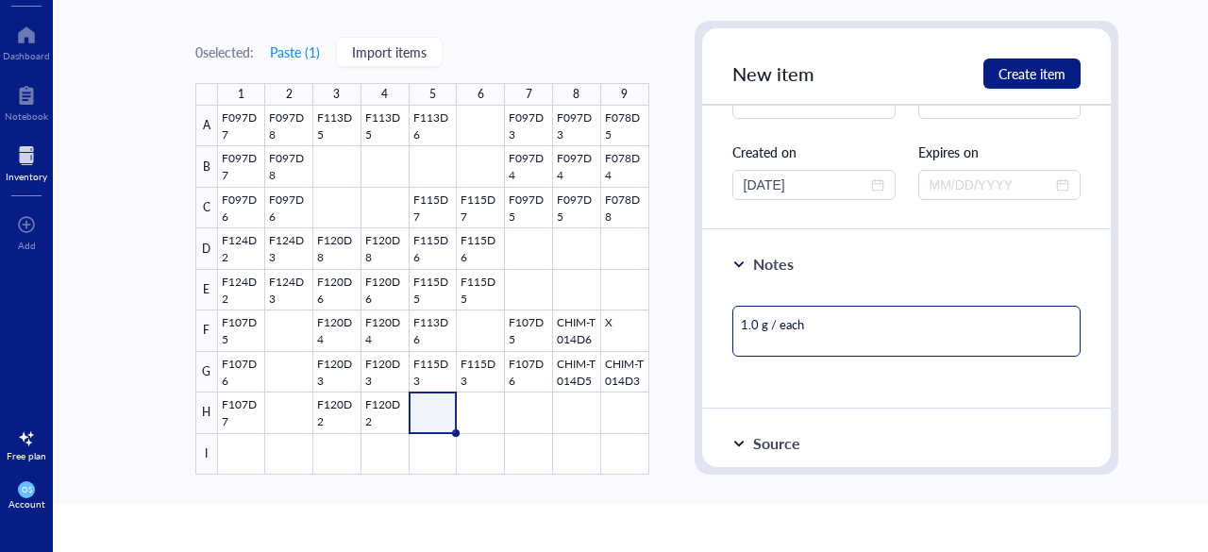
type textarea "1.0 g / each"
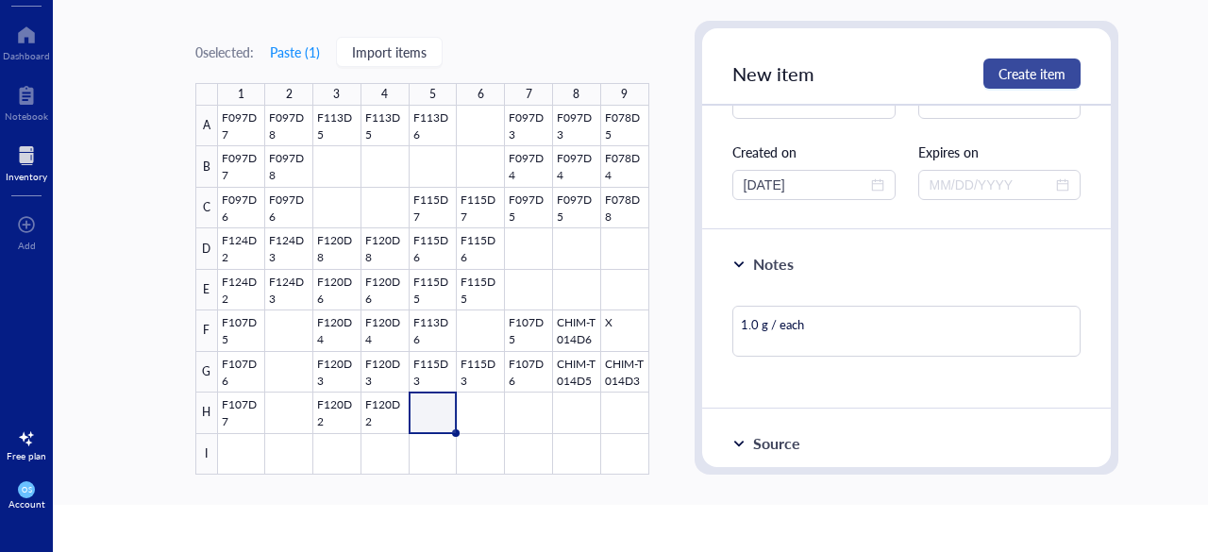
click at [1002, 67] on span "Create item" at bounding box center [1032, 73] width 67 height 15
type textarea "Keep everyone on the same page…"
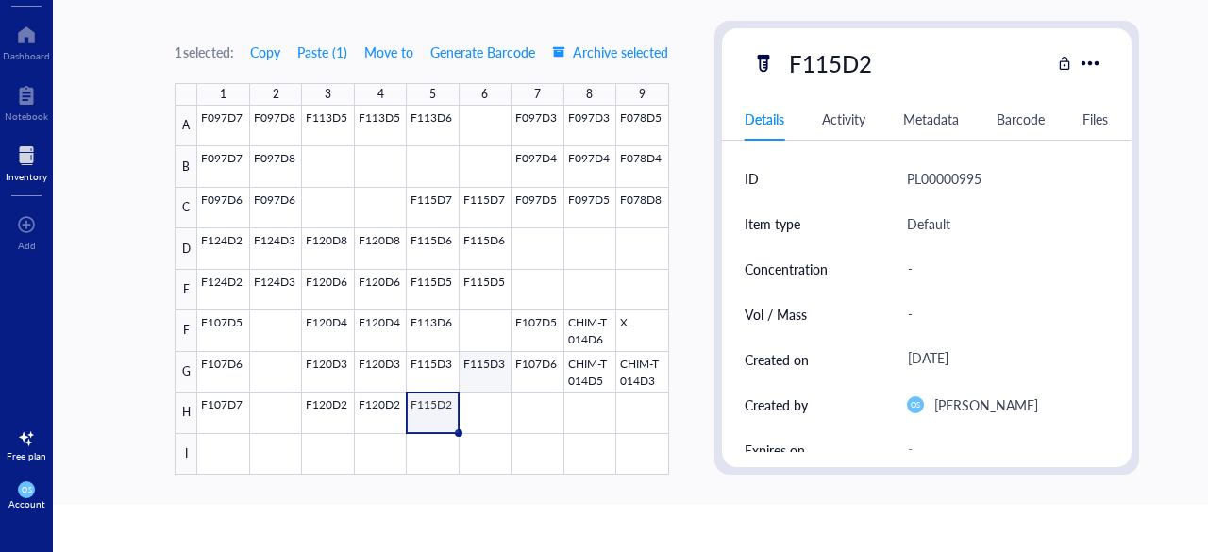
click at [487, 405] on div at bounding box center [432, 290] width 471 height 369
click at [525, 406] on div at bounding box center [432, 290] width 471 height 369
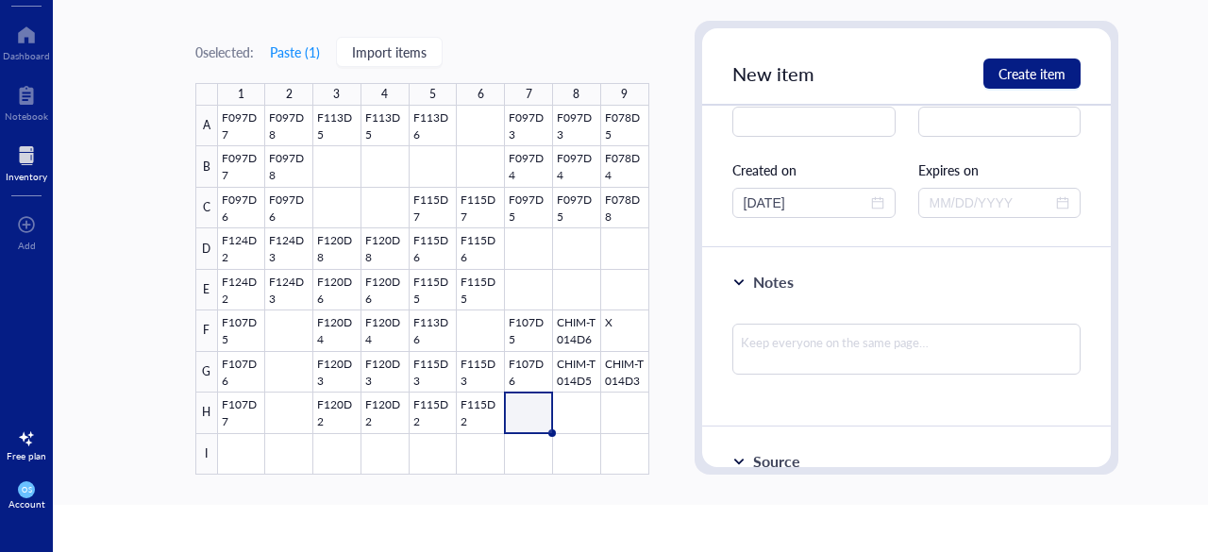
scroll to position [179, 0]
type input "F107D7"
click at [765, 350] on textarea at bounding box center [906, 348] width 349 height 51
paste textarea "≥ 0.5 g /each"
type textarea "≥ 0.5 g /each"
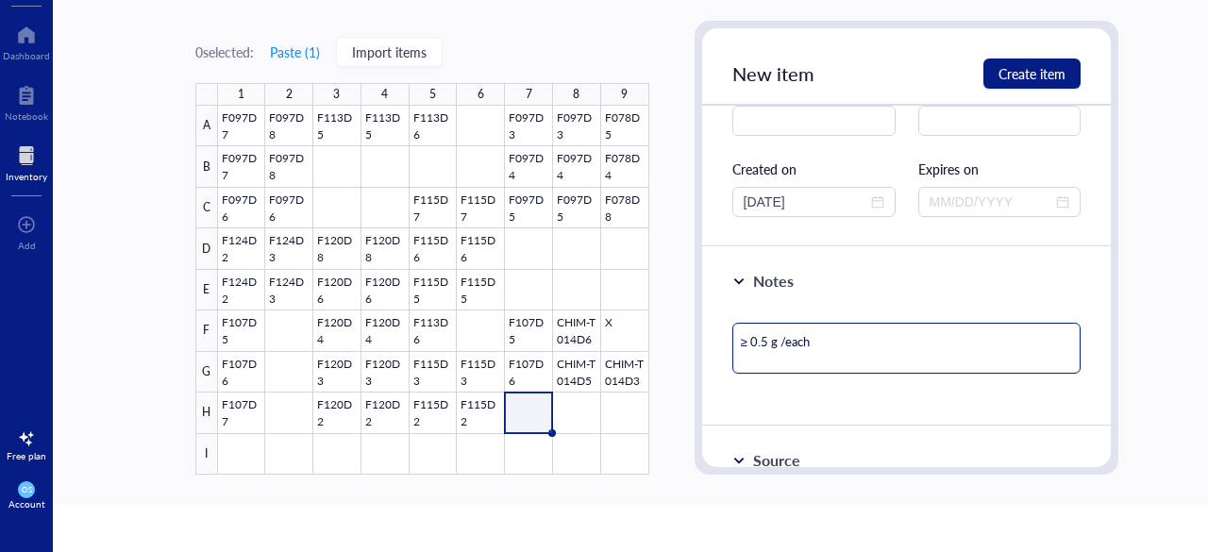
type textarea "≥ 0.5 g /each"
click at [993, 70] on button "Create item" at bounding box center [1032, 74] width 97 height 30
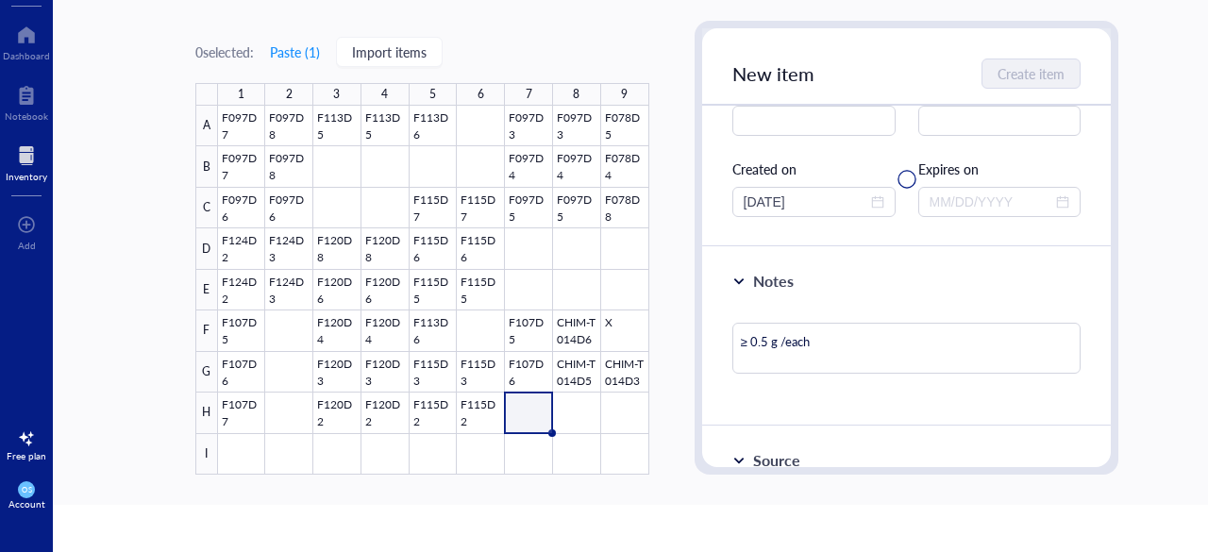
type textarea "Keep everyone on the same page…"
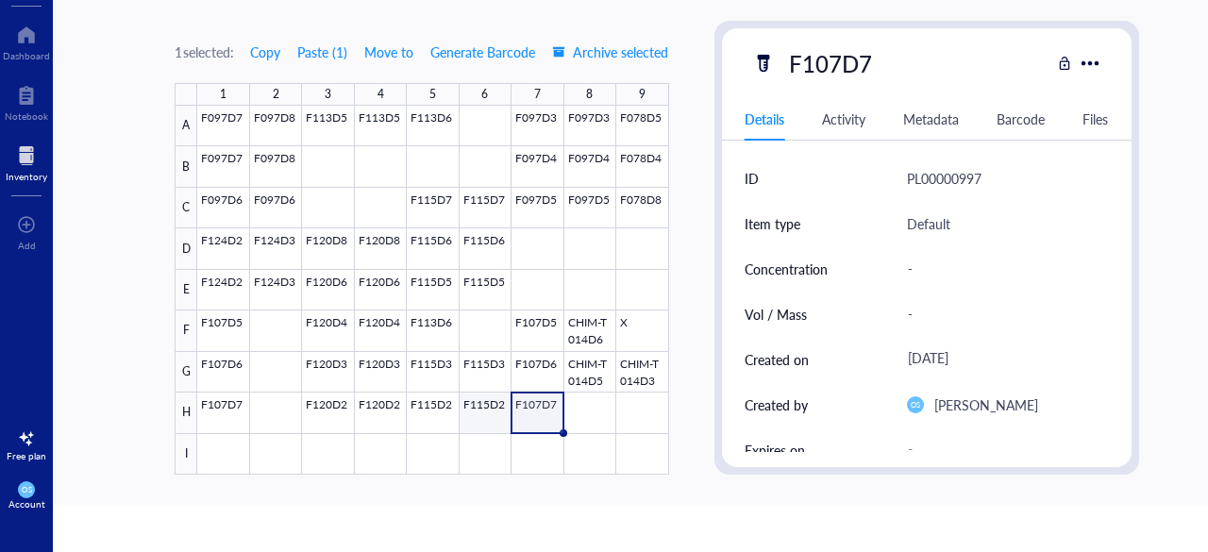
click at [466, 415] on div at bounding box center [432, 290] width 471 height 369
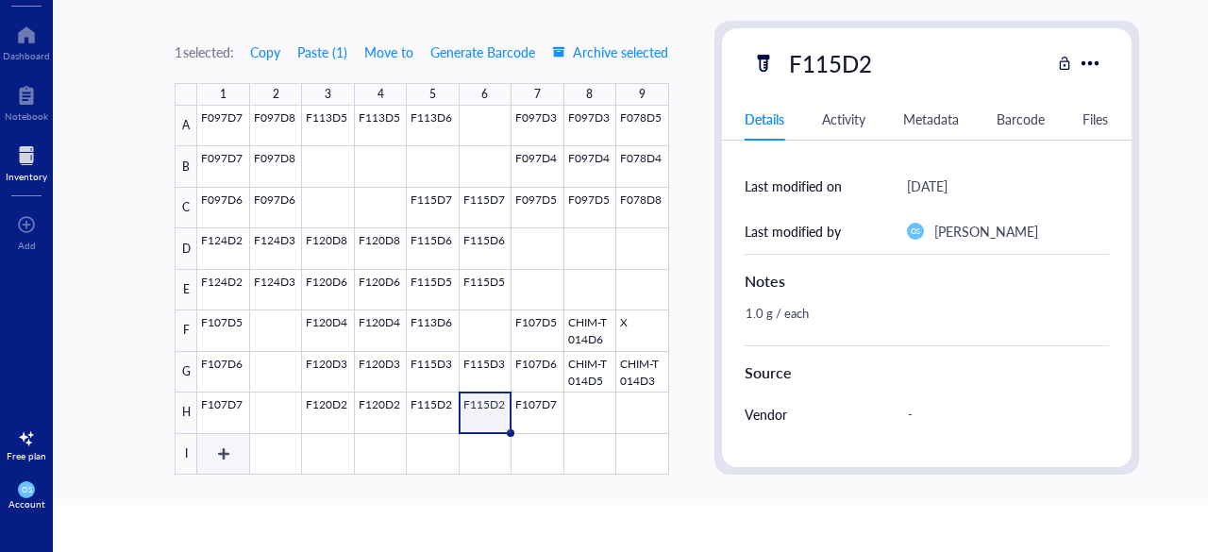
click at [229, 459] on div at bounding box center [432, 290] width 471 height 369
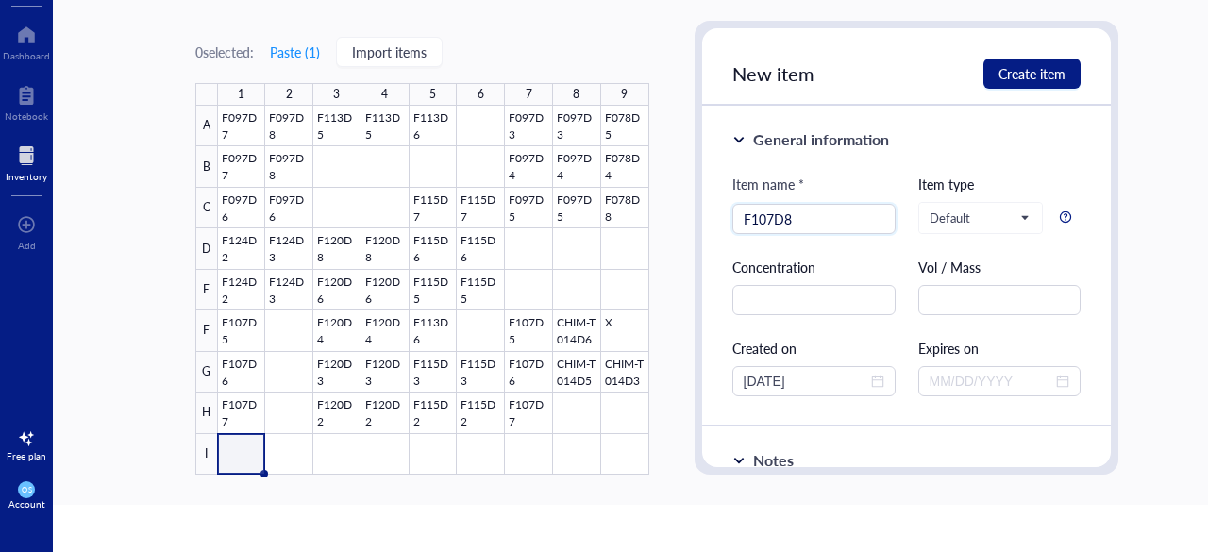
scroll to position [102, 0]
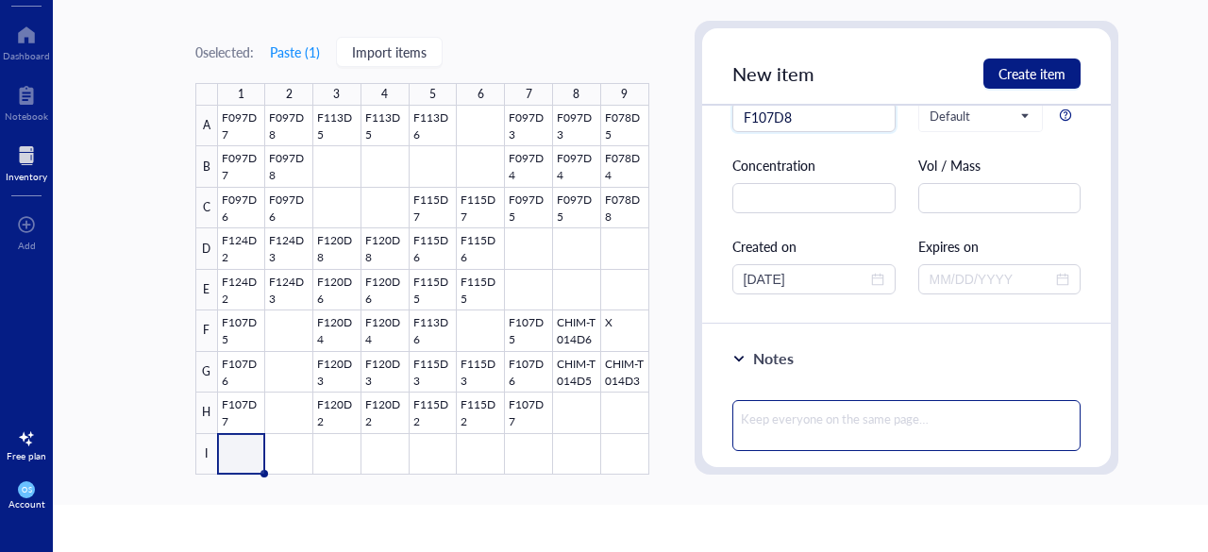
type input "F107D8"
click at [774, 400] on textarea at bounding box center [906, 425] width 349 height 51
paste textarea "≥ 0.5 g /each"
type textarea "≥ 0.5 g /each"
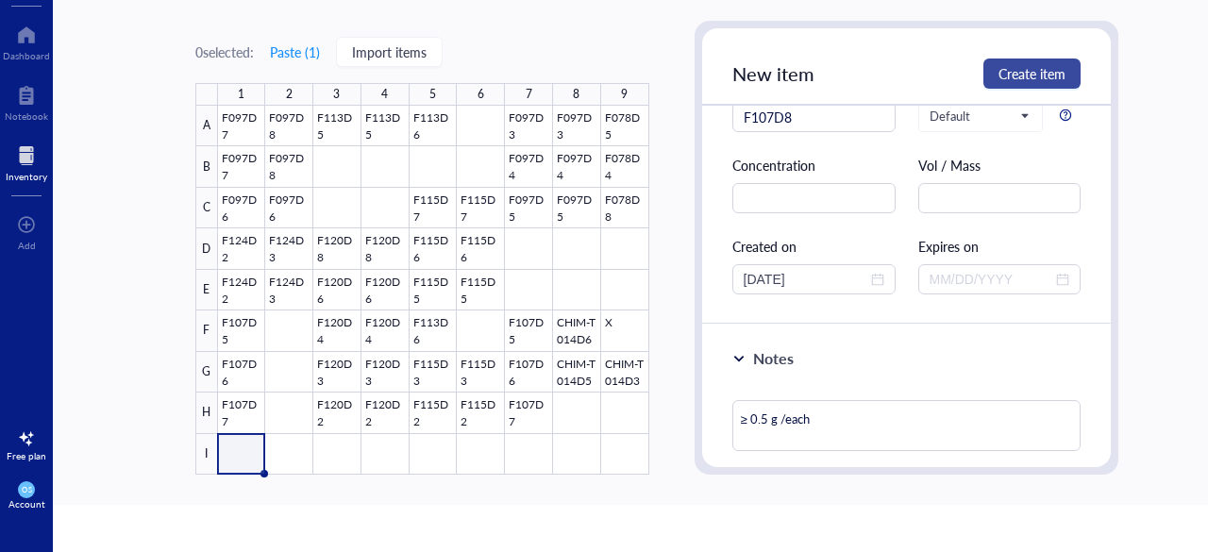
click at [1010, 82] on button "Create item" at bounding box center [1032, 74] width 97 height 30
type textarea "Keep everyone on the same page…"
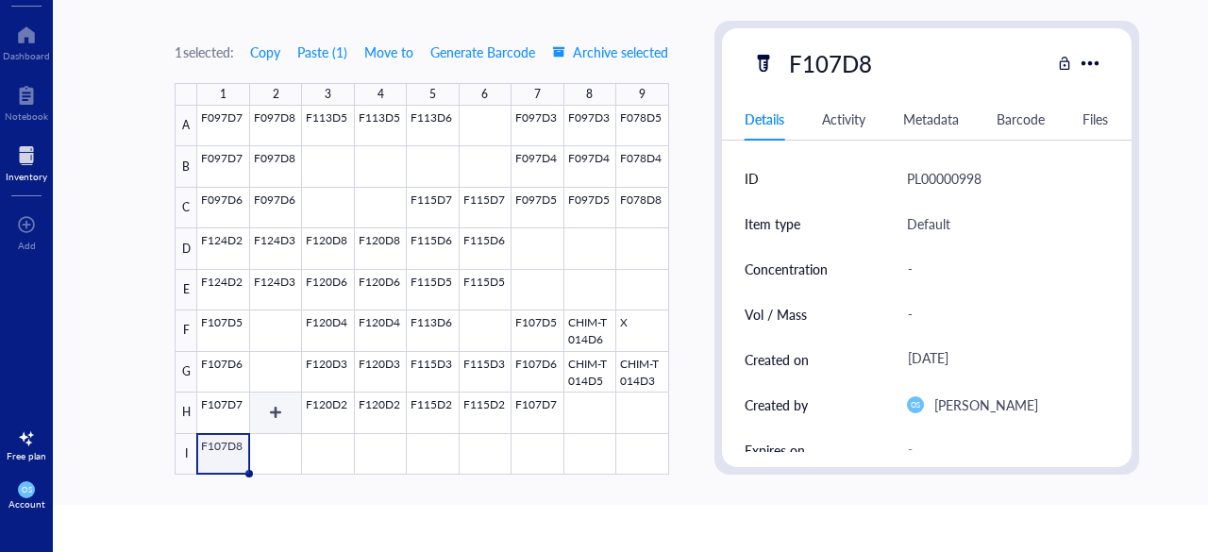
click at [287, 440] on div at bounding box center [432, 290] width 471 height 369
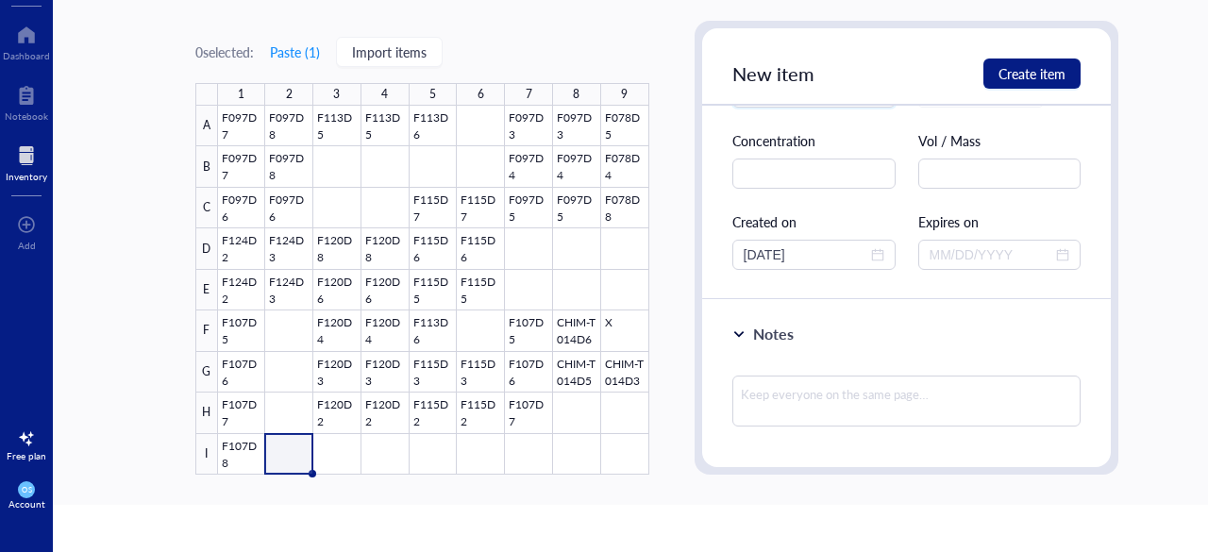
scroll to position [128, 0]
click at [782, 380] on textarea at bounding box center [906, 399] width 349 height 51
paste textarea "≥ 0.5 g /each"
click at [995, 75] on button "Create item" at bounding box center [1032, 74] width 97 height 30
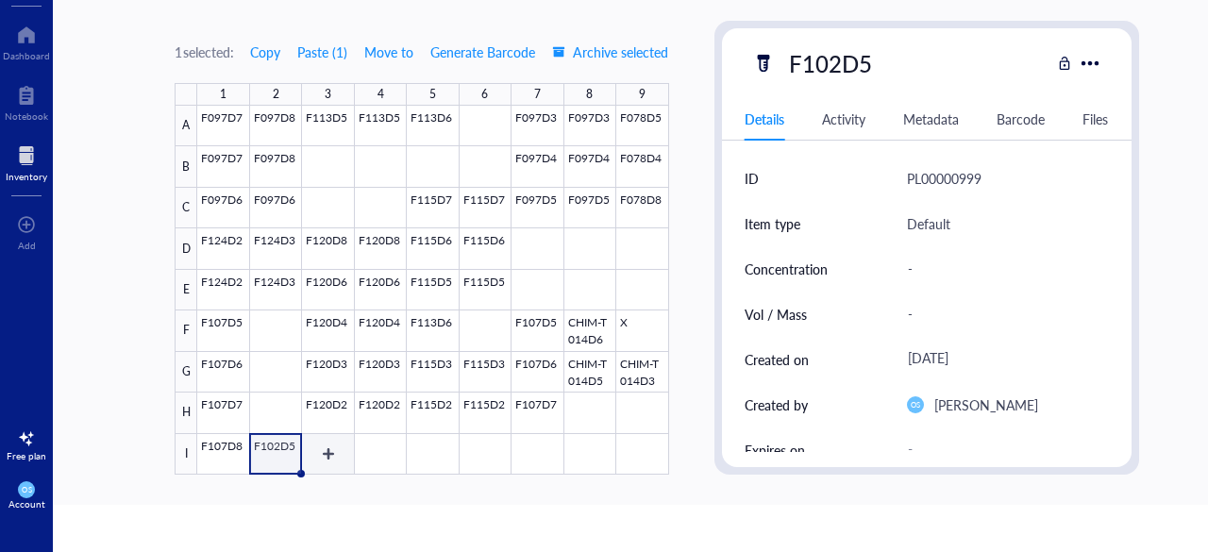
click at [328, 451] on div at bounding box center [432, 290] width 471 height 369
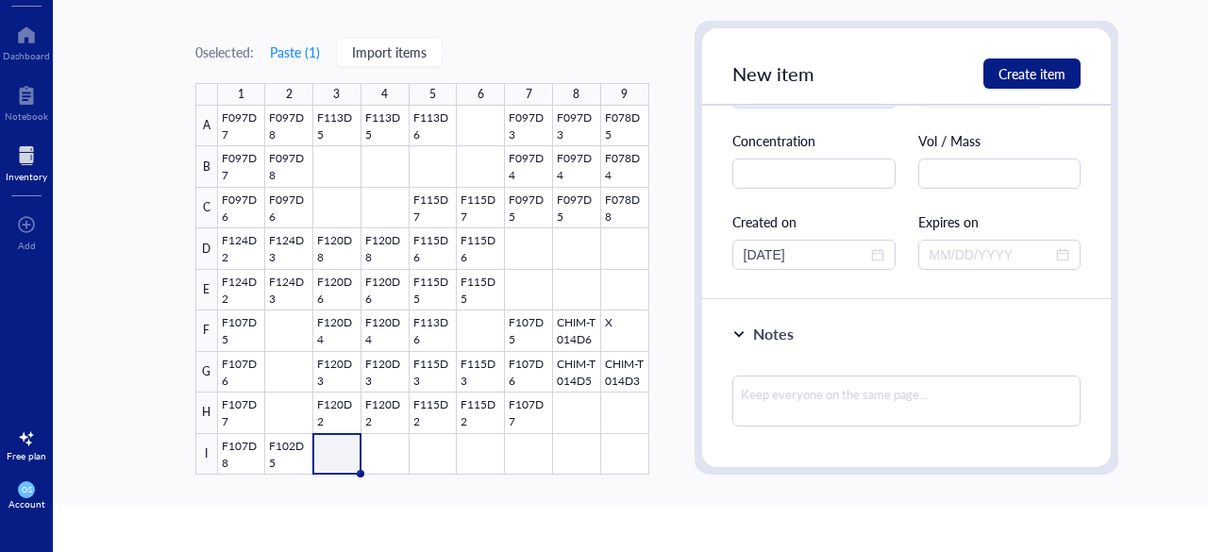
scroll to position [128, 0]
click at [781, 377] on textarea at bounding box center [906, 399] width 349 height 51
paste textarea "0.05 g"
click at [1017, 69] on span "Create item" at bounding box center [1032, 73] width 67 height 15
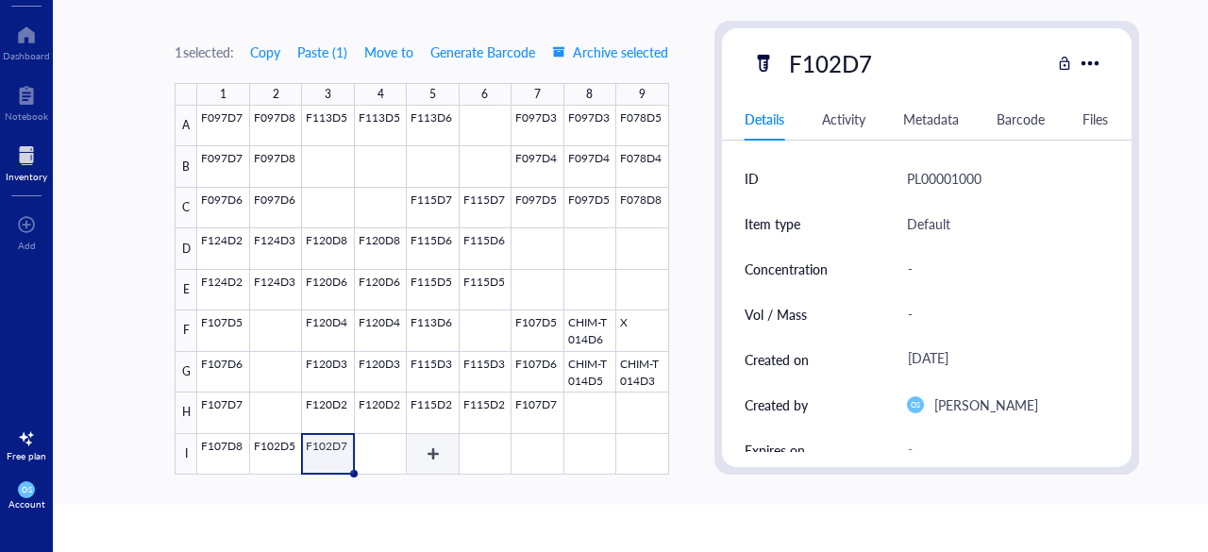
click at [421, 460] on div at bounding box center [432, 290] width 471 height 369
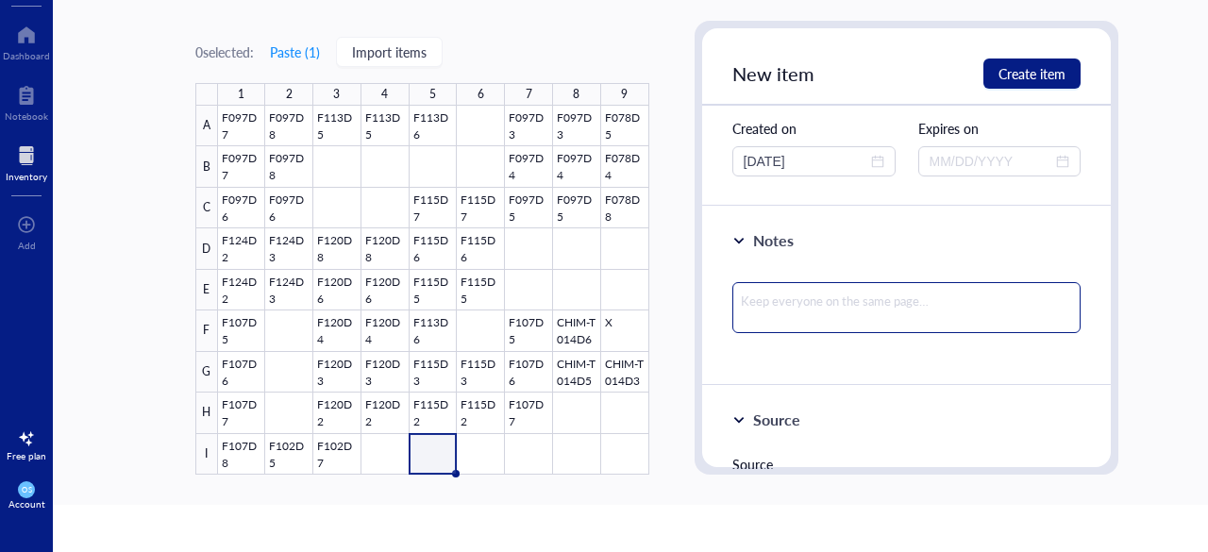
scroll to position [221, 0]
click at [767, 288] on textarea at bounding box center [906, 306] width 349 height 51
paste textarea "0.5 g / each"
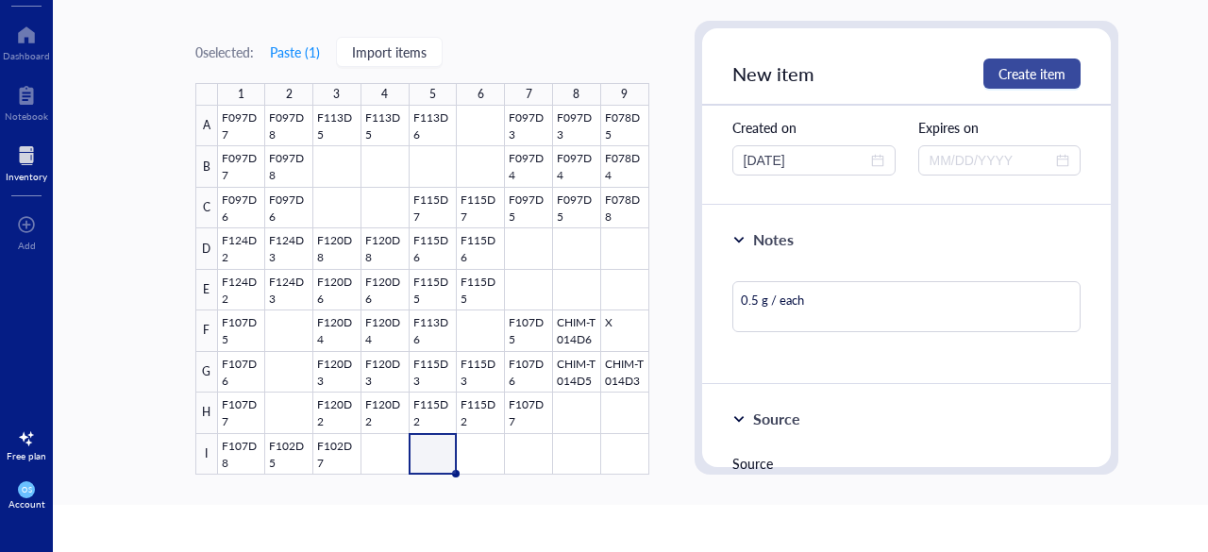
click at [999, 76] on span "Create item" at bounding box center [1032, 73] width 67 height 15
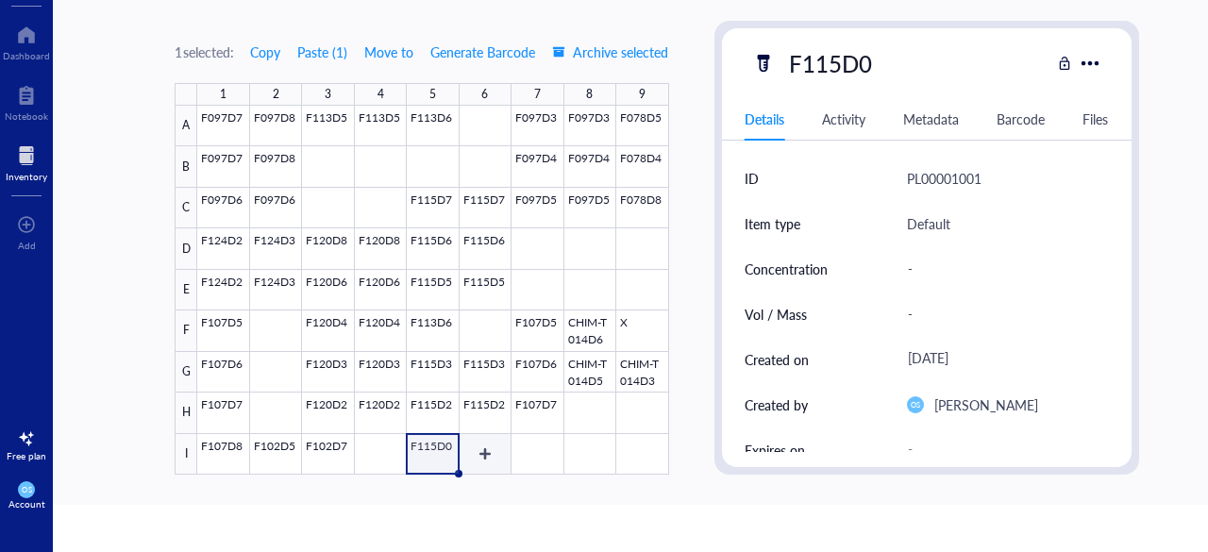
click at [472, 448] on div at bounding box center [432, 290] width 471 height 369
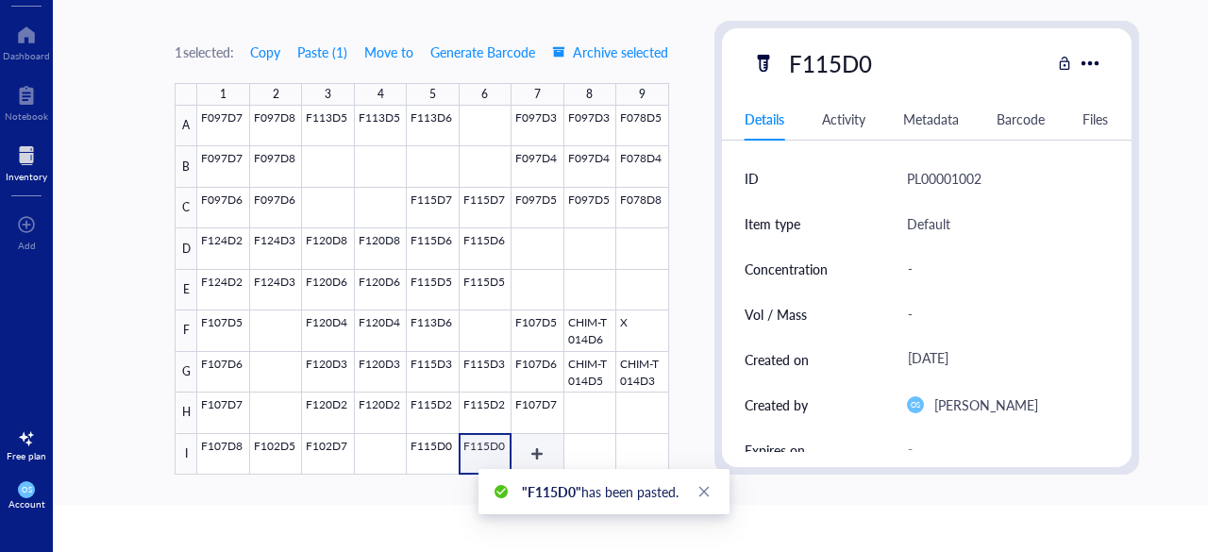
click at [529, 450] on div at bounding box center [432, 290] width 471 height 369
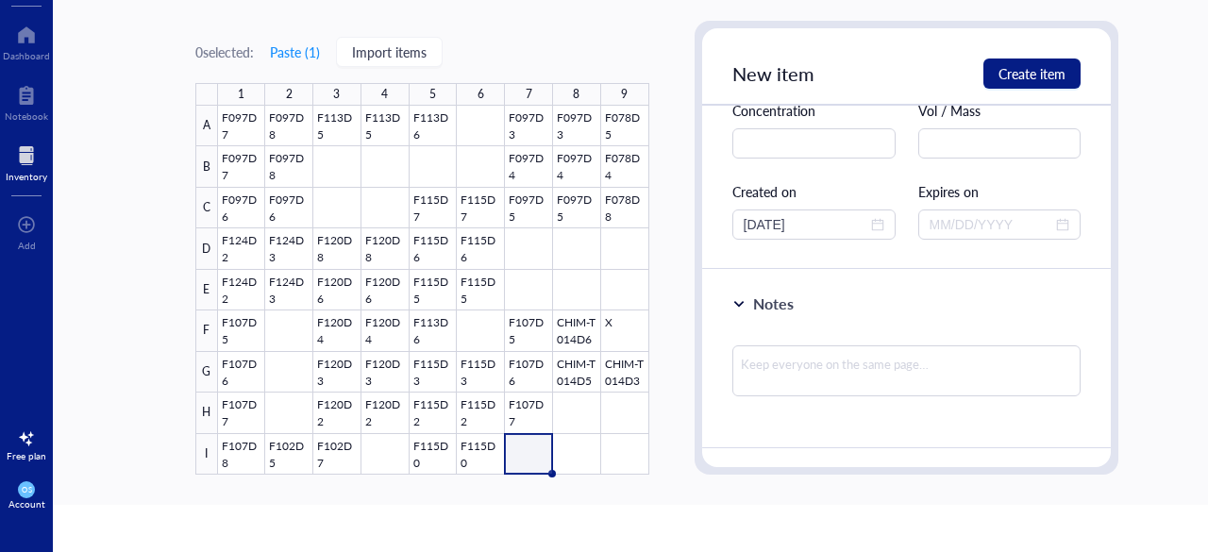
scroll to position [165, 0]
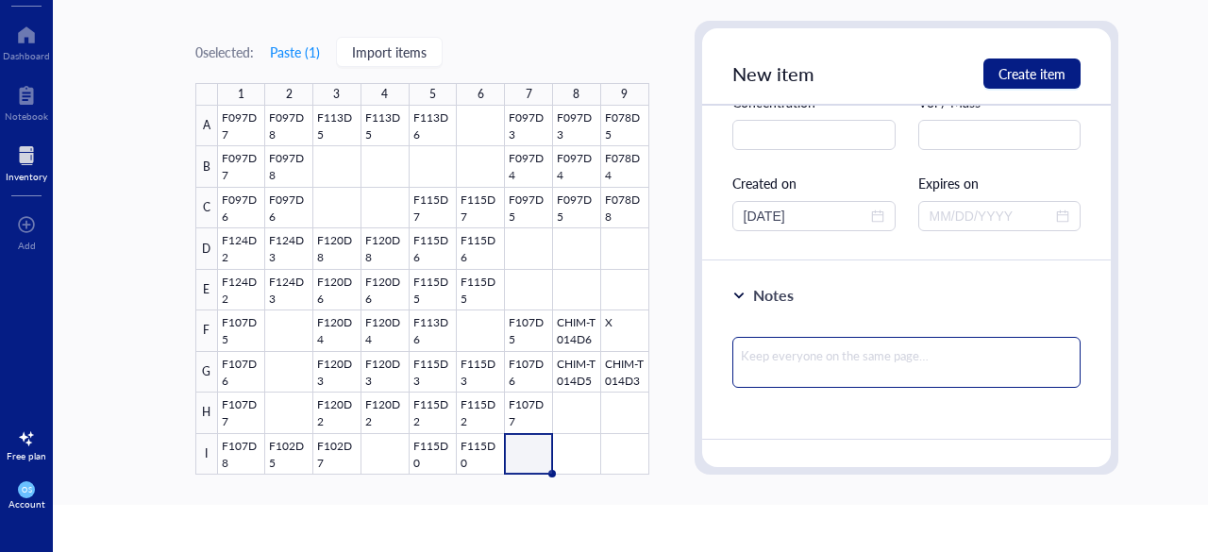
click at [776, 361] on textarea at bounding box center [906, 362] width 349 height 51
paste textarea "≥ 0.5 g /each"
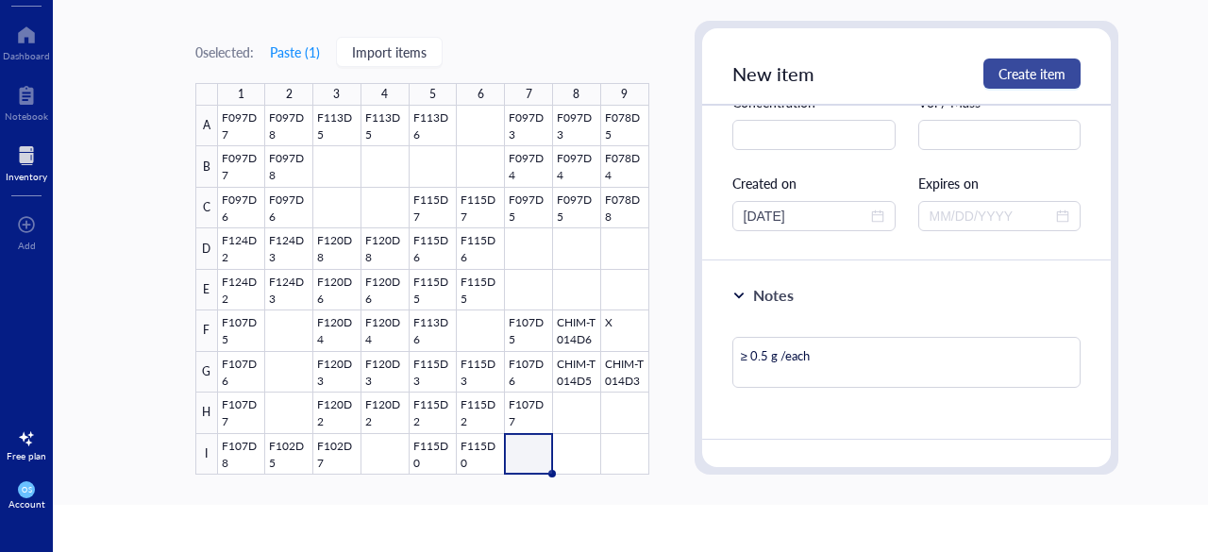
click at [1016, 71] on span "Create item" at bounding box center [1032, 73] width 67 height 15
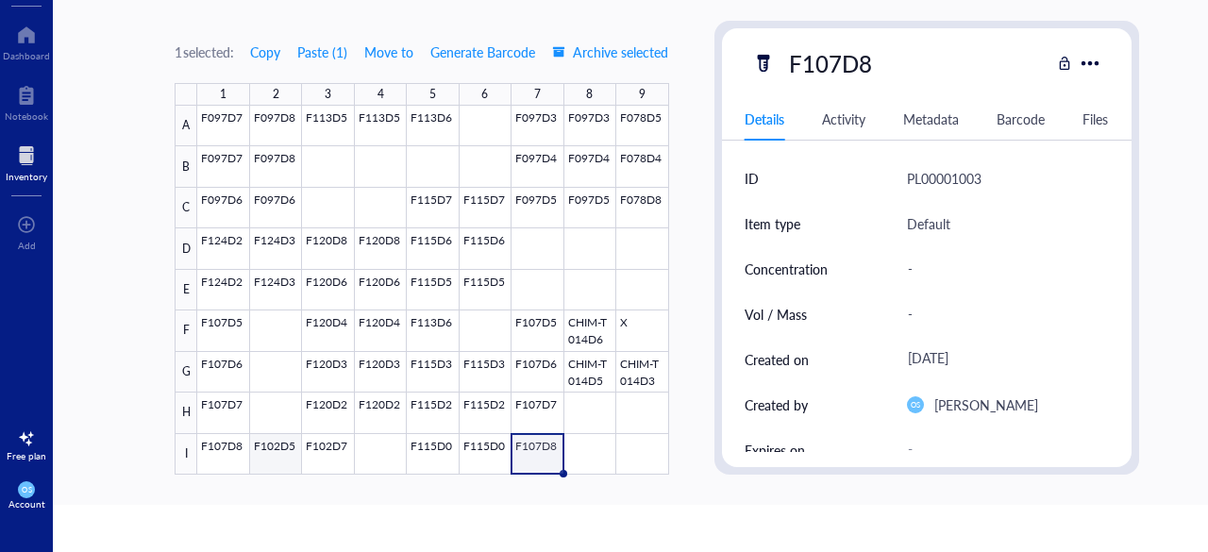
click at [275, 458] on div at bounding box center [432, 290] width 471 height 369
click at [566, 448] on div at bounding box center [432, 290] width 471 height 369
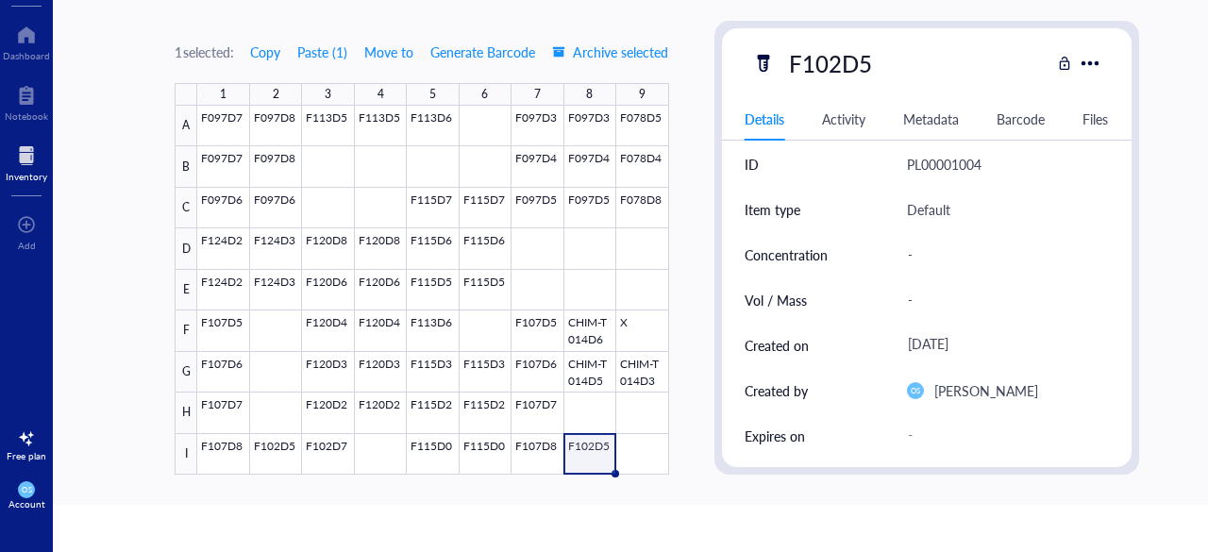
scroll to position [2, 0]
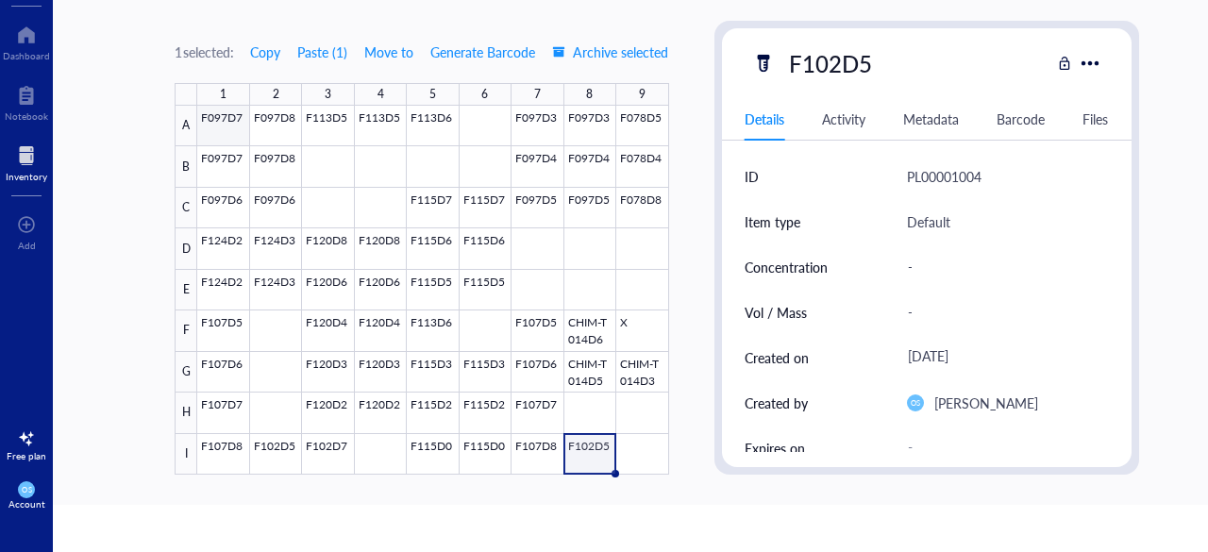
click at [227, 118] on div at bounding box center [432, 290] width 471 height 369
click at [108, 144] on div "1 selected: Copy Paste ( 1 ) Move to Generate Barcode Archive selected 1 2 3 4 …" at bounding box center [657, 251] width 1208 height 507
click at [632, 325] on div at bounding box center [432, 290] width 471 height 369
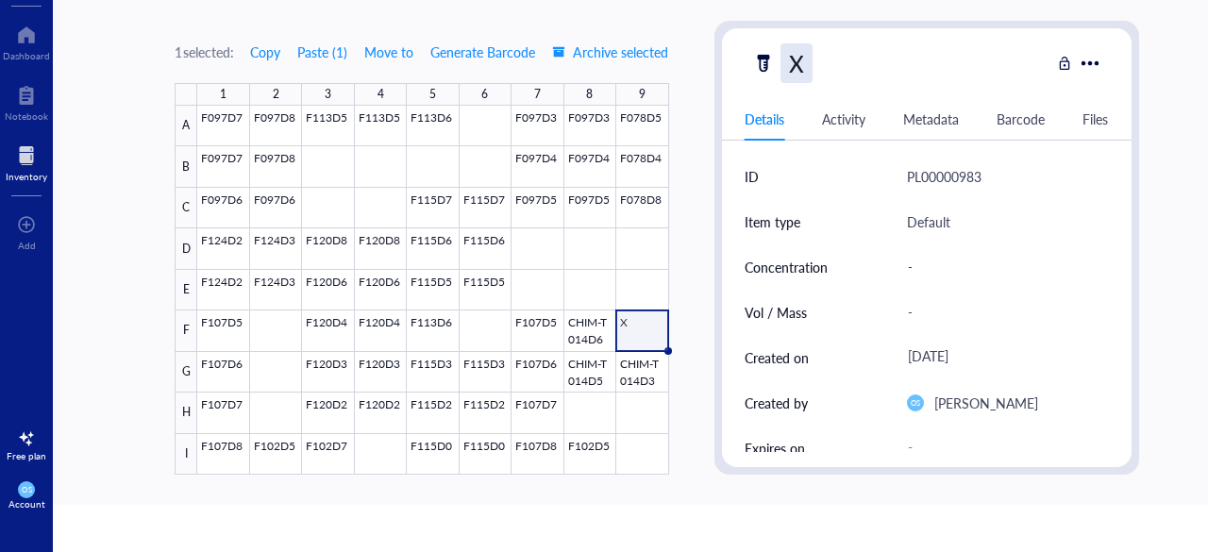
click at [802, 61] on div "X" at bounding box center [797, 63] width 32 height 40
click at [1063, 178] on div "PL00000983" at bounding box center [1008, 176] width 202 height 45
click at [217, 126] on div at bounding box center [432, 290] width 471 height 369
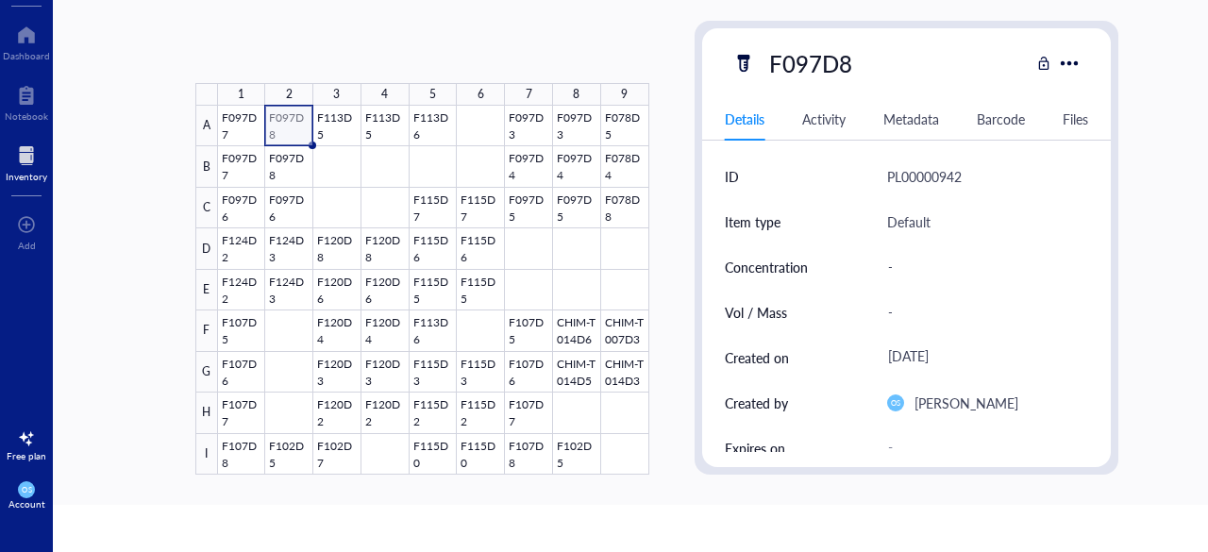
click at [278, 131] on div at bounding box center [433, 290] width 431 height 369
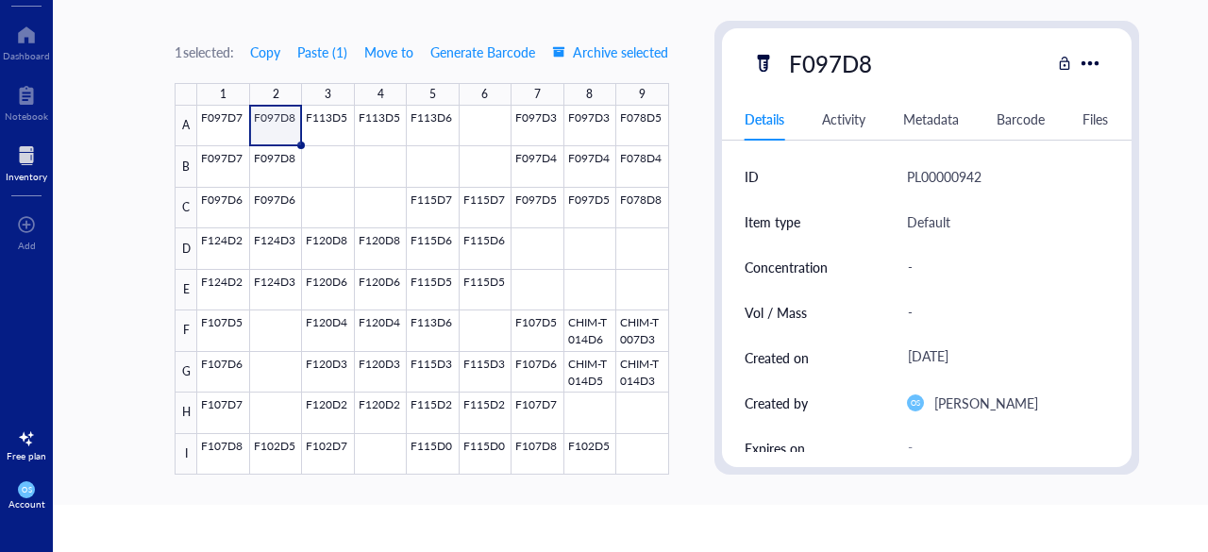
click at [109, 318] on div "1 selected: Copy Paste ( 1 ) Move to Generate Barcode Archive selected 1 2 3 4 …" at bounding box center [657, 251] width 1208 height 507
click at [122, 539] on div "W Dashboard Notebook Inventory To pick up a draggable item, press the space bar…" at bounding box center [604, 276] width 1208 height 552
click at [1144, 199] on div "1 selected: Copy Paste ( 1 ) Move to Generate Barcode Archive selected 1 2 3 4 …" at bounding box center [657, 251] width 1208 height 507
click at [111, 135] on div "1 selected: Copy Paste ( 1 ) Move to Generate Barcode Archive selected 1 2 3 4 …" at bounding box center [657, 251] width 1208 height 507
click at [330, 135] on div at bounding box center [432, 290] width 471 height 369
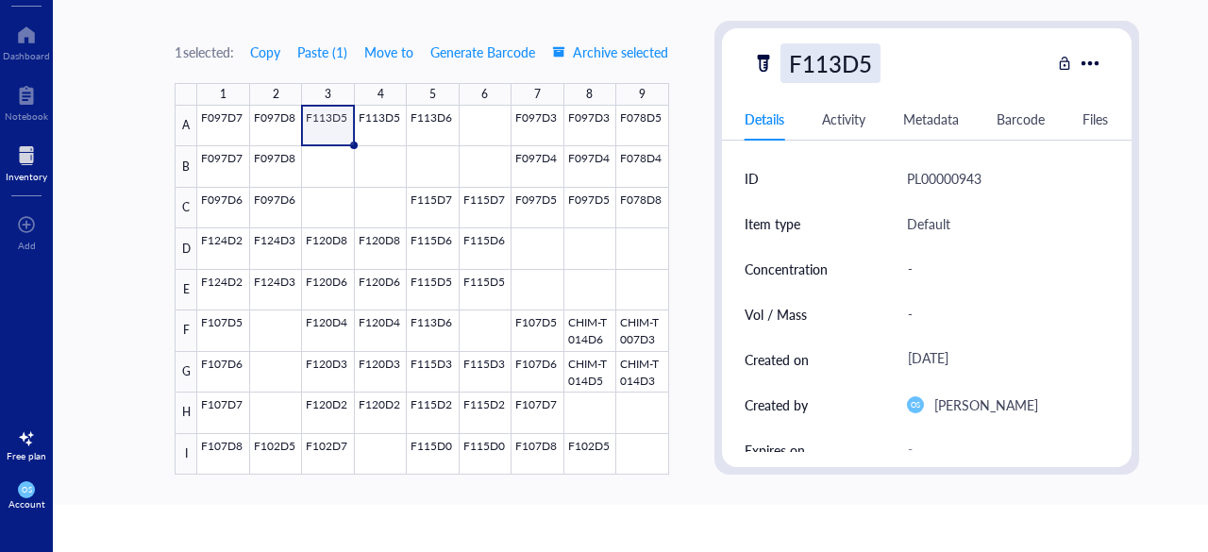
click at [845, 70] on div "F113D5" at bounding box center [831, 63] width 100 height 40
click at [972, 72] on div "F113D5" at bounding box center [901, 63] width 298 height 40
click at [686, 236] on div "1 selected: Copy Paste ( 1 ) Move to Generate Barcode Archive selected 1 2 3 4 …" at bounding box center [657, 251] width 1208 height 507
click at [618, 226] on div at bounding box center [432, 290] width 471 height 369
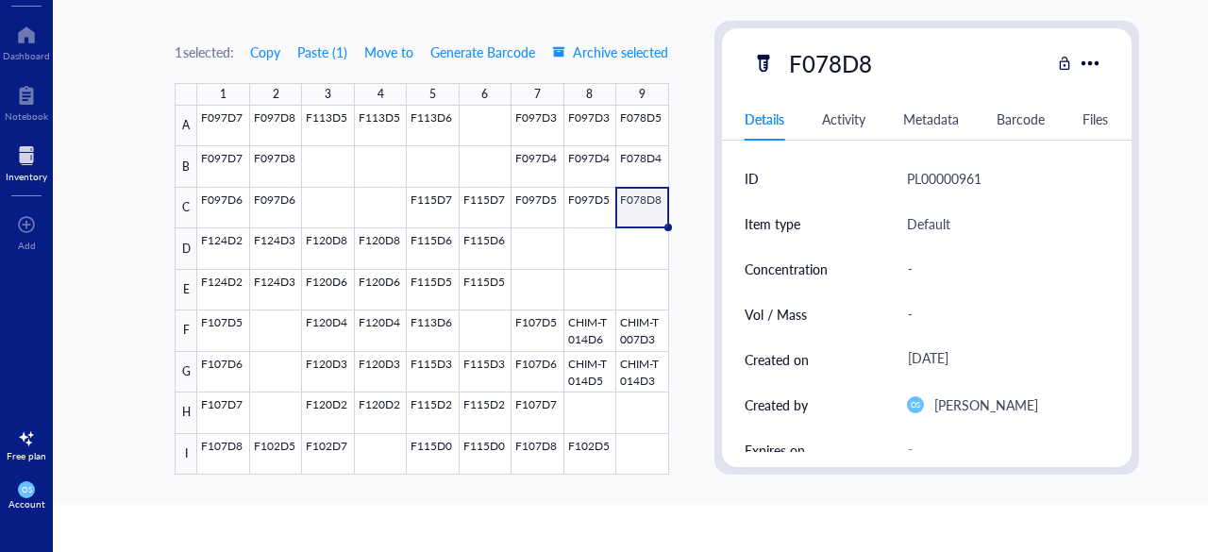
click at [630, 205] on div at bounding box center [432, 290] width 471 height 369
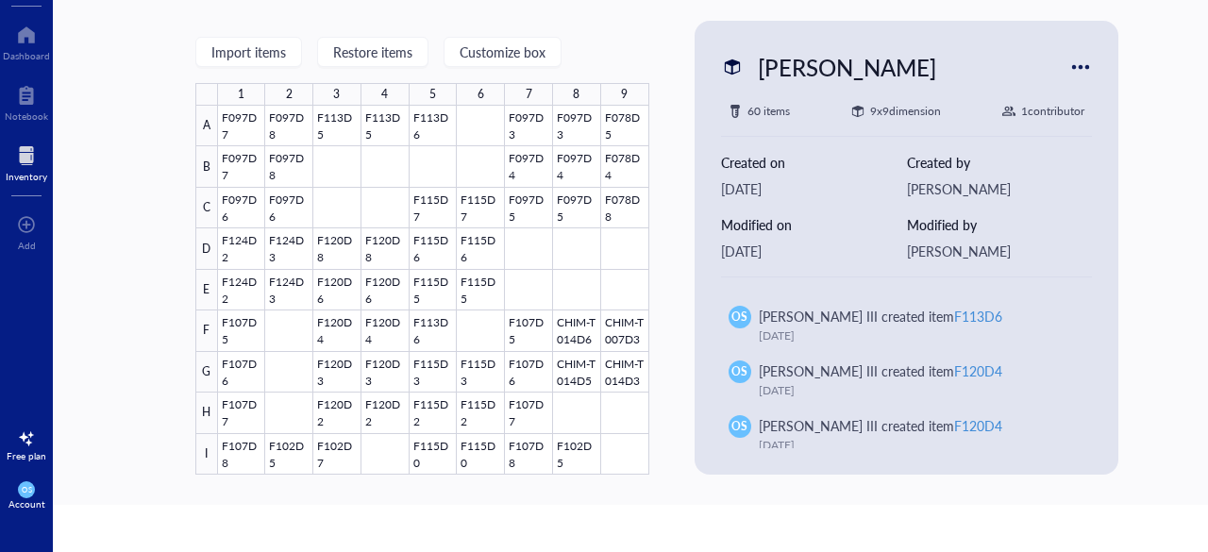
scroll to position [1667, 0]
click at [625, 326] on div at bounding box center [433, 290] width 431 height 369
